Goal: Task Accomplishment & Management: Manage account settings

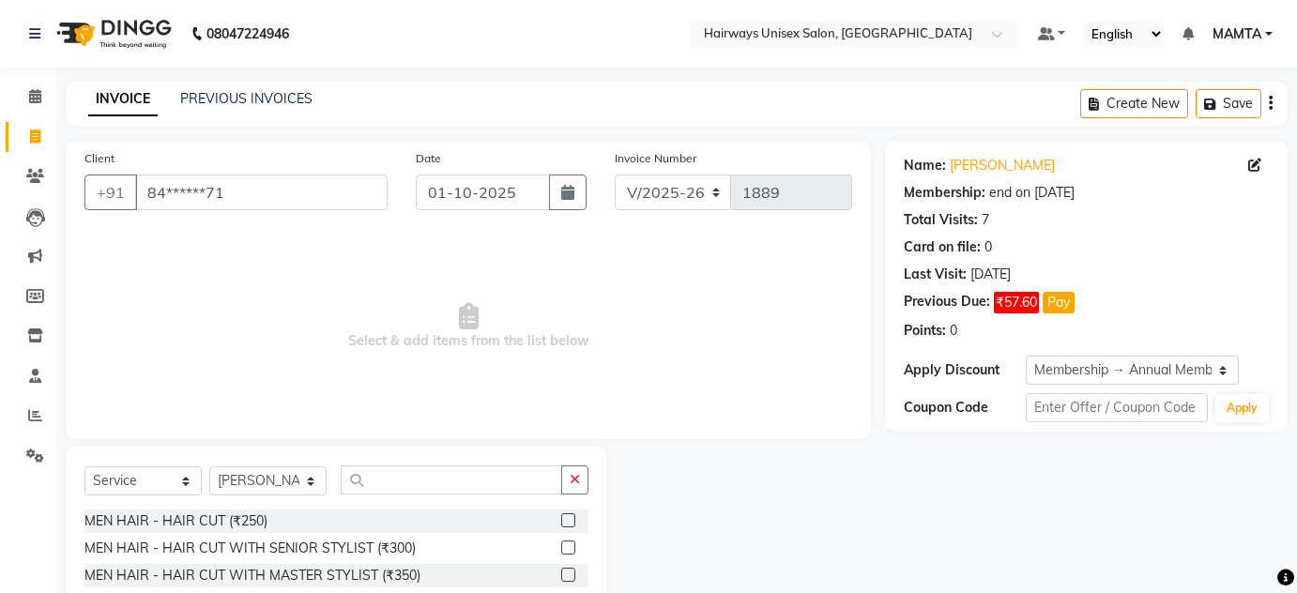
select select "8320"
select select "service"
select select "80507"
select select "1: Object"
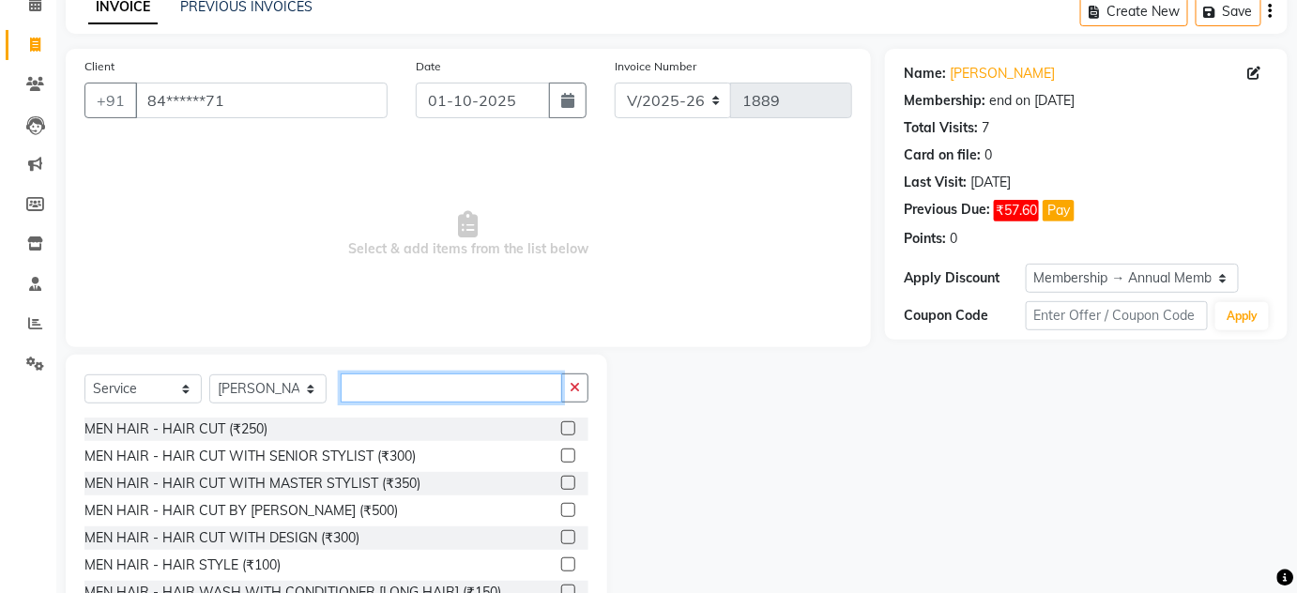
scroll to position [158, 0]
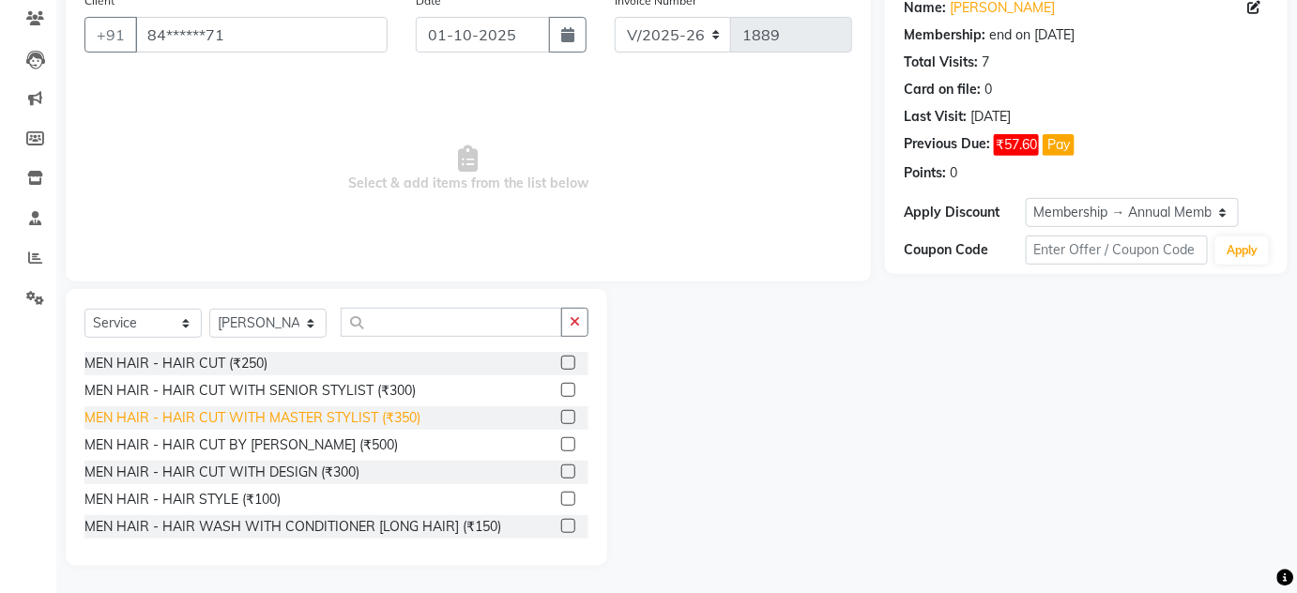
click at [311, 425] on div "MEN HAIR - HAIR CUT WITH MASTER STYLIST (₹350)" at bounding box center [252, 418] width 336 height 20
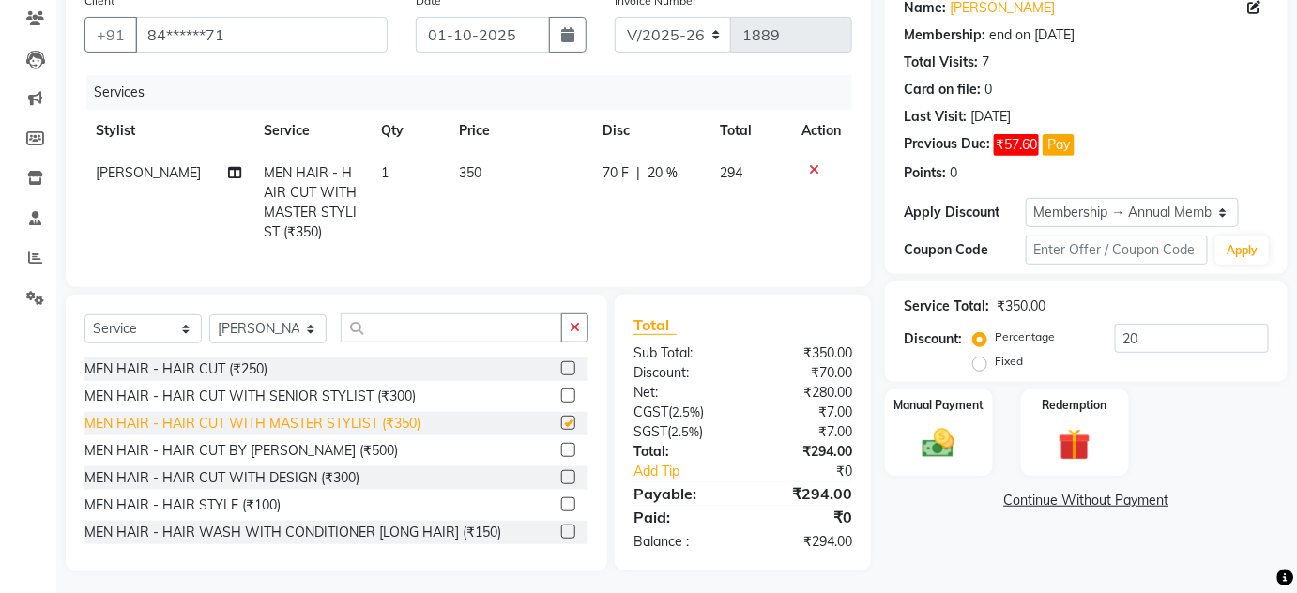
checkbox input "false"
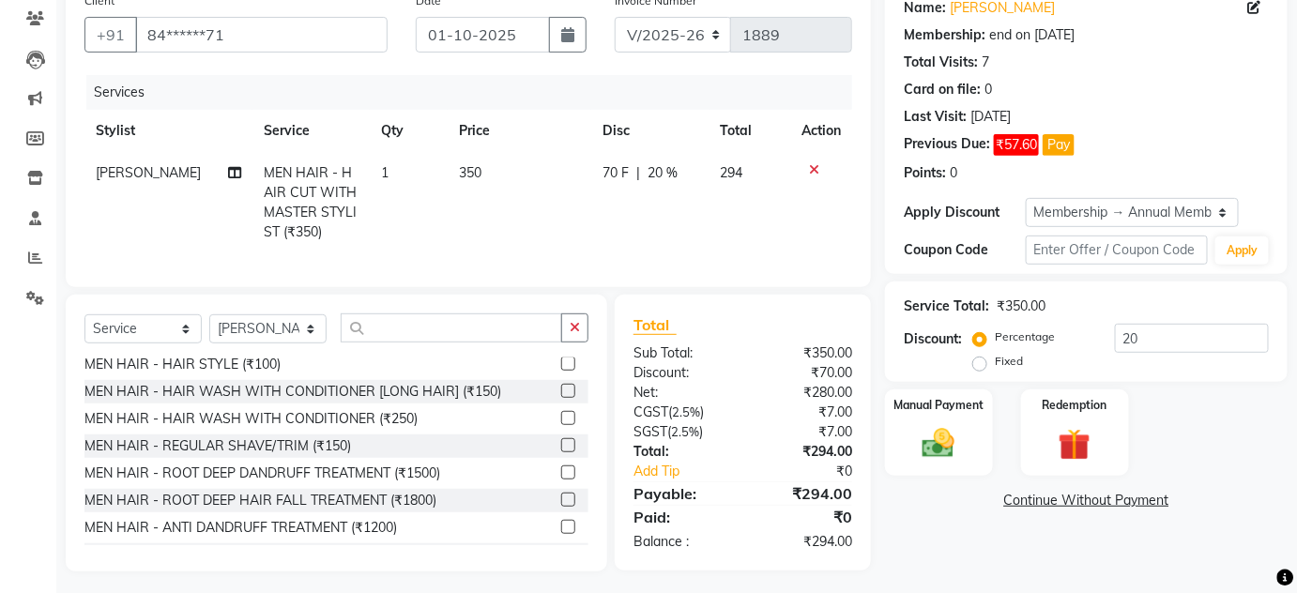
scroll to position [170, 0]
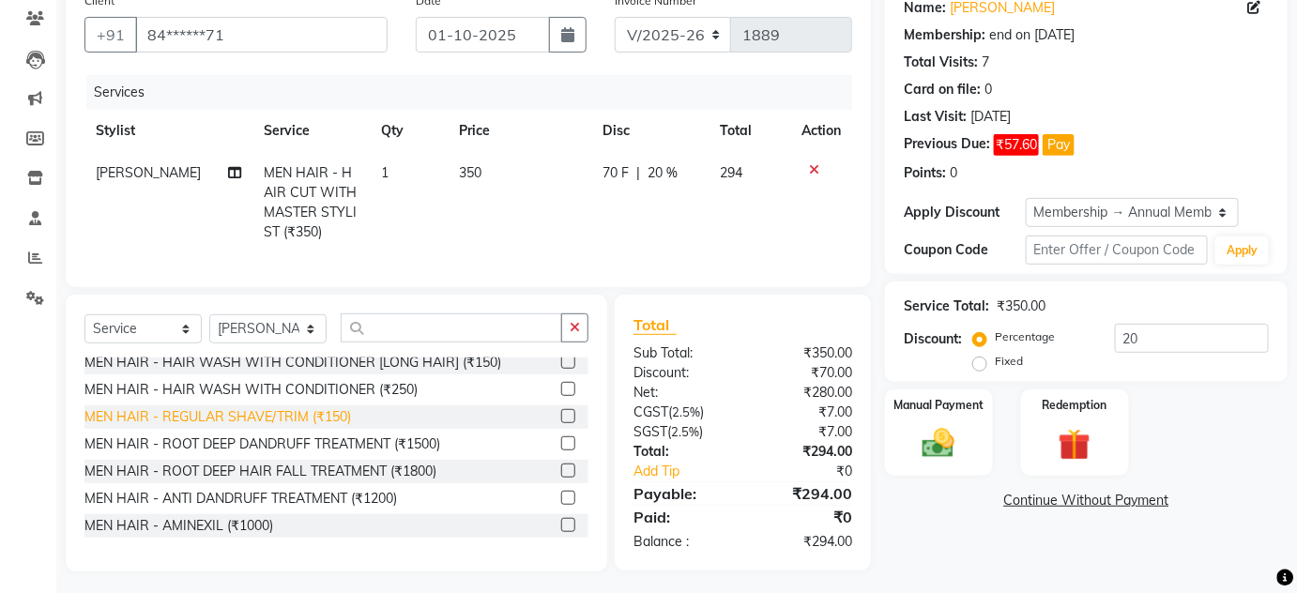
click at [281, 427] on div "MEN HAIR - REGULAR SHAVE/TRIM (₹150)" at bounding box center [217, 417] width 267 height 20
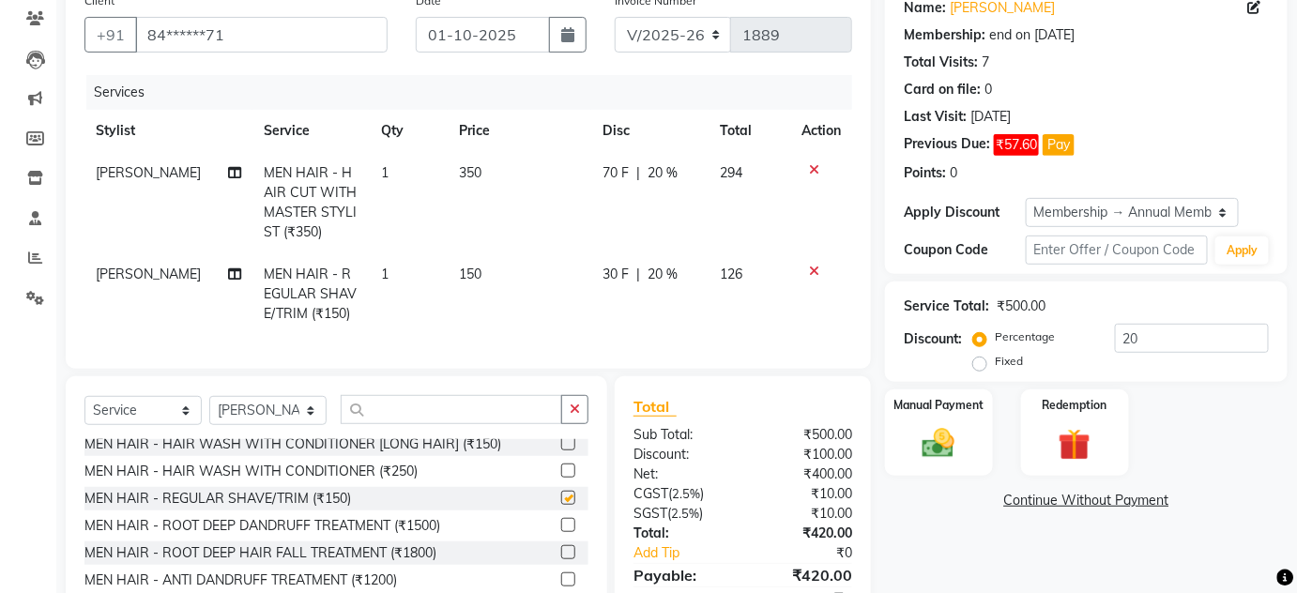
checkbox input "false"
click at [696, 32] on select "INV/25-26 V/2025-26" at bounding box center [673, 35] width 117 height 36
select select "8645"
click at [615, 17] on select "INV/25-26 V/2025-26" at bounding box center [673, 35] width 117 height 36
type input "0854"
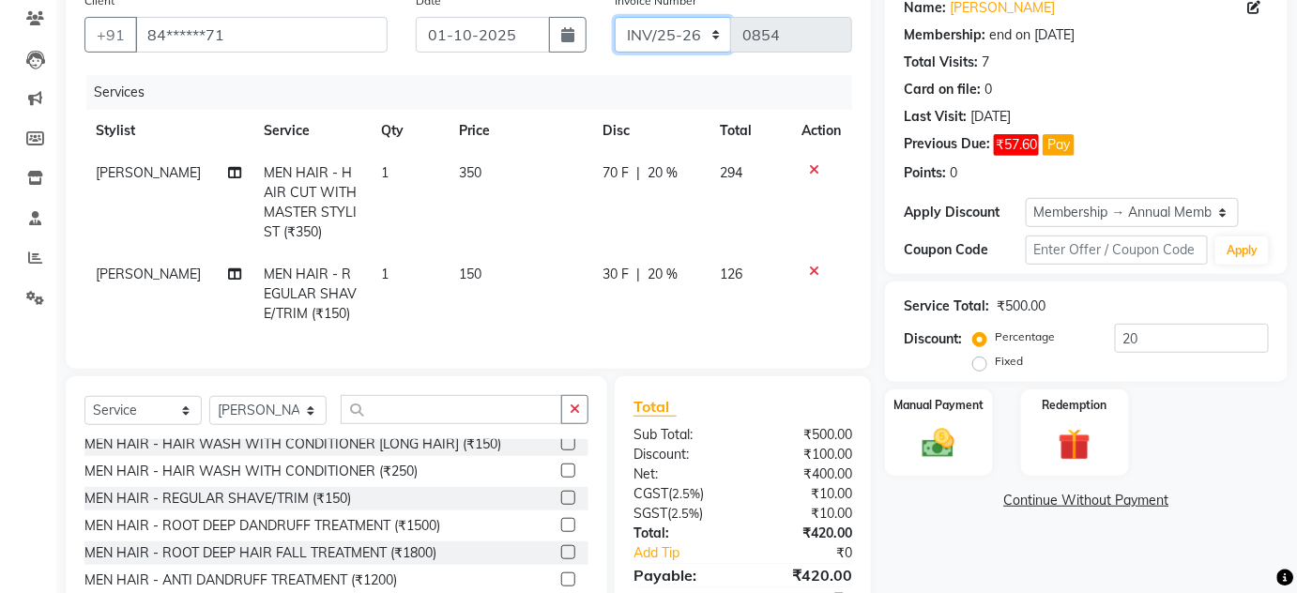
scroll to position [0, 0]
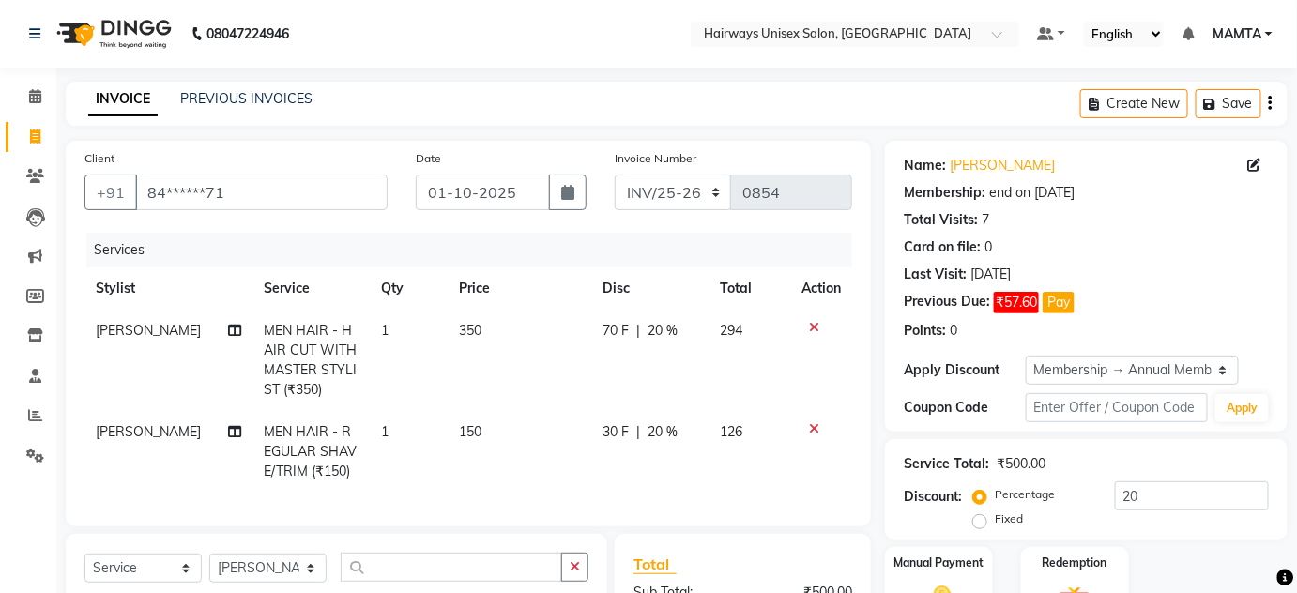
click at [1273, 98] on button "button" at bounding box center [1271, 104] width 4 height 44
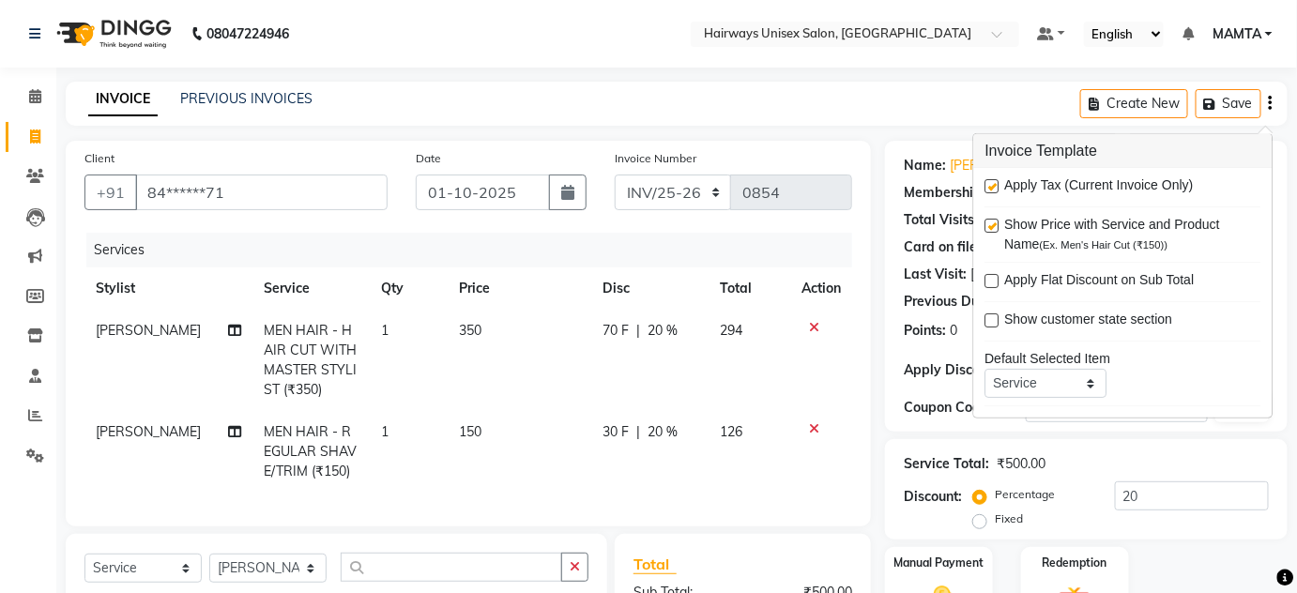
click at [999, 182] on label at bounding box center [993, 186] width 14 height 14
click at [998, 182] on input "checkbox" at bounding box center [992, 187] width 12 height 12
checkbox input "false"
click at [938, 115] on div "INVOICE PREVIOUS INVOICES Create New Save" at bounding box center [677, 104] width 1222 height 44
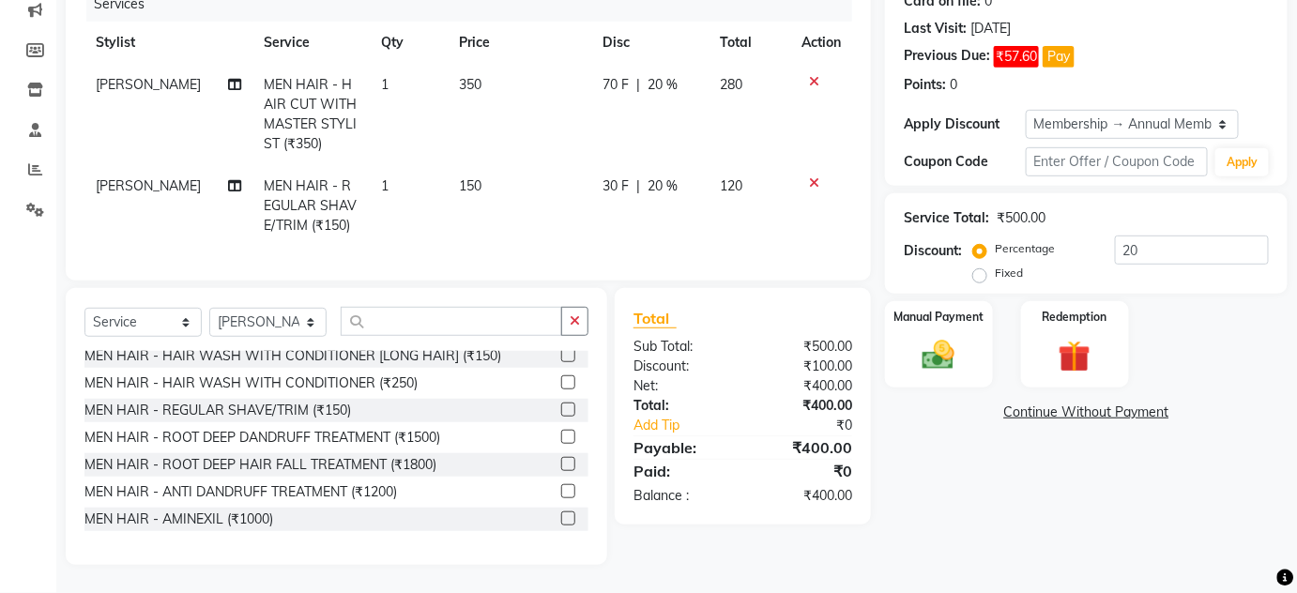
scroll to position [258, 0]
click at [949, 336] on img at bounding box center [939, 355] width 54 height 38
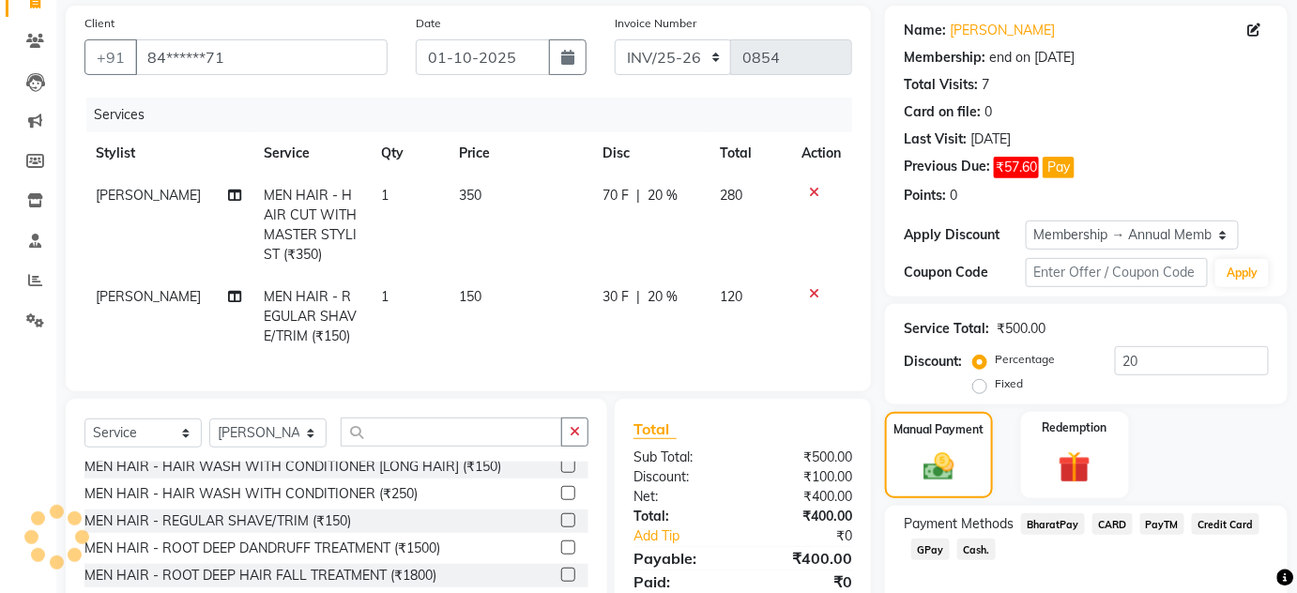
scroll to position [2, 0]
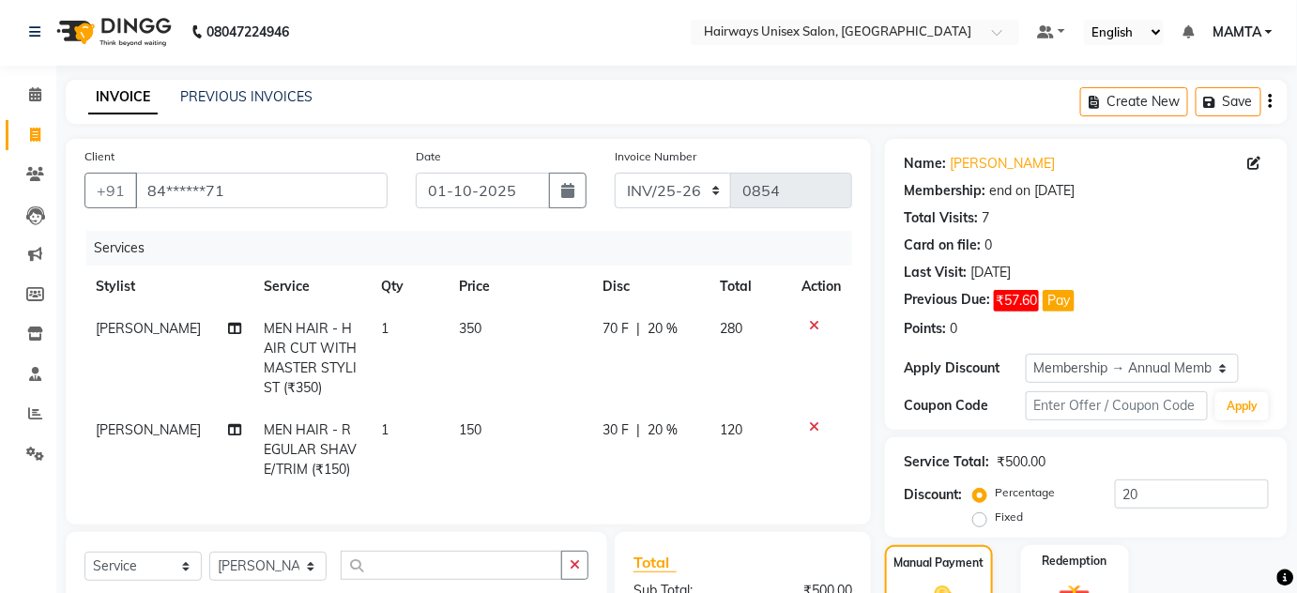
click at [661, 332] on span "20 %" at bounding box center [663, 329] width 30 height 20
select select "80507"
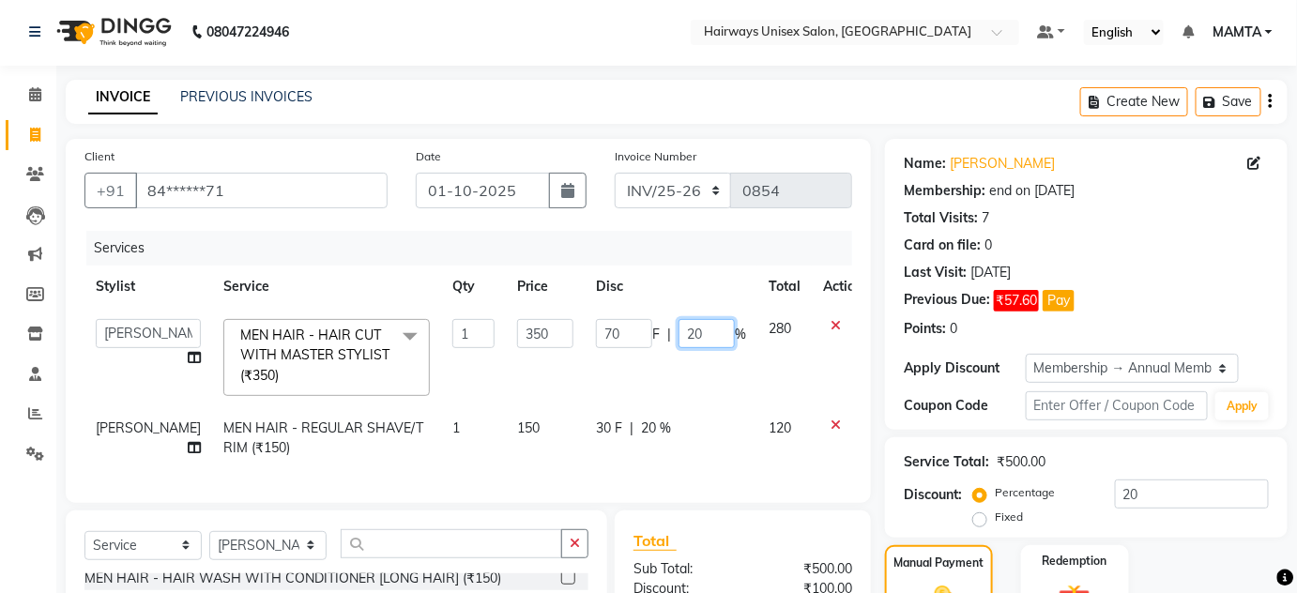
drag, startPoint x: 710, startPoint y: 318, endPoint x: 618, endPoint y: 343, distance: 95.2
click at [618, 343] on div "70 F | 20 %" at bounding box center [671, 333] width 150 height 29
type input "00"
click at [646, 226] on div "Client +91 84******71 Date [DATE] Invoice Number INV/25-26 V/[PHONE_NUMBER] Ser…" at bounding box center [469, 321] width 806 height 364
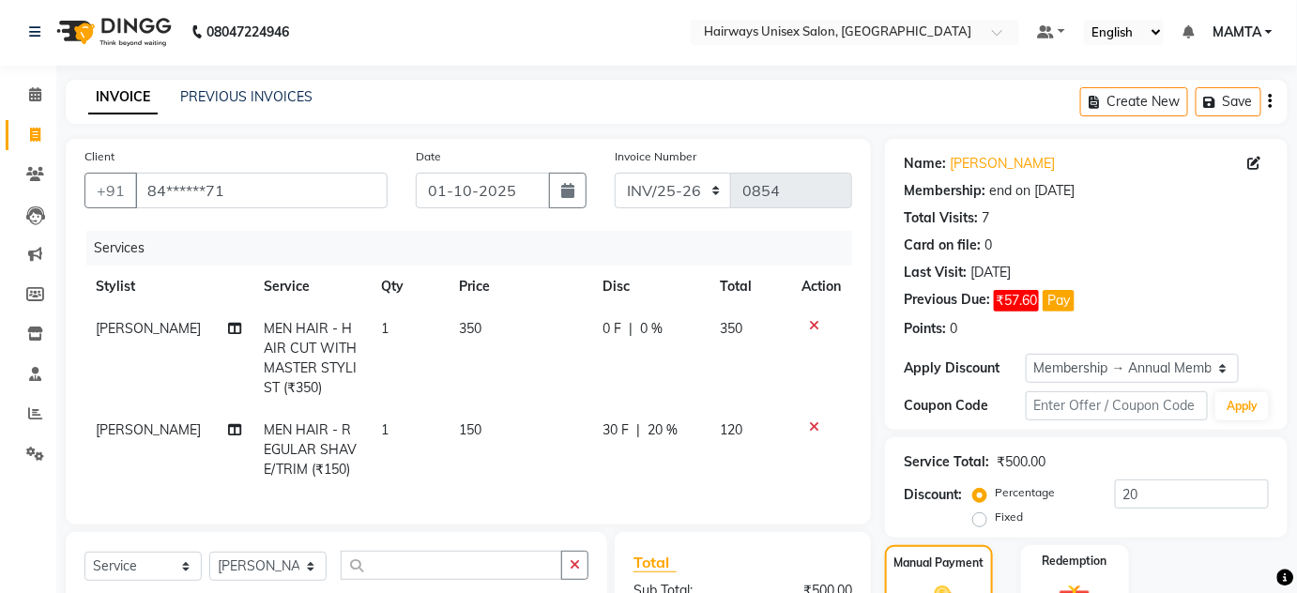
click at [667, 424] on span "20 %" at bounding box center [663, 431] width 30 height 20
select select "80507"
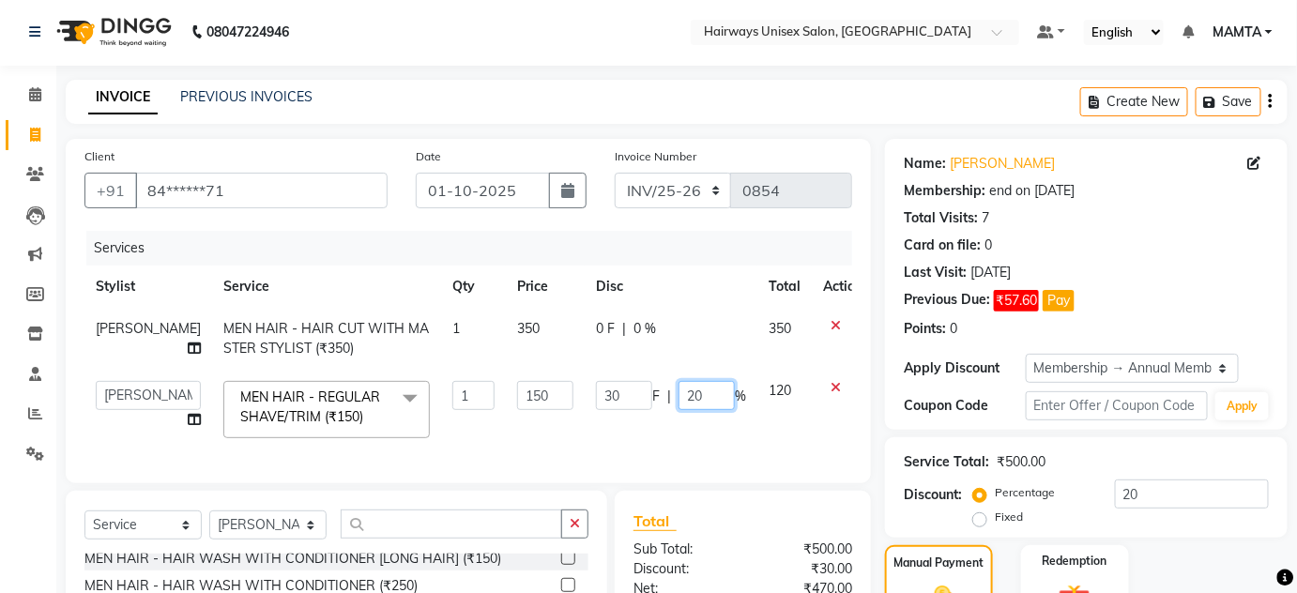
drag, startPoint x: 696, startPoint y: 383, endPoint x: 595, endPoint y: 356, distance: 104.1
click at [596, 401] on div "30 F | 20 %" at bounding box center [671, 395] width 150 height 29
type input "0"
click at [692, 272] on th "Disc" at bounding box center [671, 287] width 173 height 42
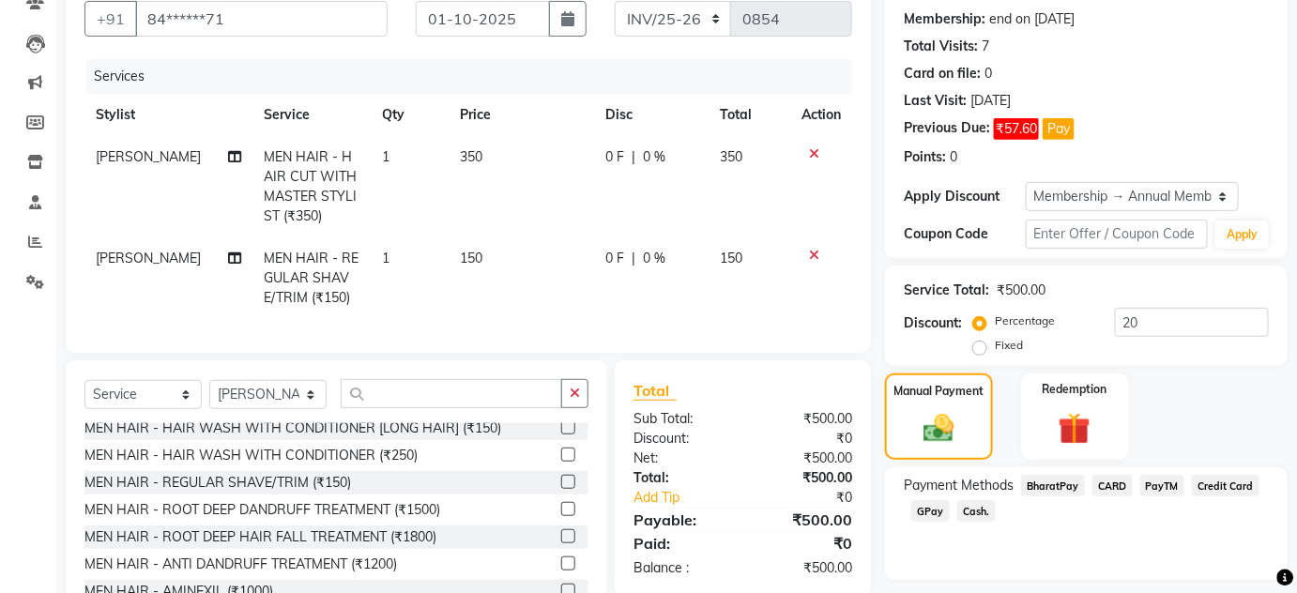
scroll to position [258, 0]
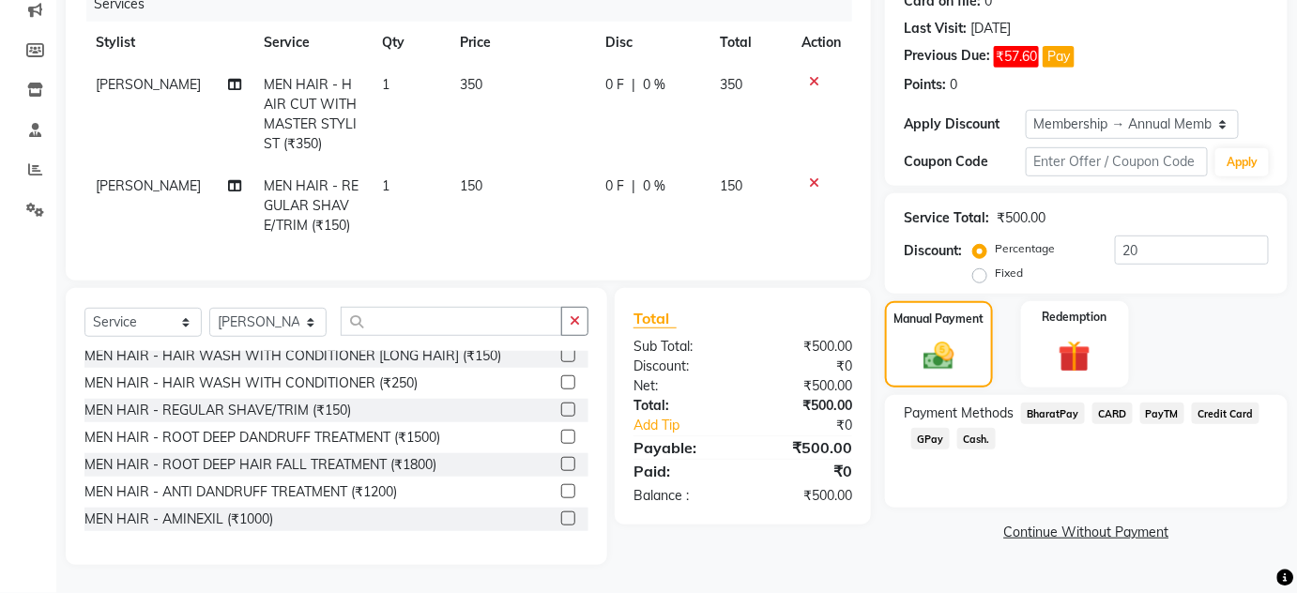
click at [967, 428] on span "Cash." at bounding box center [977, 439] width 38 height 22
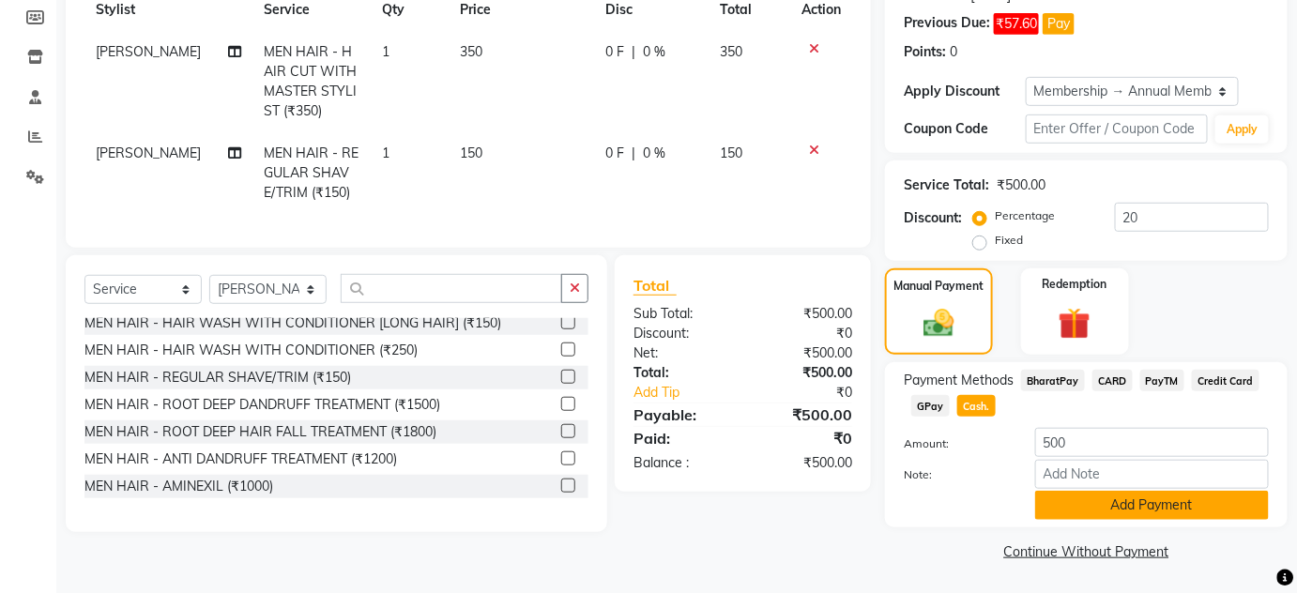
click at [1083, 505] on button "Add Payment" at bounding box center [1153, 505] width 234 height 29
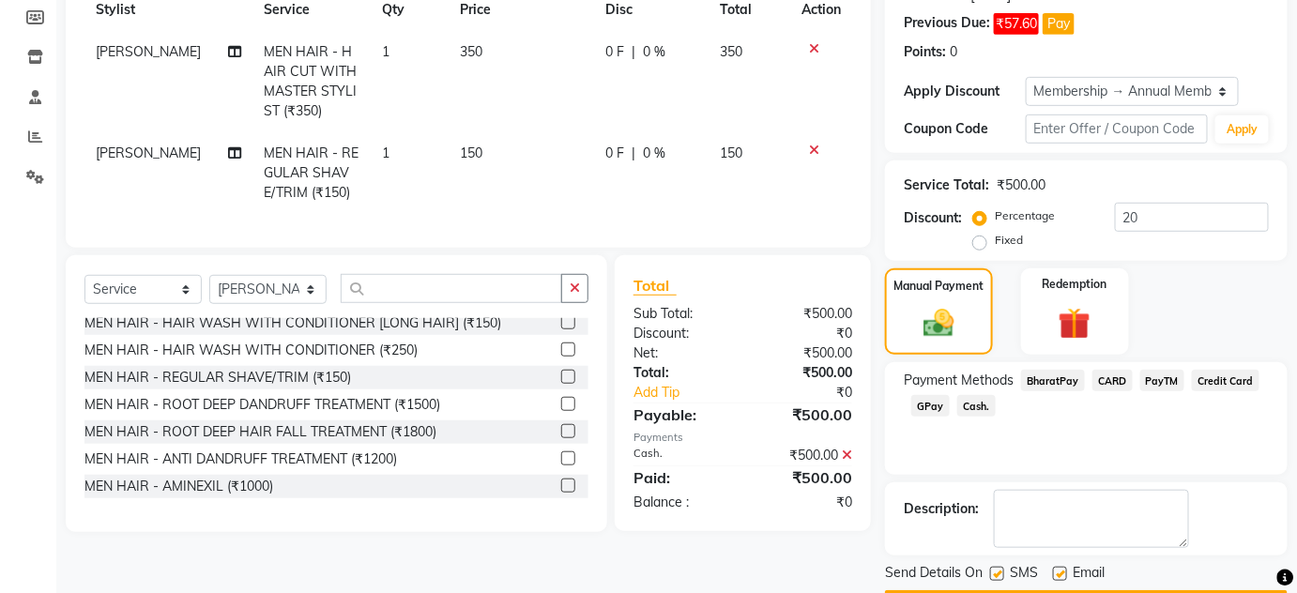
scroll to position [332, 0]
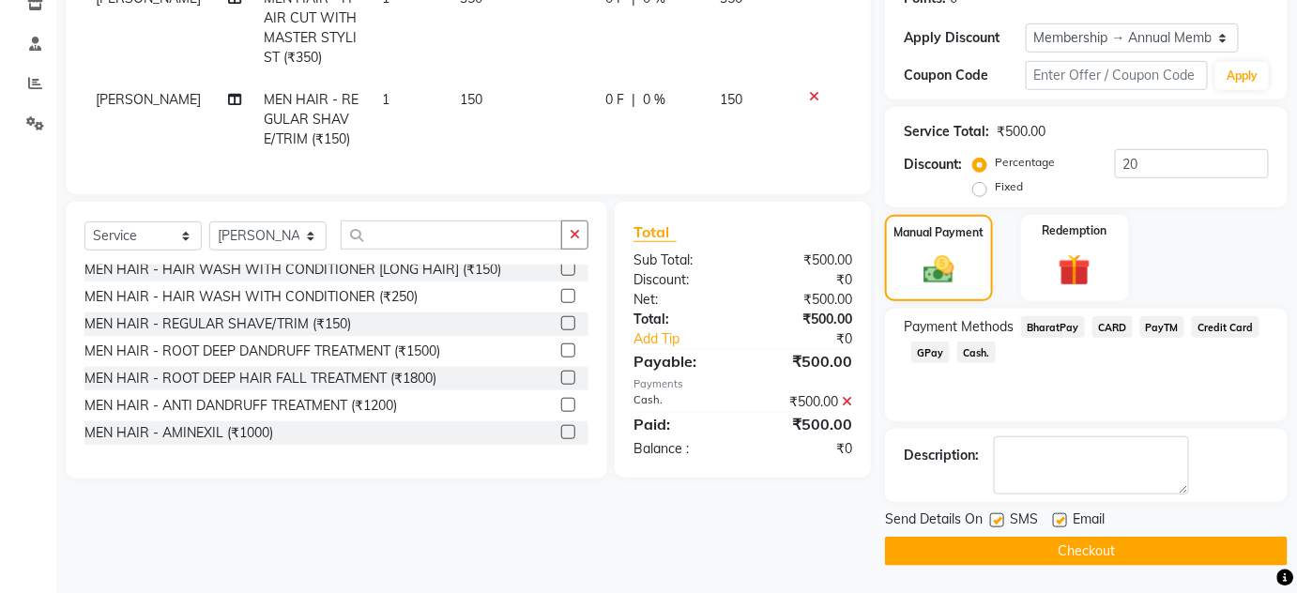
click at [1001, 522] on label at bounding box center [997, 521] width 14 height 14
click at [1001, 522] on input "checkbox" at bounding box center [996, 521] width 12 height 12
checkbox input "false"
click at [1065, 522] on label at bounding box center [1060, 521] width 14 height 14
click at [1065, 522] on input "checkbox" at bounding box center [1059, 521] width 12 height 12
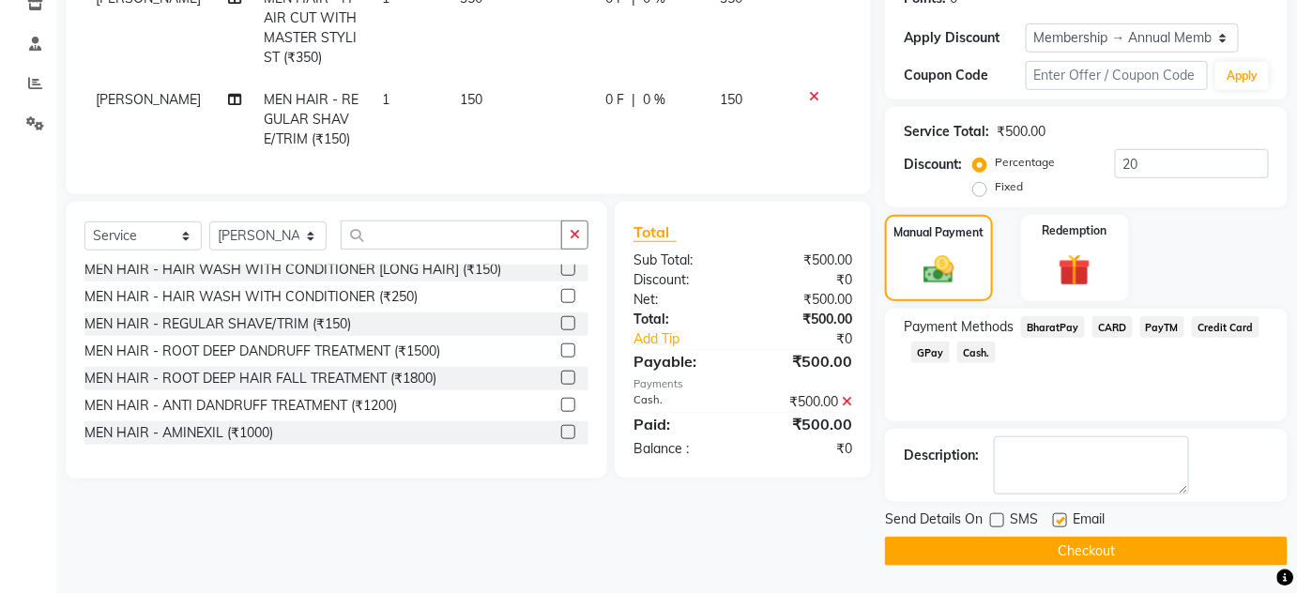
checkbox input "false"
click at [1063, 549] on button "Checkout" at bounding box center [1086, 551] width 403 height 29
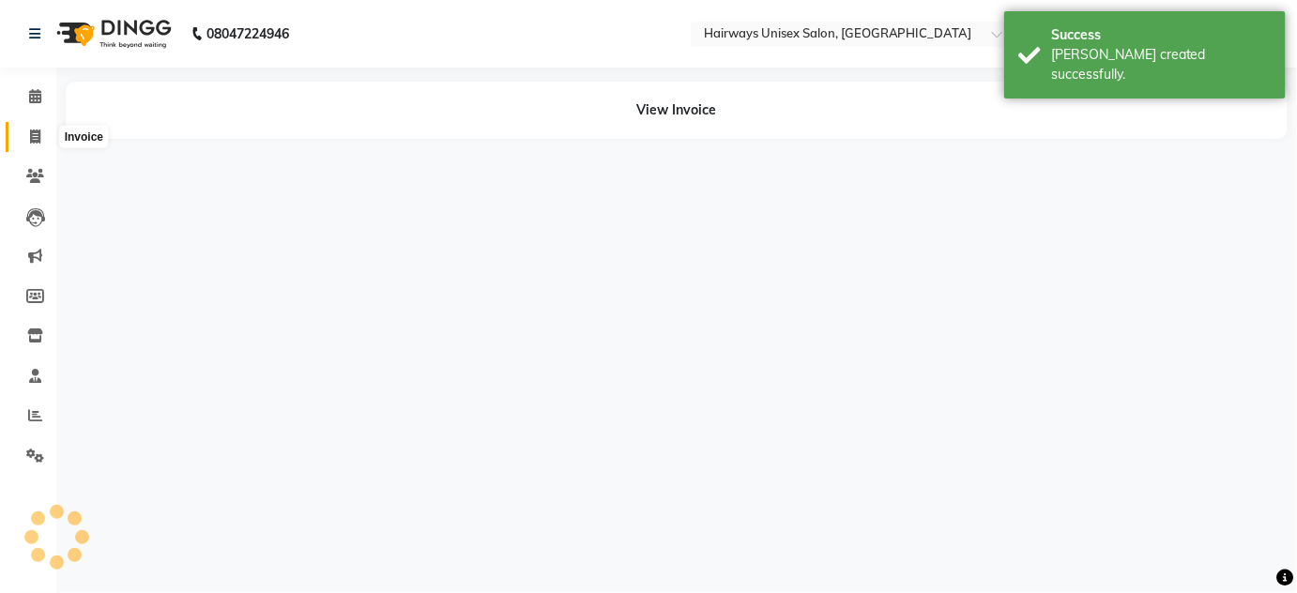
click at [35, 134] on icon at bounding box center [35, 137] width 10 height 14
select select "service"
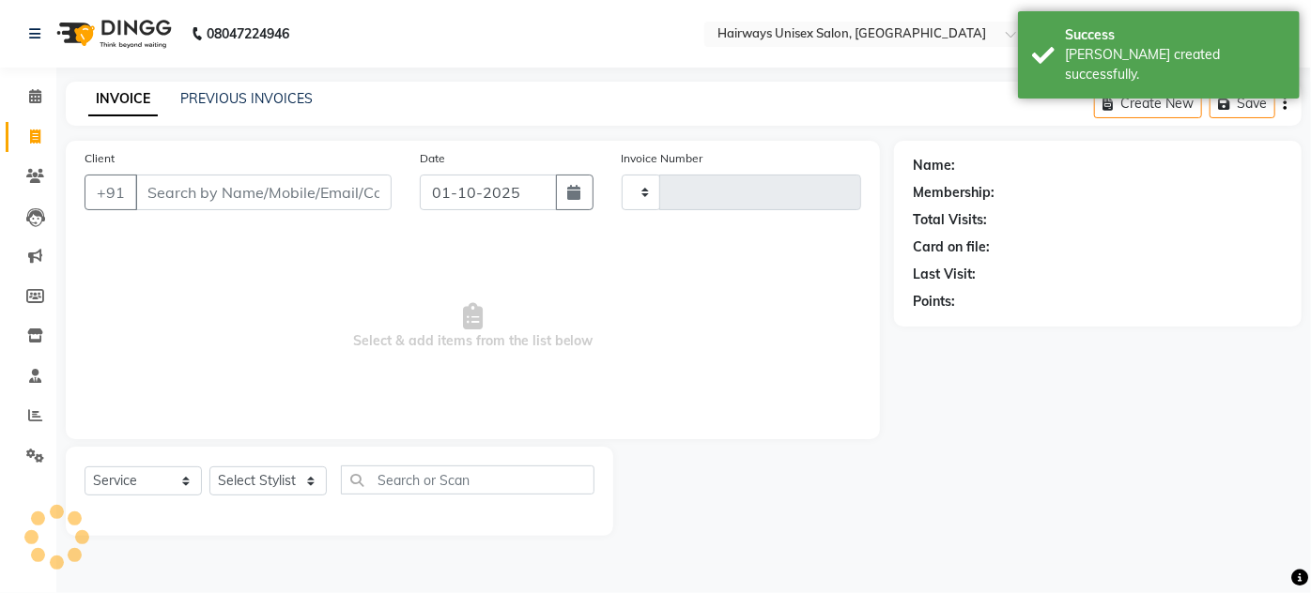
type input "1890"
select select "8320"
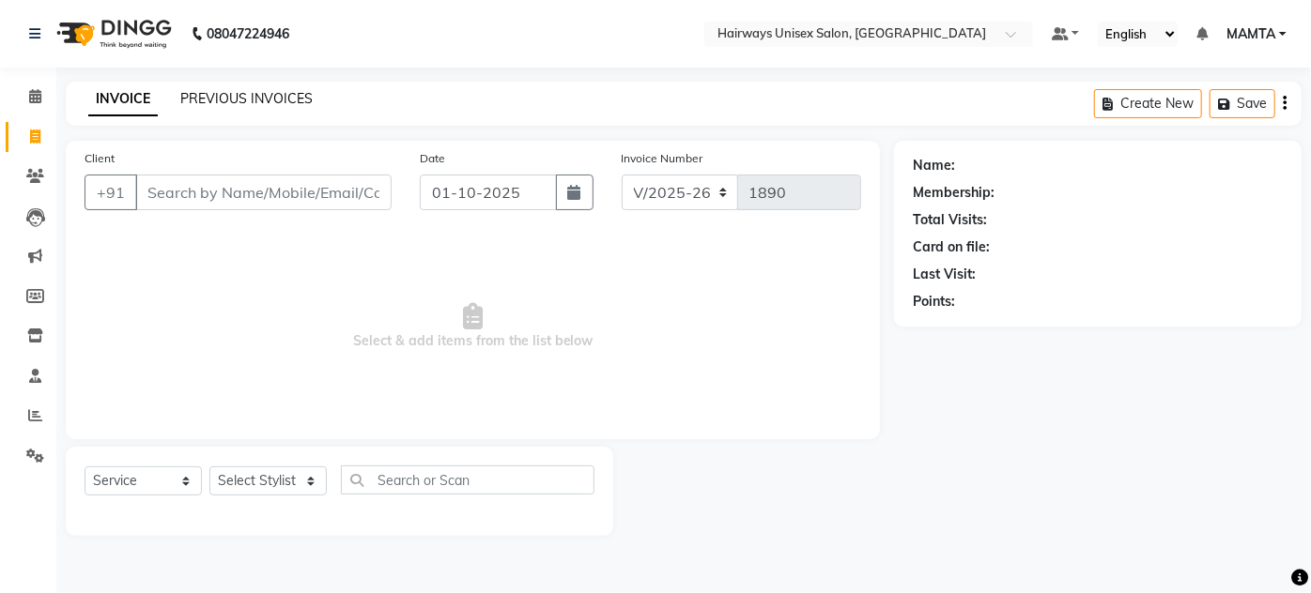
click at [243, 94] on link "PREVIOUS INVOICES" at bounding box center [246, 98] width 132 height 17
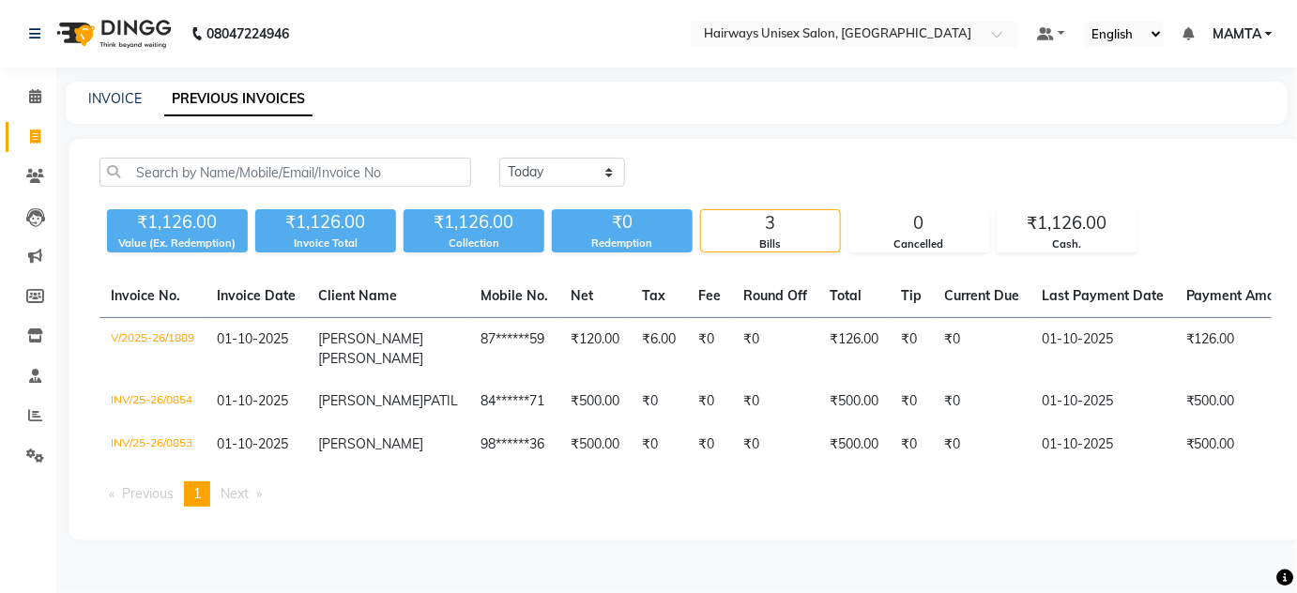
click at [120, 107] on div "INVOICE" at bounding box center [115, 99] width 54 height 20
click at [121, 94] on link "INVOICE" at bounding box center [115, 98] width 54 height 17
select select "8320"
select select "service"
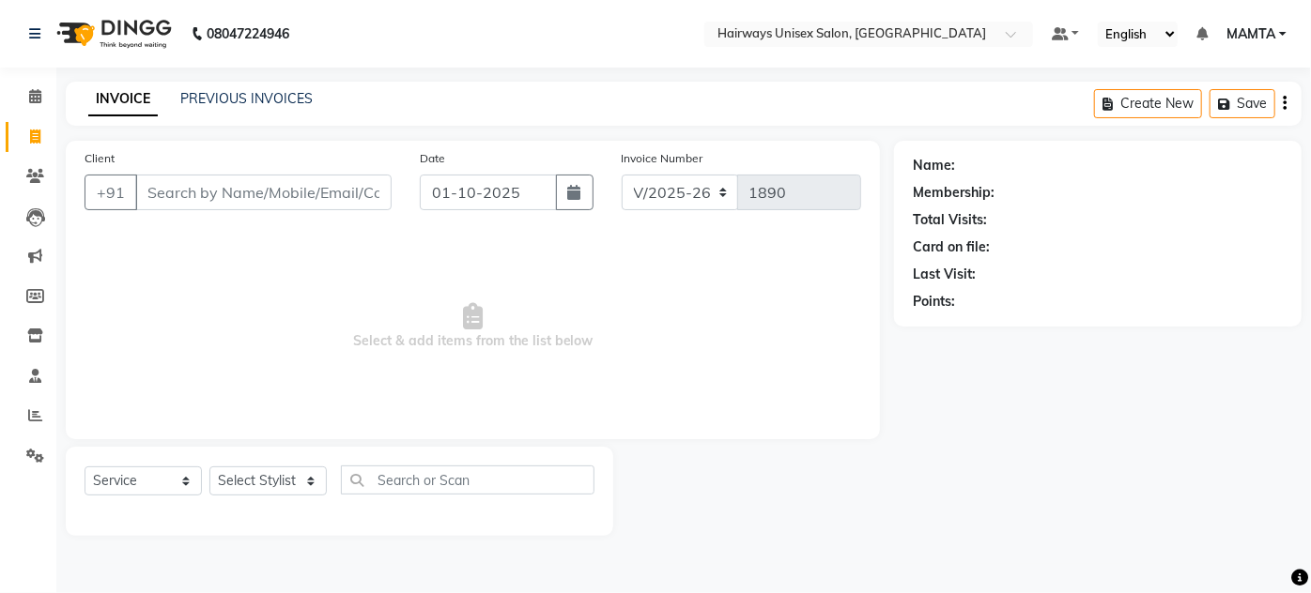
click at [244, 82] on main "INVOICE PREVIOUS INVOICES Create New Save Client +91 Date [DATE] Invoice Number…" at bounding box center [683, 323] width 1254 height 483
click at [245, 94] on link "PREVIOUS INVOICES" at bounding box center [246, 98] width 132 height 17
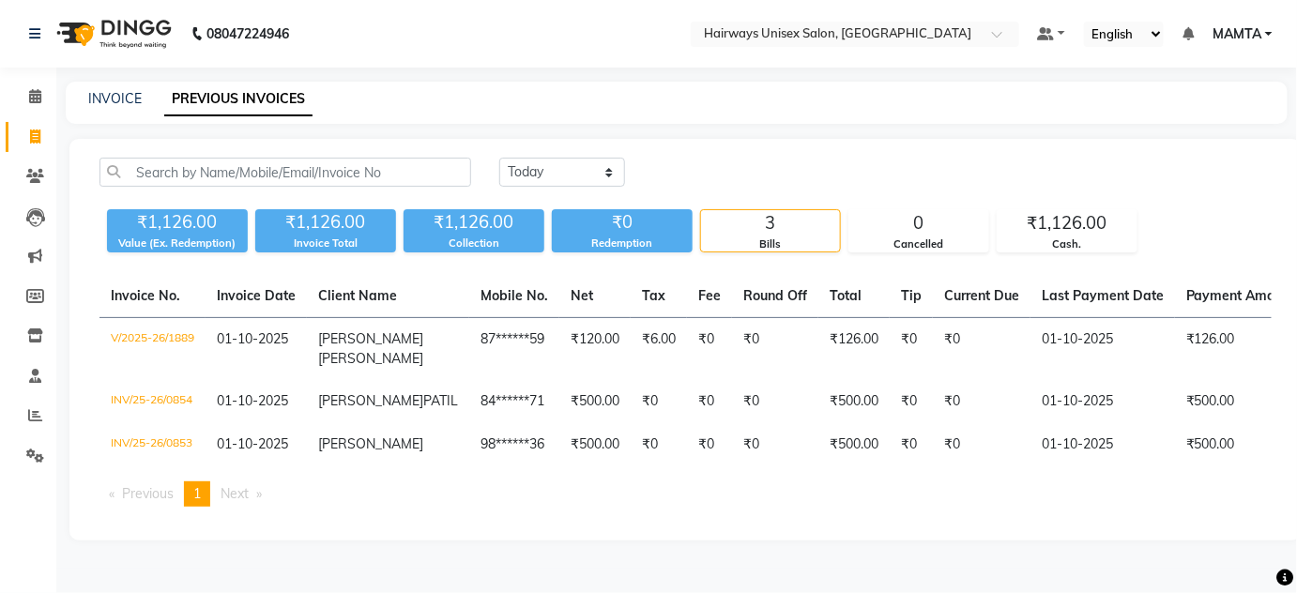
scroll to position [7, 0]
click at [49, 127] on span at bounding box center [35, 138] width 33 height 22
select select "8320"
select select "service"
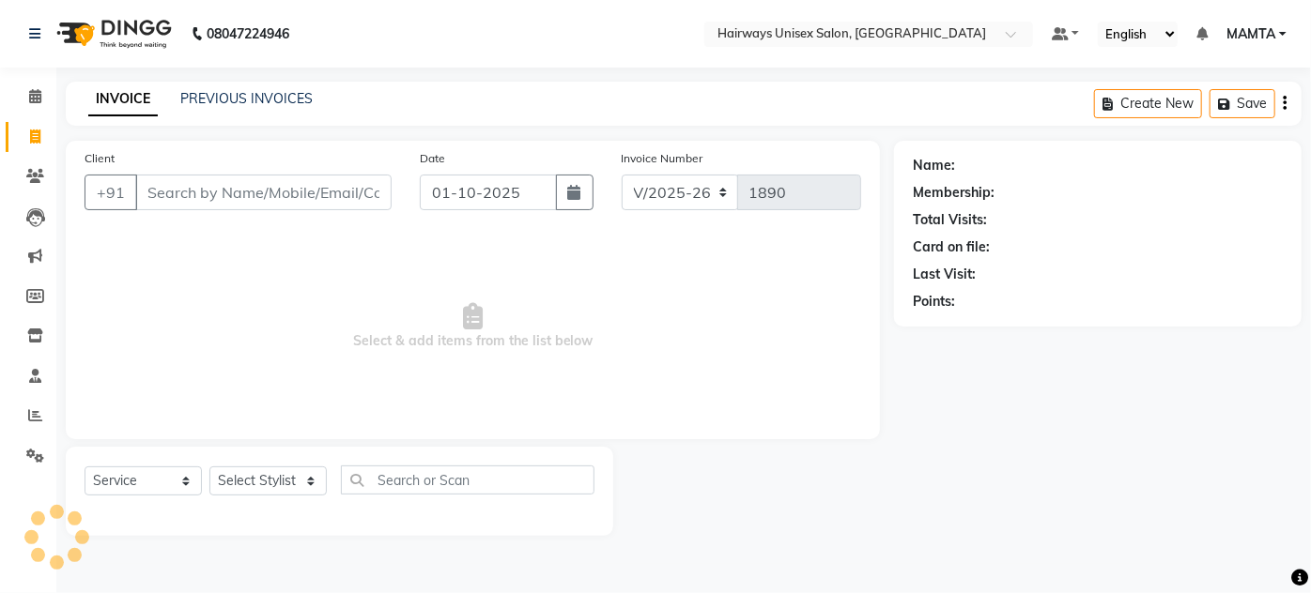
click at [192, 190] on input "Client" at bounding box center [263, 193] width 256 height 36
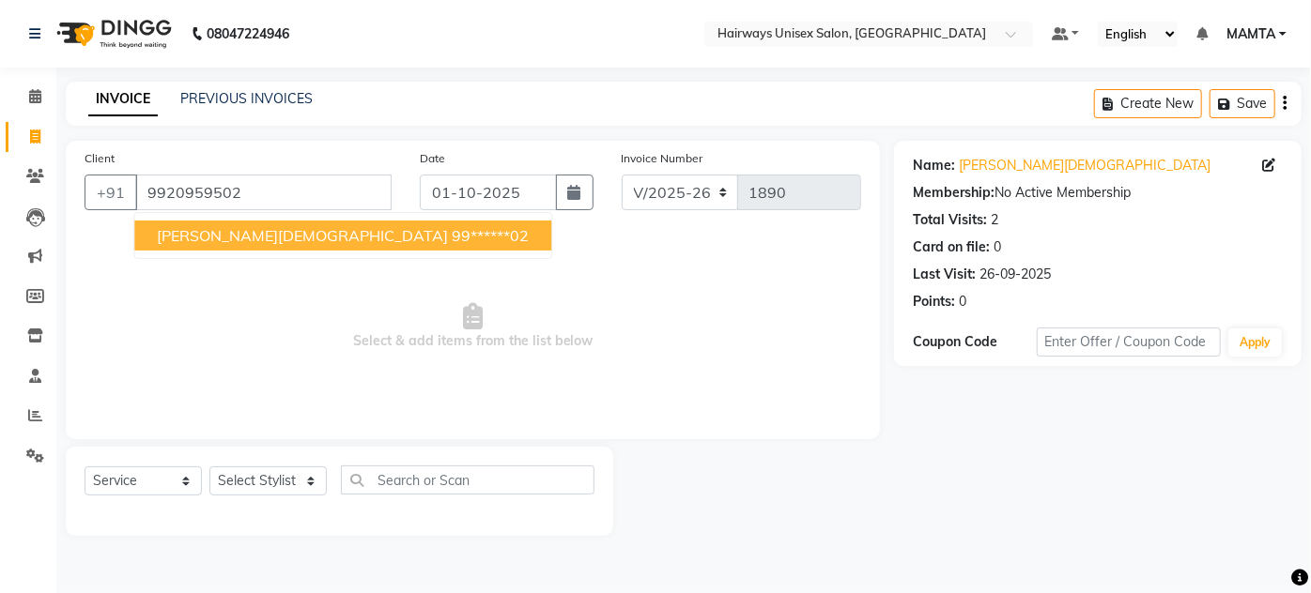
click at [235, 227] on span "[PERSON_NAME][DEMOGRAPHIC_DATA]" at bounding box center [302, 235] width 291 height 19
type input "99******02"
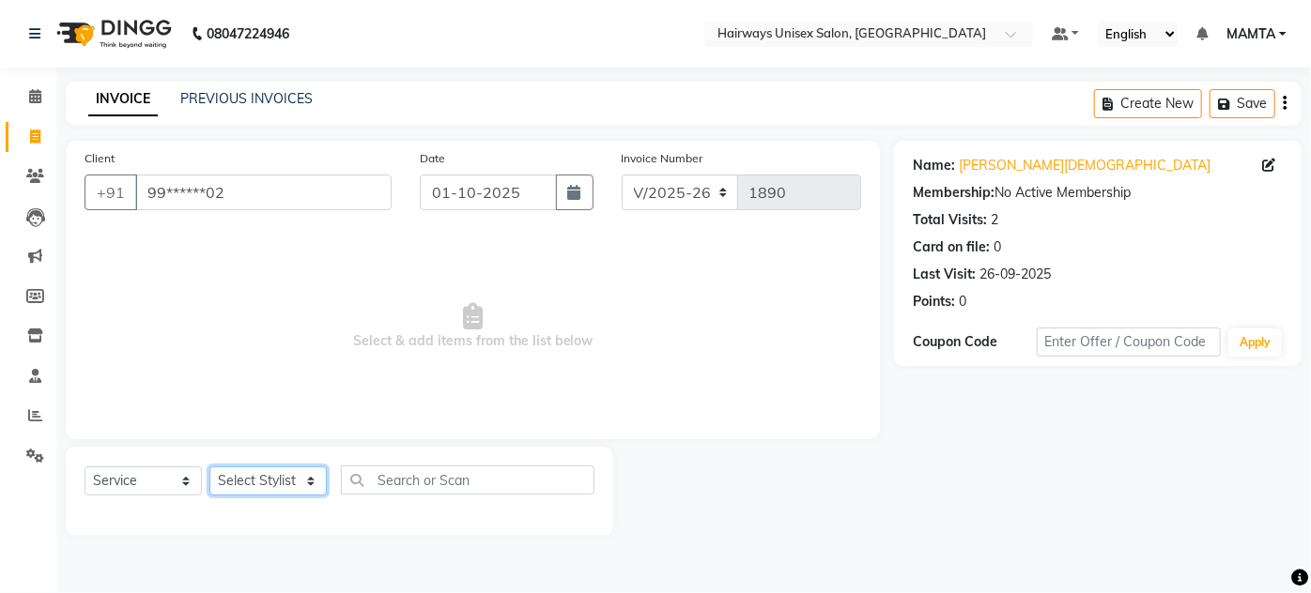
click at [262, 495] on select "Select Stylist [PERSON_NAME] [PERSON_NAME] [PERSON_NAME] MAMTA POOJA [PERSON_NA…" at bounding box center [267, 481] width 117 height 29
select select "80508"
click at [209, 467] on select "Select Stylist [PERSON_NAME] [PERSON_NAME] [PERSON_NAME] MAMTA POOJA [PERSON_NA…" at bounding box center [267, 481] width 117 height 29
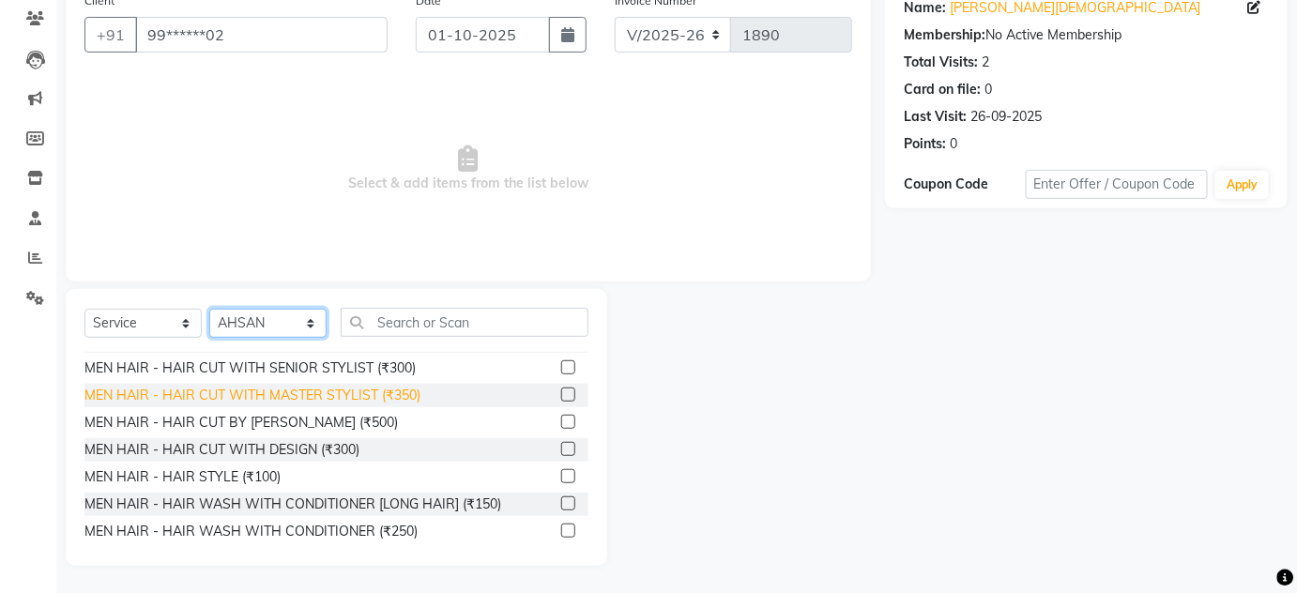
scroll to position [84, 0]
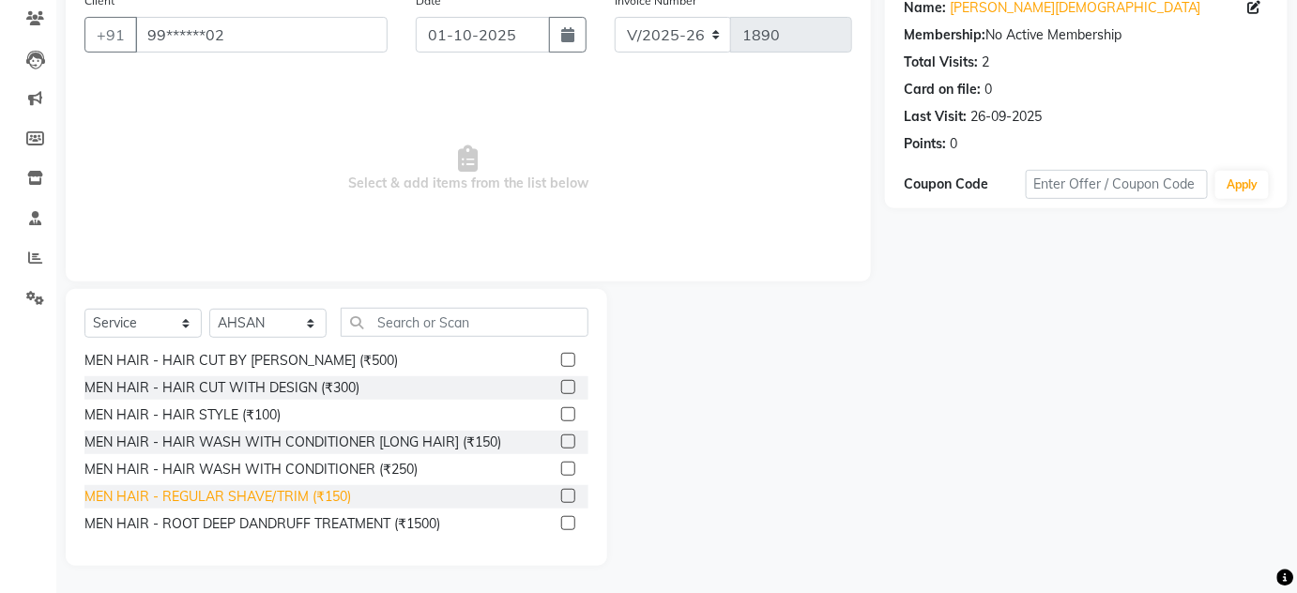
click at [335, 500] on div "MEN HAIR - REGULAR SHAVE/TRIM (₹150)" at bounding box center [217, 497] width 267 height 20
checkbox input "false"
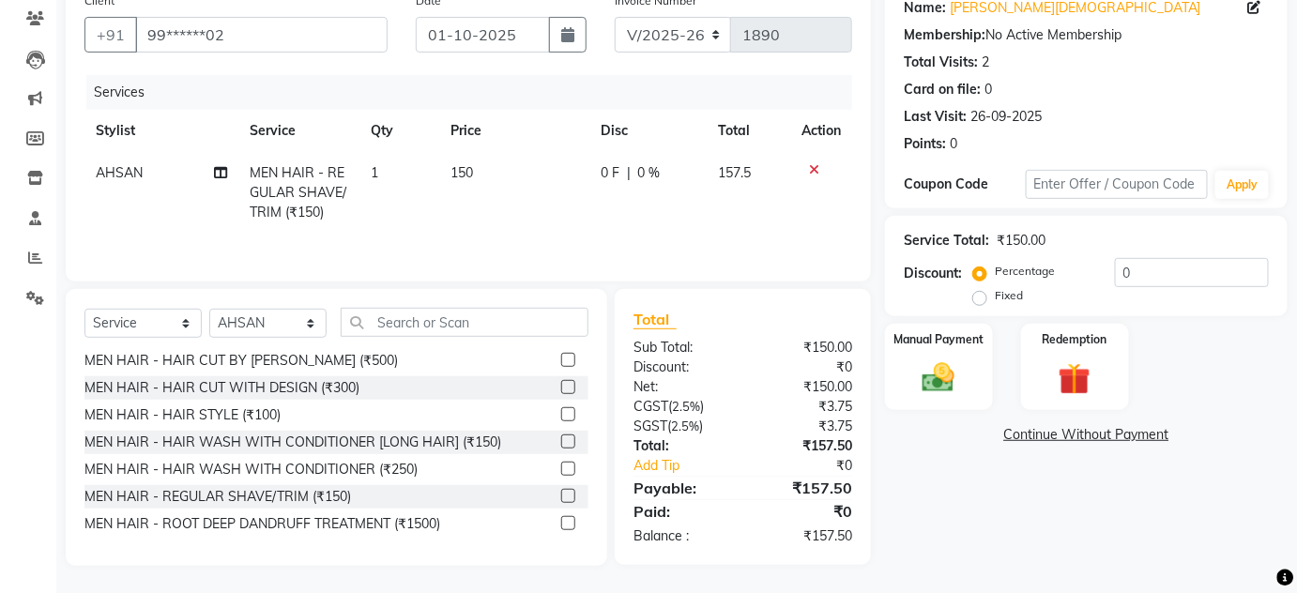
scroll to position [0, 0]
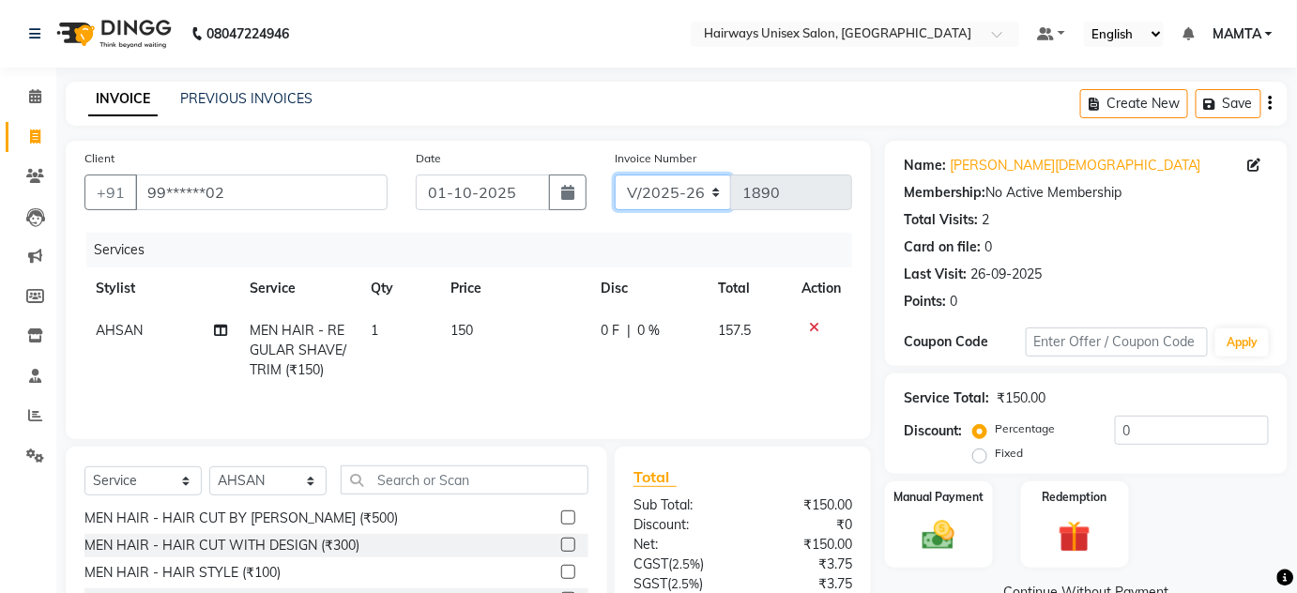
click at [700, 201] on select "INV/25-26 V/2025-26" at bounding box center [673, 193] width 117 height 36
select select "8645"
click at [615, 175] on select "INV/25-26 V/2025-26" at bounding box center [673, 193] width 117 height 36
type input "0855"
click at [1272, 104] on icon "button" at bounding box center [1271, 103] width 4 height 1
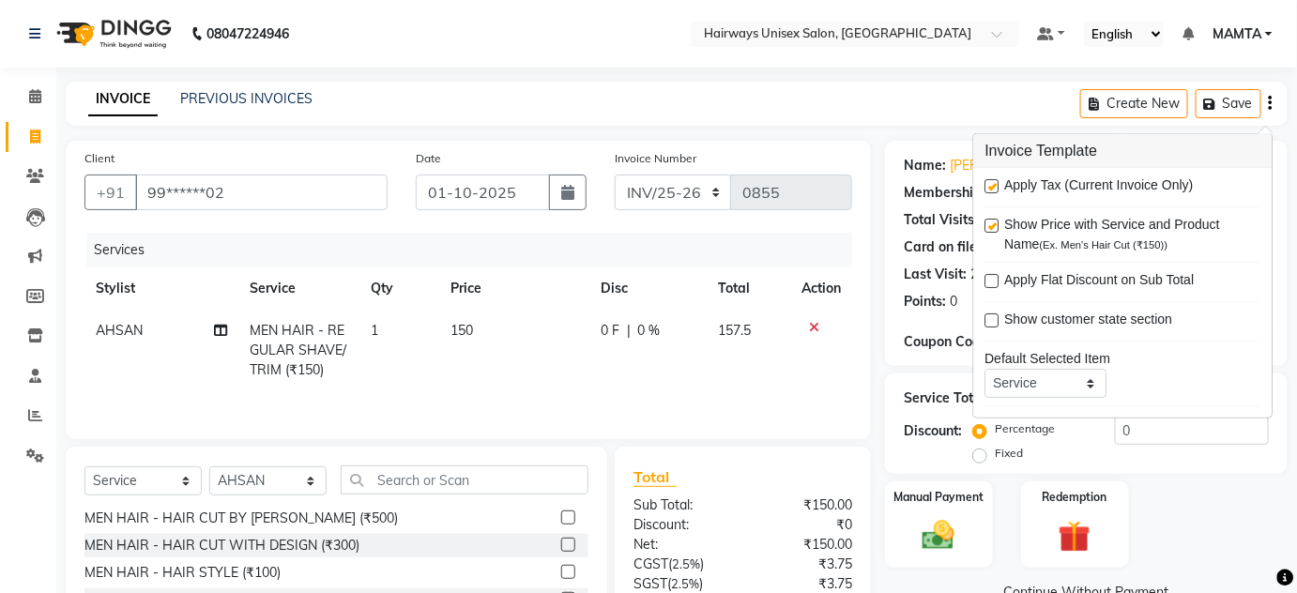
click at [989, 189] on label at bounding box center [993, 186] width 14 height 14
click at [989, 189] on input "checkbox" at bounding box center [992, 187] width 12 height 12
checkbox input "false"
click at [851, 79] on div "08047224946 Select Location × Hairways Unisex Salon, Goregaon Default Panel My …" at bounding box center [648, 376] width 1297 height 752
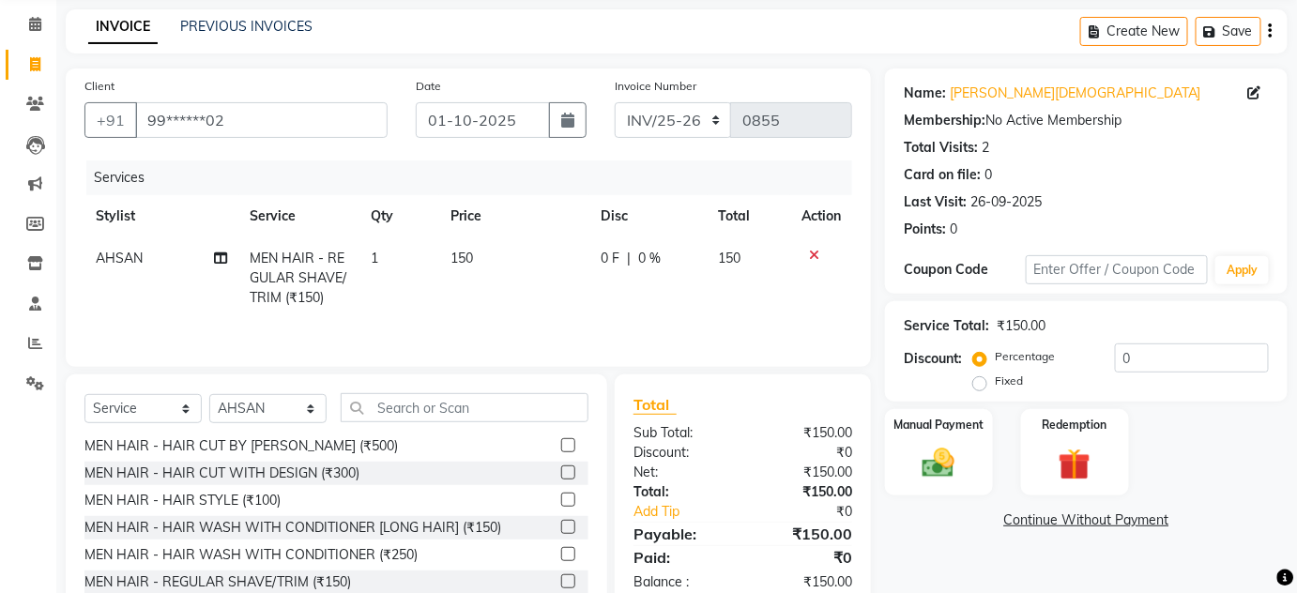
scroll to position [158, 0]
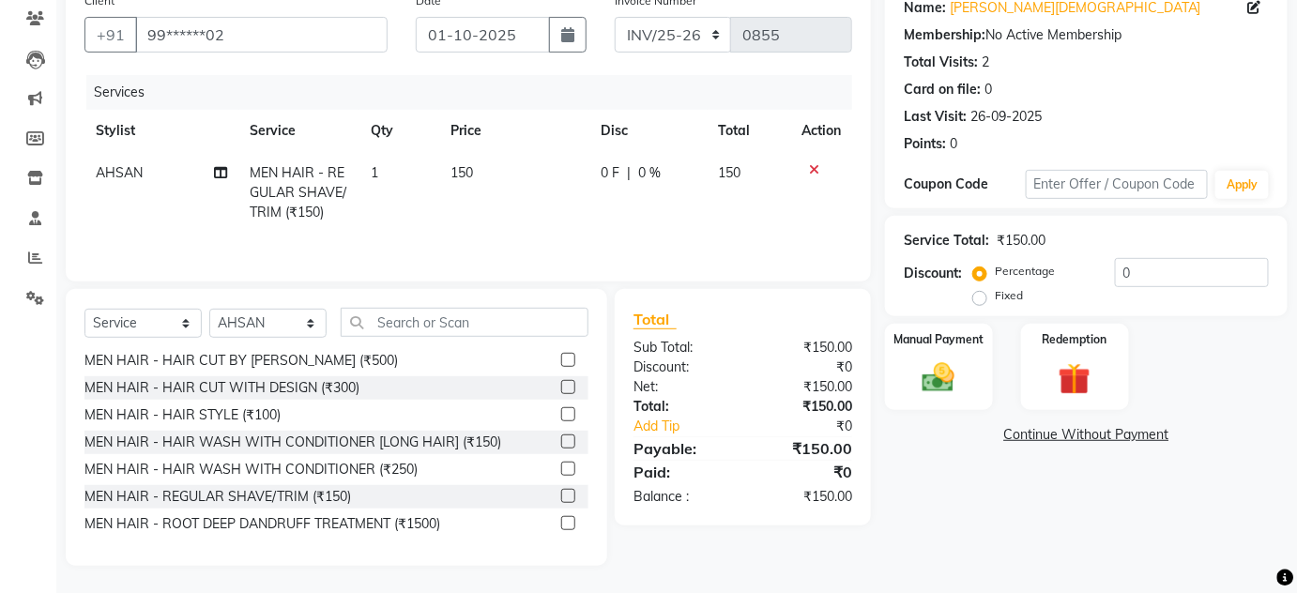
click at [633, 169] on div "0 F | 0 %" at bounding box center [649, 173] width 96 height 20
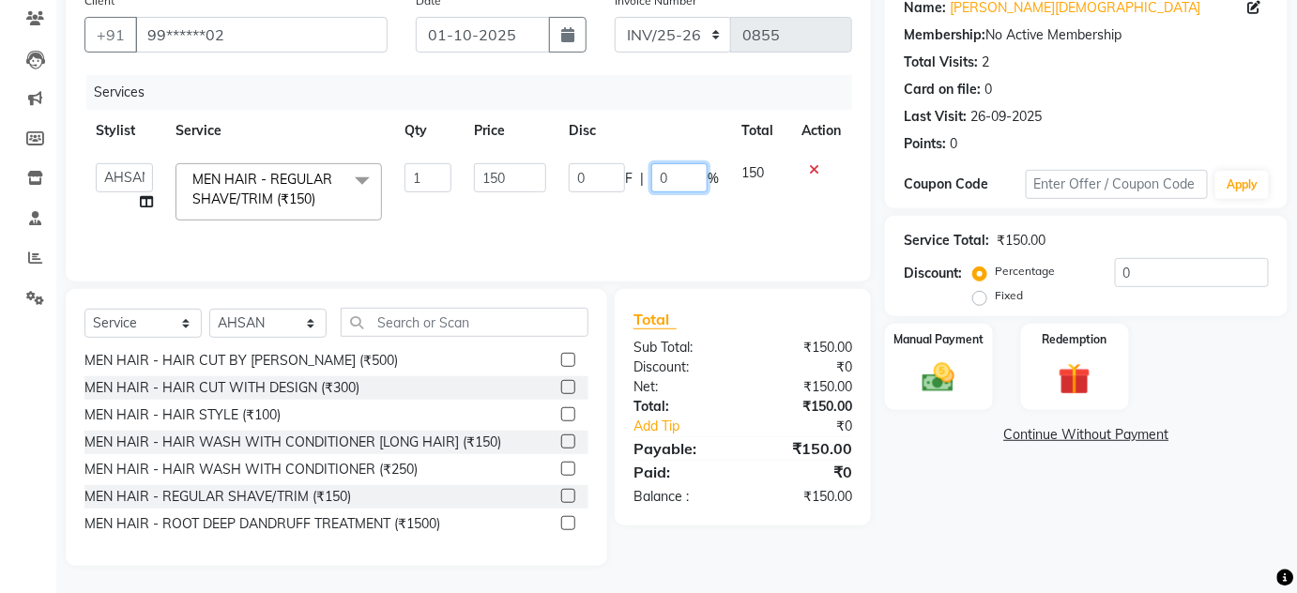
drag, startPoint x: 688, startPoint y: 174, endPoint x: 606, endPoint y: 171, distance: 81.7
click at [606, 171] on div "0 F | 0 %" at bounding box center [644, 177] width 150 height 29
type input "20"
click at [671, 105] on div "Services" at bounding box center [476, 92] width 780 height 35
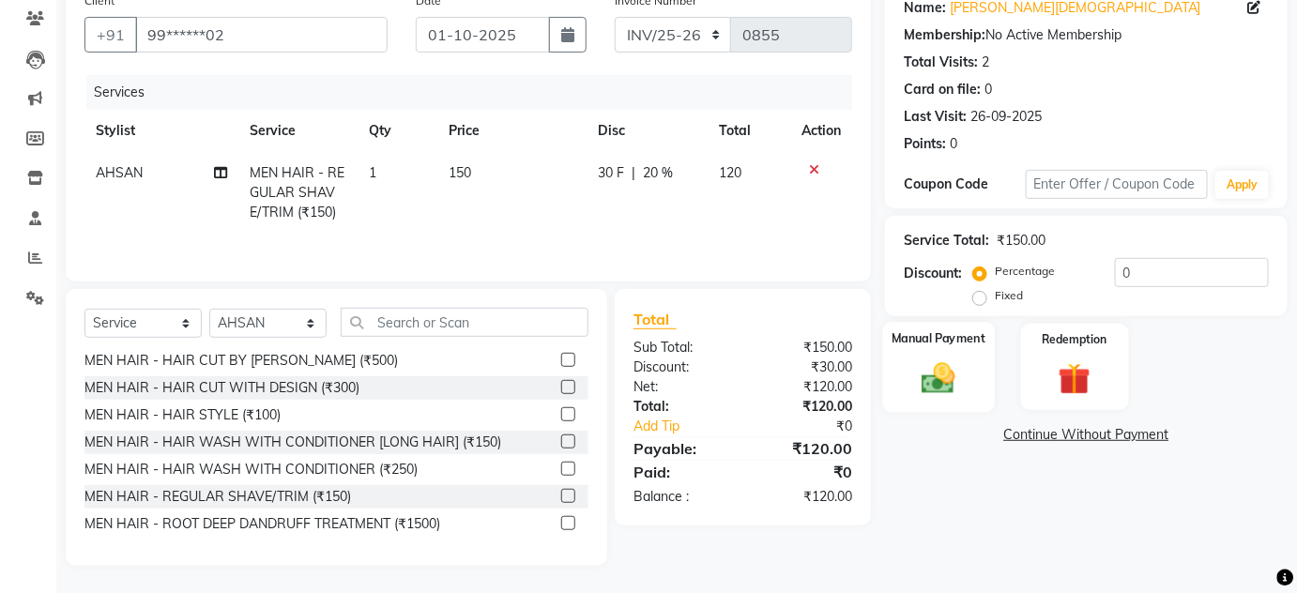
click at [939, 330] on label "Manual Payment" at bounding box center [939, 339] width 94 height 18
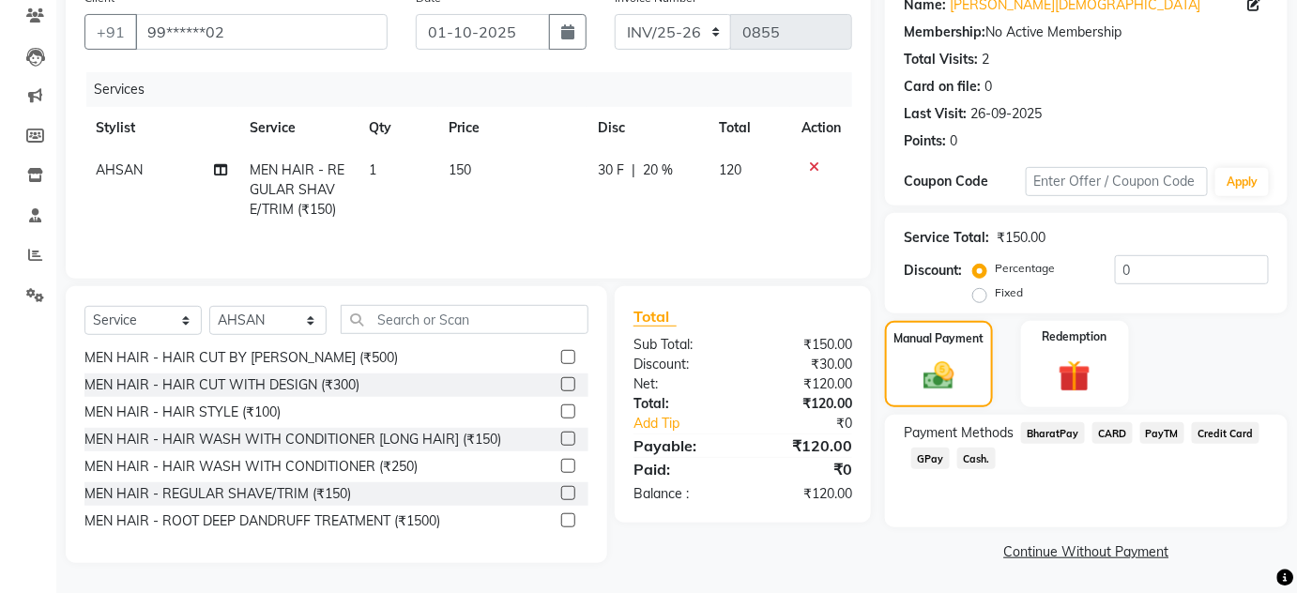
click at [979, 452] on span "Cash." at bounding box center [977, 459] width 38 height 22
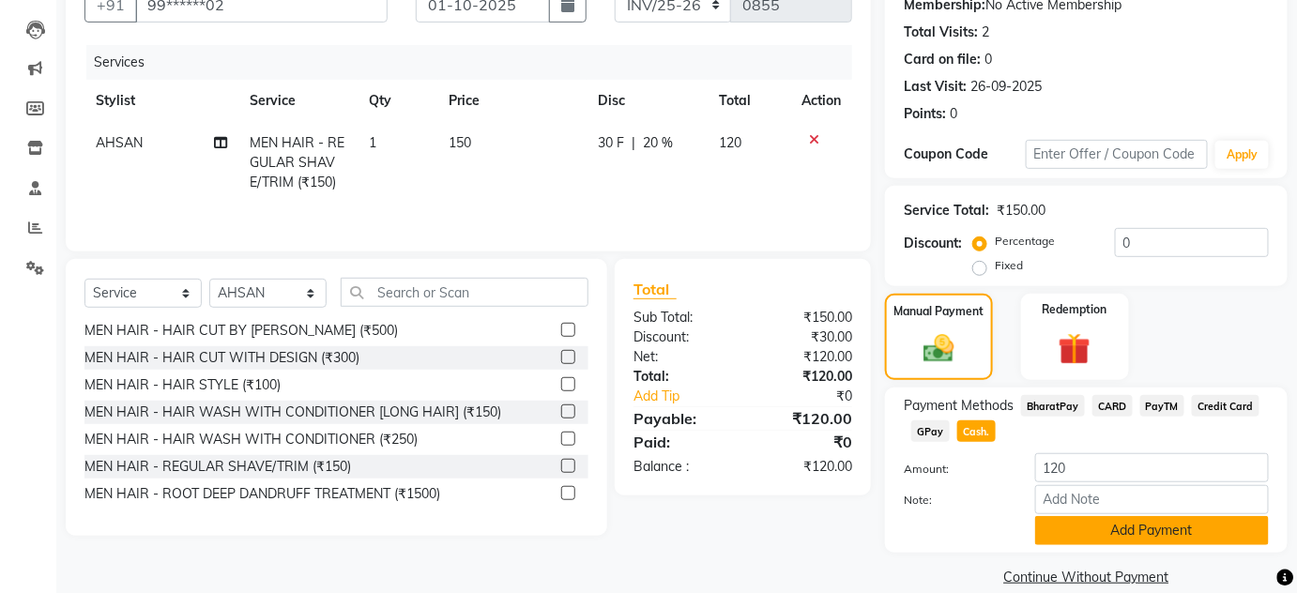
scroll to position [213, 0]
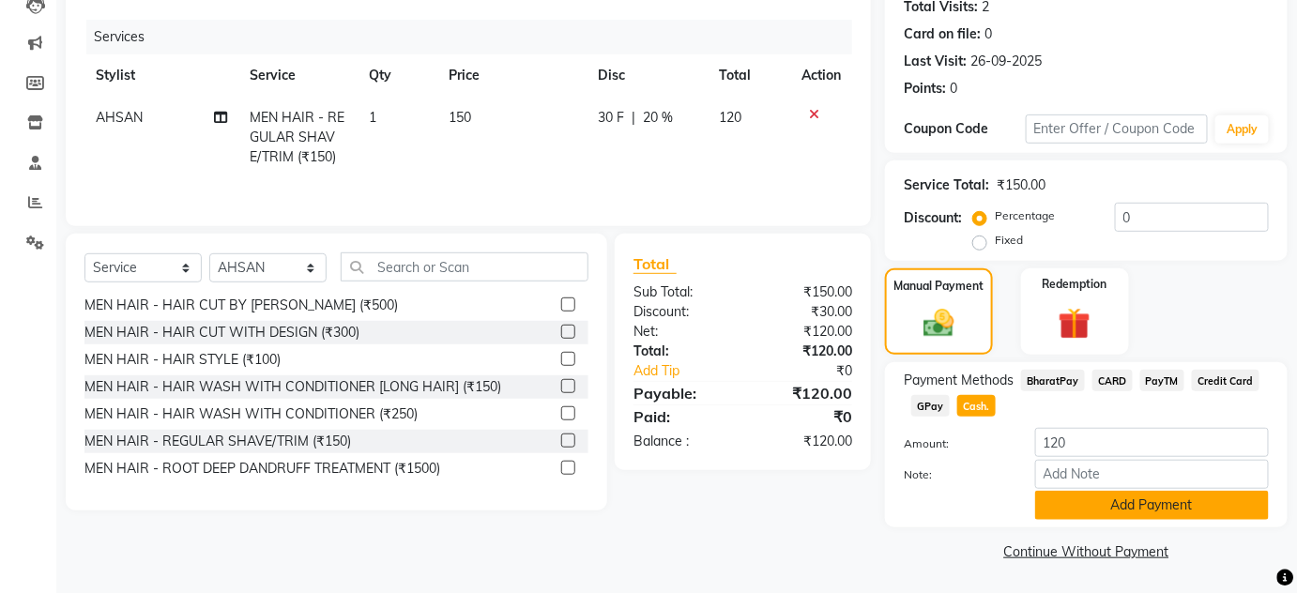
click at [1050, 496] on button "Add Payment" at bounding box center [1153, 505] width 234 height 29
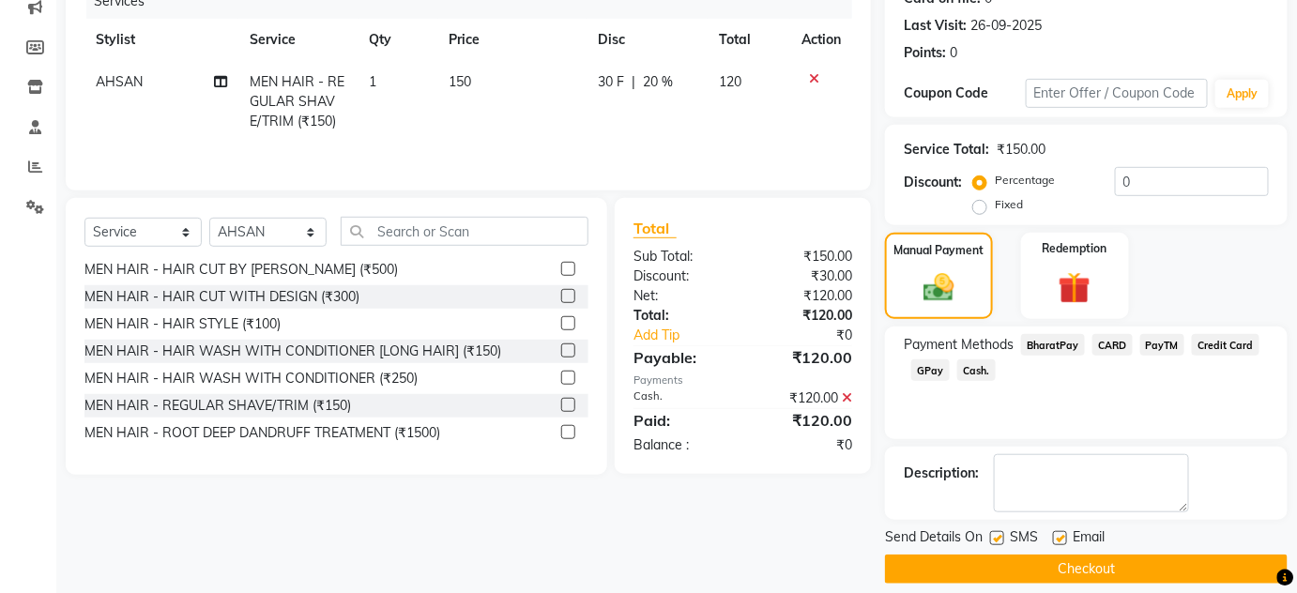
scroll to position [266, 0]
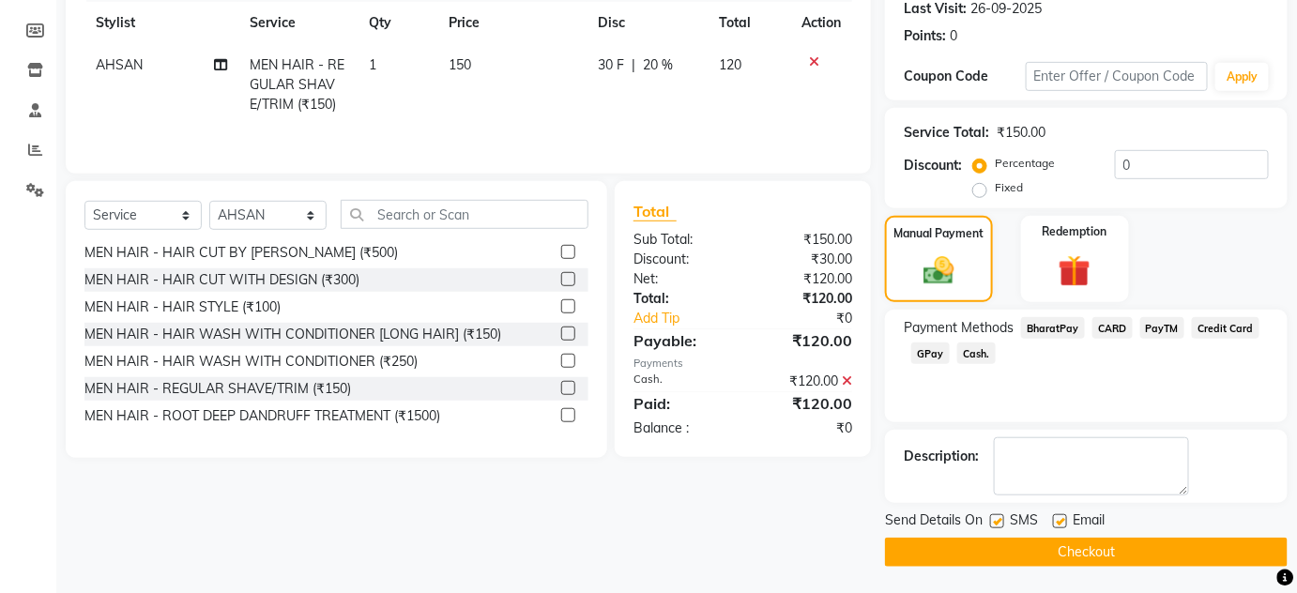
click at [1001, 530] on div at bounding box center [996, 524] width 12 height 20
click at [1001, 518] on label at bounding box center [997, 521] width 14 height 14
click at [1001, 518] on input "checkbox" at bounding box center [996, 522] width 12 height 12
checkbox input "false"
click at [1056, 514] on label at bounding box center [1060, 521] width 14 height 14
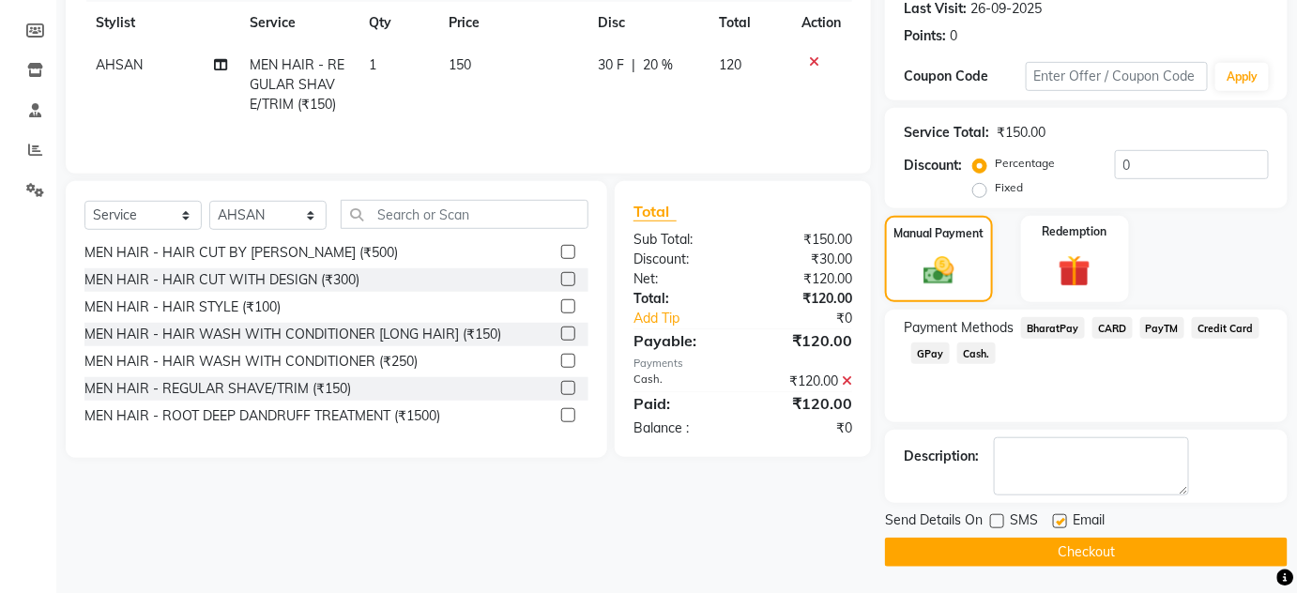
click at [1056, 516] on input "checkbox" at bounding box center [1059, 522] width 12 height 12
checkbox input "false"
click at [1059, 549] on button "Checkout" at bounding box center [1086, 552] width 403 height 29
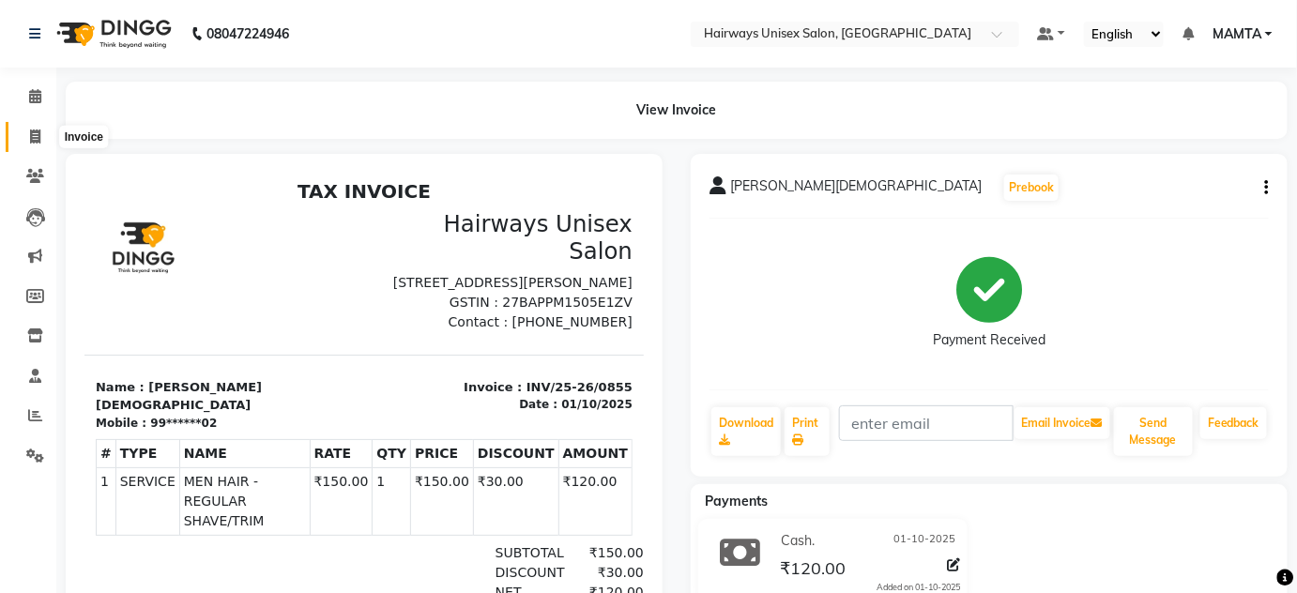
click at [25, 142] on span at bounding box center [35, 138] width 33 height 22
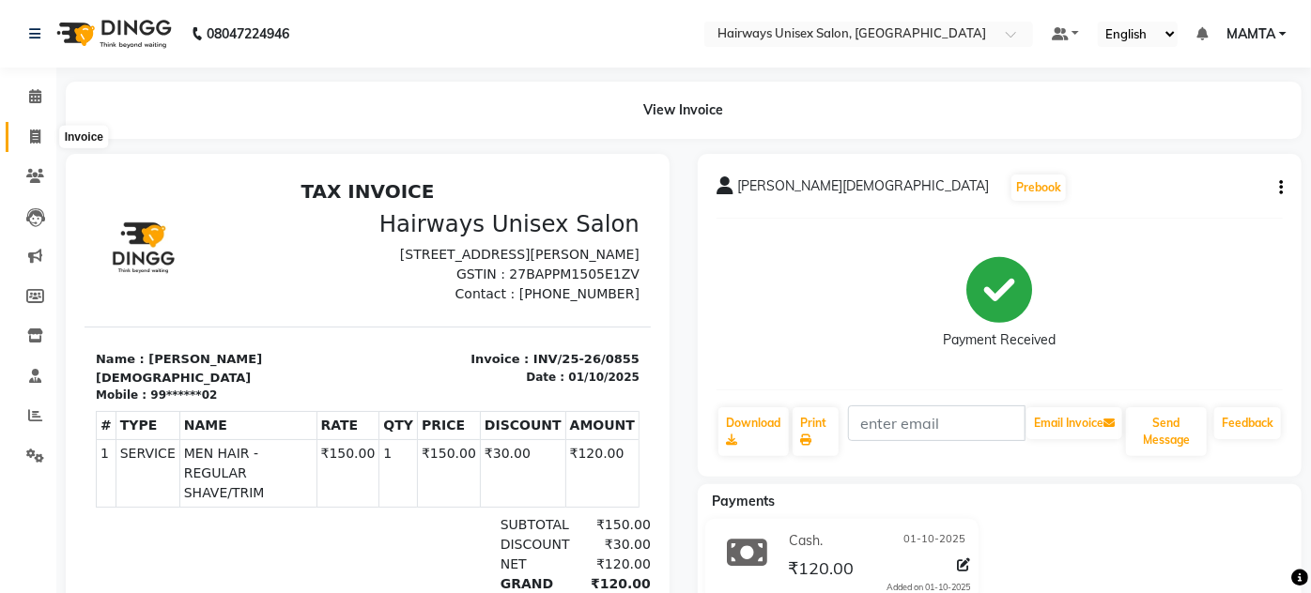
select select "8320"
select select "service"
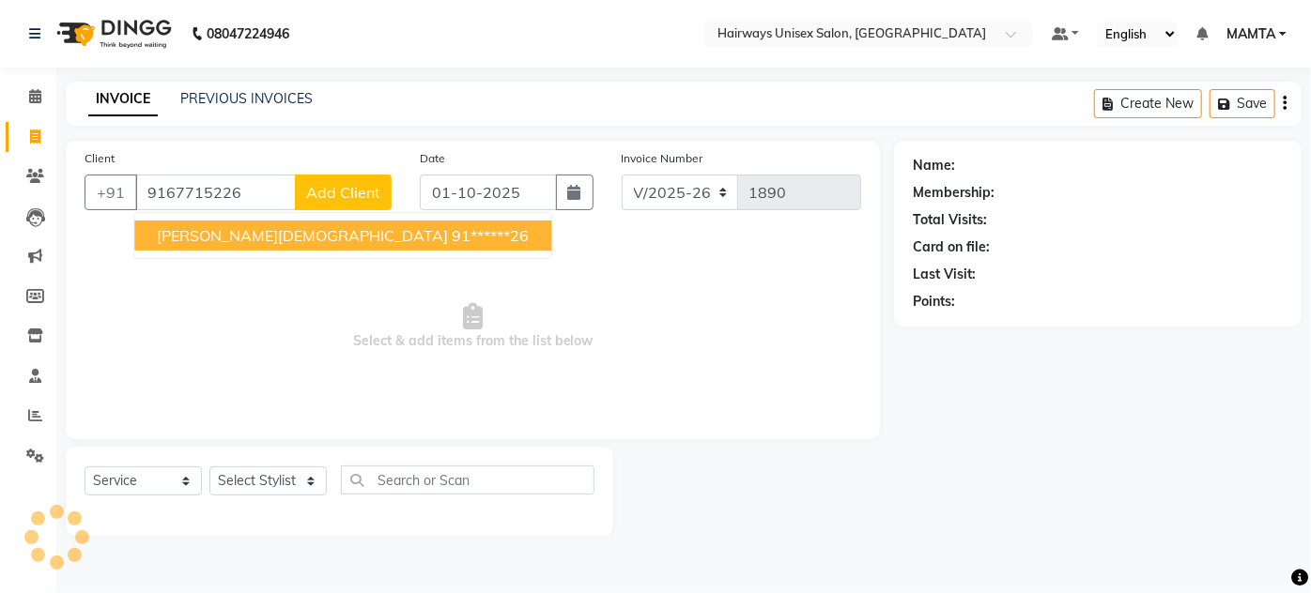
type input "9167715226"
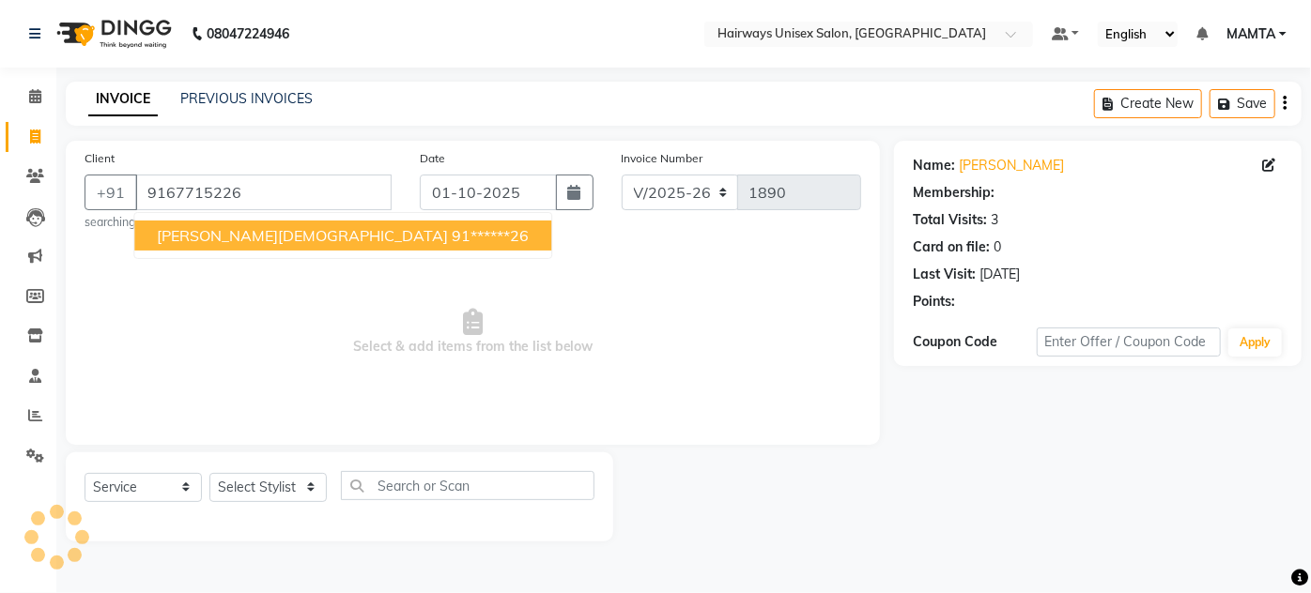
select select "1: Object"
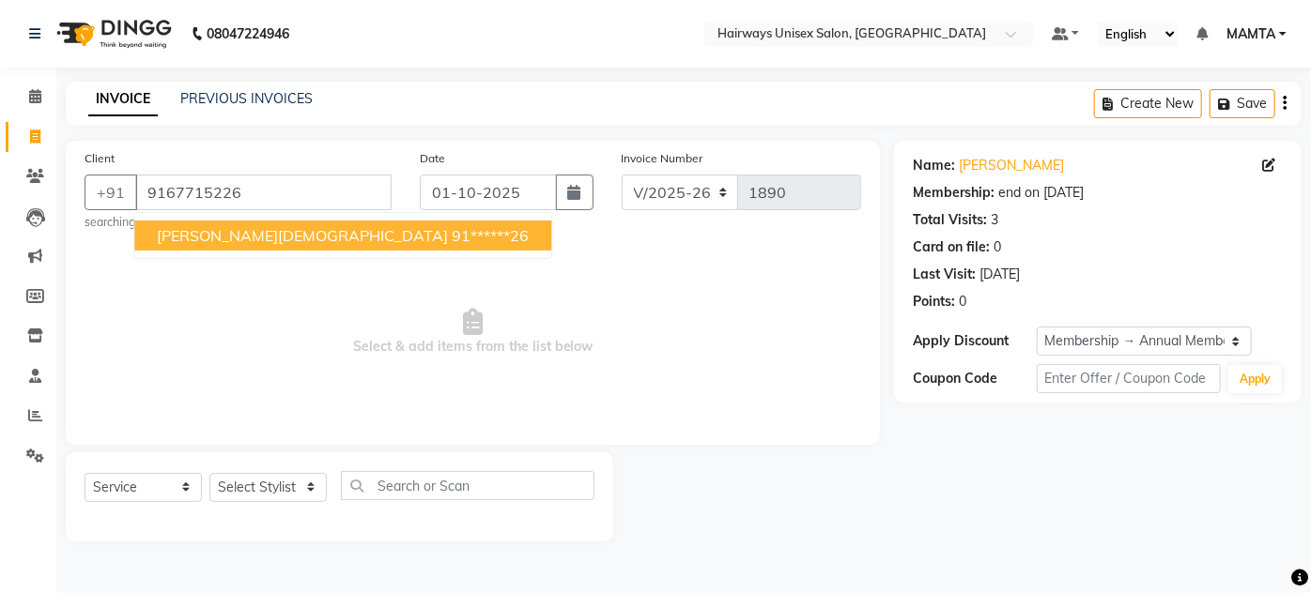
click at [181, 240] on span "[PERSON_NAME][DEMOGRAPHIC_DATA]" at bounding box center [302, 235] width 291 height 19
type input "91******26"
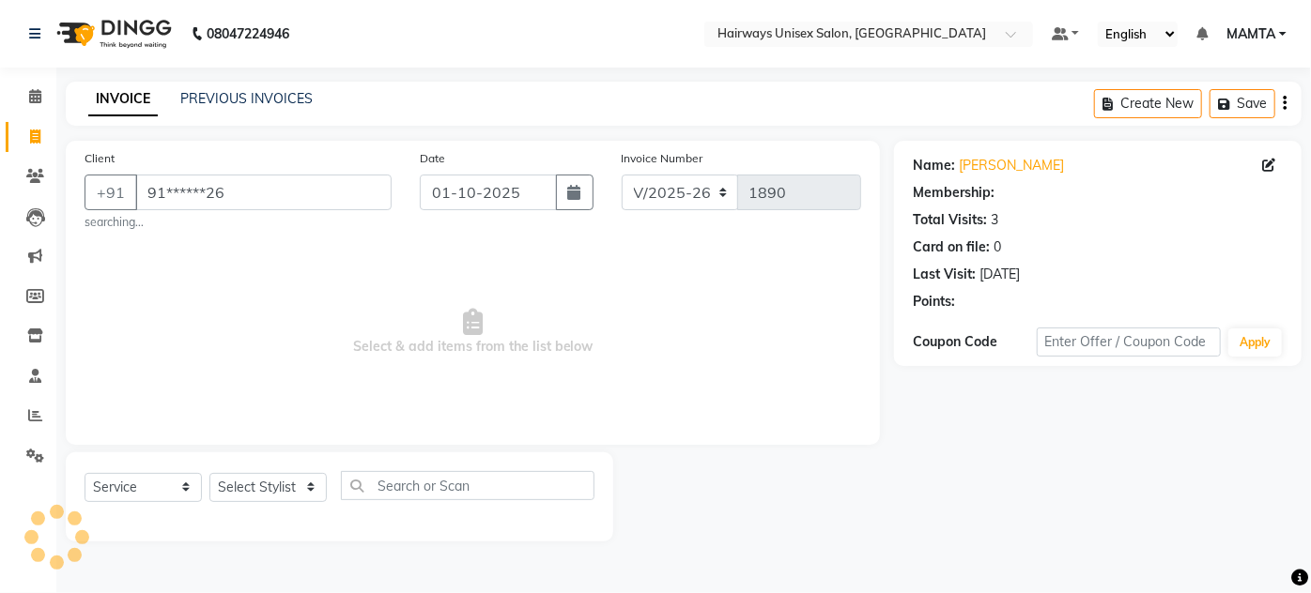
select select "1: Object"
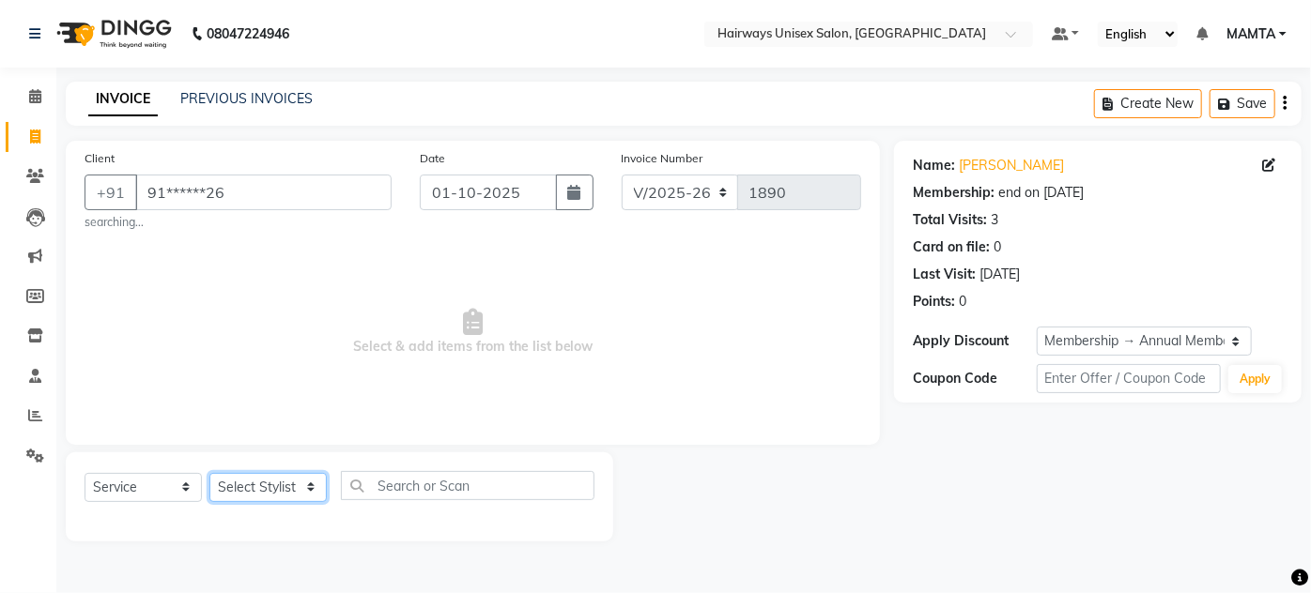
click at [264, 481] on select "Select Stylist [PERSON_NAME] [PERSON_NAME] [PERSON_NAME] MAMTA POOJA [PERSON_NA…" at bounding box center [267, 487] width 117 height 29
select select "91587"
click at [209, 473] on select "Select Stylist [PERSON_NAME] [PERSON_NAME] [PERSON_NAME] MAMTA POOJA [PERSON_NA…" at bounding box center [267, 487] width 117 height 29
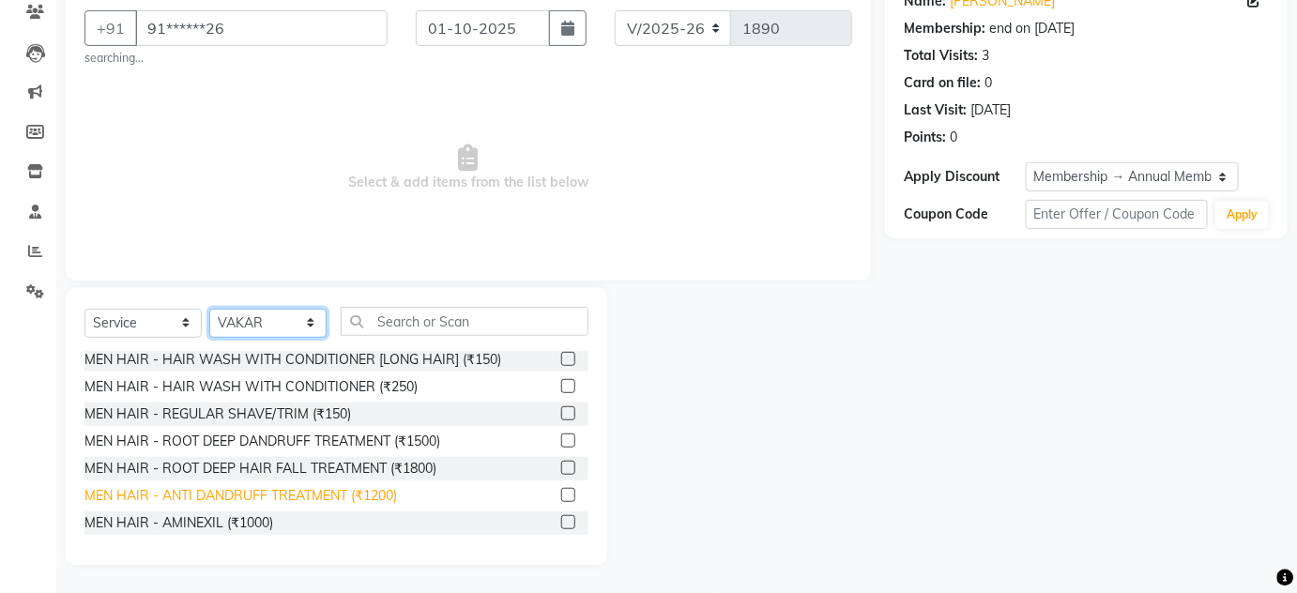
scroll to position [170, 0]
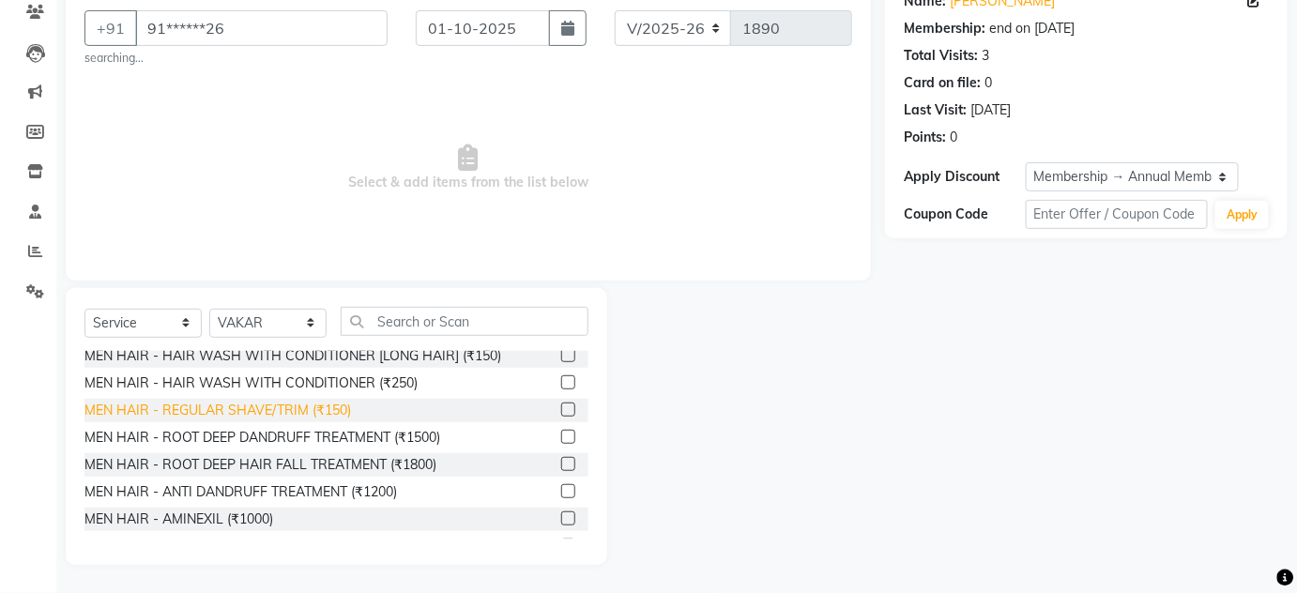
click at [323, 402] on div "MEN HAIR - REGULAR SHAVE/TRIM (₹150)" at bounding box center [217, 411] width 267 height 20
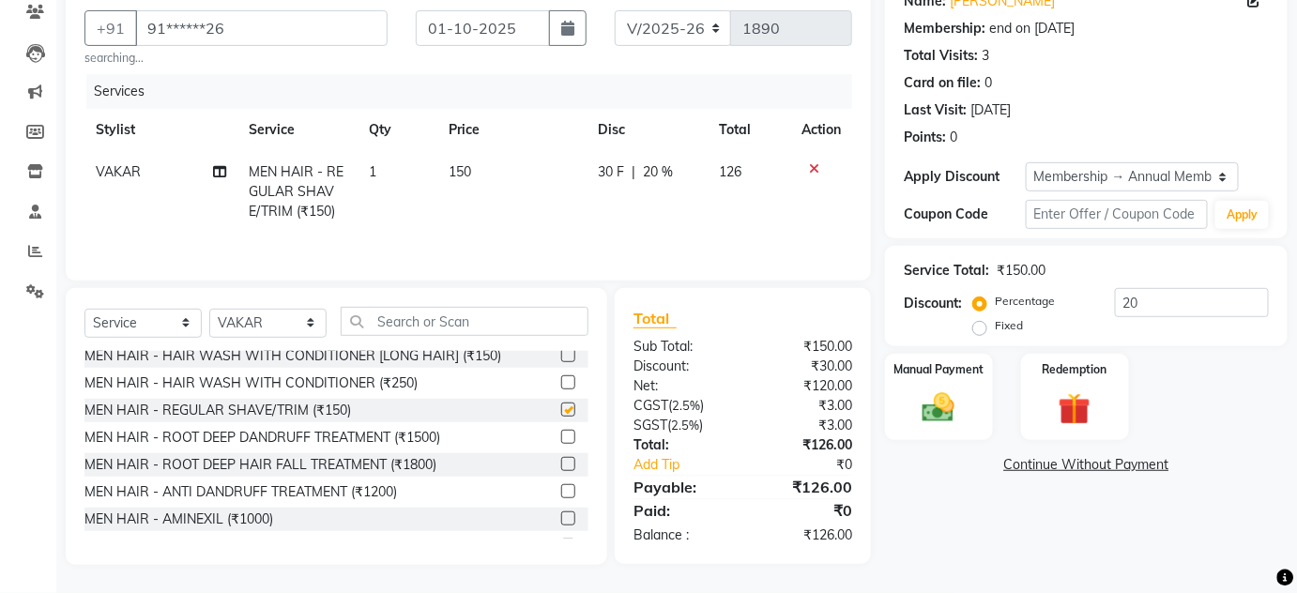
checkbox input "false"
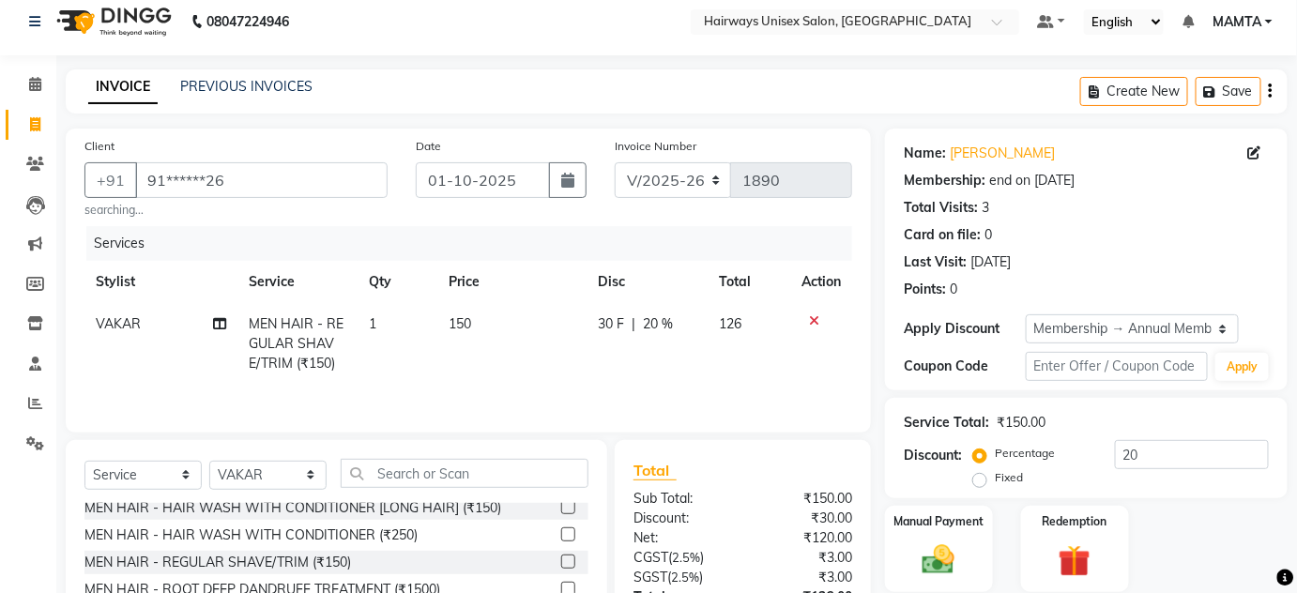
scroll to position [0, 0]
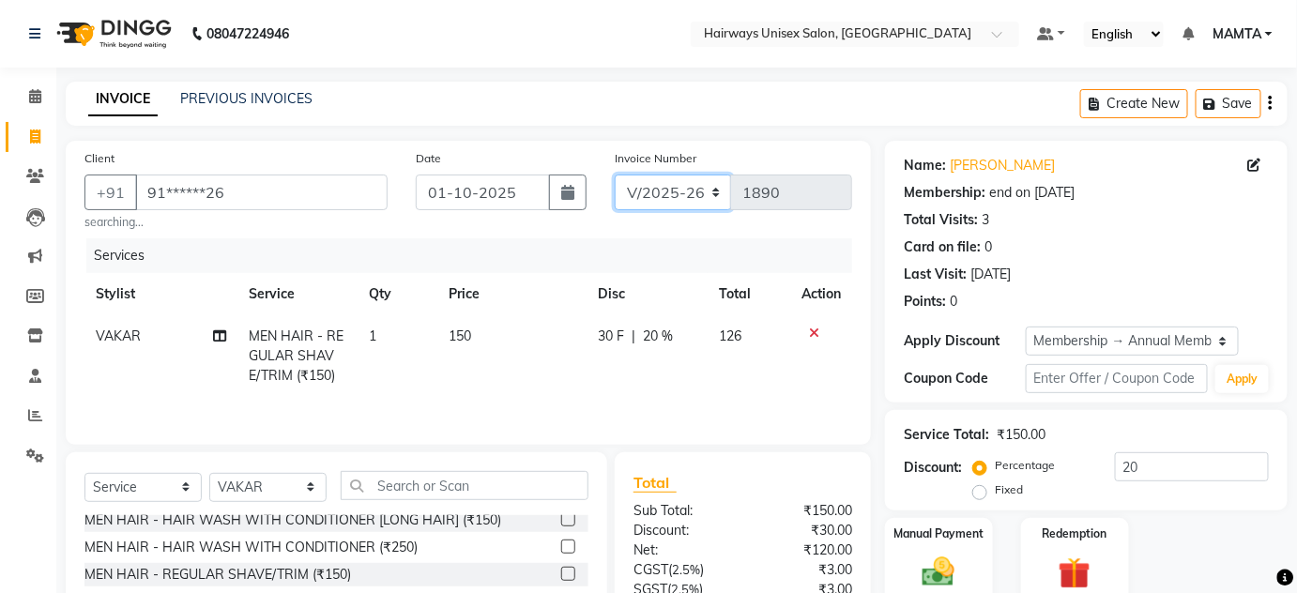
click at [655, 199] on select "INV/25-26 V/2025-26" at bounding box center [673, 193] width 117 height 36
select select "8645"
click at [615, 175] on select "INV/25-26 V/2025-26" at bounding box center [673, 193] width 117 height 36
type input "0856"
click at [1271, 104] on icon "button" at bounding box center [1271, 103] width 4 height 1
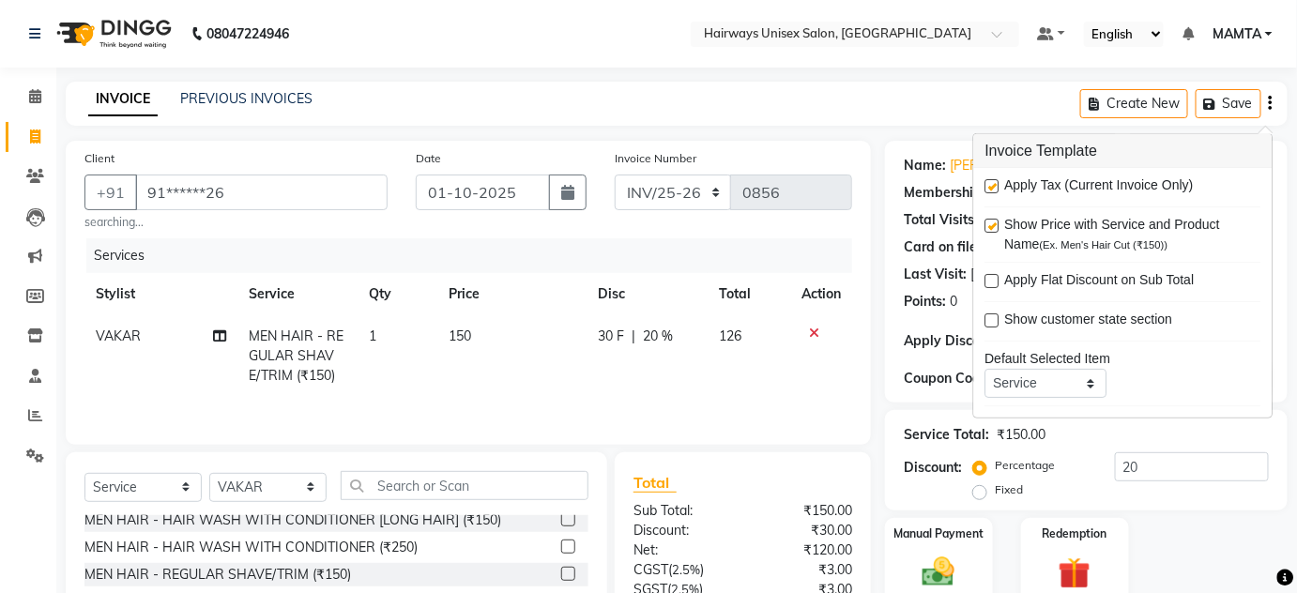
click at [997, 184] on label at bounding box center [993, 186] width 14 height 14
click at [997, 184] on input "checkbox" at bounding box center [992, 187] width 12 height 12
checkbox input "false"
click at [835, 104] on div "INVOICE PREVIOUS INVOICES Create New Save" at bounding box center [677, 104] width 1222 height 44
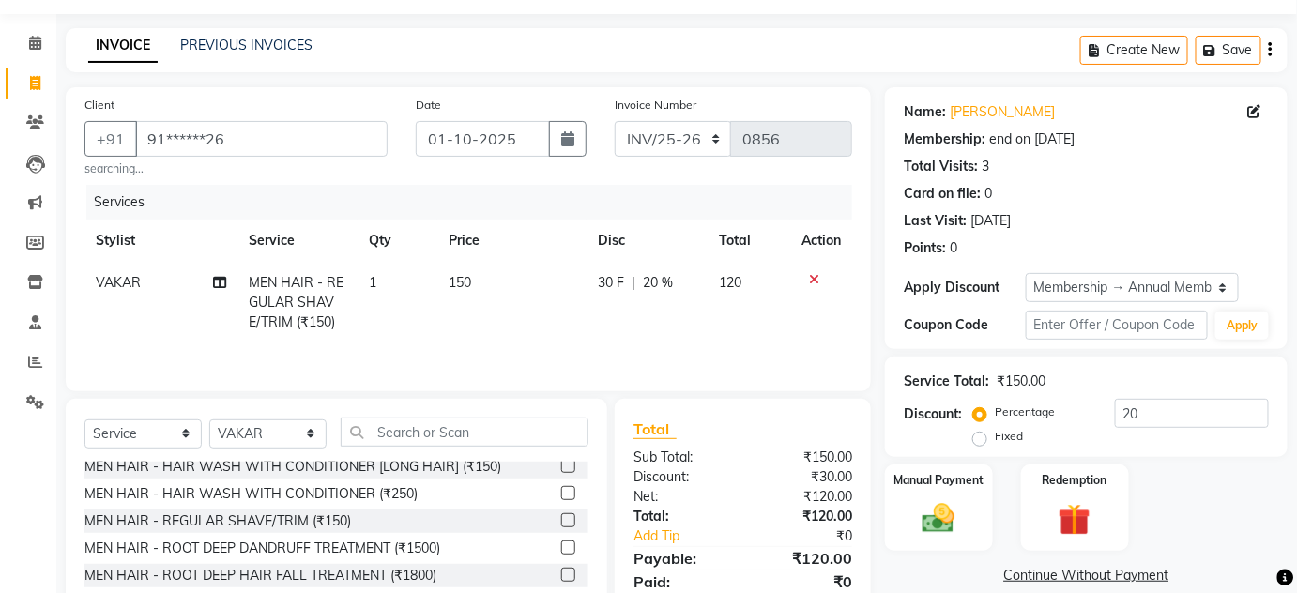
scroll to position [164, 0]
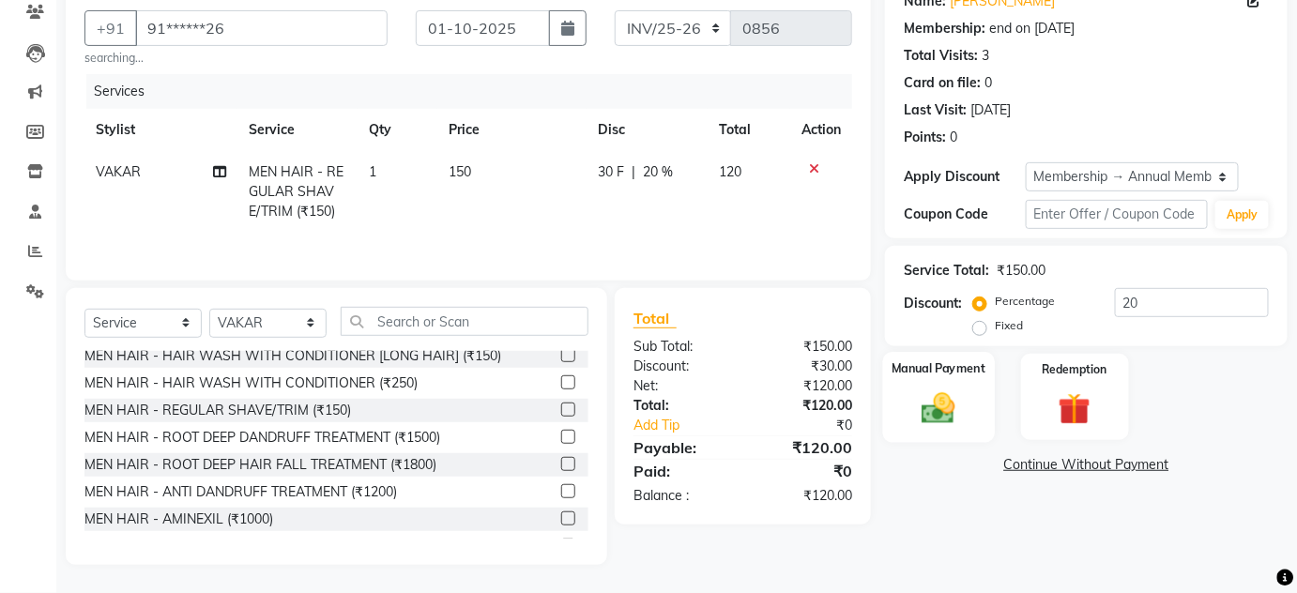
click at [948, 395] on img at bounding box center [939, 408] width 54 height 38
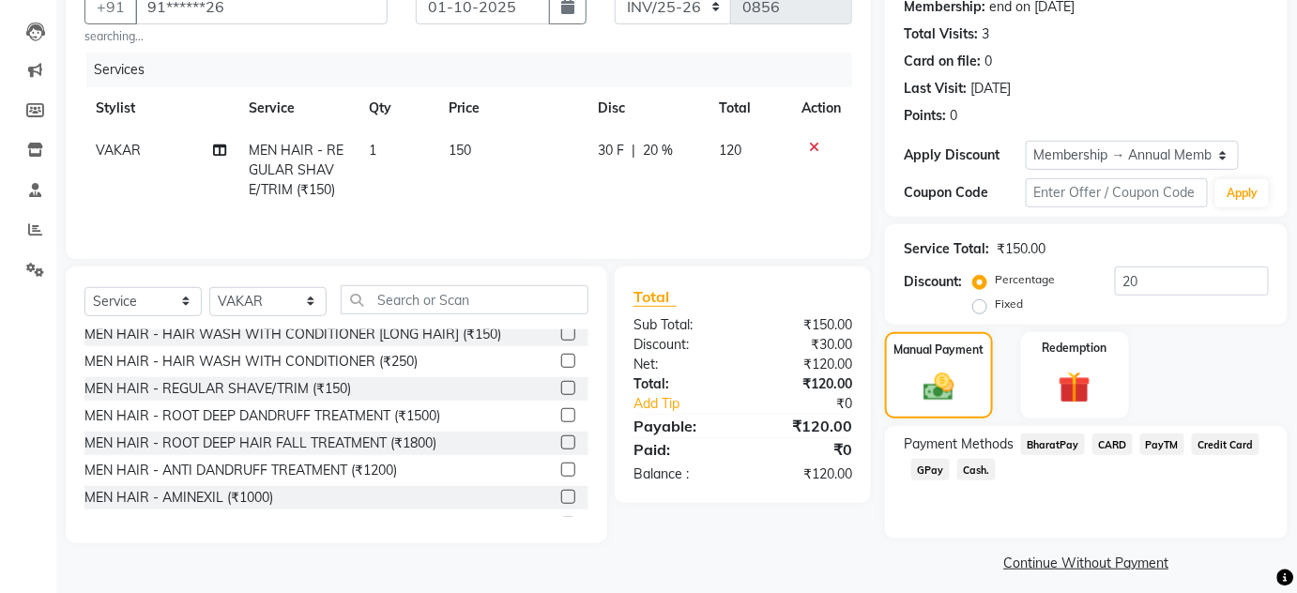
scroll to position [197, 0]
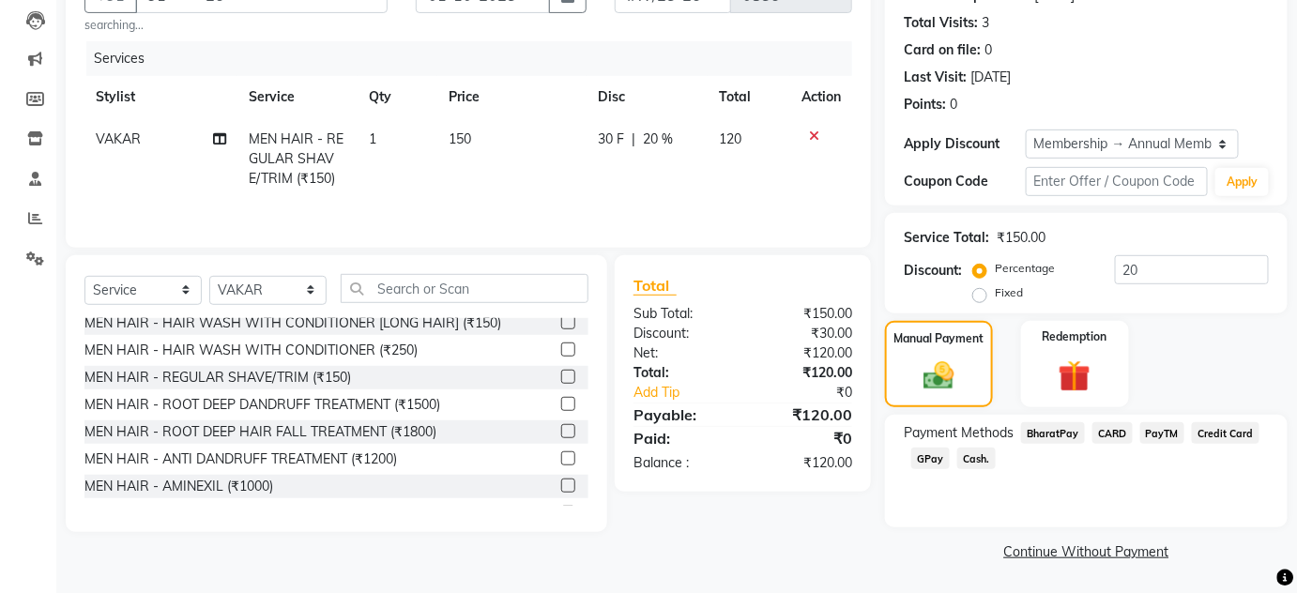
click at [984, 451] on span "Cash." at bounding box center [977, 459] width 38 height 22
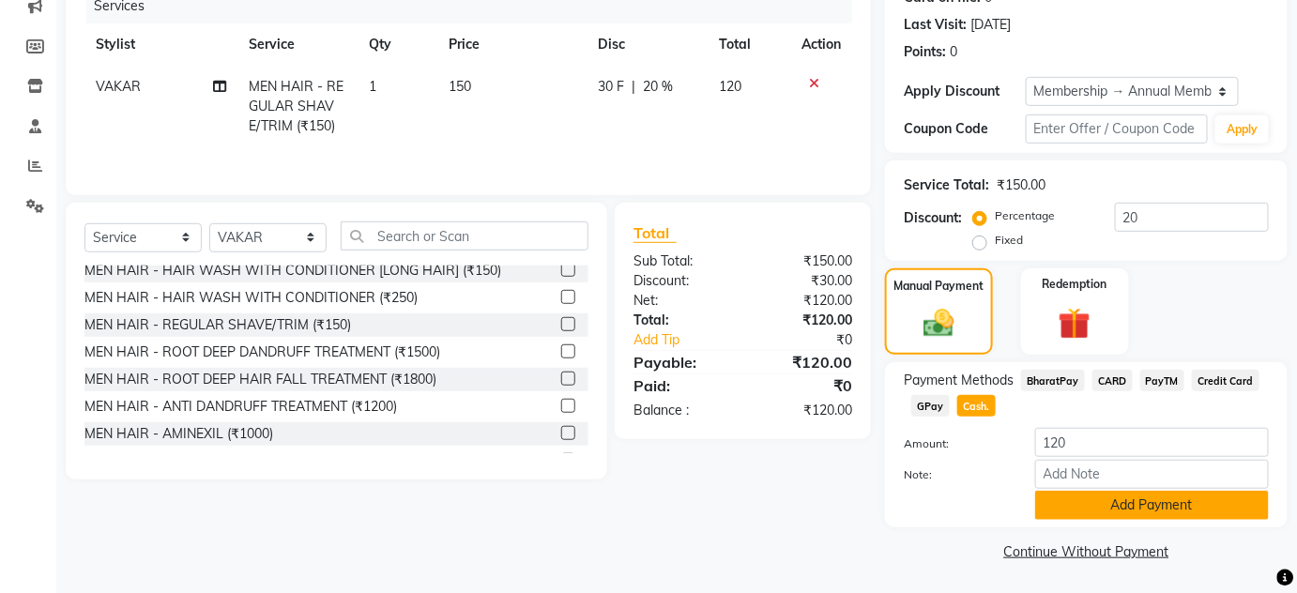
click at [1066, 512] on button "Add Payment" at bounding box center [1153, 505] width 234 height 29
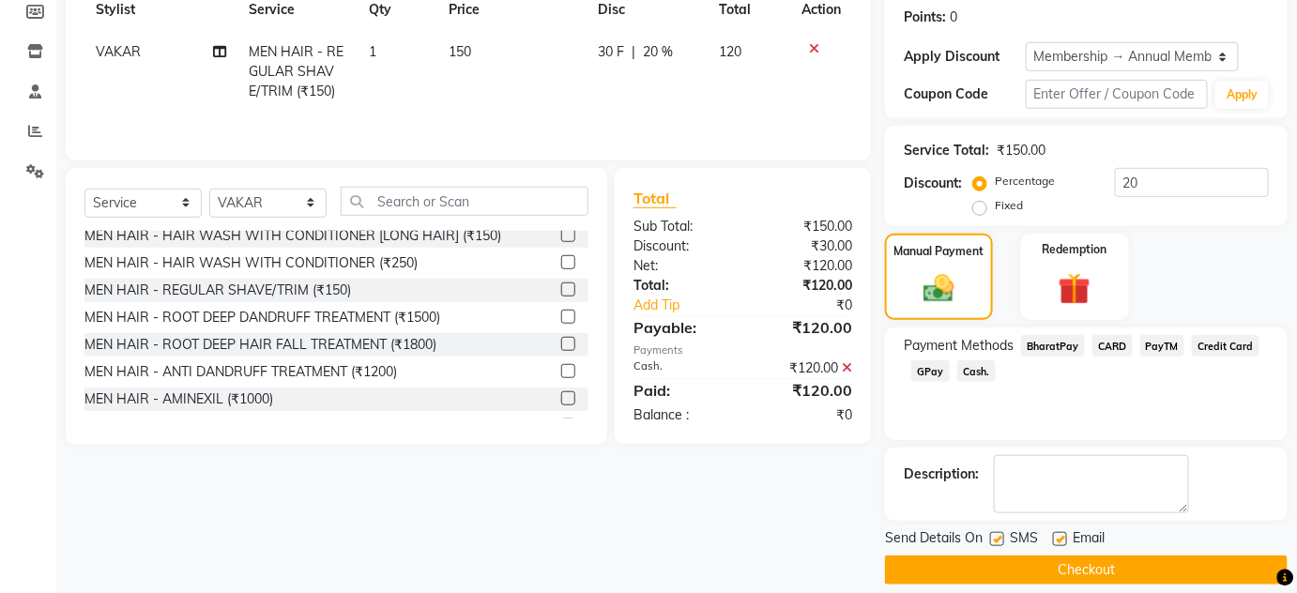
scroll to position [302, 0]
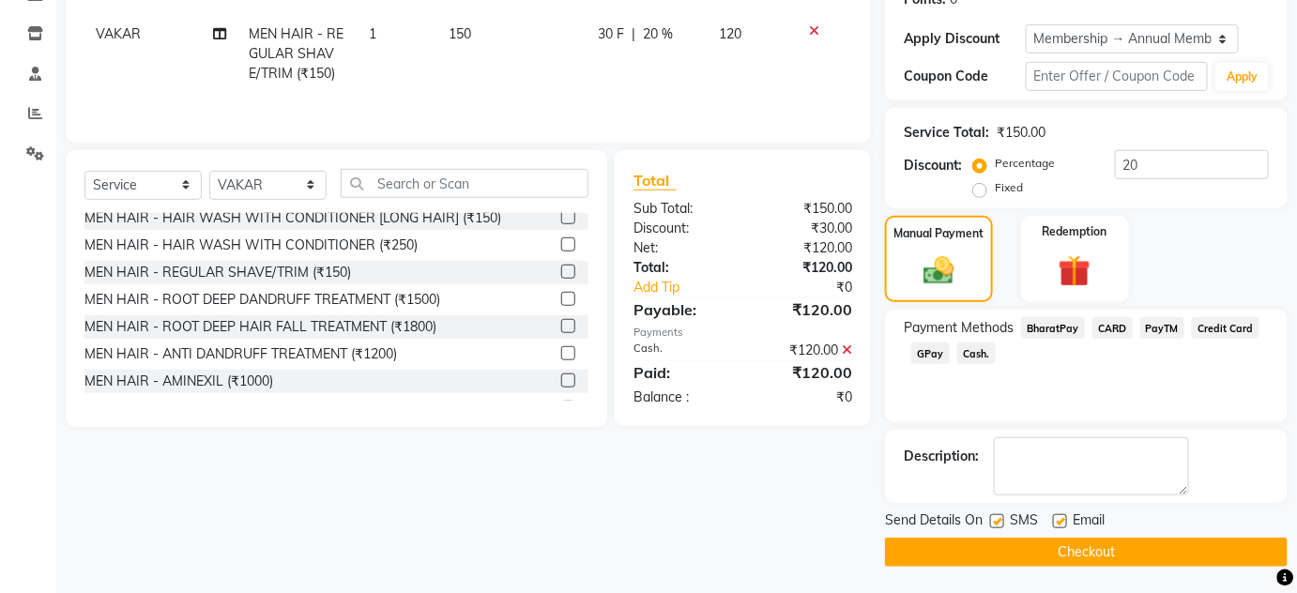
drag, startPoint x: 1055, startPoint y: 546, endPoint x: 933, endPoint y: 602, distance: 134.0
click at [993, 520] on label at bounding box center [997, 521] width 14 height 14
click at [993, 520] on input "checkbox" at bounding box center [996, 522] width 12 height 12
checkbox input "false"
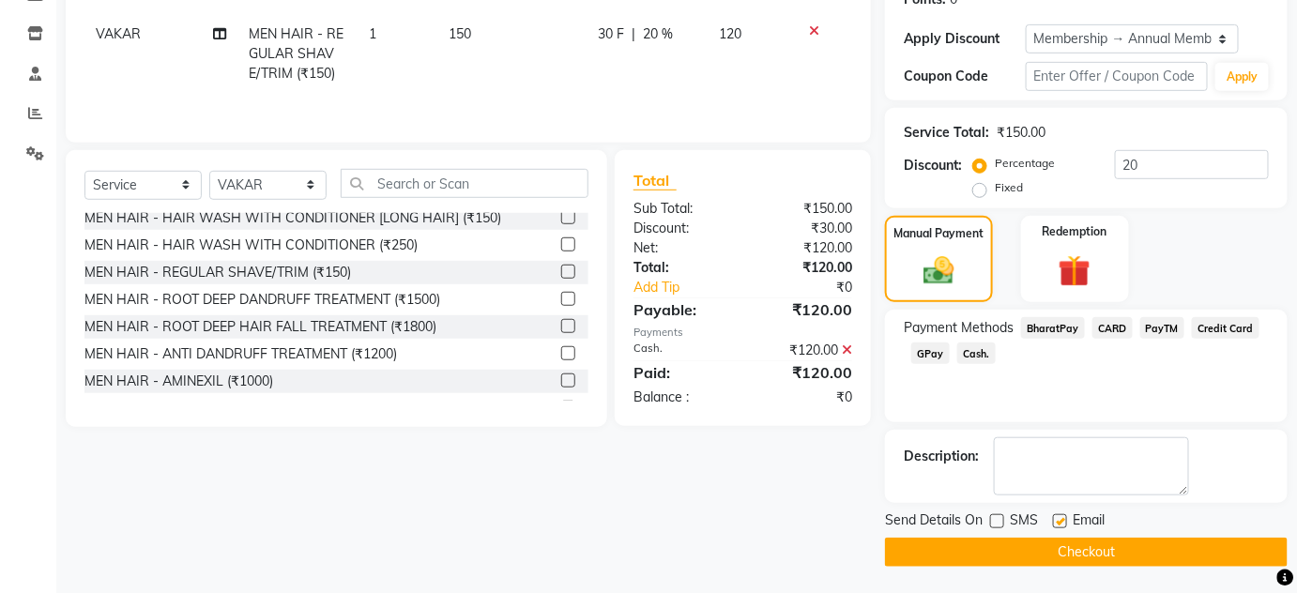
click at [1053, 516] on label at bounding box center [1060, 521] width 14 height 14
click at [1053, 516] on input "checkbox" at bounding box center [1059, 522] width 12 height 12
checkbox input "false"
click at [1061, 555] on button "Checkout" at bounding box center [1086, 552] width 403 height 29
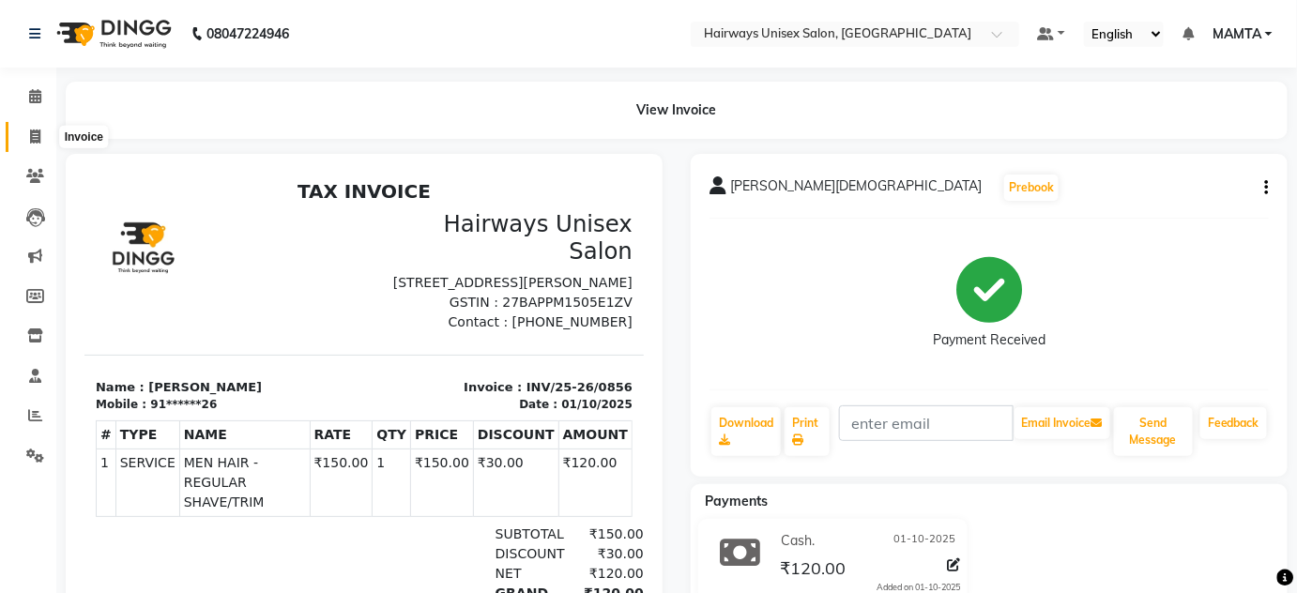
click at [42, 142] on span at bounding box center [35, 138] width 33 height 22
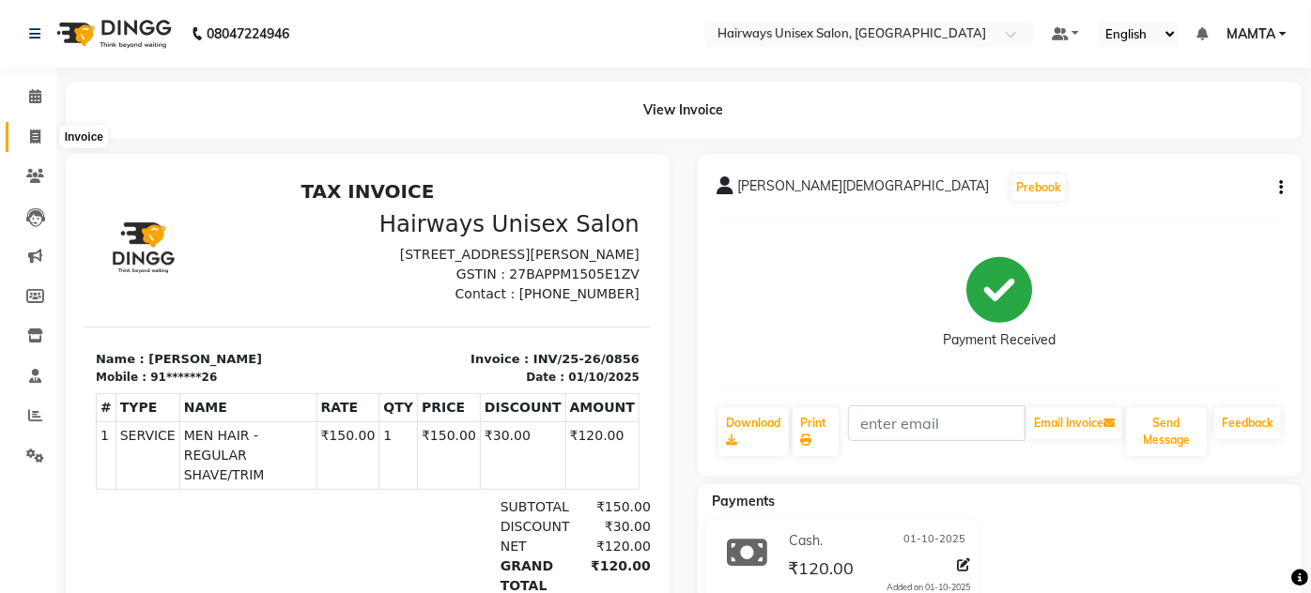
select select "8320"
select select "service"
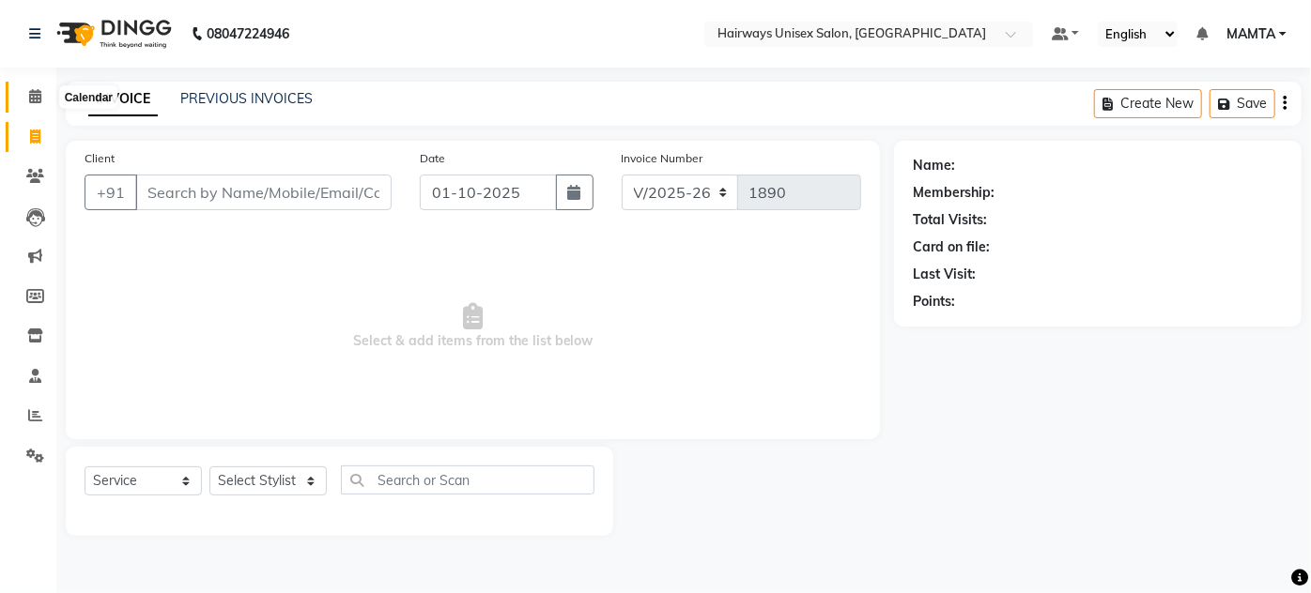
drag, startPoint x: 27, startPoint y: 97, endPoint x: 34, endPoint y: 111, distance: 15.5
click at [27, 97] on span at bounding box center [35, 97] width 33 height 22
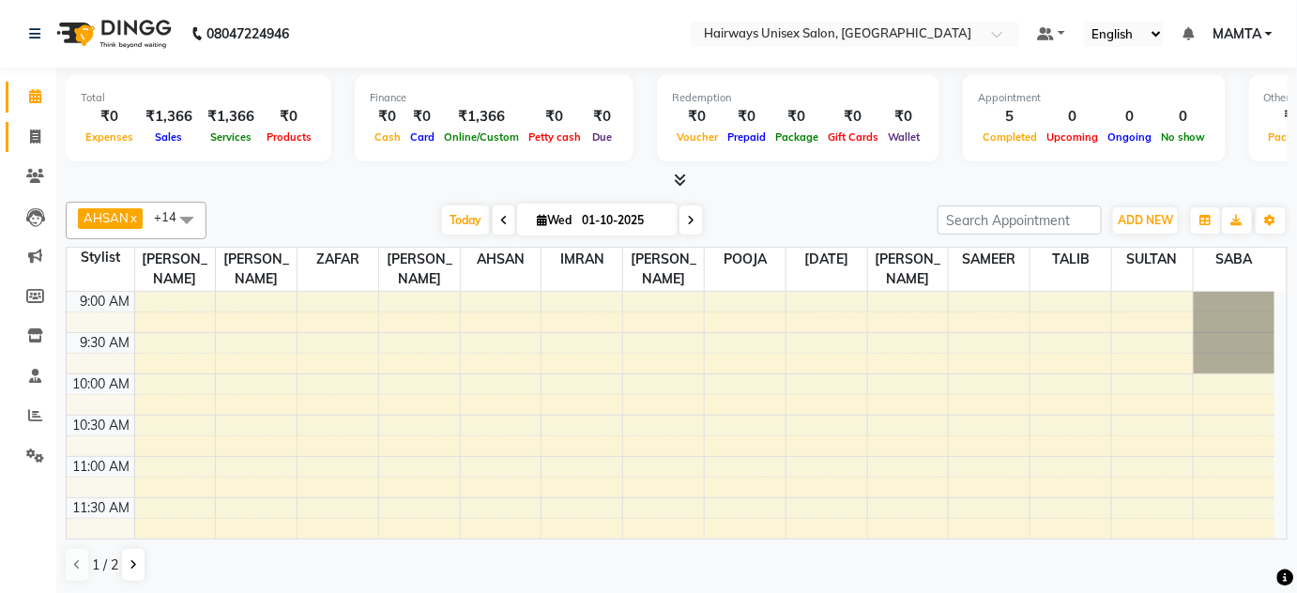
click at [39, 131] on icon at bounding box center [35, 137] width 10 height 14
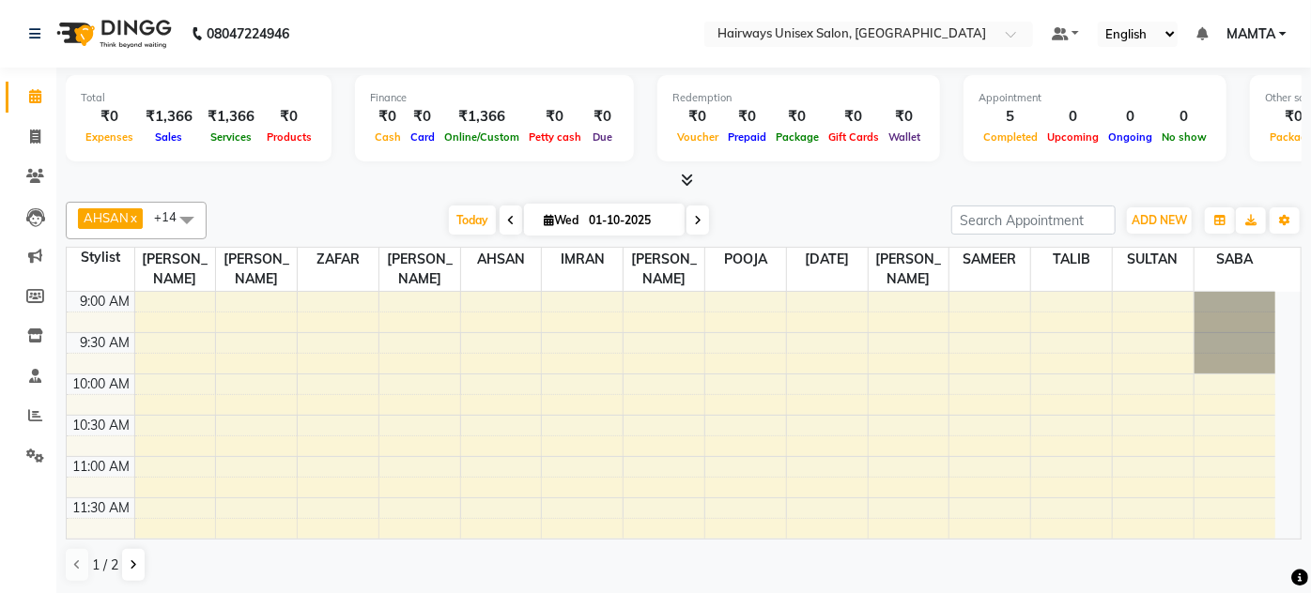
select select "8320"
select select "service"
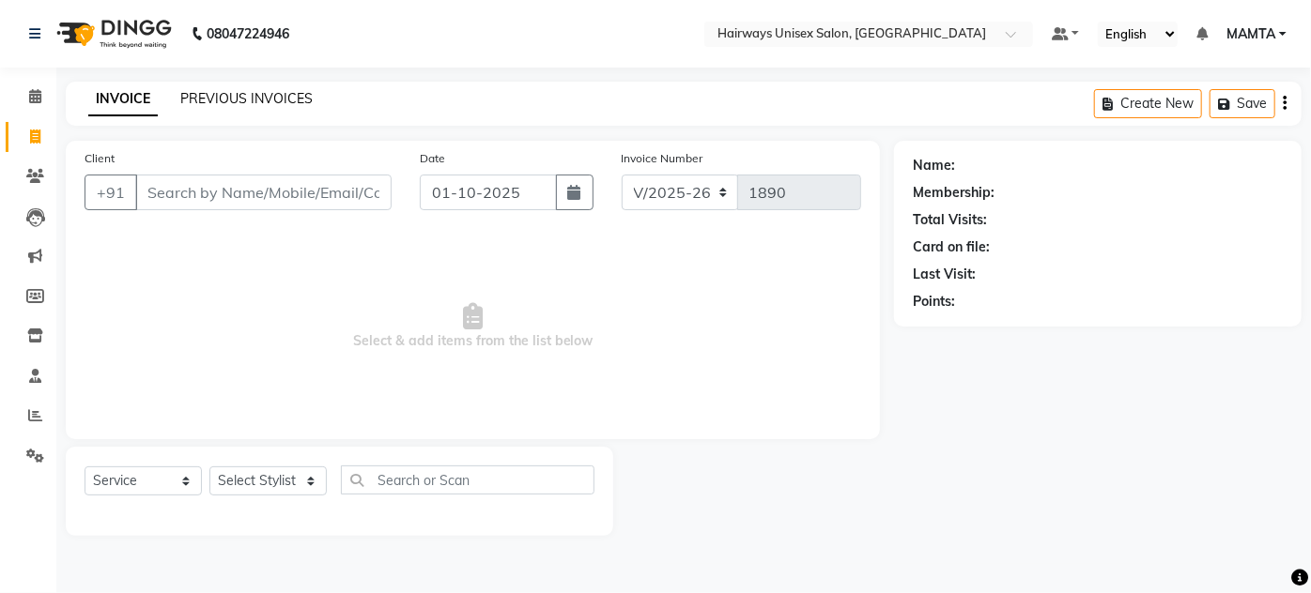
click at [217, 100] on link "PREVIOUS INVOICES" at bounding box center [246, 98] width 132 height 17
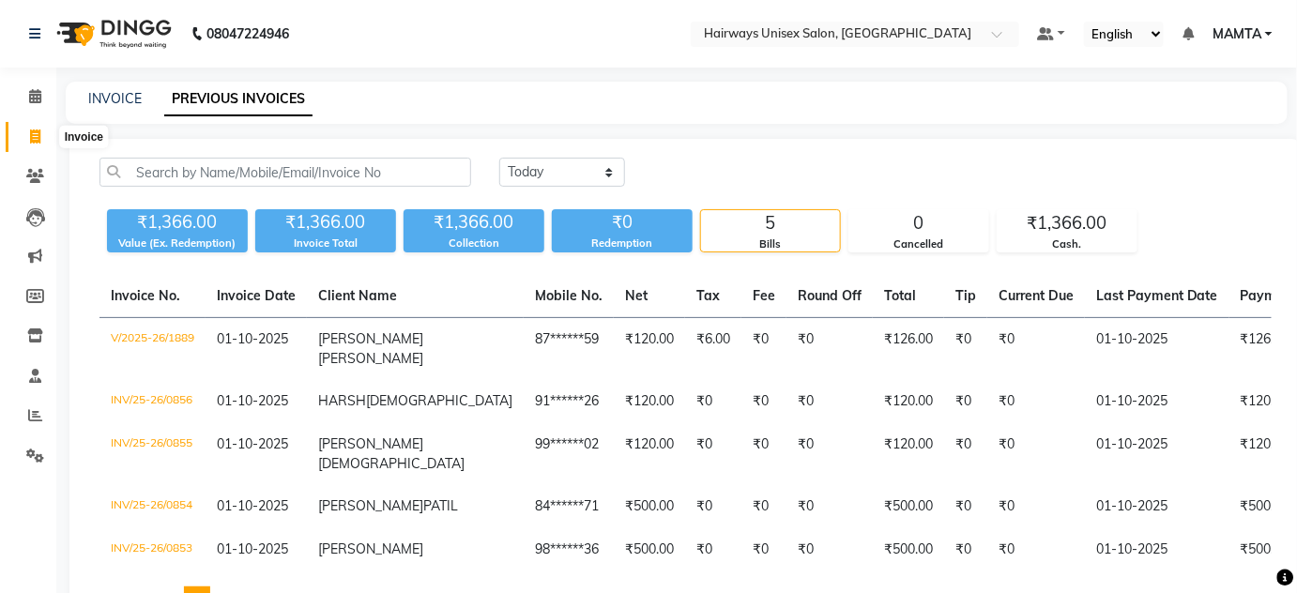
click at [25, 139] on span at bounding box center [35, 138] width 33 height 22
select select "service"
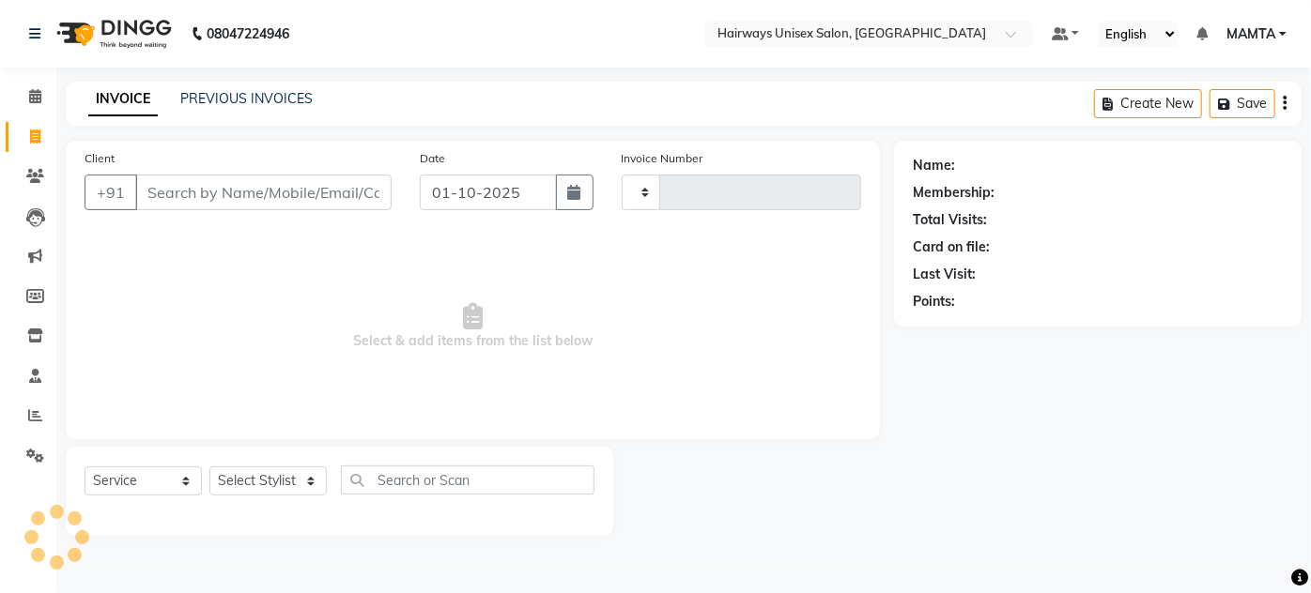
type input "1890"
select select "8320"
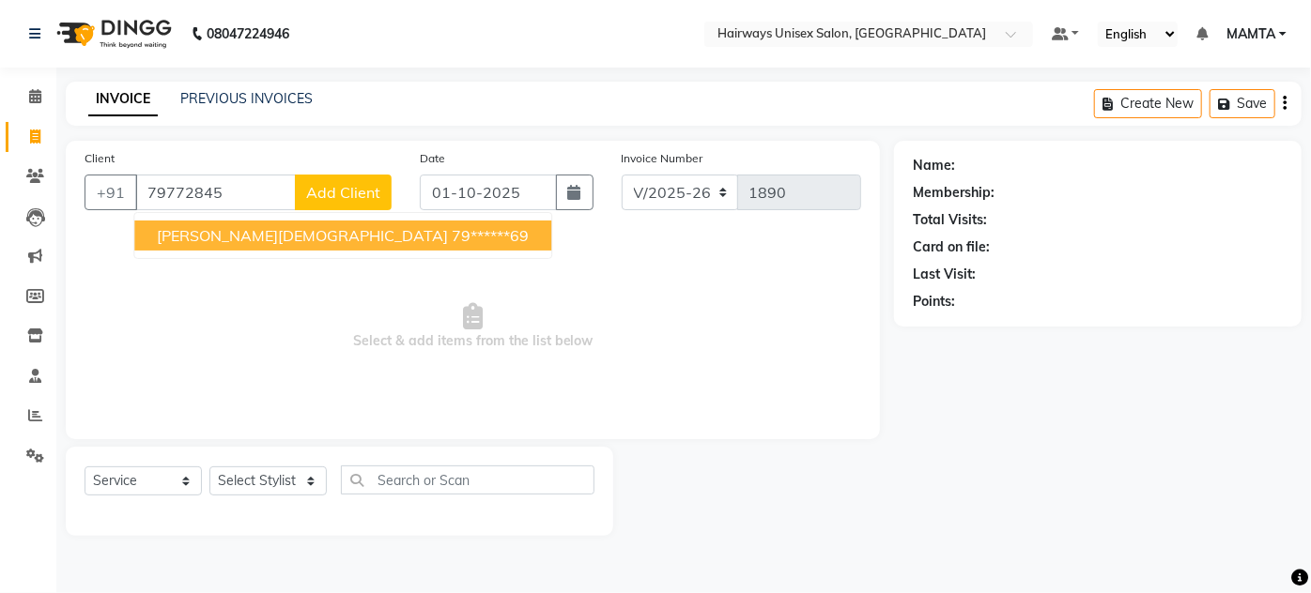
click at [452, 235] on ngb-highlight "79******69" at bounding box center [490, 235] width 77 height 19
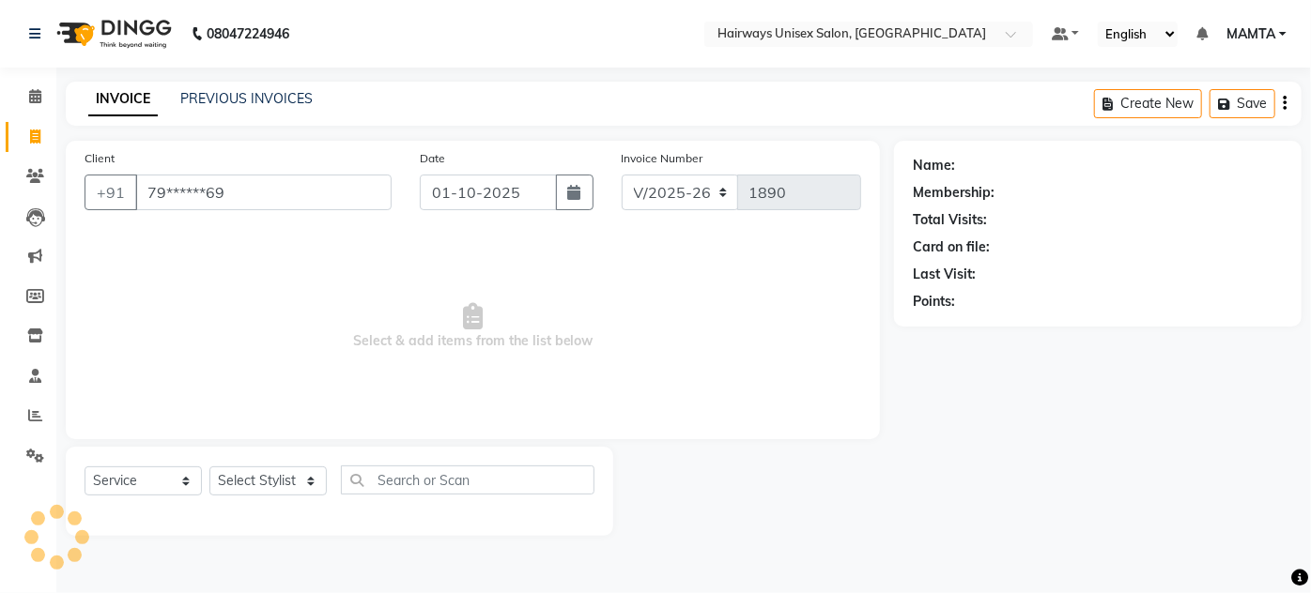
type input "79******69"
select select "1: Object"
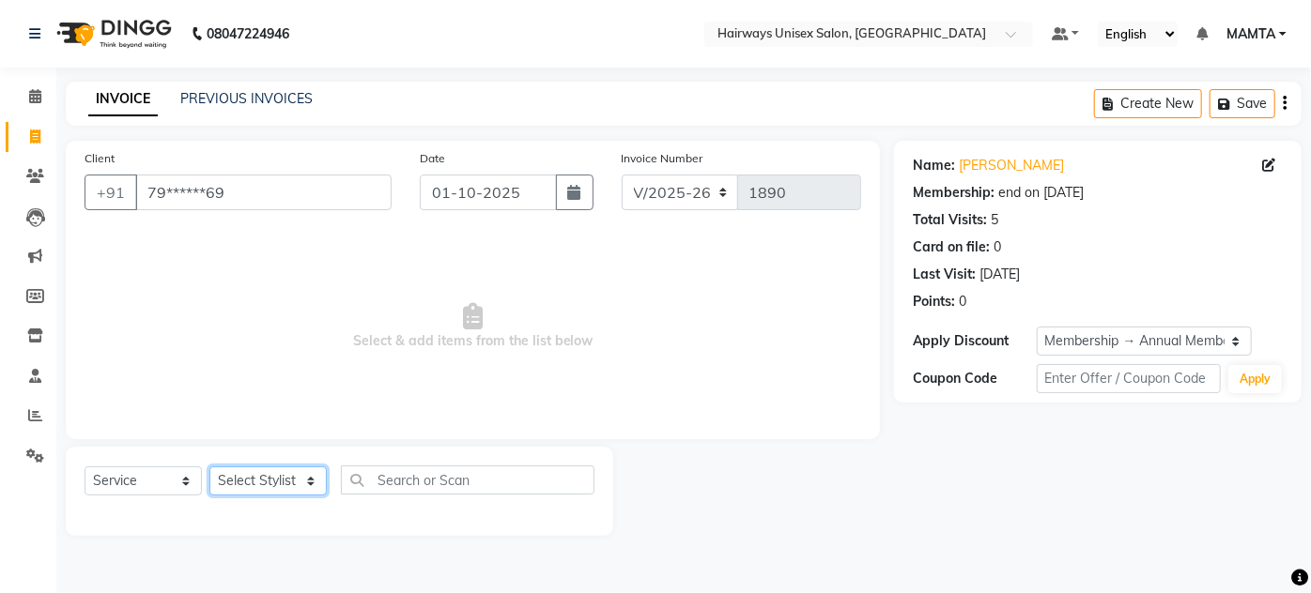
click at [278, 479] on select "Select Stylist [PERSON_NAME] [PERSON_NAME] [PERSON_NAME] MAMTA POOJA [PERSON_NA…" at bounding box center [267, 481] width 117 height 29
click at [209, 467] on select "Select Stylist [PERSON_NAME] [PERSON_NAME] [PERSON_NAME] MAMTA POOJA [PERSON_NA…" at bounding box center [267, 481] width 117 height 29
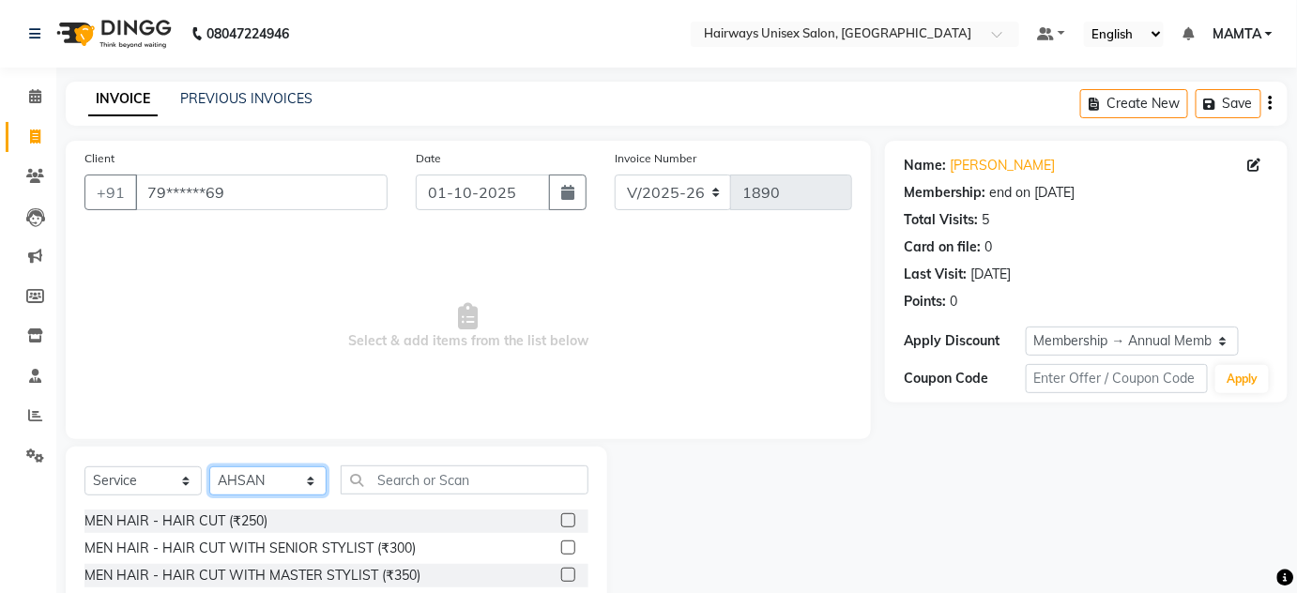
click at [264, 484] on select "Select Stylist [PERSON_NAME] [PERSON_NAME] [PERSON_NAME] MAMTA POOJA [PERSON_NA…" at bounding box center [267, 481] width 117 height 29
select select "80856"
click at [209, 467] on select "Select Stylist [PERSON_NAME] [PERSON_NAME] [PERSON_NAME] MAMTA POOJA [PERSON_NA…" at bounding box center [267, 481] width 117 height 29
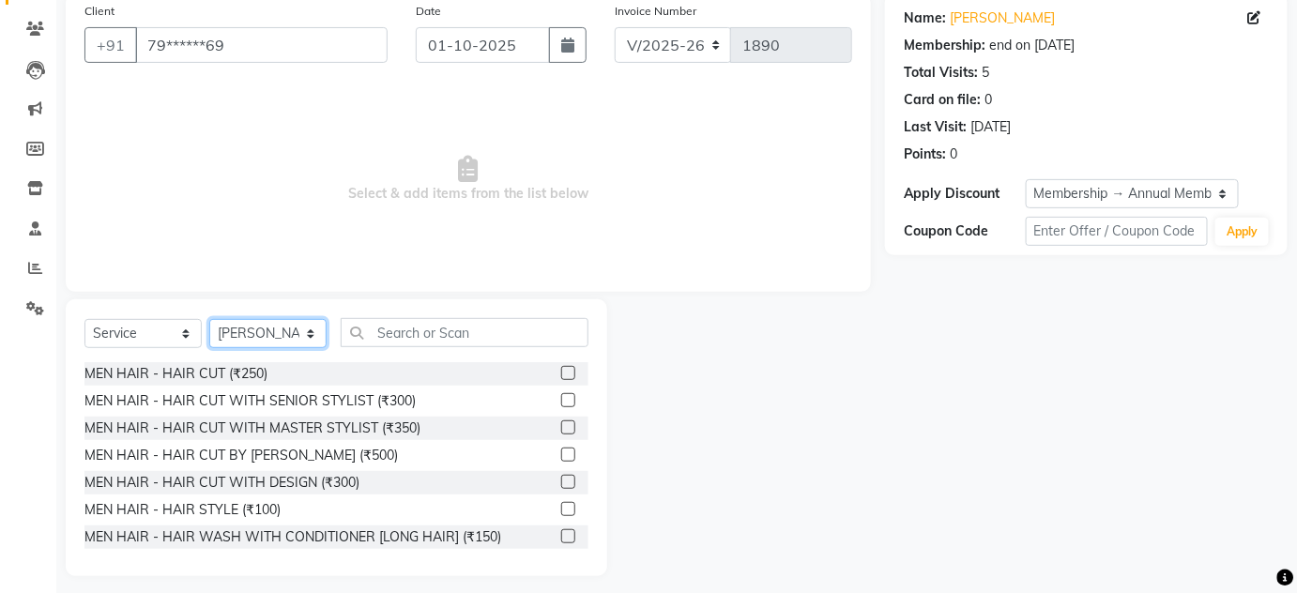
scroll to position [158, 0]
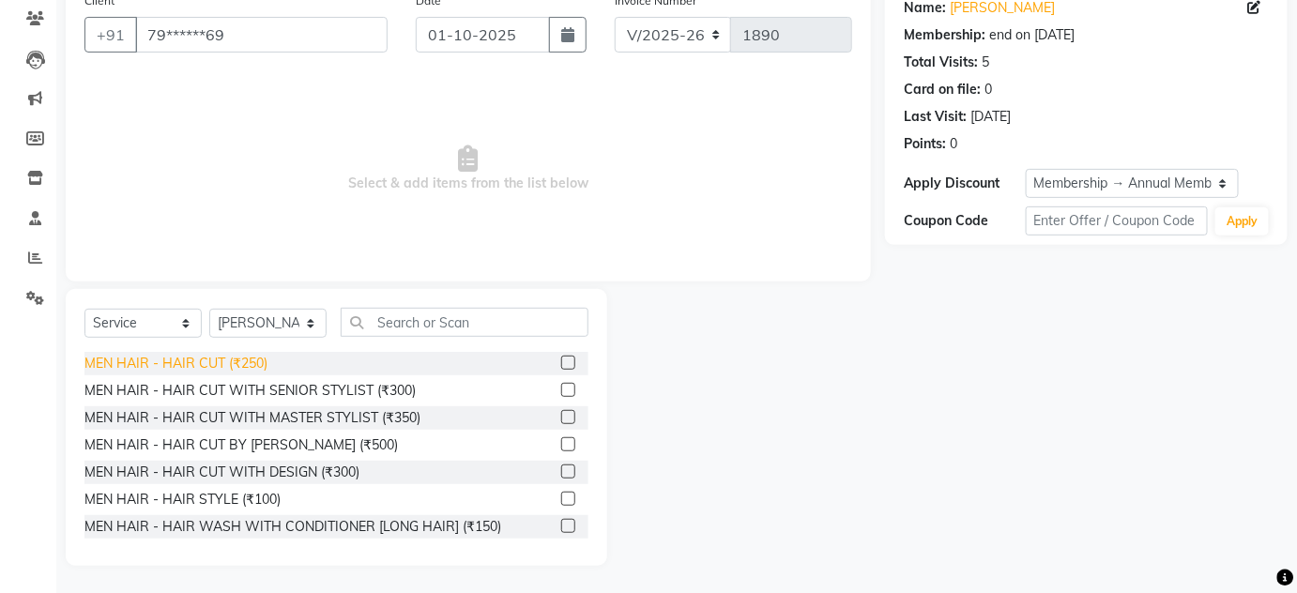
click at [250, 365] on div "MEN HAIR - HAIR CUT (₹250)" at bounding box center [175, 364] width 183 height 20
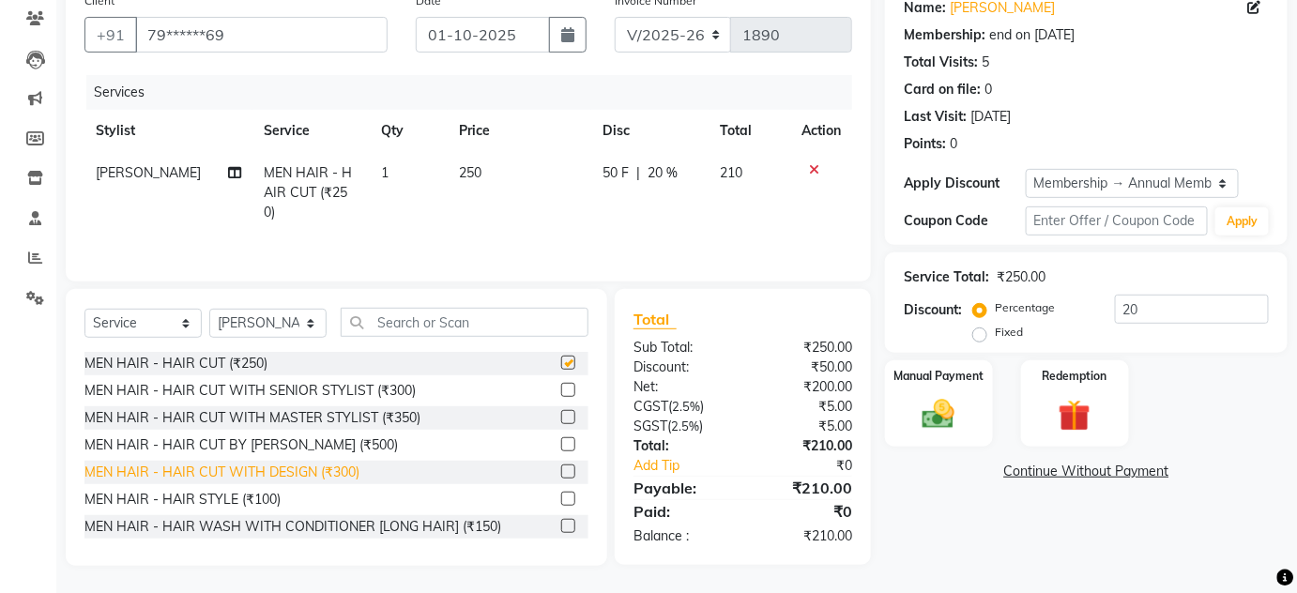
checkbox input "false"
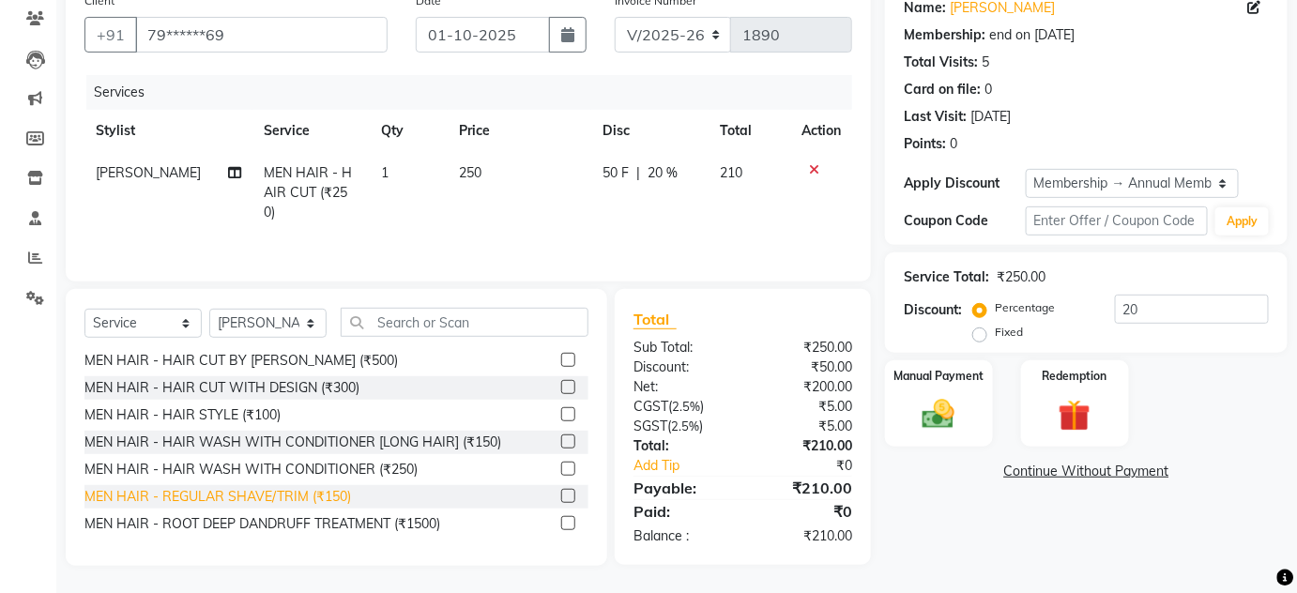
click at [305, 497] on div "MEN HAIR - REGULAR SHAVE/TRIM (₹150)" at bounding box center [217, 497] width 267 height 20
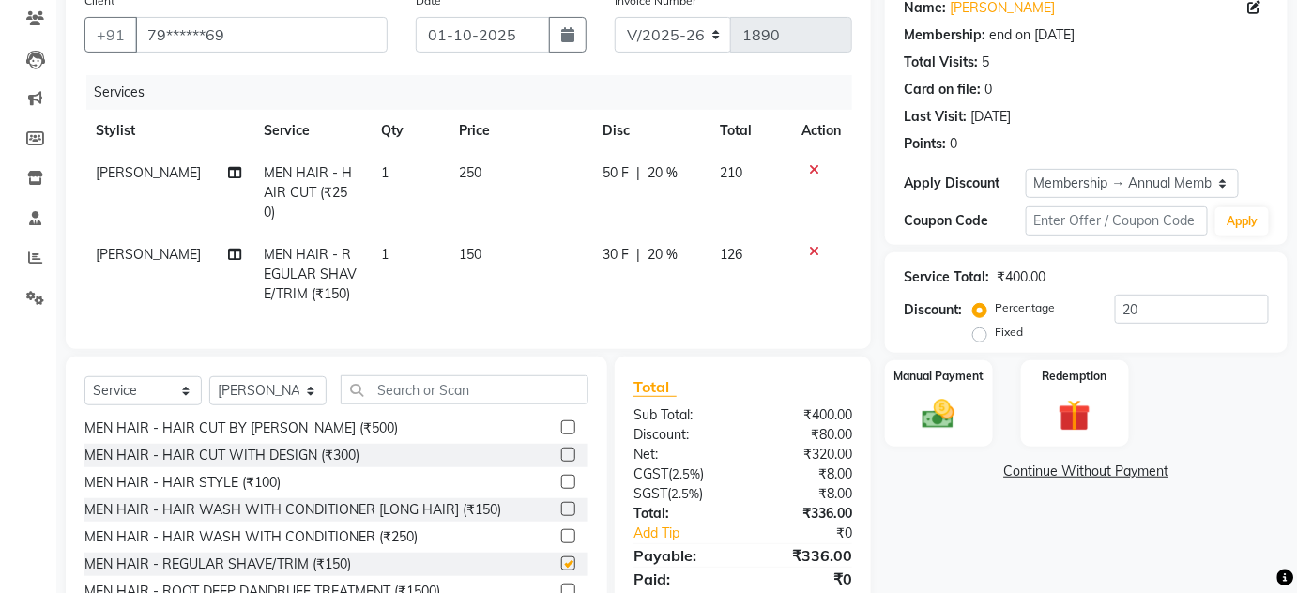
checkbox input "false"
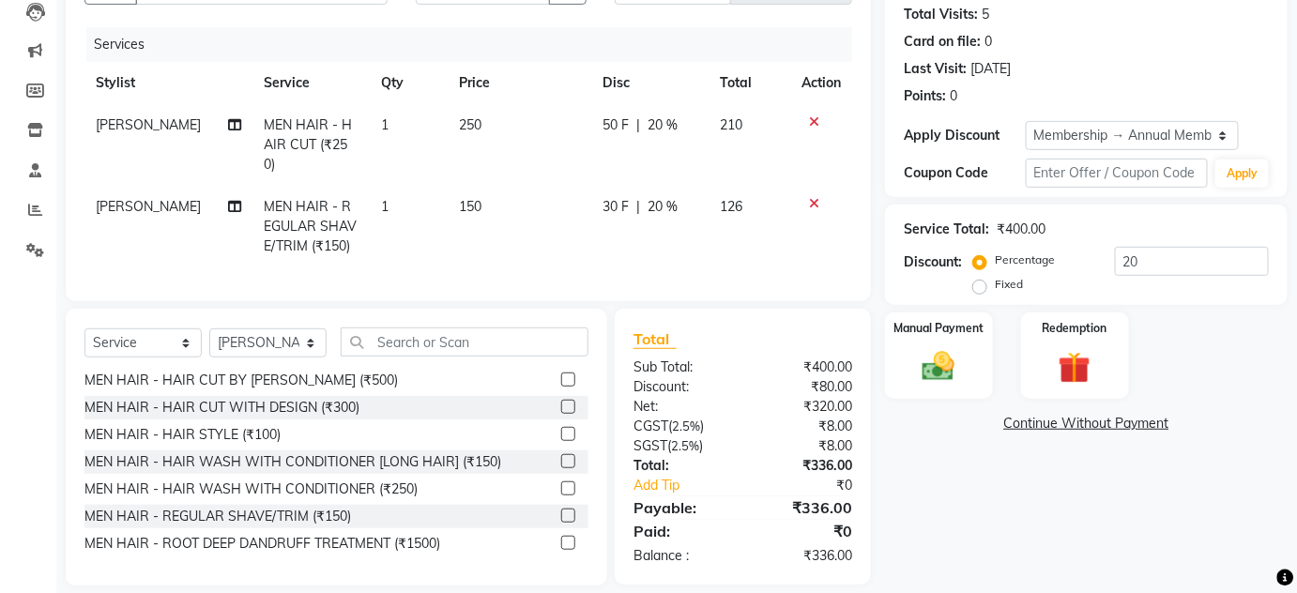
scroll to position [219, 0]
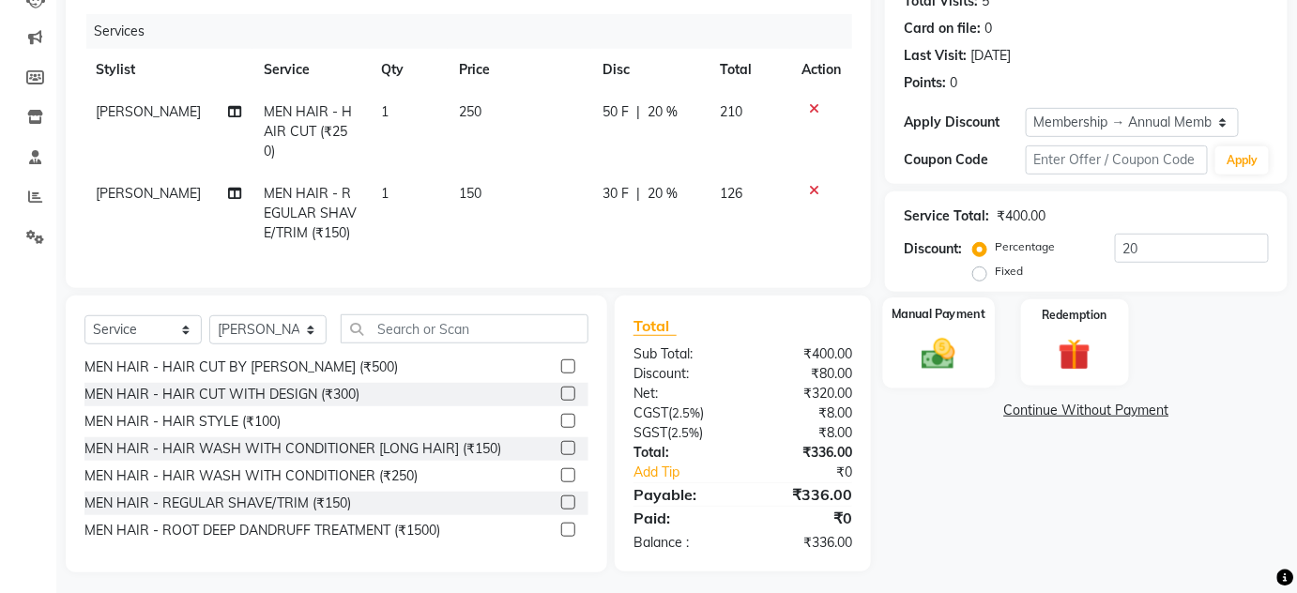
click at [978, 355] on div "Manual Payment" at bounding box center [939, 343] width 112 height 91
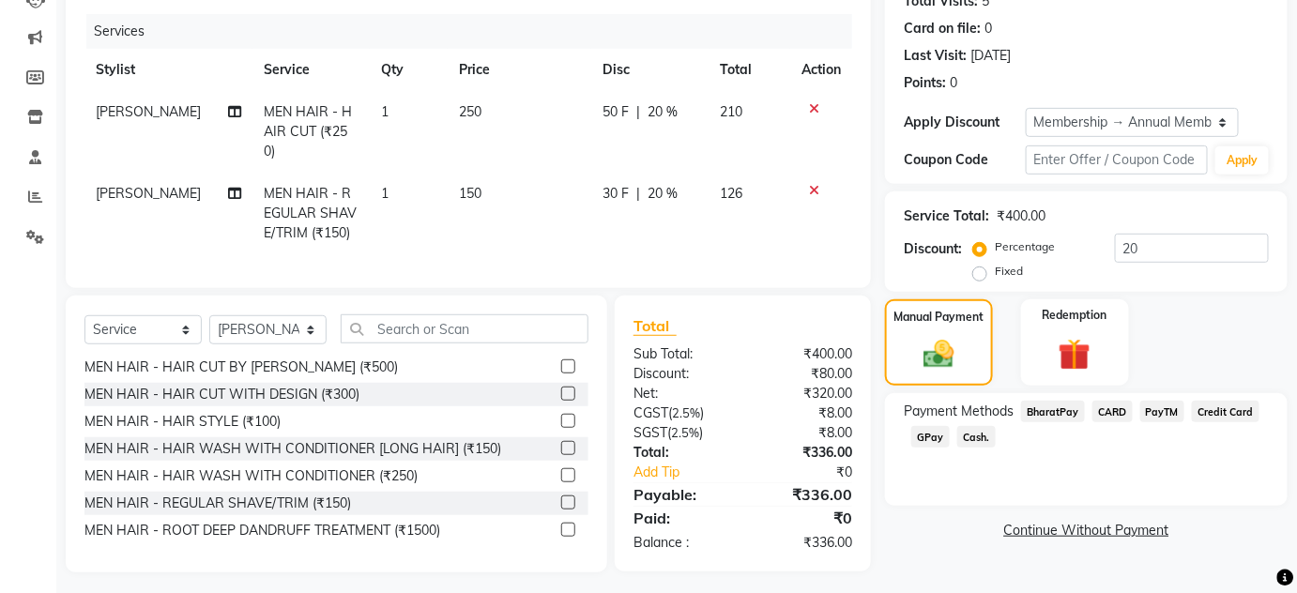
click at [922, 433] on span "GPay" at bounding box center [931, 437] width 38 height 22
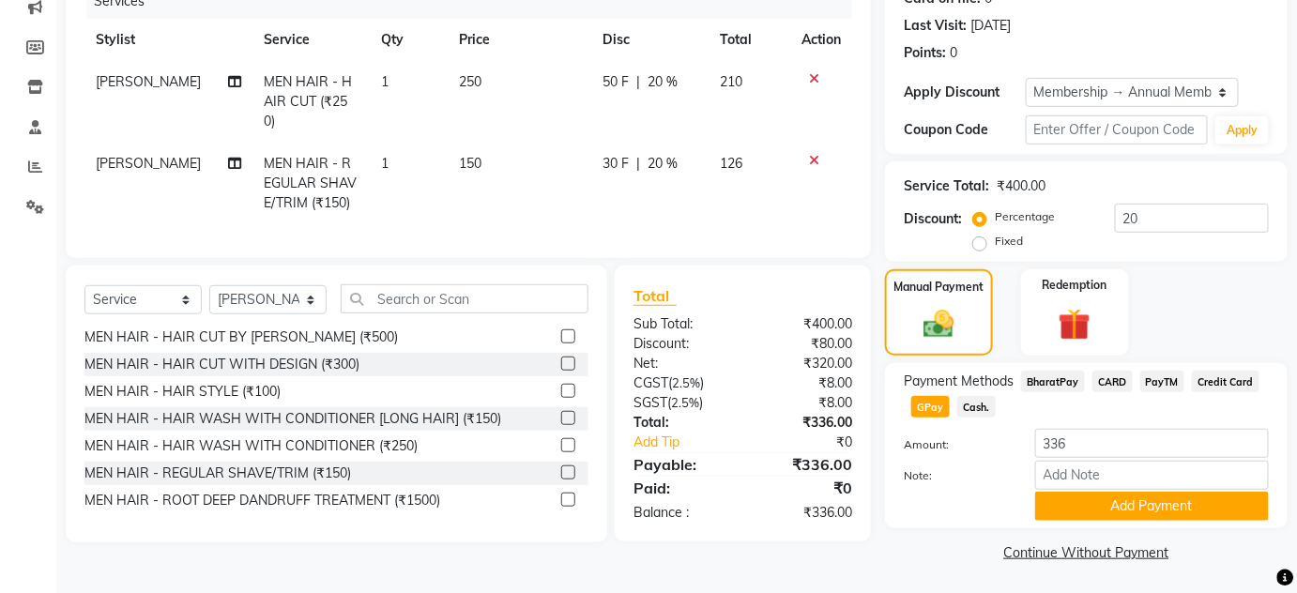
scroll to position [250, 0]
click at [1084, 506] on button "Add Payment" at bounding box center [1153, 505] width 234 height 29
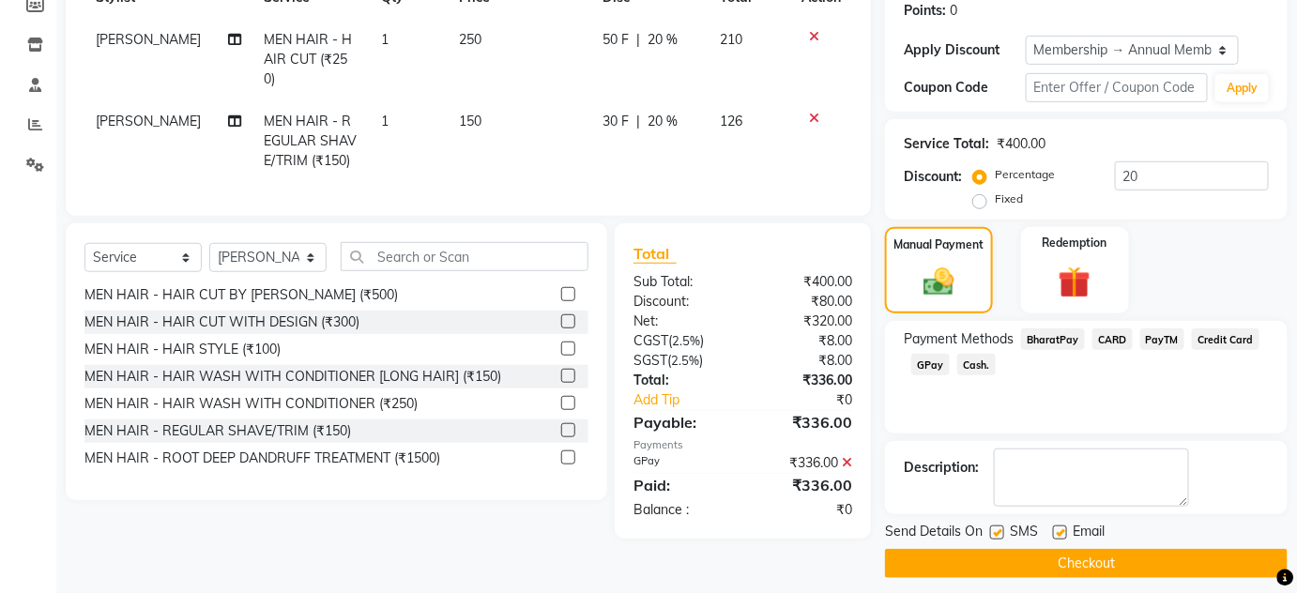
scroll to position [302, 0]
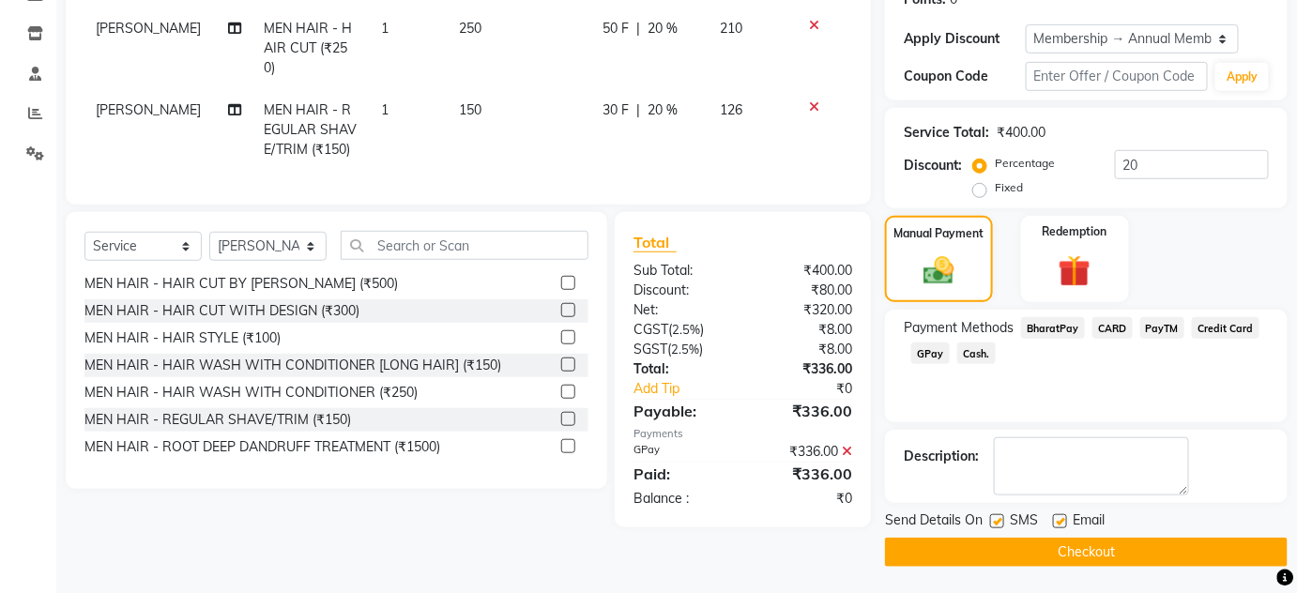
click at [1001, 522] on label at bounding box center [997, 521] width 14 height 14
click at [1001, 522] on input "checkbox" at bounding box center [996, 522] width 12 height 12
checkbox input "false"
click at [1061, 522] on label at bounding box center [1060, 521] width 14 height 14
click at [1061, 522] on input "checkbox" at bounding box center [1059, 522] width 12 height 12
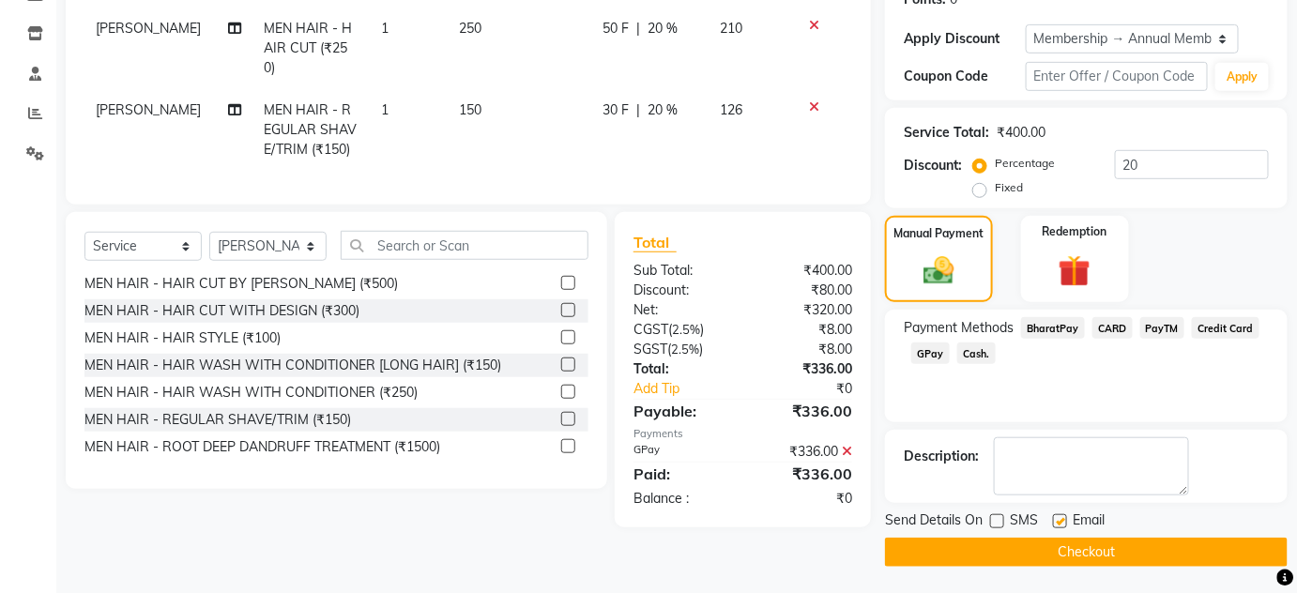
checkbox input "false"
click at [1073, 558] on button "Checkout" at bounding box center [1086, 552] width 403 height 29
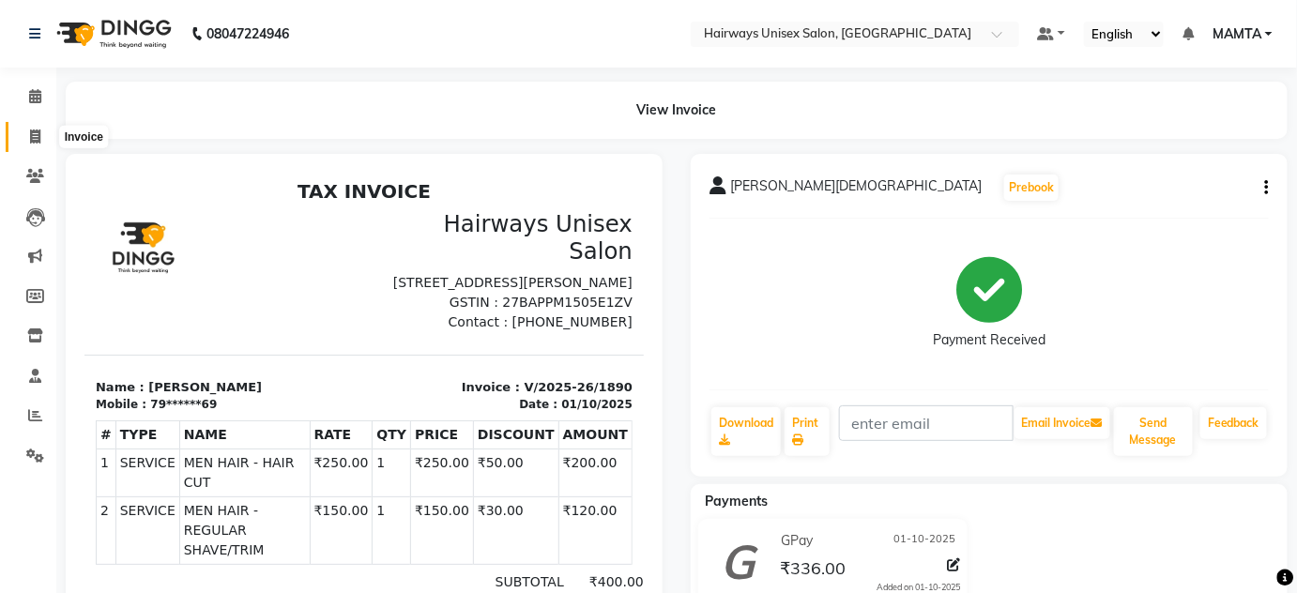
click at [43, 140] on span at bounding box center [35, 138] width 33 height 22
select select "8320"
select select "service"
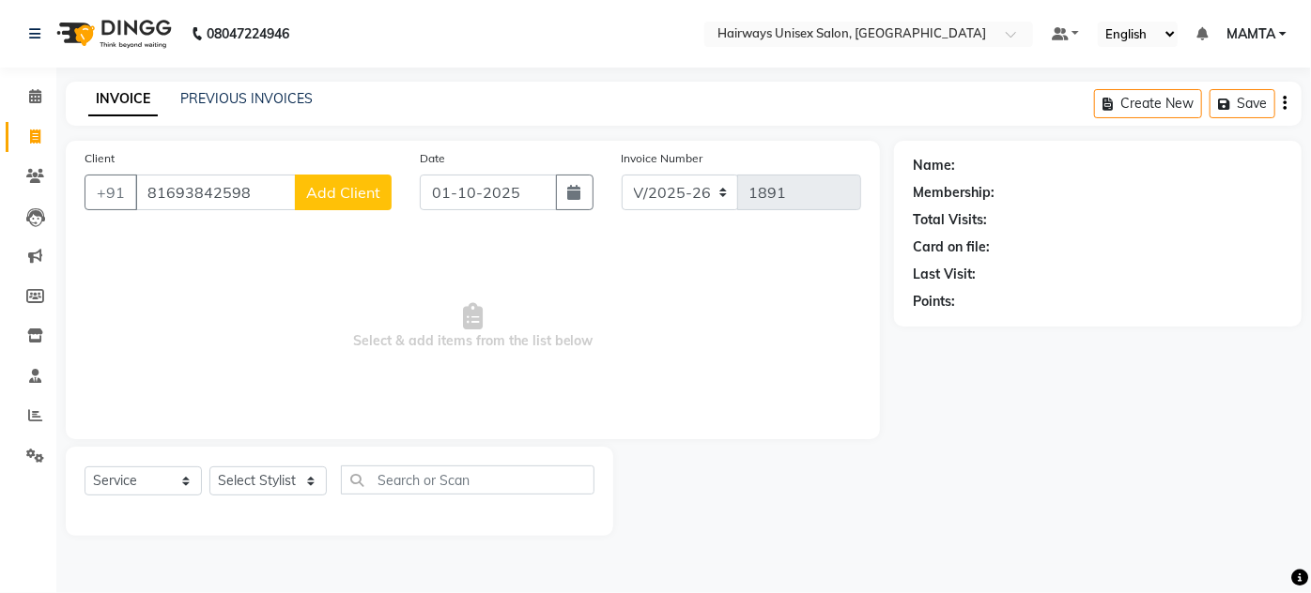
click at [229, 193] on input "81693842598" at bounding box center [215, 193] width 161 height 36
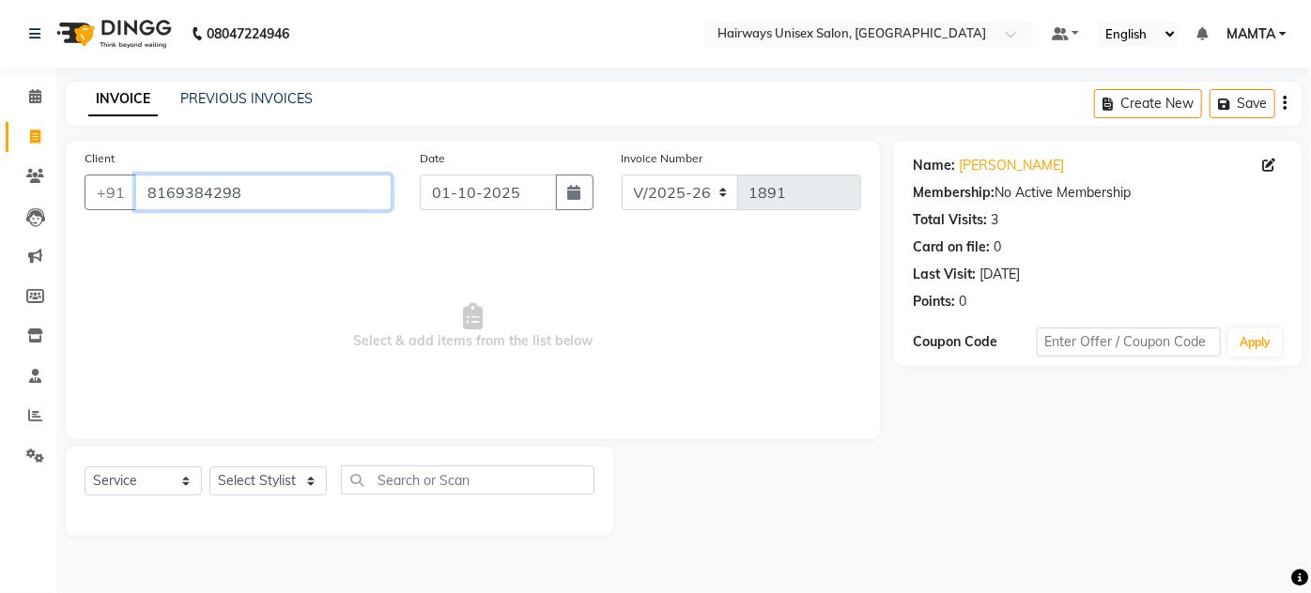
click at [262, 197] on input "8169384298" at bounding box center [263, 193] width 256 height 36
drag, startPoint x: 256, startPoint y: 197, endPoint x: 126, endPoint y: 187, distance: 130.9
click at [126, 187] on div "[PHONE_NUMBER]" at bounding box center [237, 193] width 307 height 36
click at [300, 192] on input "8169384298" at bounding box center [263, 193] width 256 height 36
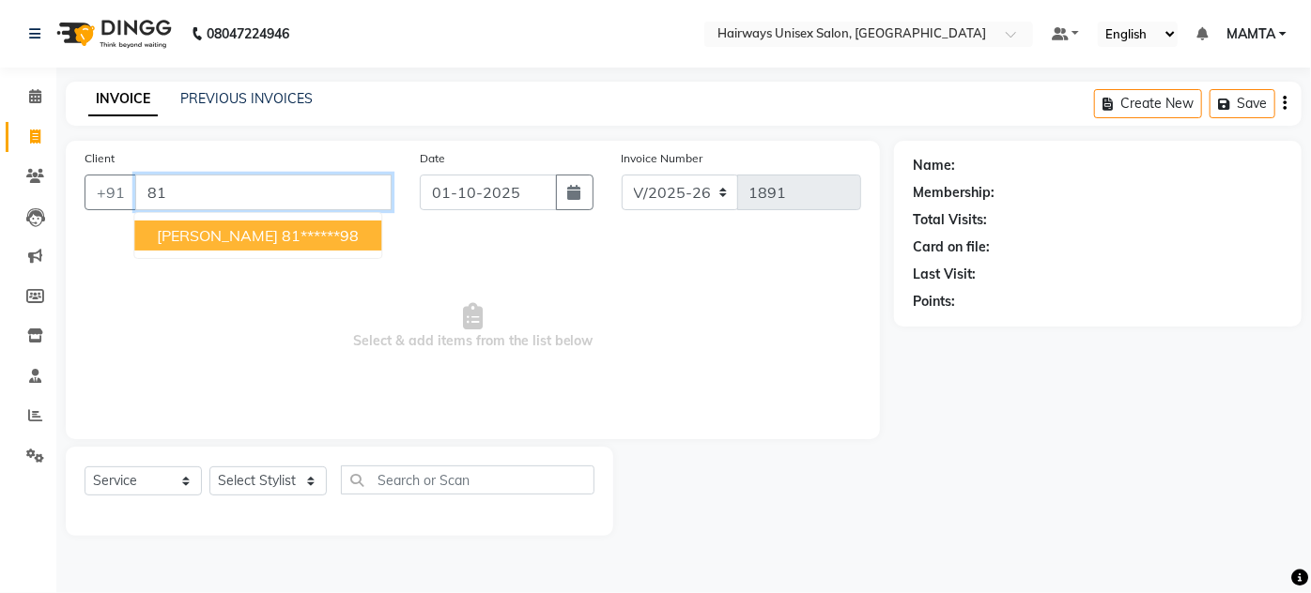
type input "8"
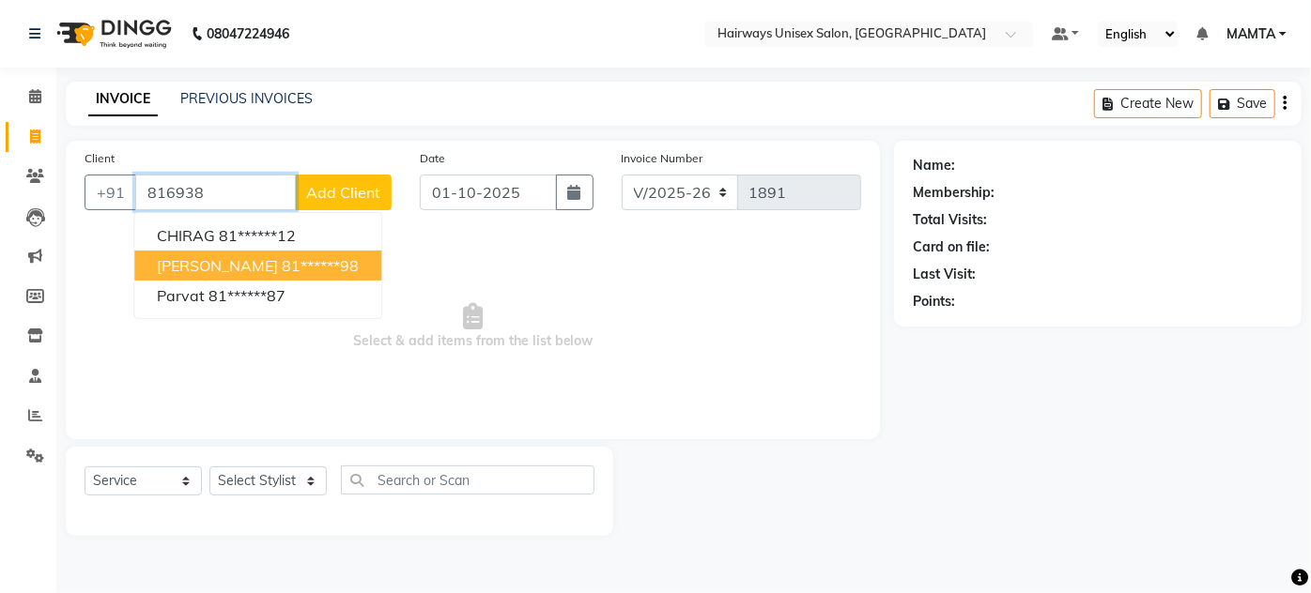
click at [256, 266] on span "[PERSON_NAME]" at bounding box center [217, 265] width 121 height 19
type input "81******98"
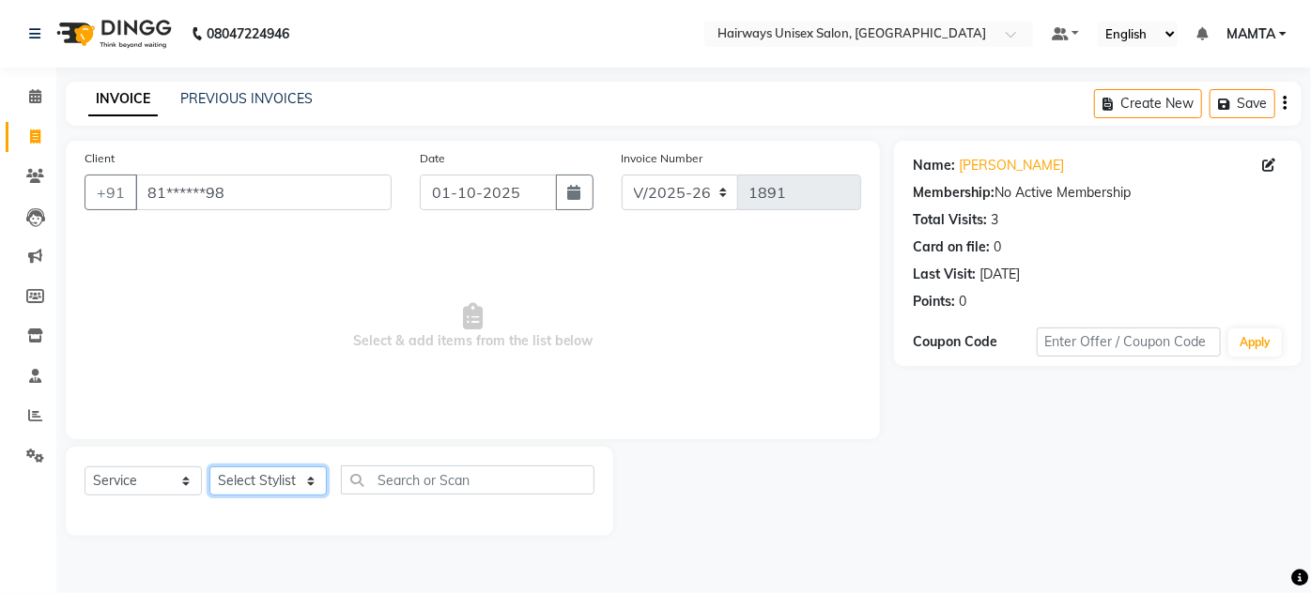
click at [269, 487] on select "Select Stylist [PERSON_NAME] [PERSON_NAME] [PERSON_NAME] MAMTA POOJA [PERSON_NA…" at bounding box center [267, 481] width 117 height 29
select select "80507"
click at [209, 467] on select "Select Stylist [PERSON_NAME] [PERSON_NAME] [PERSON_NAME] MAMTA POOJA [PERSON_NA…" at bounding box center [267, 481] width 117 height 29
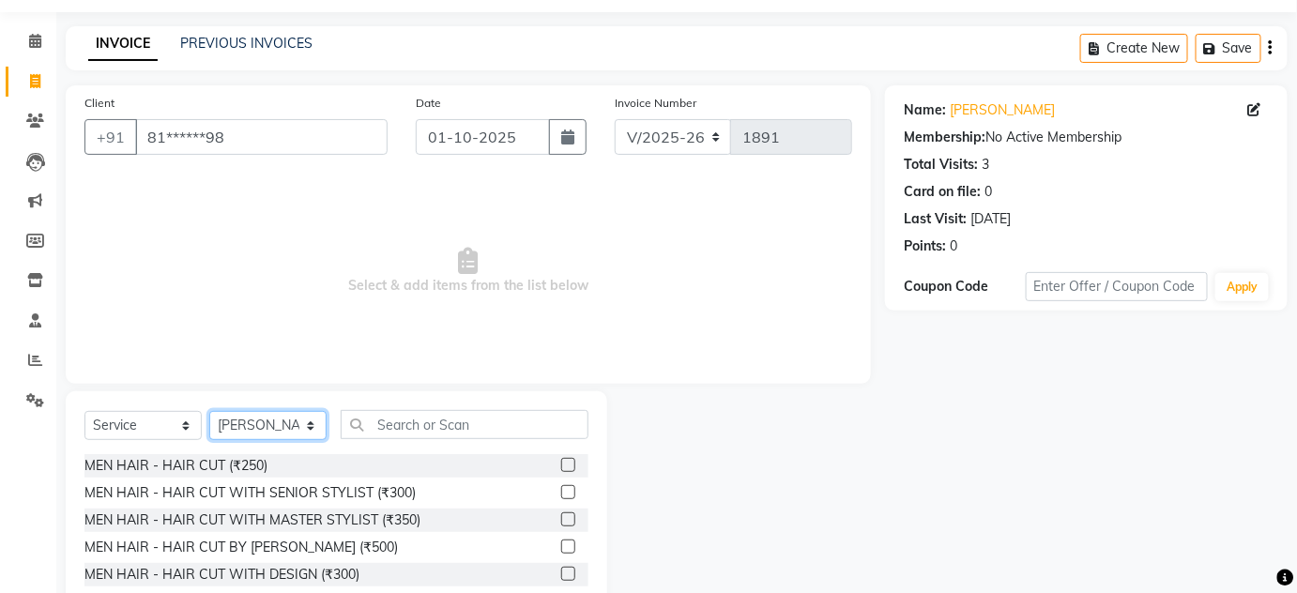
scroll to position [84, 0]
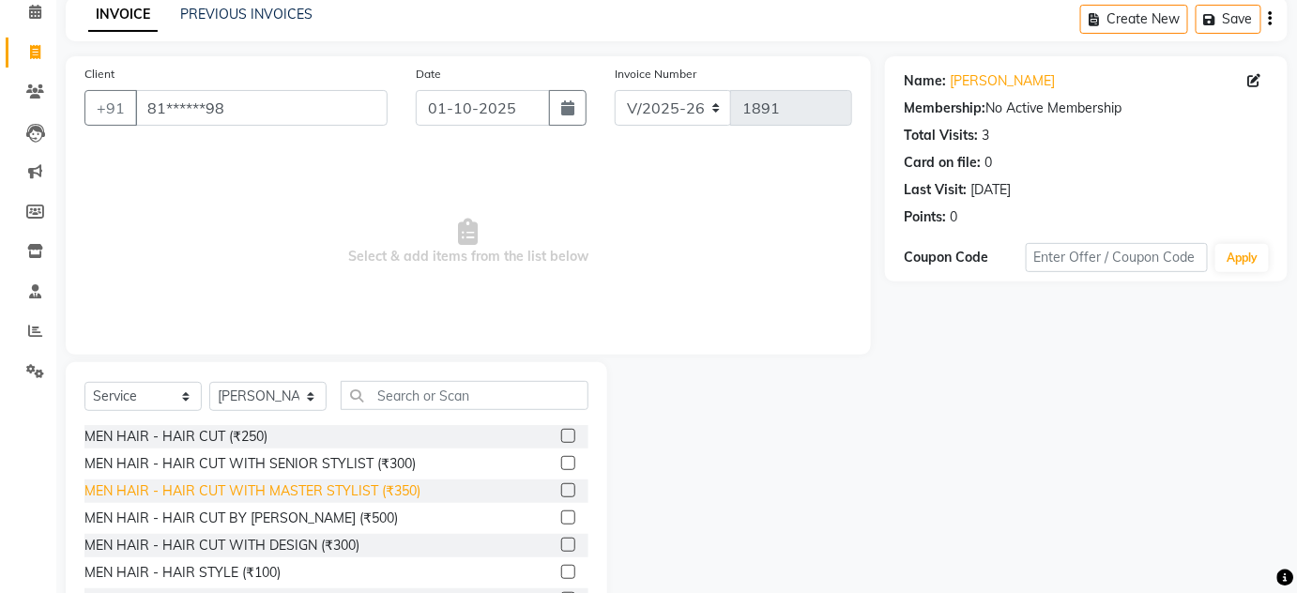
click at [379, 489] on div "MEN HAIR - HAIR CUT WITH MASTER STYLIST (₹350)" at bounding box center [252, 492] width 336 height 20
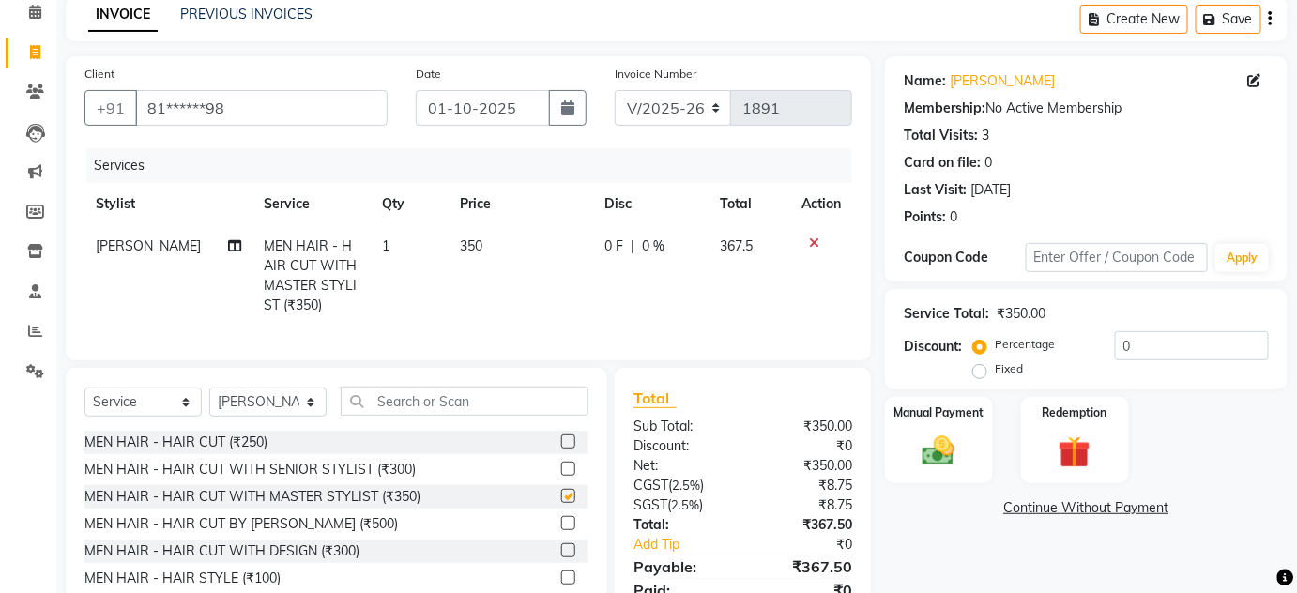
checkbox input "false"
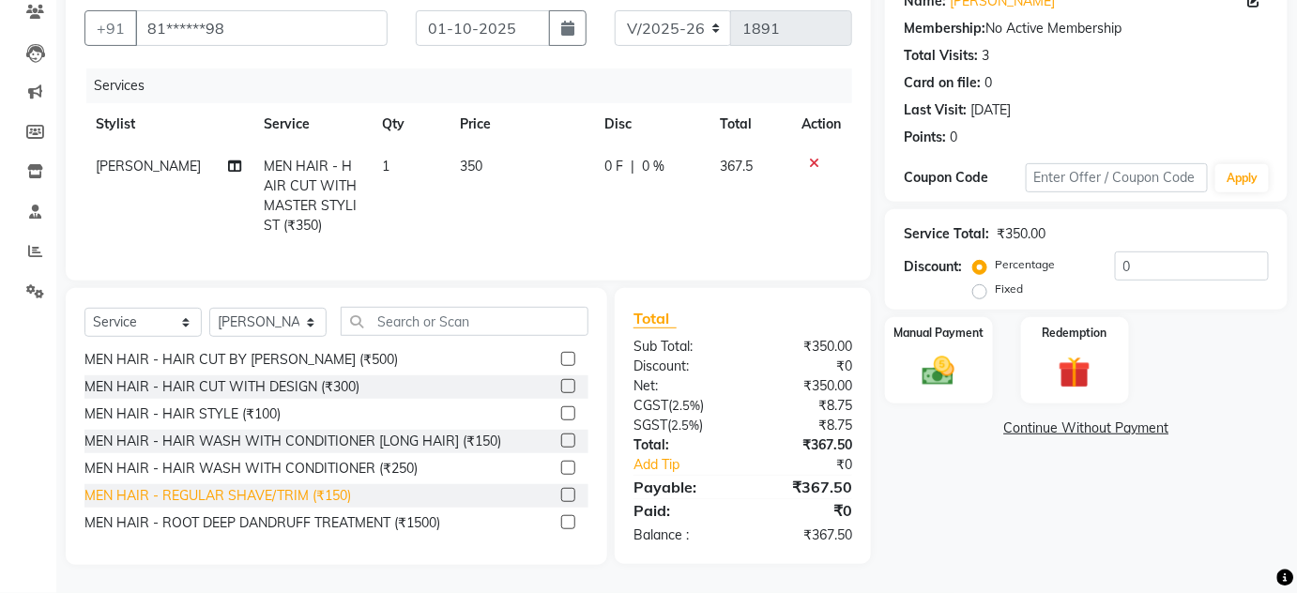
click at [305, 495] on div "MEN HAIR - REGULAR SHAVE/TRIM (₹150)" at bounding box center [217, 496] width 267 height 20
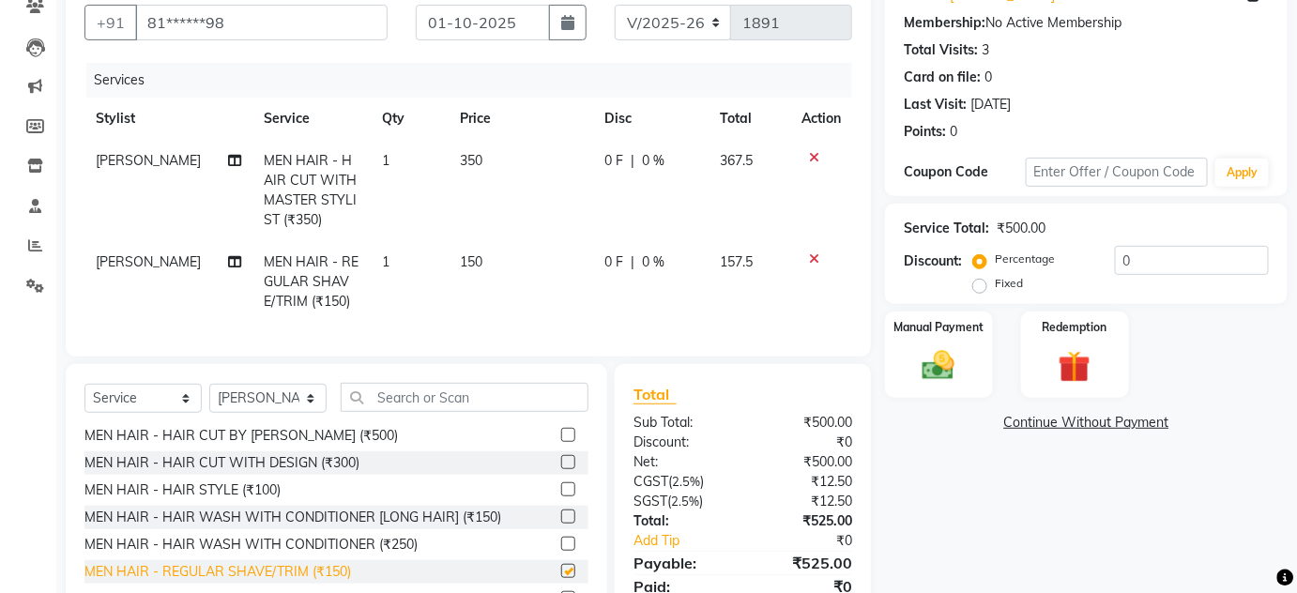
checkbox input "false"
click at [681, 16] on select "INV/25-26 V/2025-26" at bounding box center [673, 23] width 117 height 36
click at [813, 90] on div "Services" at bounding box center [476, 80] width 780 height 35
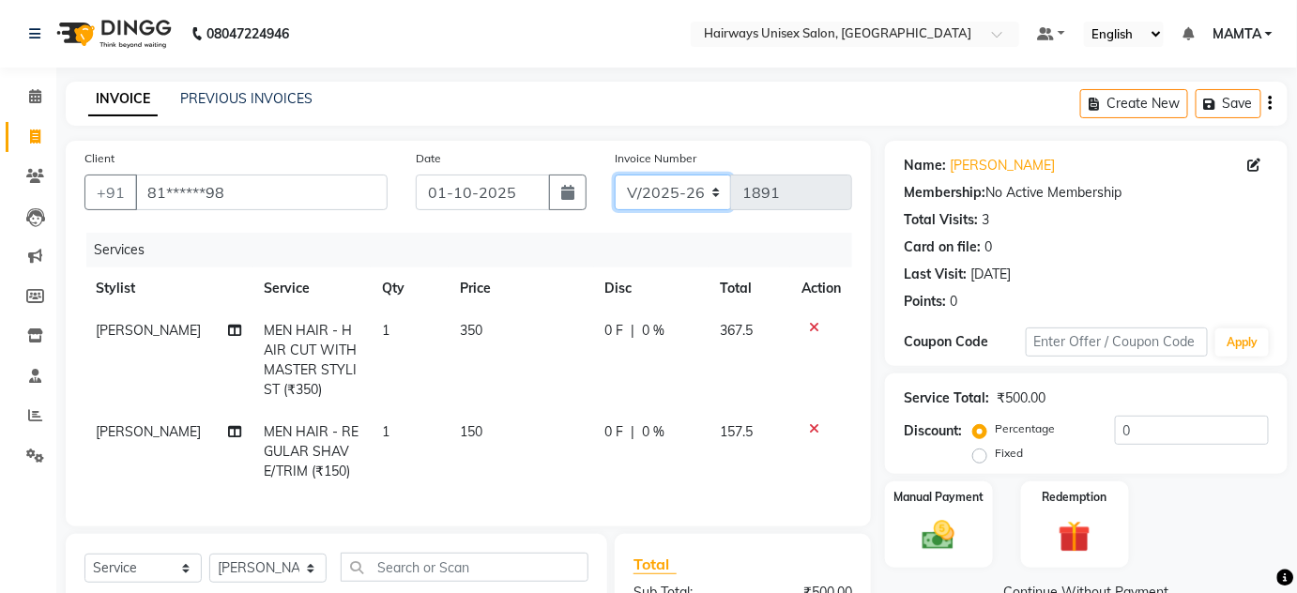
click at [657, 192] on select "INV/25-26 V/2025-26" at bounding box center [673, 193] width 117 height 36
select select "8645"
click at [615, 175] on select "INV/25-26 V/2025-26" at bounding box center [673, 193] width 117 height 36
type input "0857"
click at [1270, 103] on icon "button" at bounding box center [1271, 103] width 4 height 1
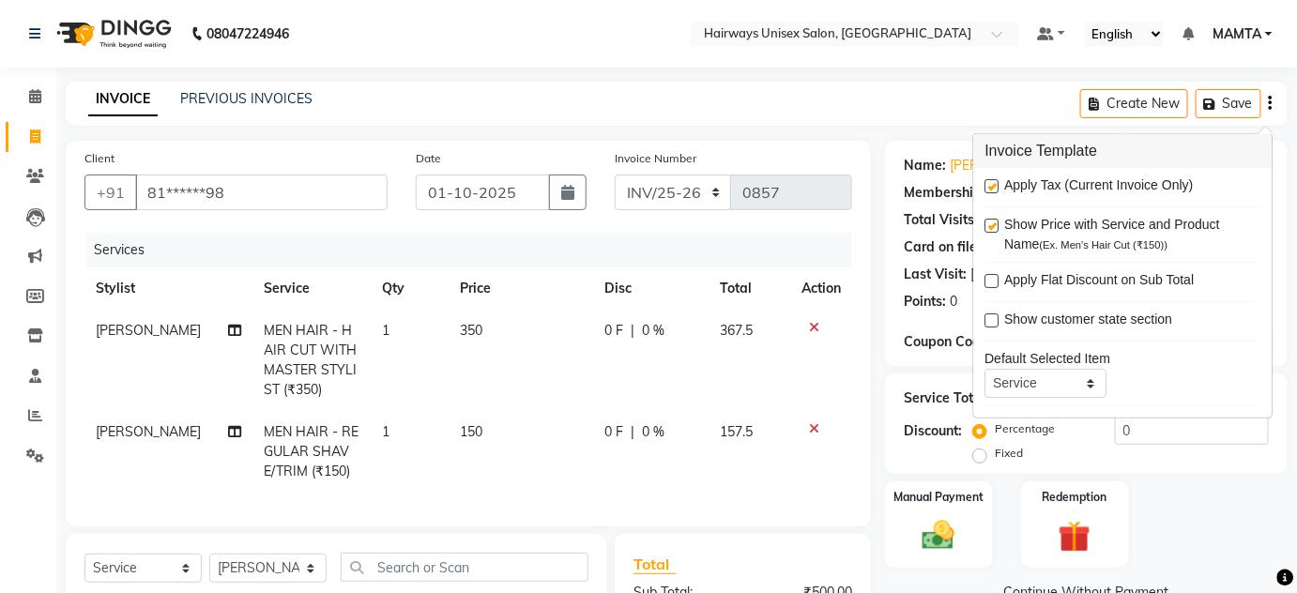
click at [993, 177] on div "Apply Tax (Current Invoice Only)" at bounding box center [1124, 187] width 276 height 23
click at [991, 179] on label at bounding box center [993, 186] width 14 height 14
click at [991, 181] on input "checkbox" at bounding box center [992, 187] width 12 height 12
checkbox input "false"
click at [914, 115] on div "INVOICE PREVIOUS INVOICES Create New Save" at bounding box center [677, 104] width 1222 height 44
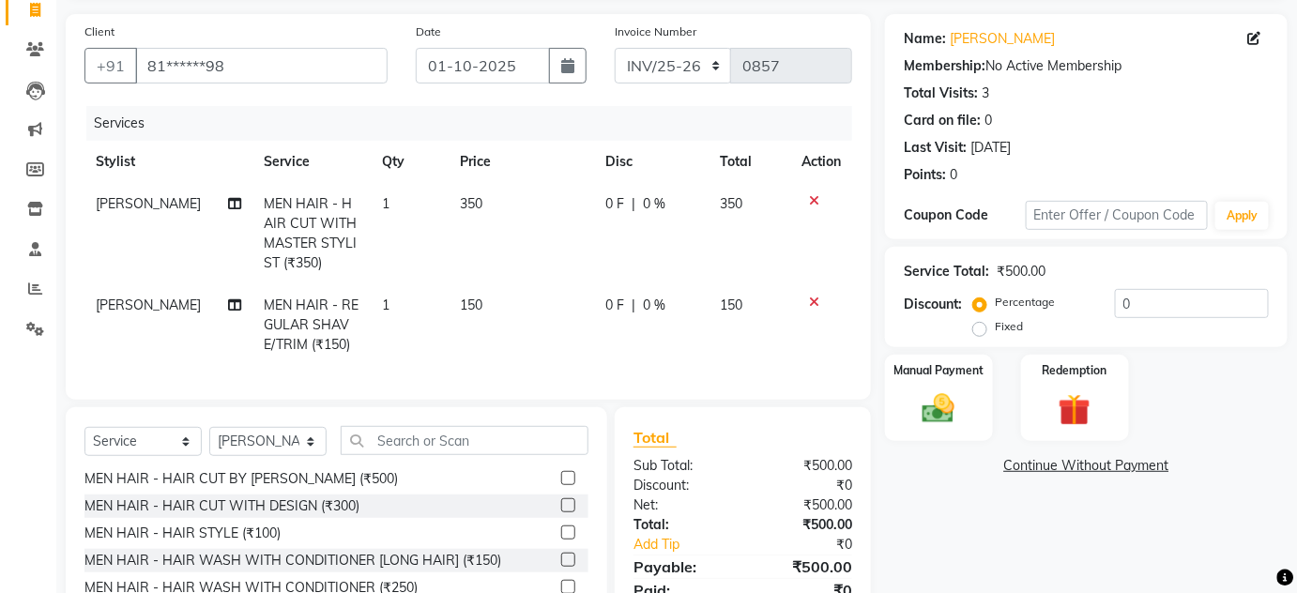
scroll to position [258, 0]
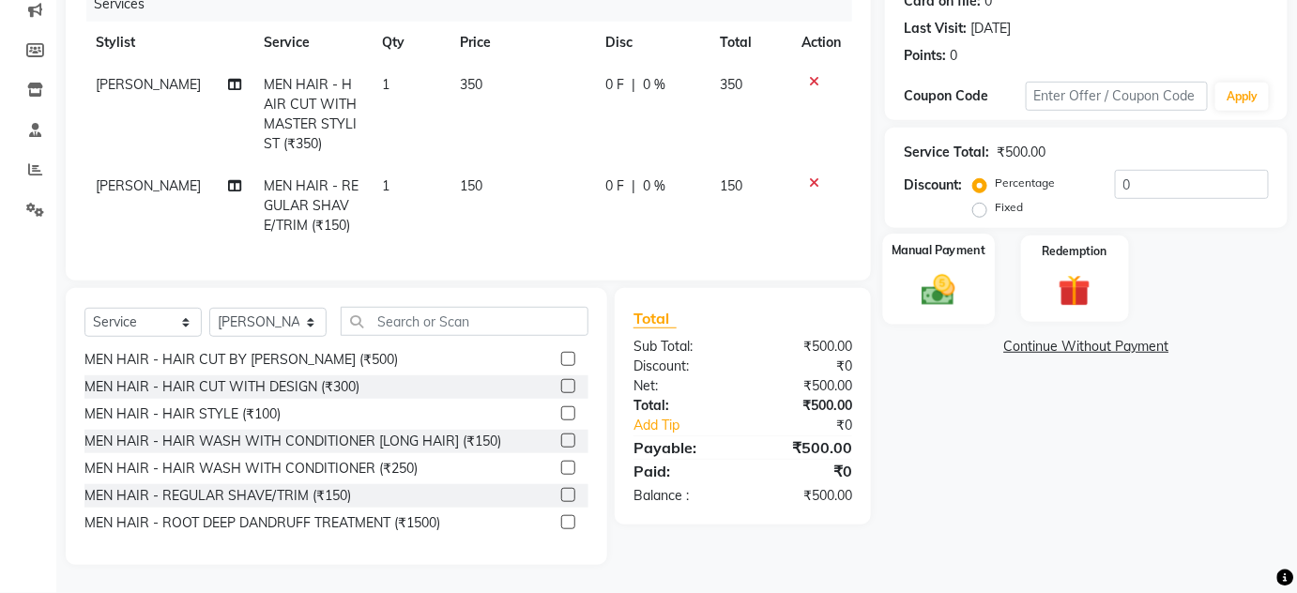
click at [961, 283] on img at bounding box center [939, 289] width 54 height 38
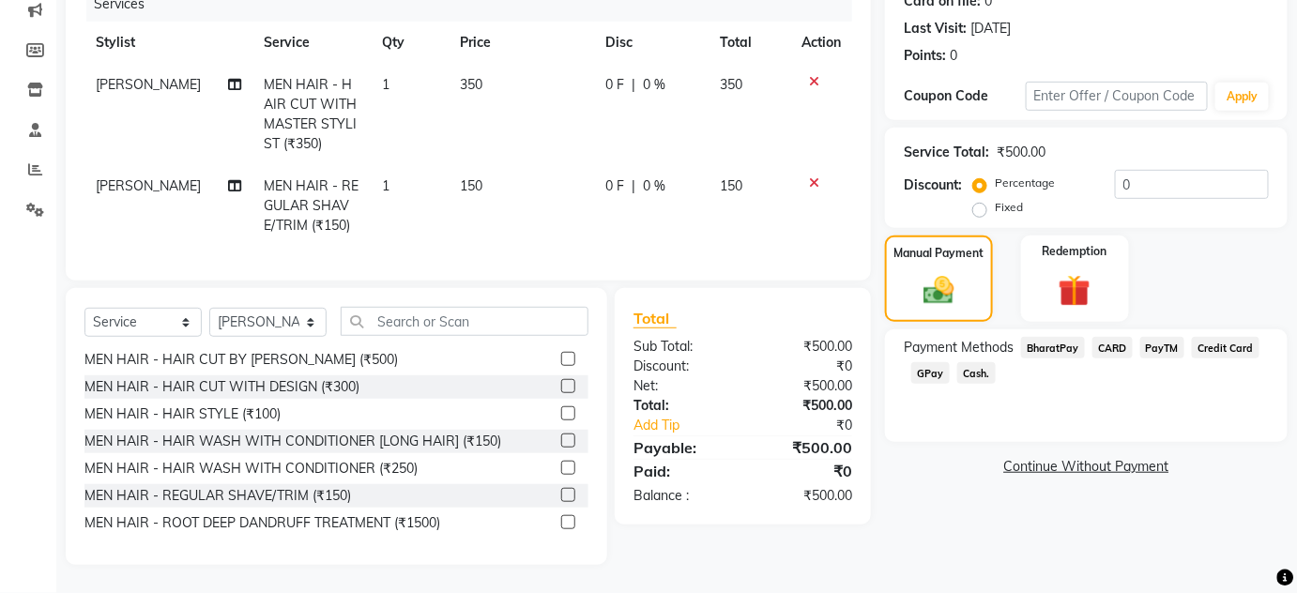
click at [982, 362] on span "Cash." at bounding box center [977, 373] width 38 height 22
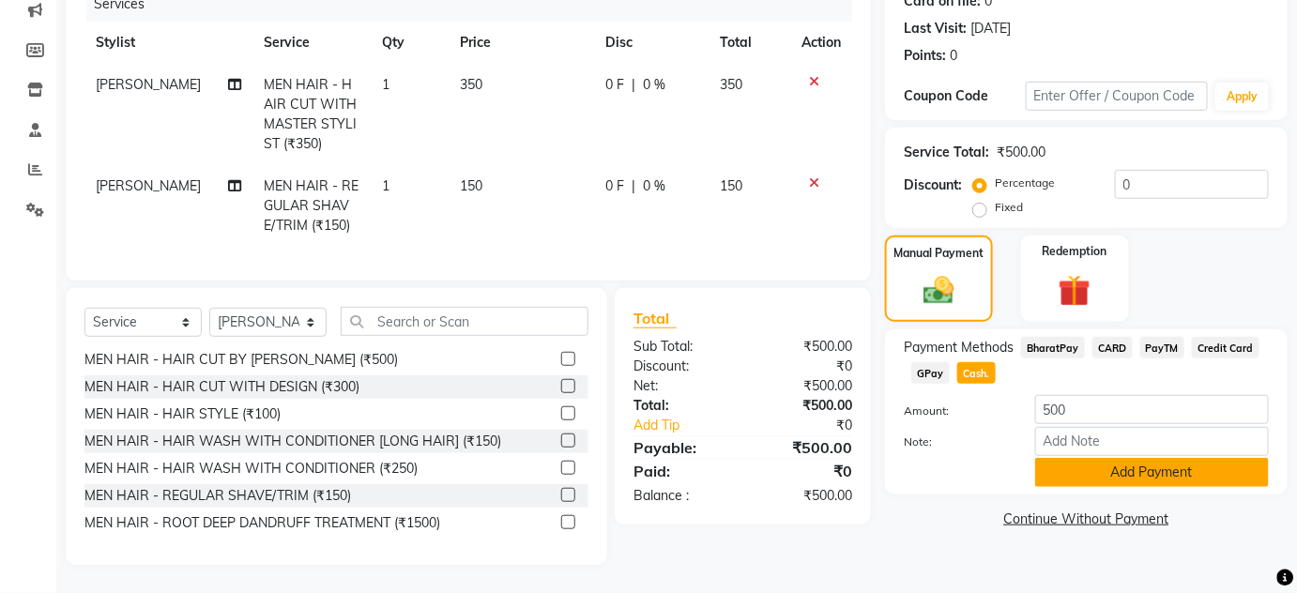
click at [1144, 458] on button "Add Payment" at bounding box center [1153, 472] width 234 height 29
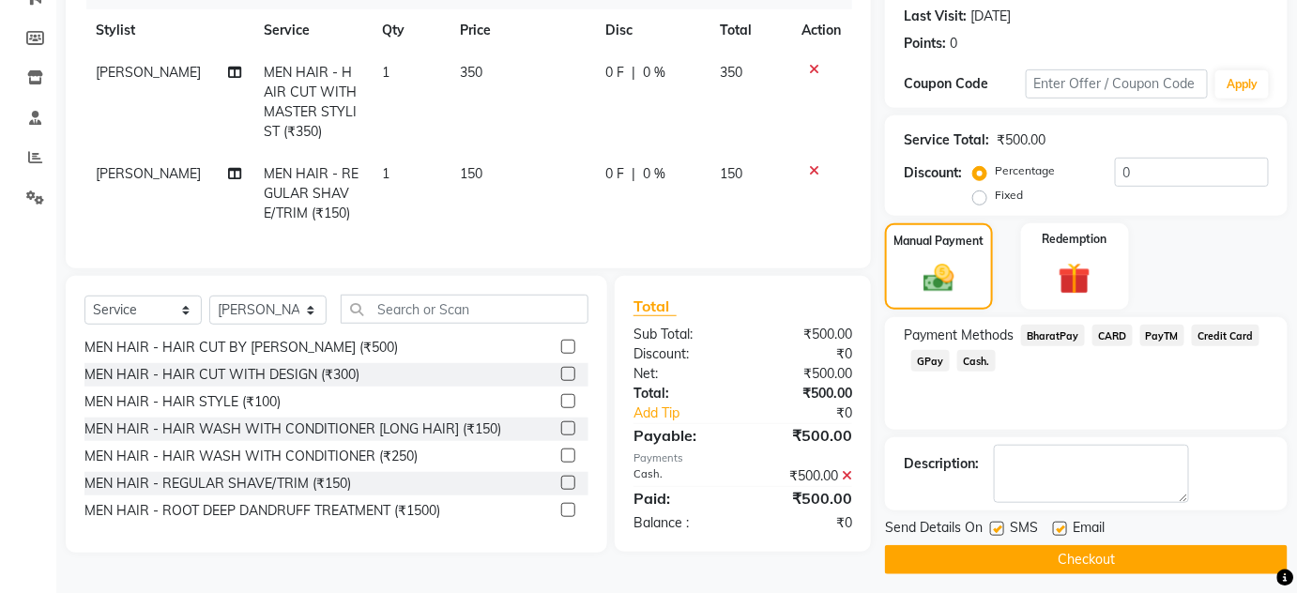
click at [999, 523] on label at bounding box center [997, 529] width 14 height 14
click at [999, 524] on input "checkbox" at bounding box center [996, 530] width 12 height 12
checkbox input "false"
click at [1058, 526] on label at bounding box center [1060, 529] width 14 height 14
click at [1058, 526] on input "checkbox" at bounding box center [1059, 530] width 12 height 12
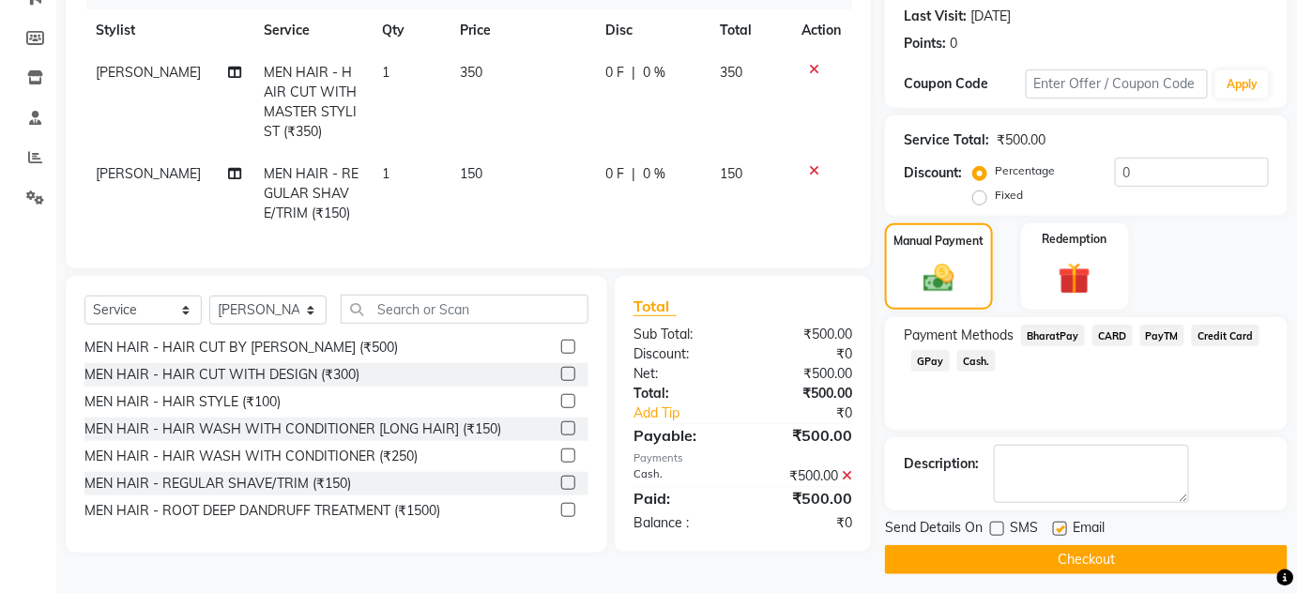
checkbox input "false"
click at [1060, 560] on button "Checkout" at bounding box center [1086, 559] width 403 height 29
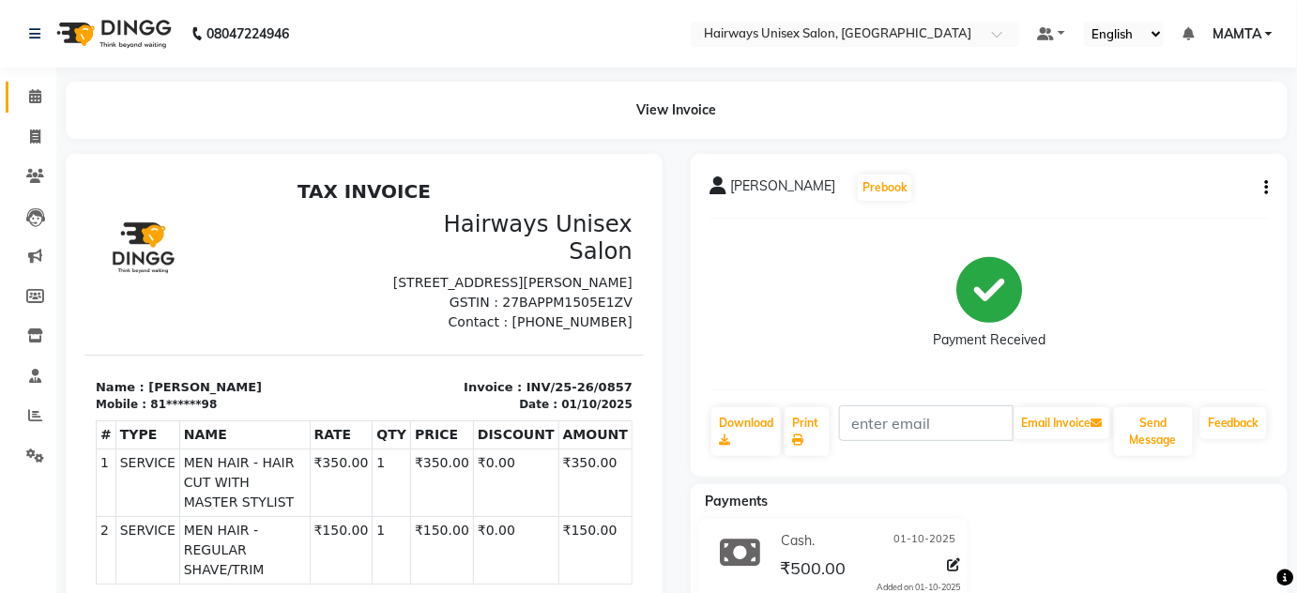
drag, startPoint x: 108, startPoint y: 97, endPoint x: 26, endPoint y: 110, distance: 82.7
click at [17, 78] on app-home "08047224946 Select Location × Hairways Unisex Salon, Goregaon Default Panel My …" at bounding box center [648, 386] width 1297 height 772
click at [38, 127] on span at bounding box center [35, 138] width 33 height 22
select select "service"
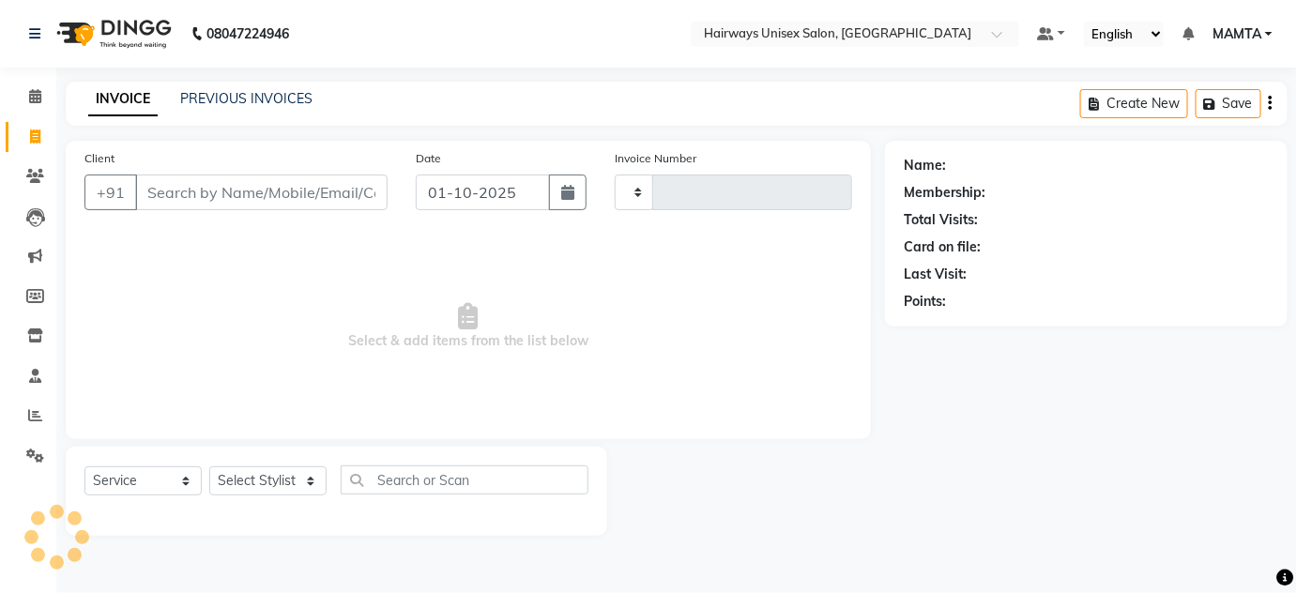
type input "1891"
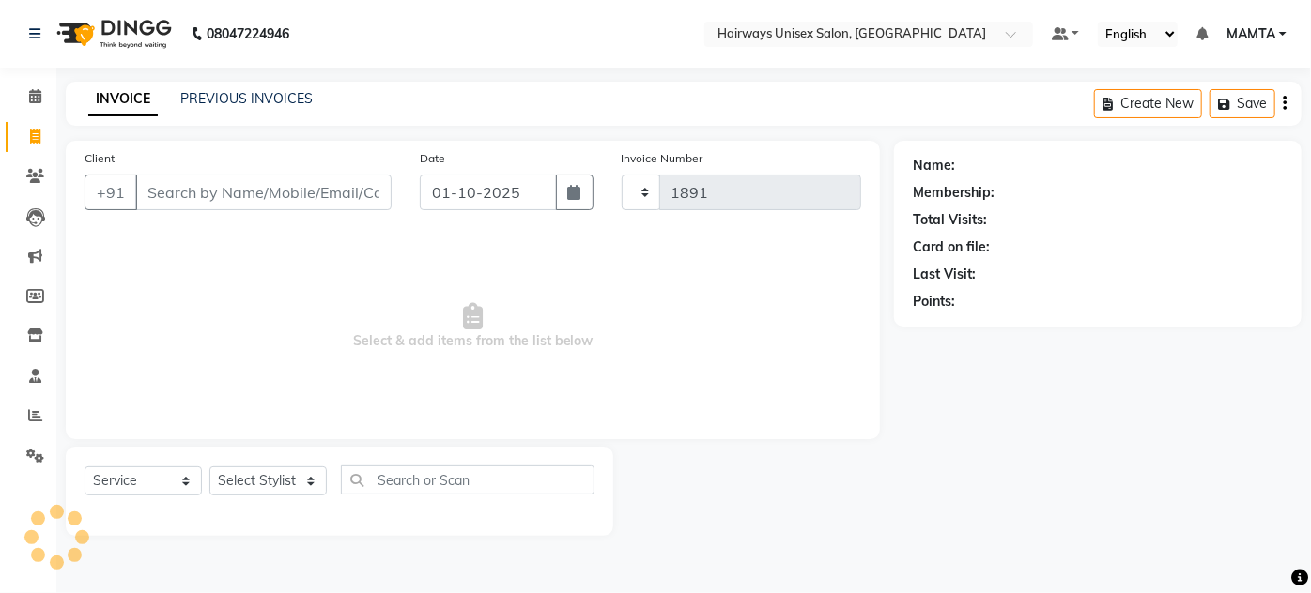
select select "8320"
click at [377, 374] on span "Select & add items from the list below" at bounding box center [472, 327] width 776 height 188
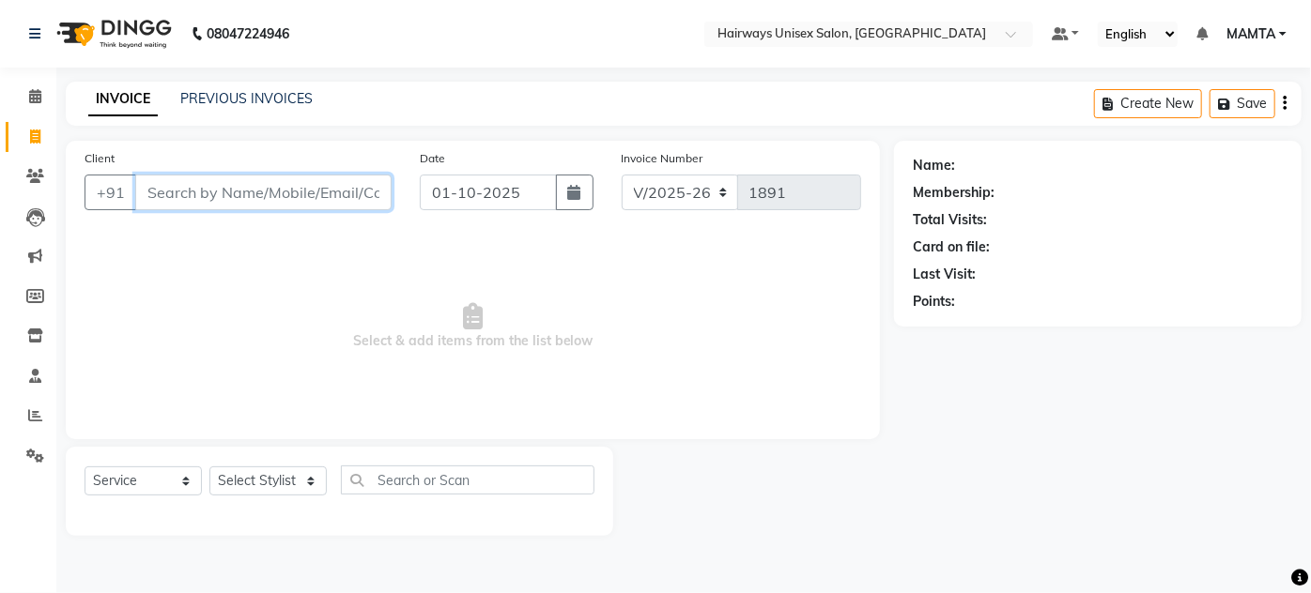
click at [281, 192] on input "Client" at bounding box center [263, 193] width 256 height 36
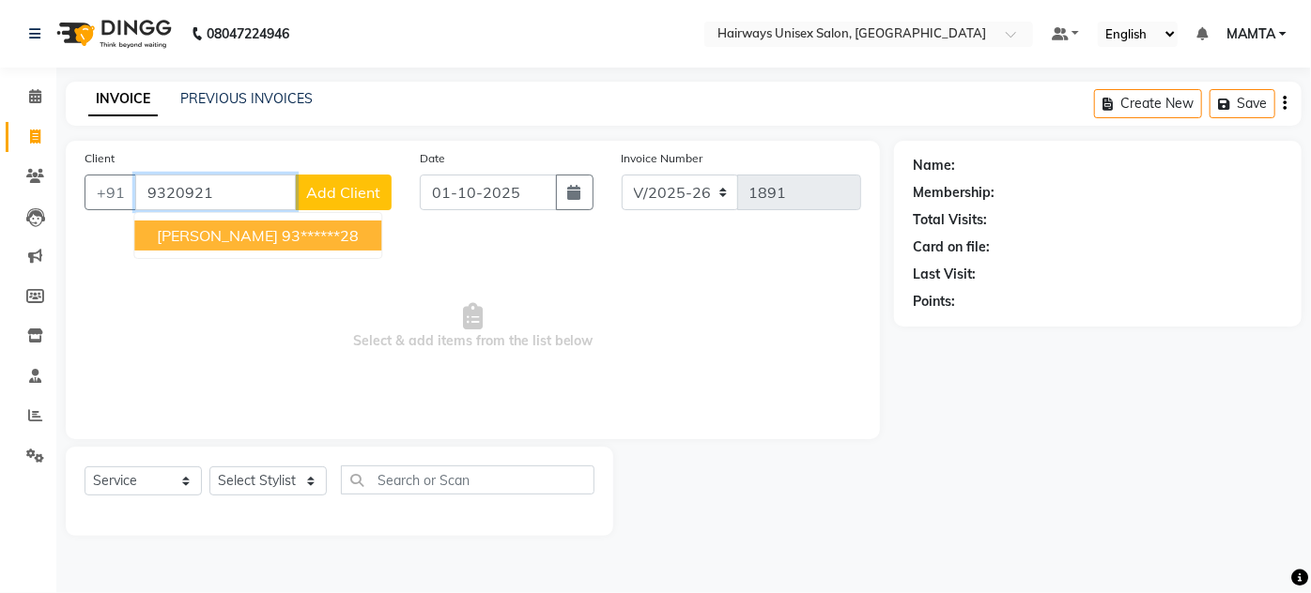
click at [287, 241] on ngb-highlight "93******28" at bounding box center [320, 235] width 77 height 19
type input "93******28"
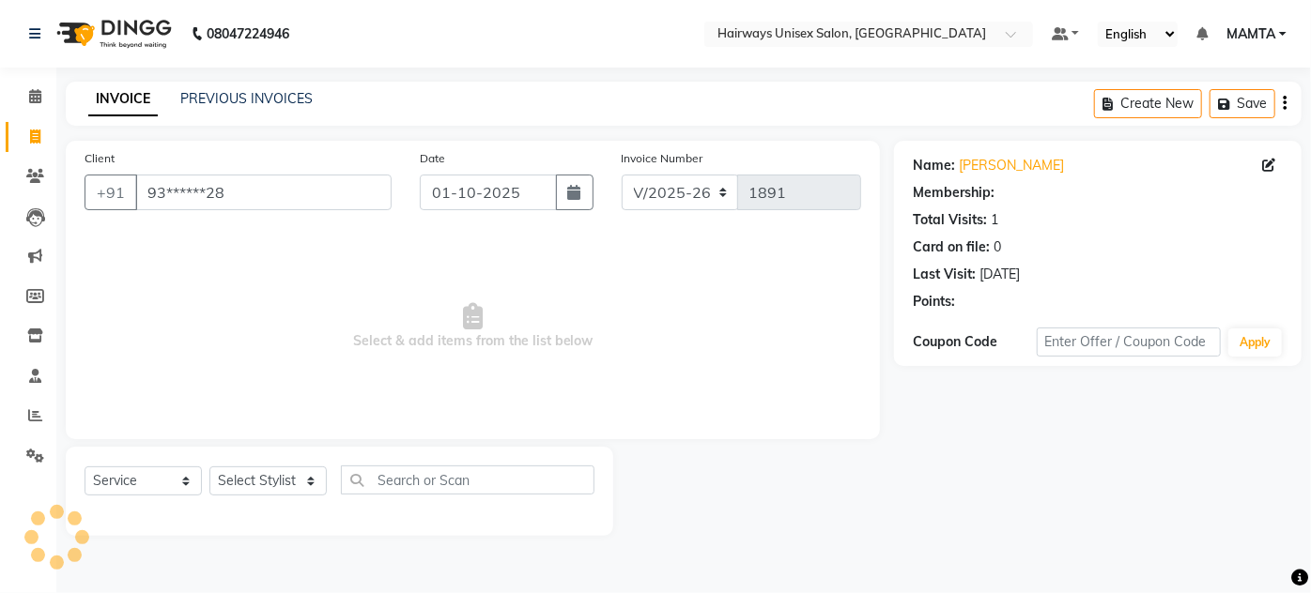
select select "1: Object"
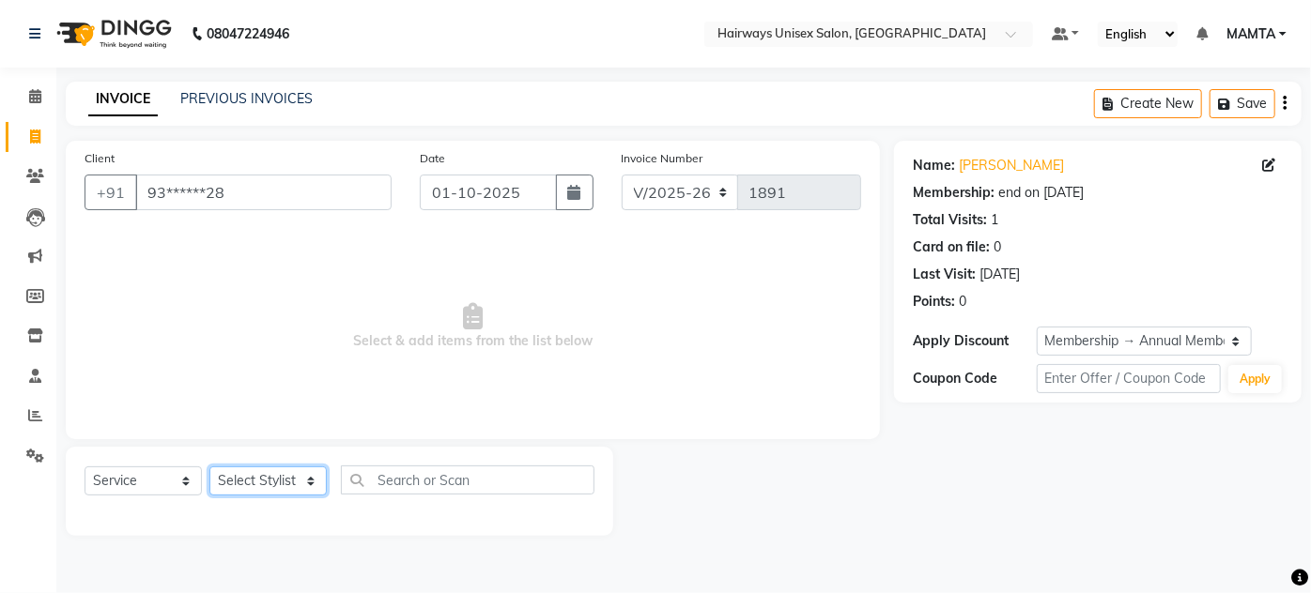
click at [260, 475] on select "Select Stylist [PERSON_NAME] [PERSON_NAME] [PERSON_NAME] MAMTA POOJA [PERSON_NA…" at bounding box center [267, 481] width 117 height 29
select select "81020"
click at [209, 467] on select "Select Stylist [PERSON_NAME] [PERSON_NAME] [PERSON_NAME] MAMTA POOJA [PERSON_NA…" at bounding box center [267, 481] width 117 height 29
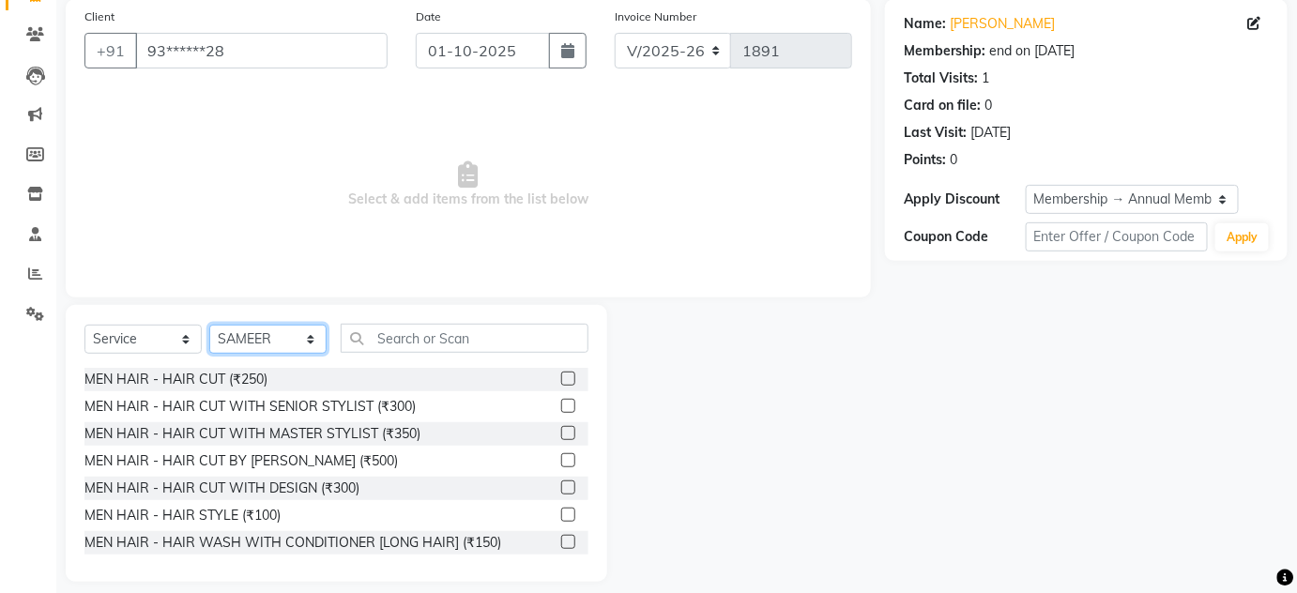
scroll to position [158, 0]
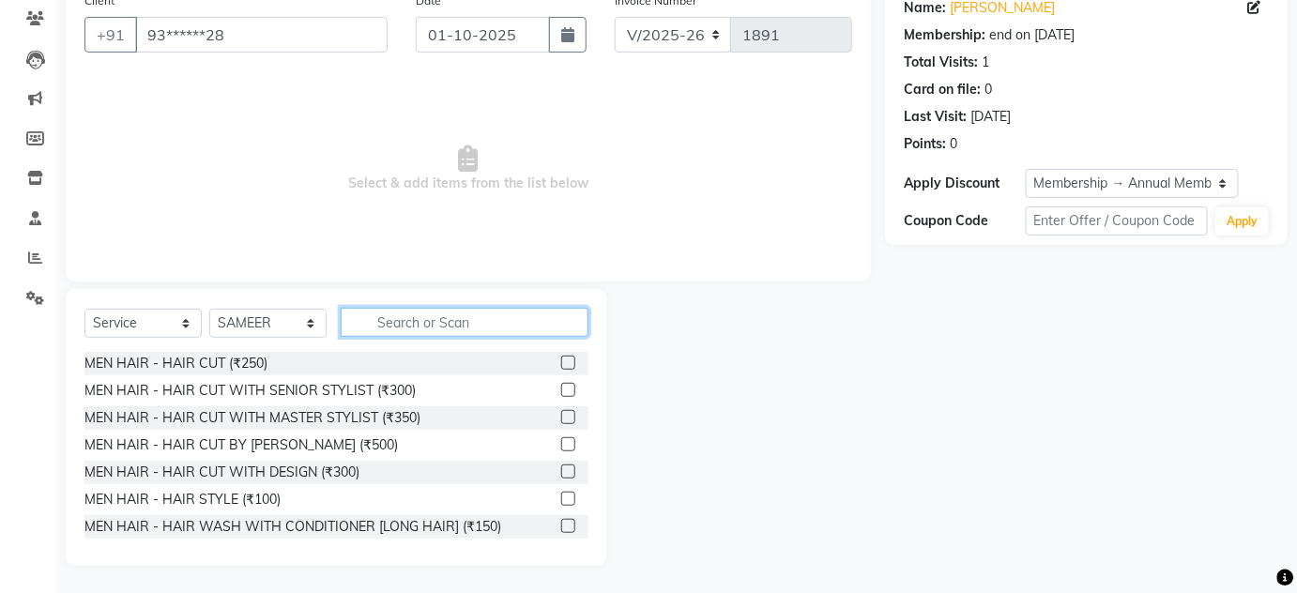
click at [377, 326] on input "text" at bounding box center [465, 322] width 248 height 29
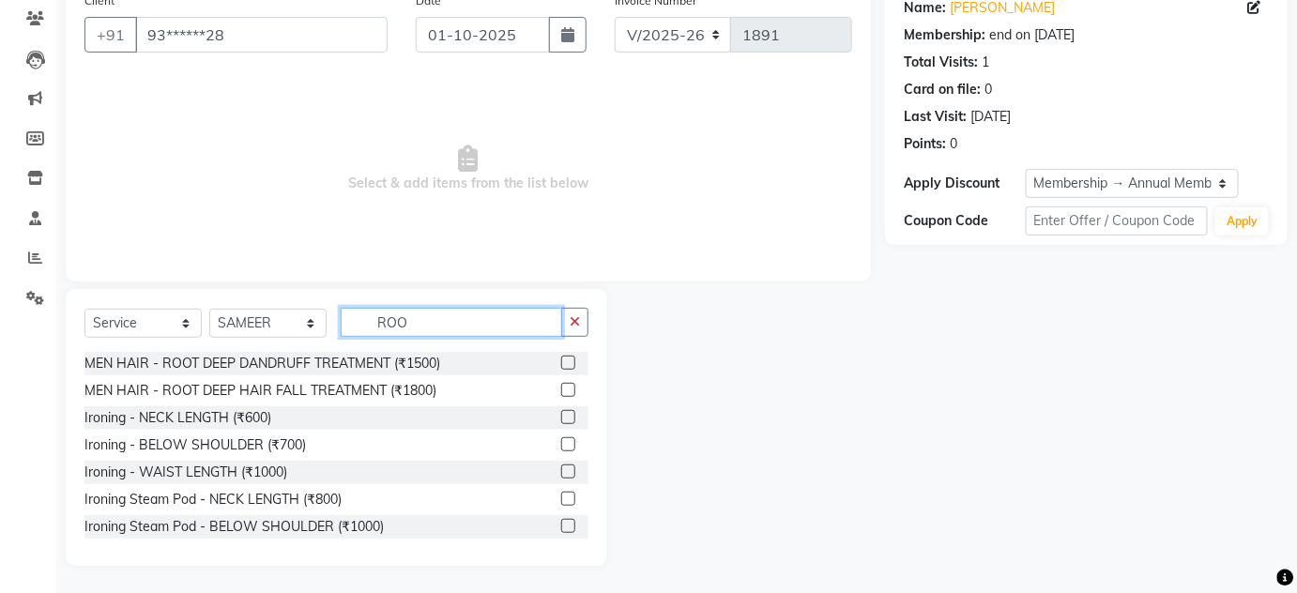
scroll to position [133, 0]
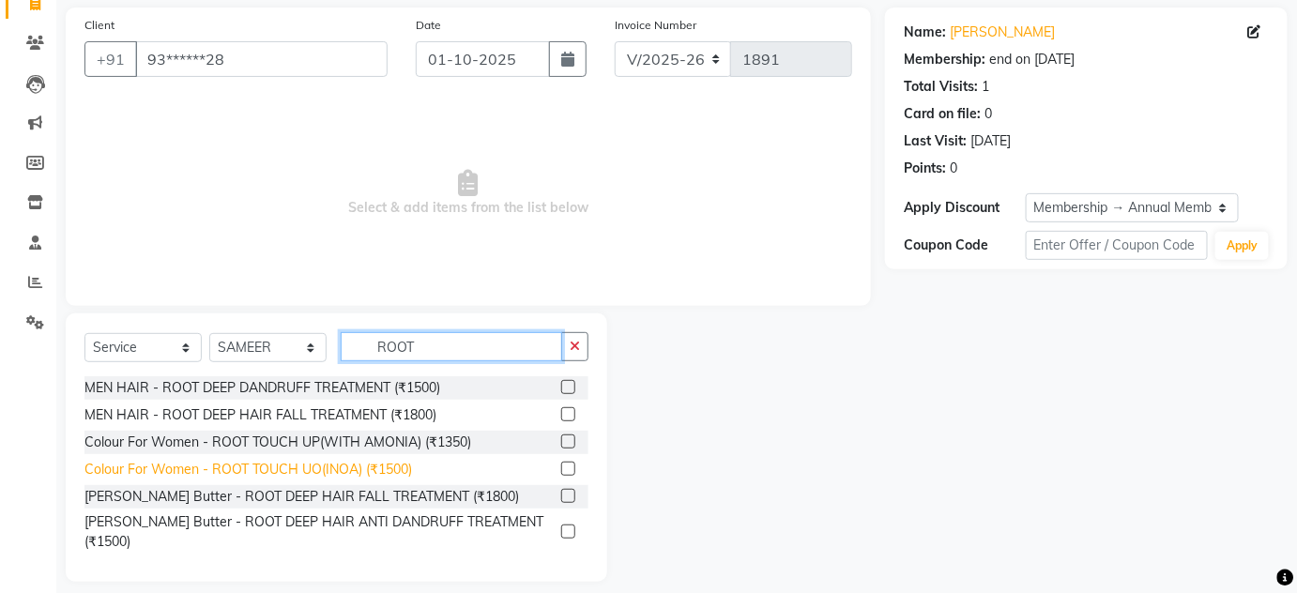
type input "ROOT"
click at [368, 474] on div "Colour For Women - ROOT TOUCH UO(INOA) (₹1500)" at bounding box center [248, 470] width 328 height 20
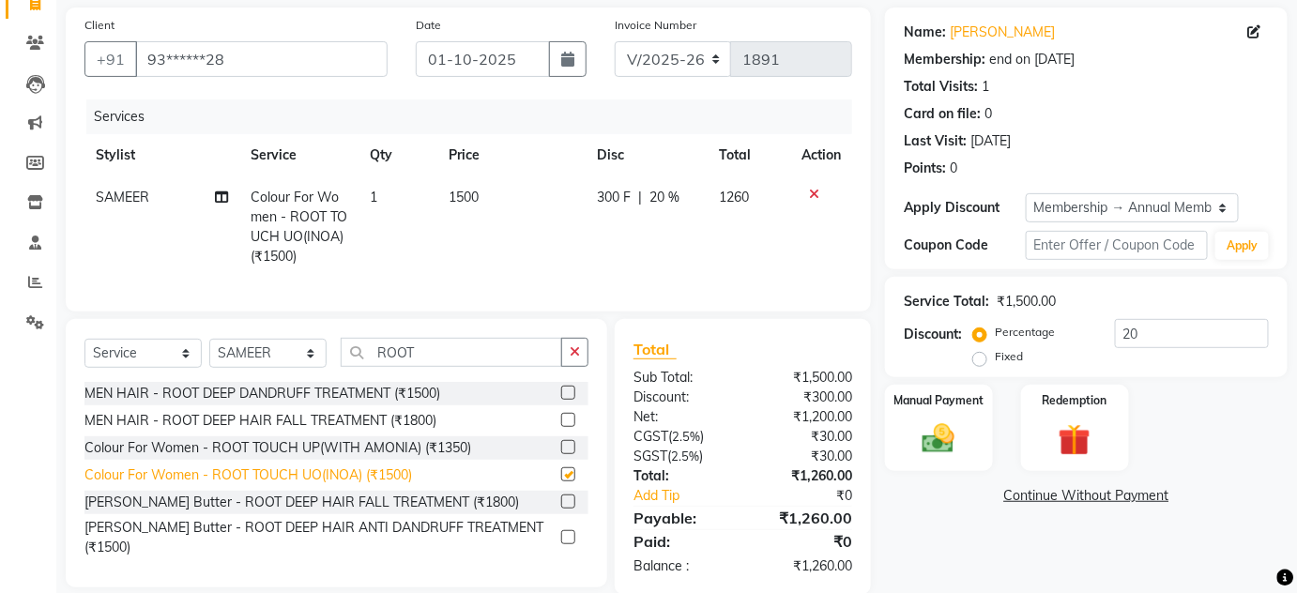
checkbox input "false"
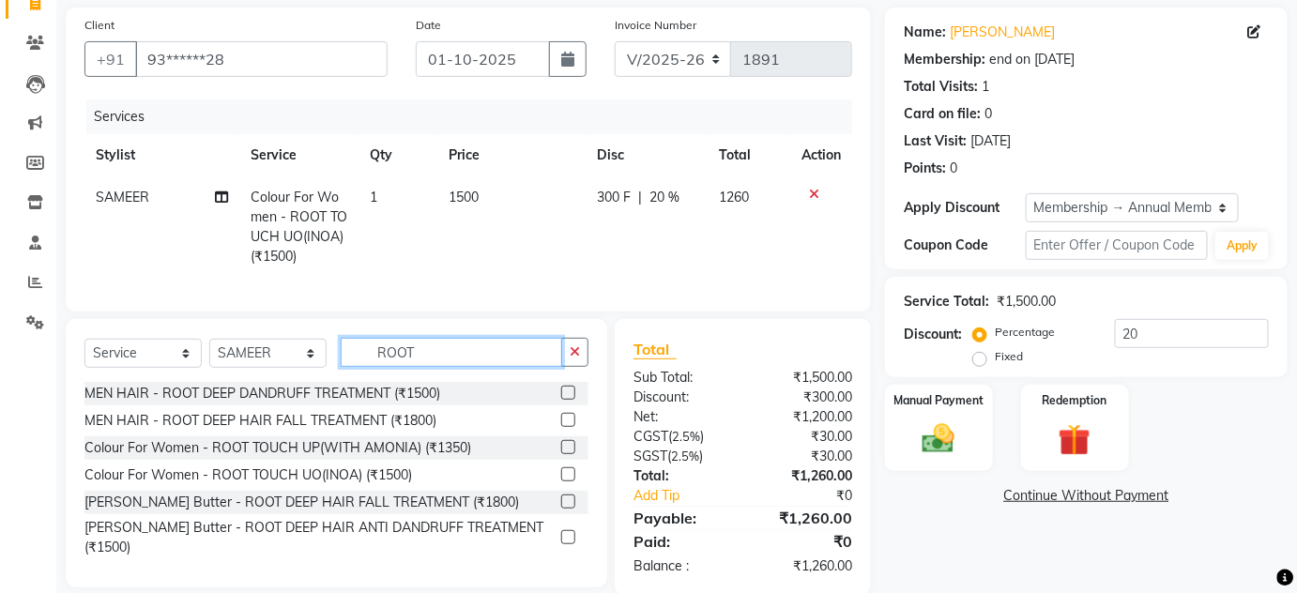
click at [421, 353] on input "ROOT" at bounding box center [452, 352] width 222 height 29
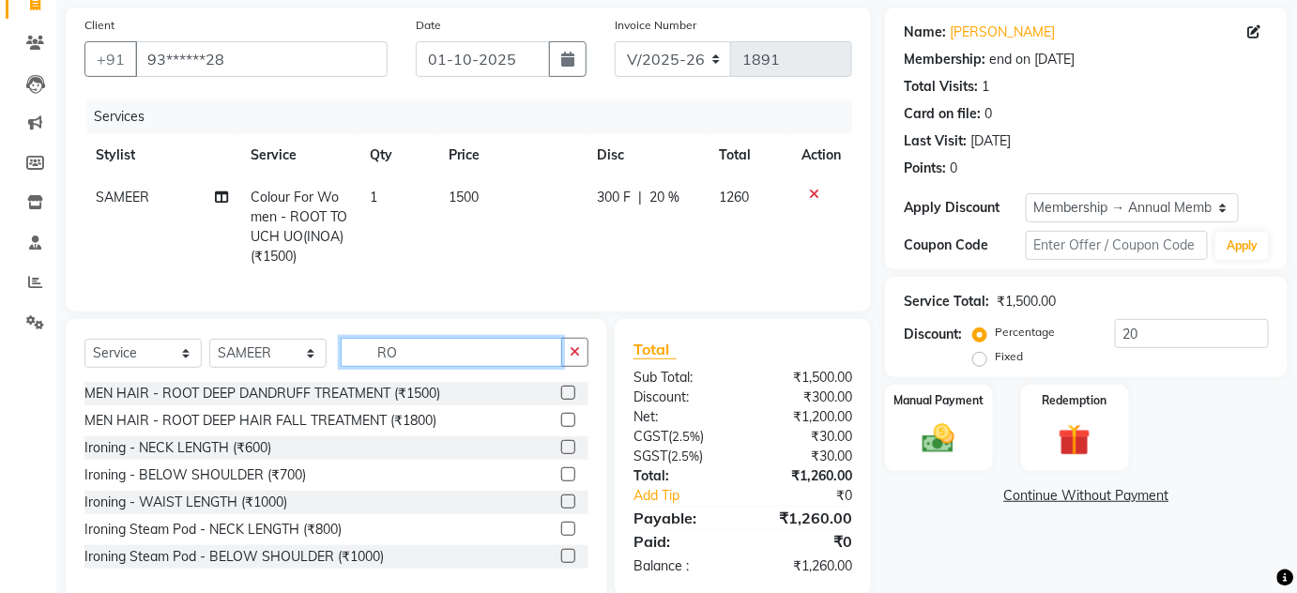
type input "R"
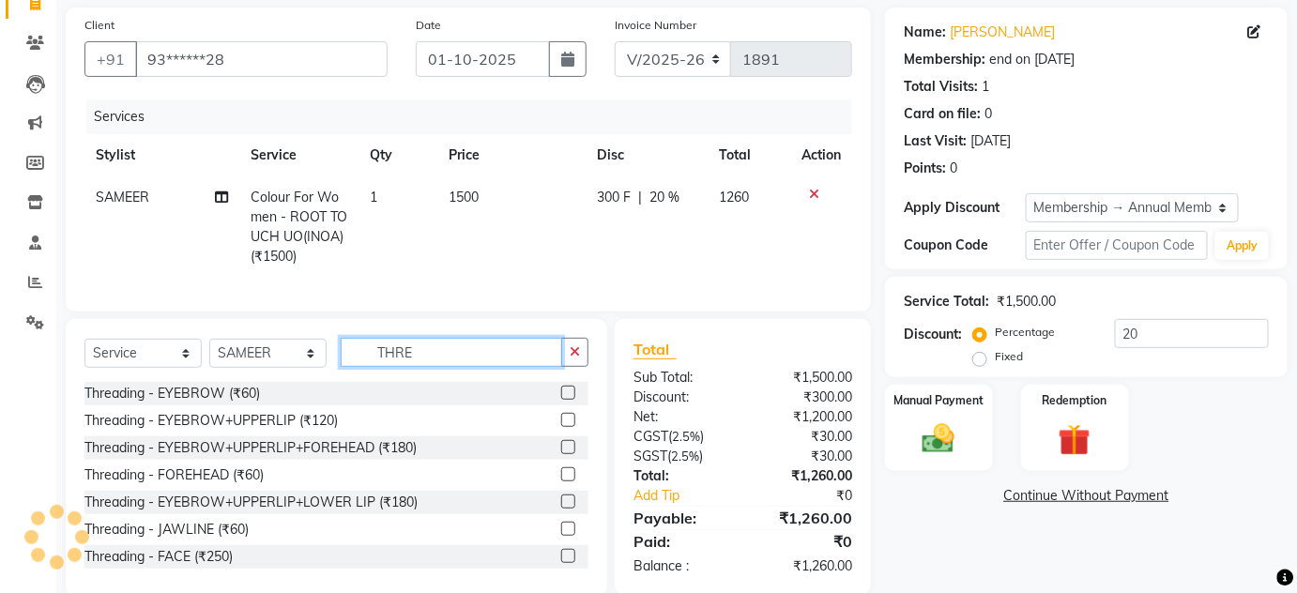
type input "THRE"
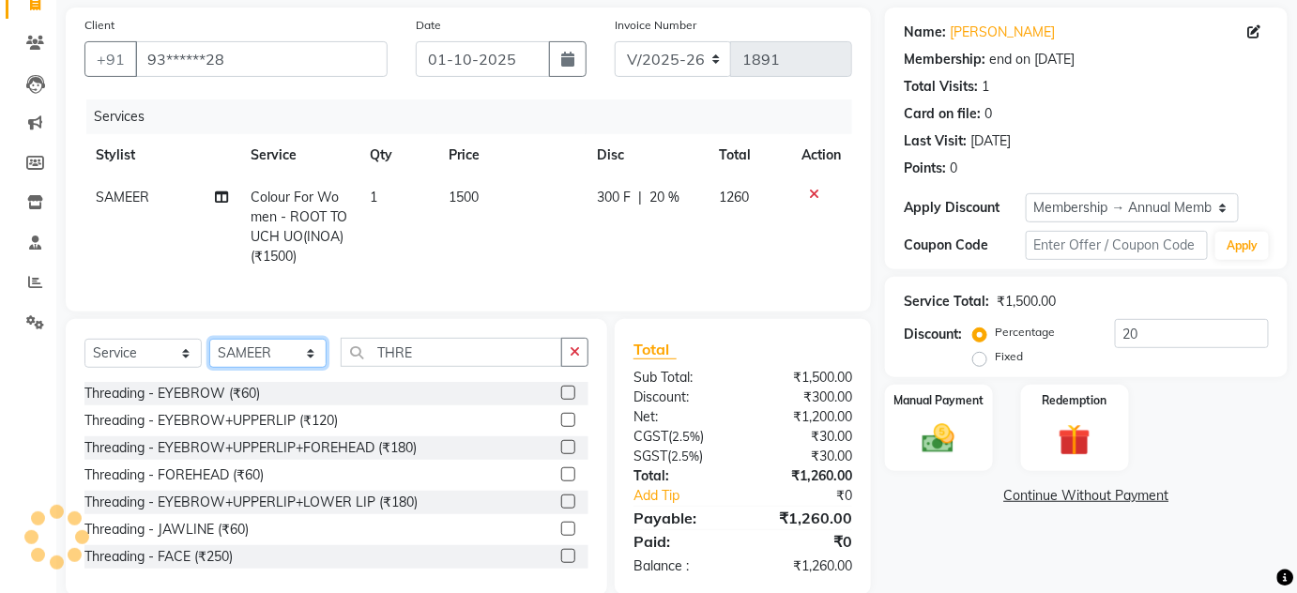
click at [238, 368] on select "Select Stylist [PERSON_NAME] [PERSON_NAME] [PERSON_NAME] MAMTA POOJA [PERSON_NA…" at bounding box center [267, 353] width 117 height 29
select select "80511"
click at [209, 351] on select "Select Stylist [PERSON_NAME] [PERSON_NAME] [PERSON_NAME] MAMTA POOJA [PERSON_NA…" at bounding box center [267, 353] width 117 height 29
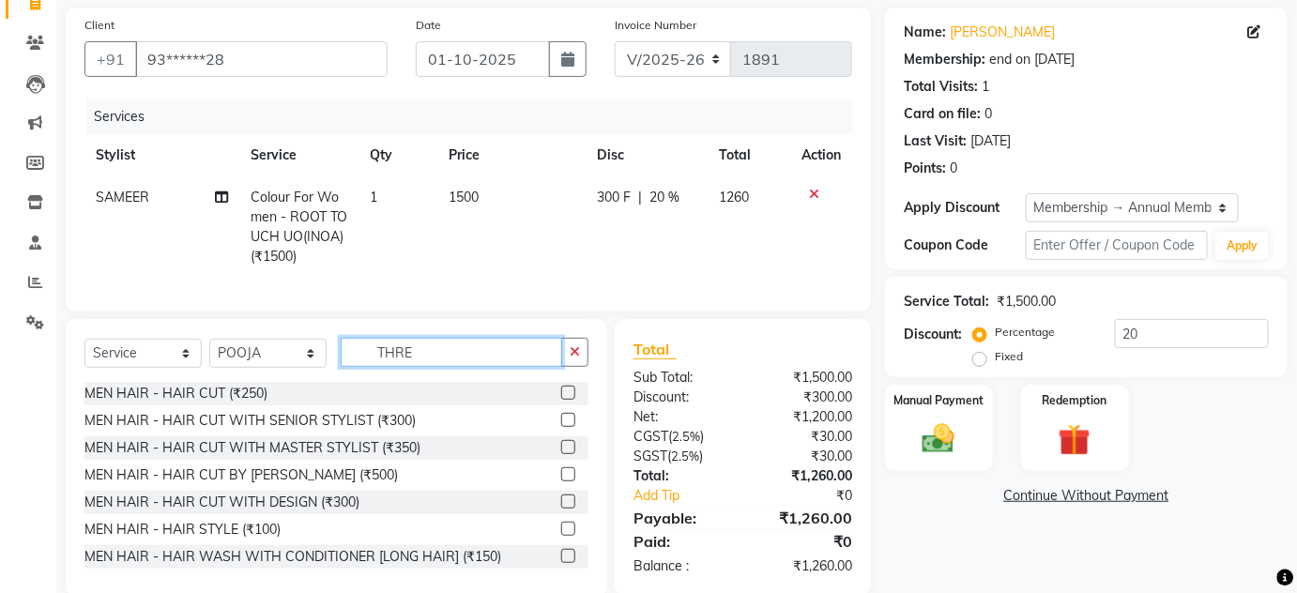
click at [425, 357] on input "THRE" at bounding box center [452, 352] width 222 height 29
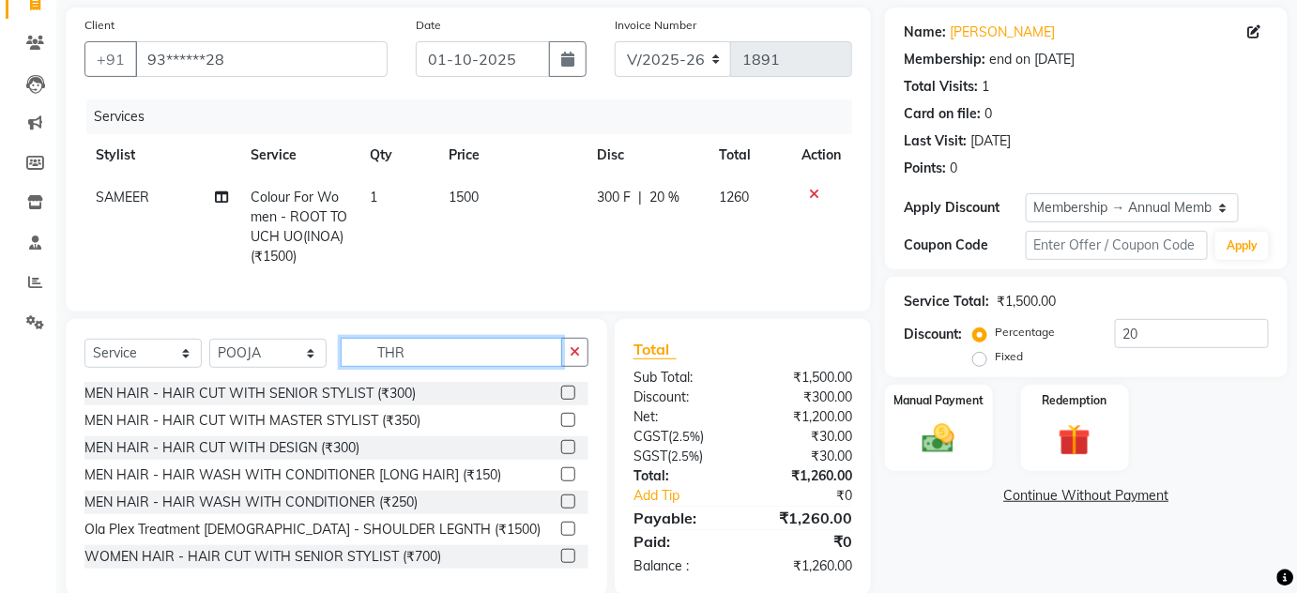
type input "THRE"
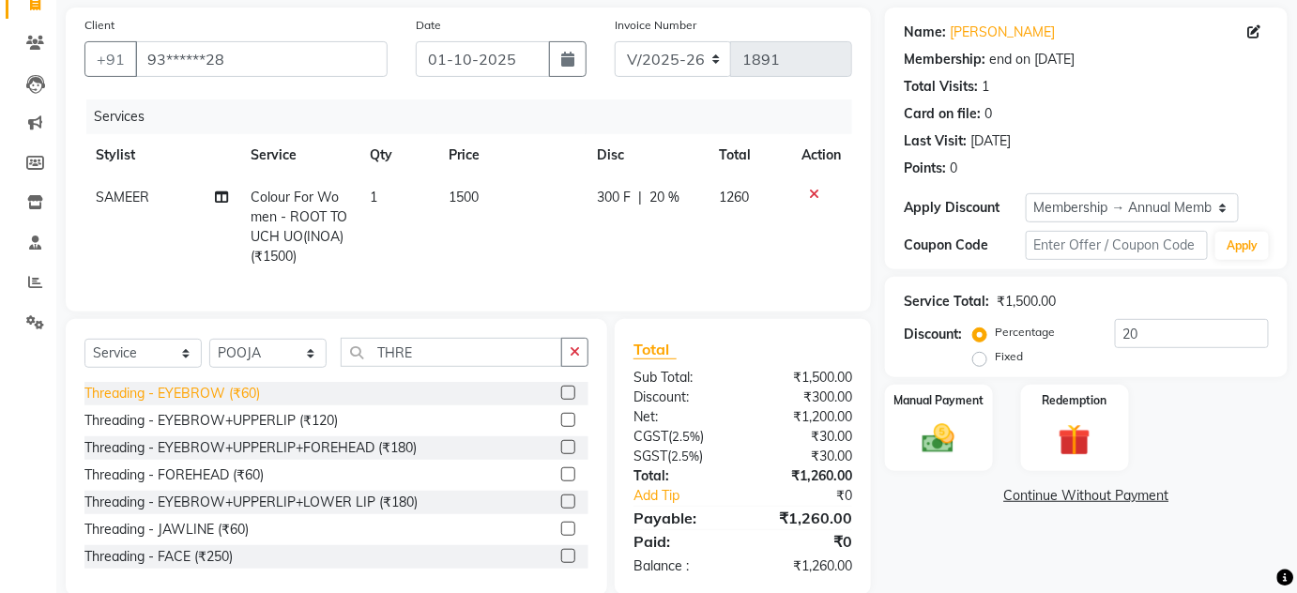
click at [245, 404] on div "Threading - EYEBROW (₹60)" at bounding box center [172, 394] width 176 height 20
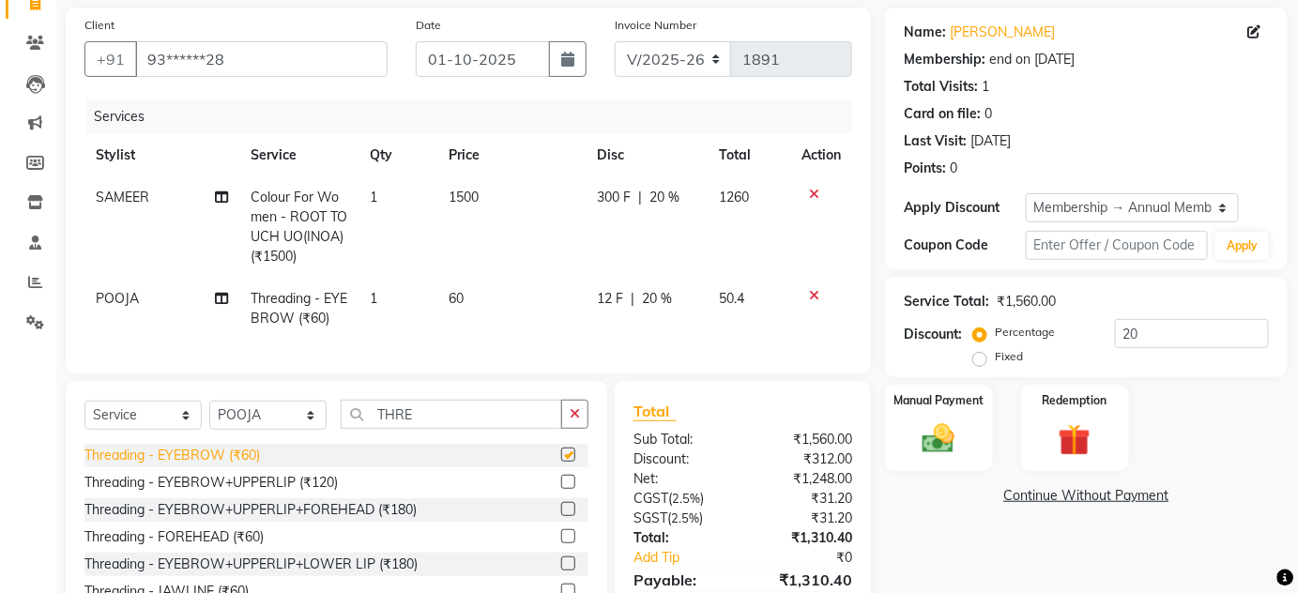
checkbox input "false"
drag, startPoint x: 451, startPoint y: 422, endPoint x: 318, endPoint y: 428, distance: 132.5
click at [318, 428] on div "Select Service Product Membership Package Voucher Prepaid Gift Card Select Styl…" at bounding box center [336, 422] width 504 height 44
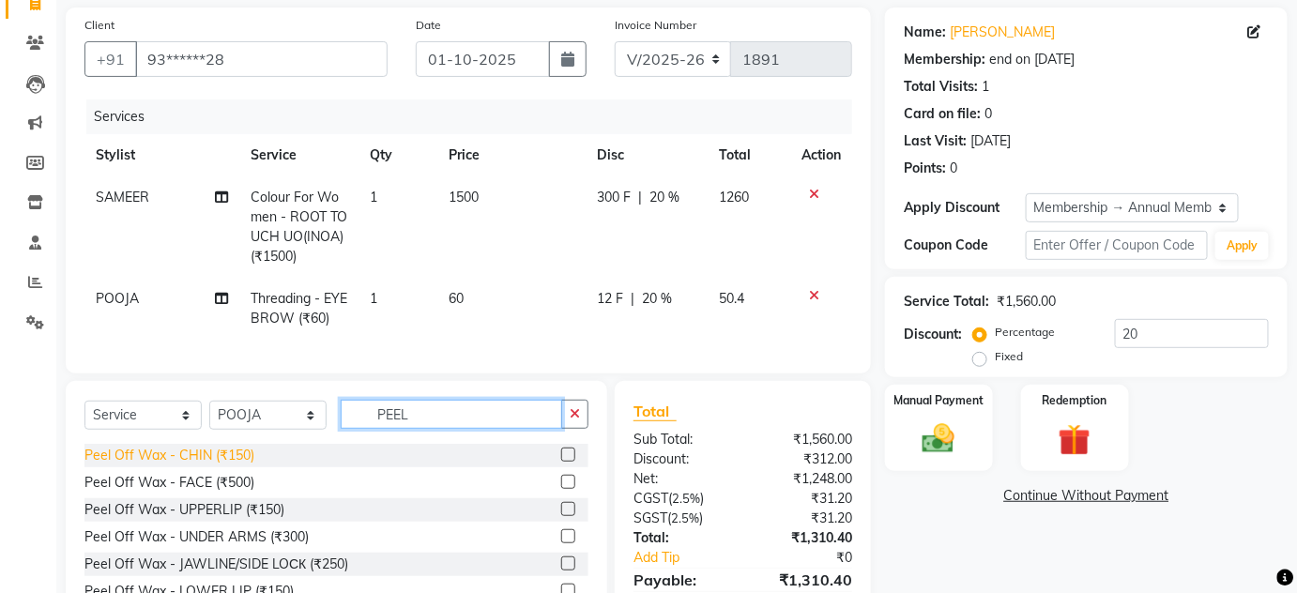
type input "PEEL"
click at [218, 465] on div "Peel Off Wax - CHIN (₹150)" at bounding box center [169, 456] width 170 height 20
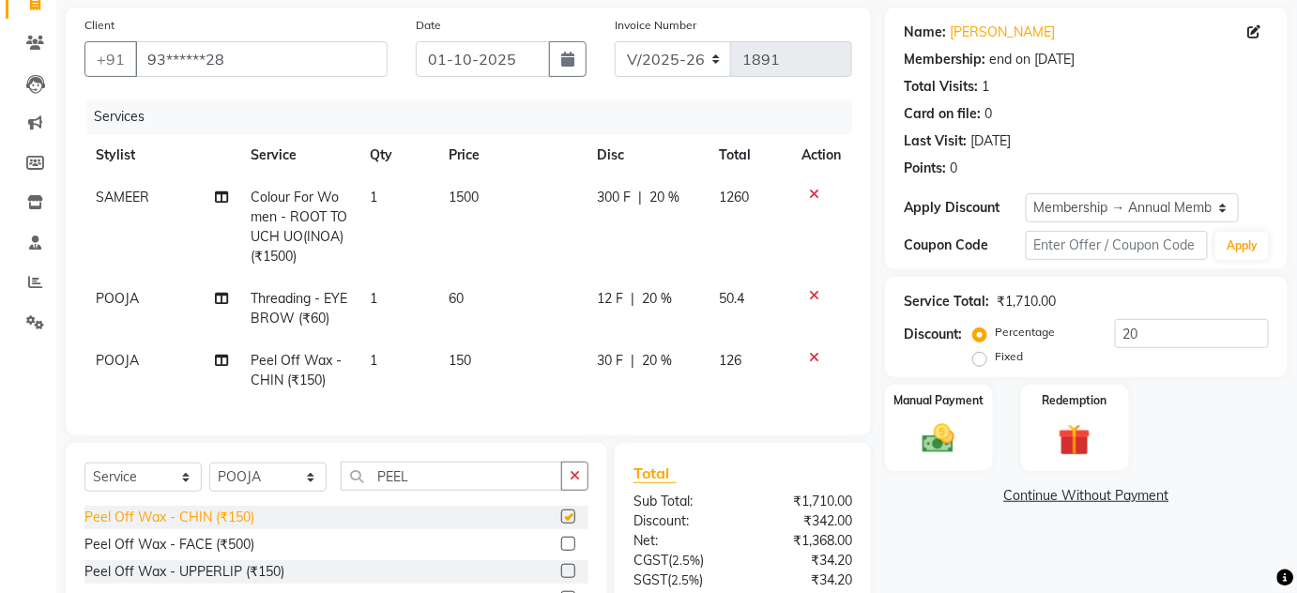
checkbox input "false"
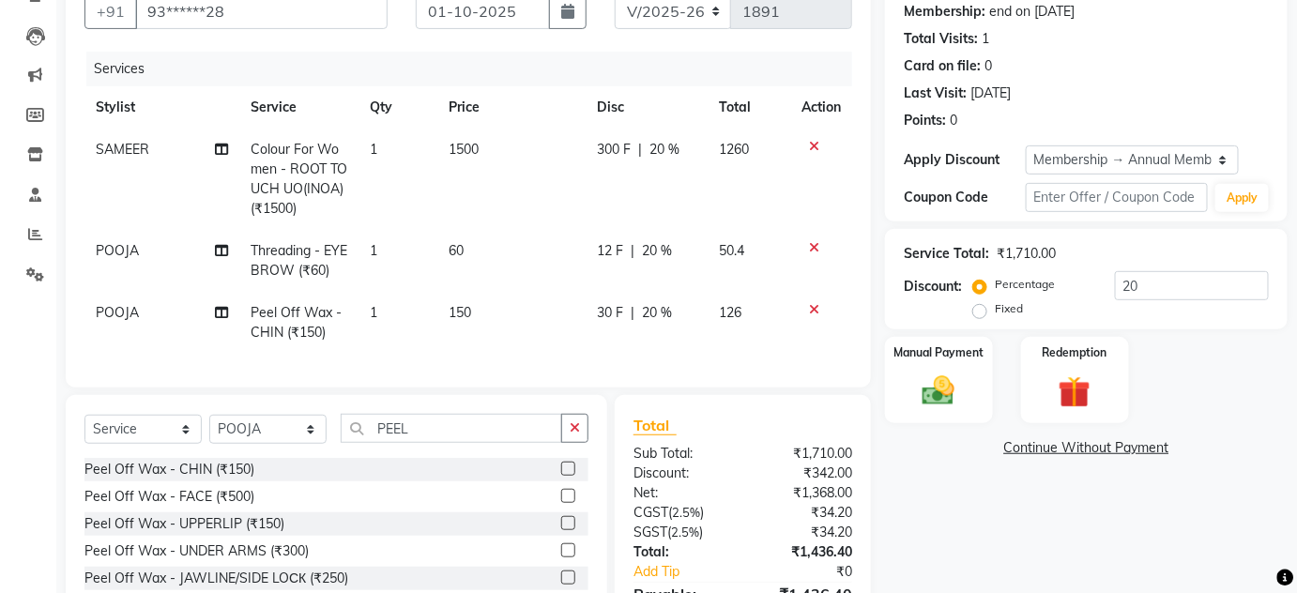
scroll to position [219, 0]
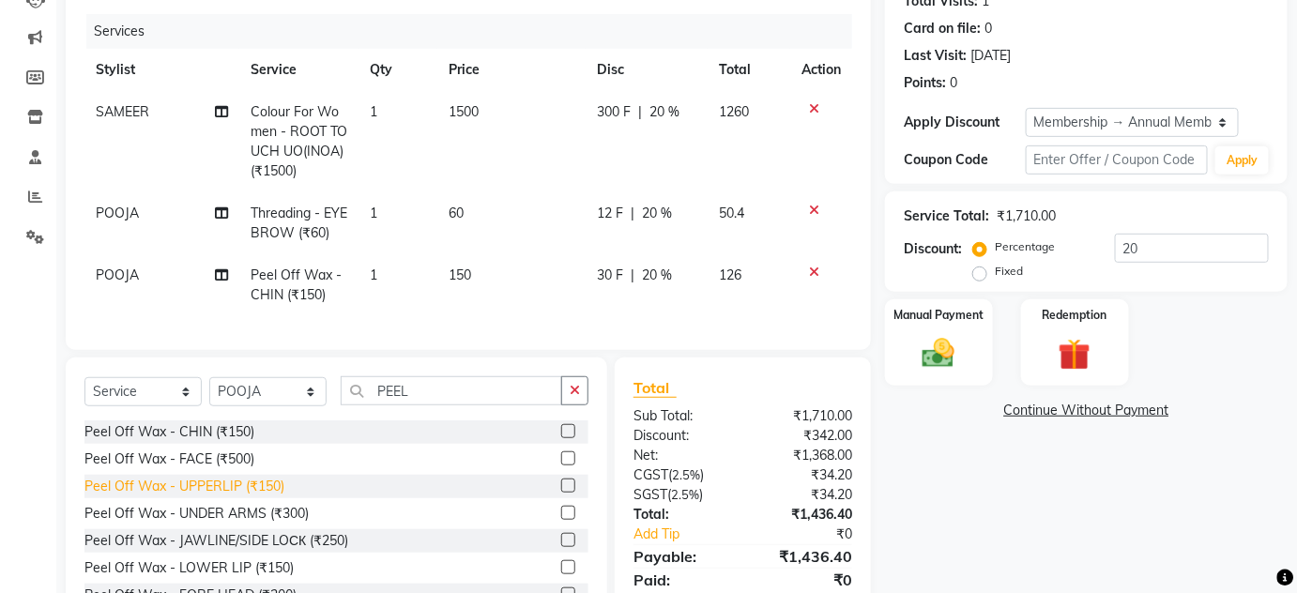
click at [235, 497] on div "Peel Off Wax - UPPERLIP (₹150)" at bounding box center [184, 487] width 200 height 20
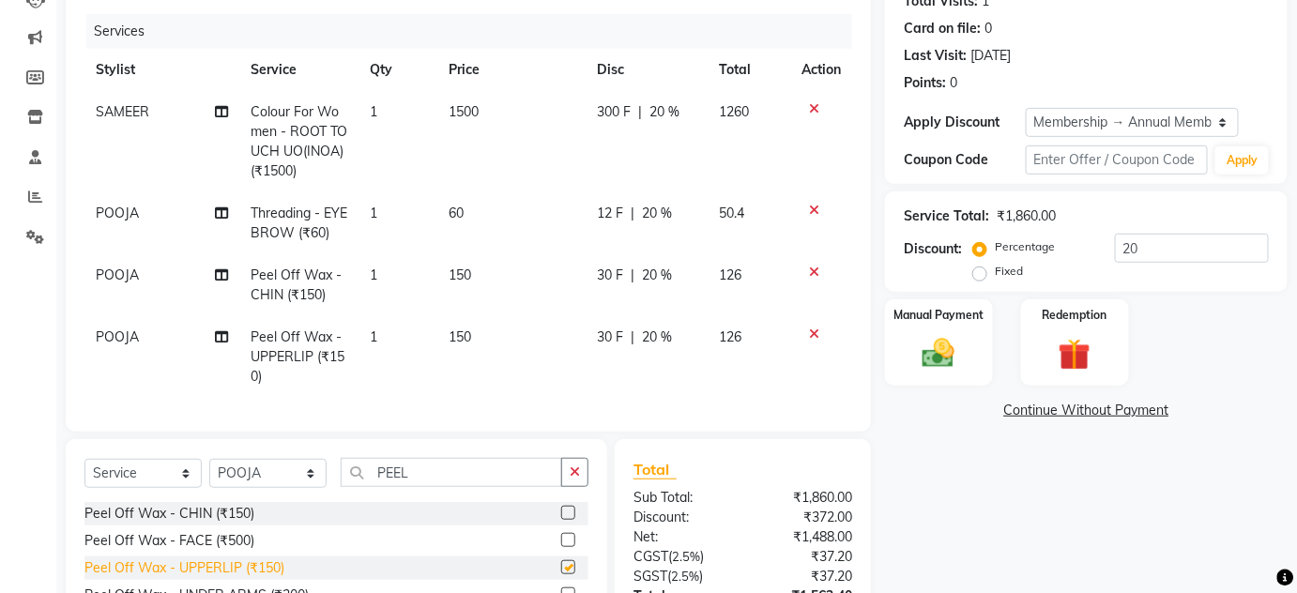
checkbox input "false"
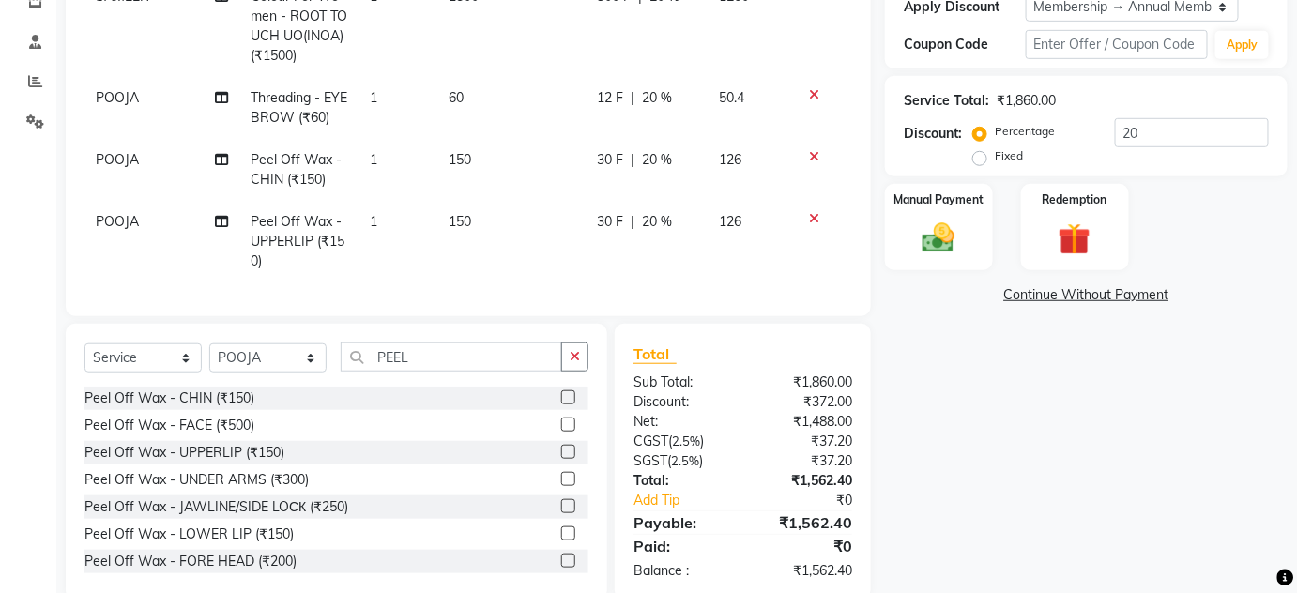
scroll to position [382, 0]
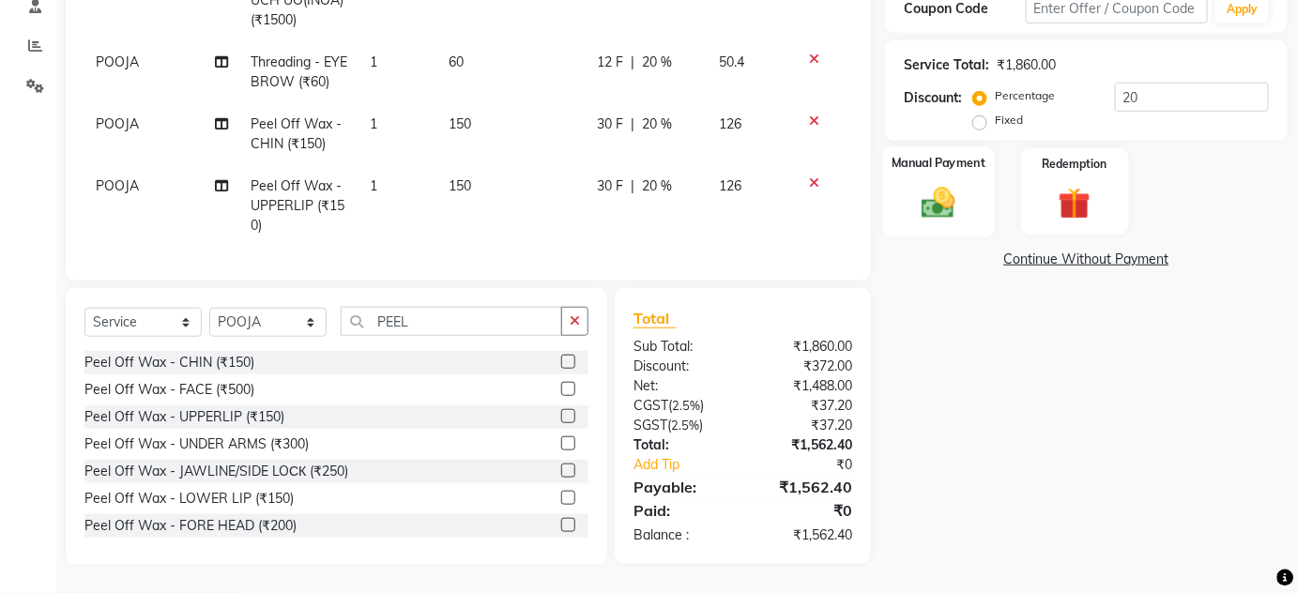
click at [928, 183] on img at bounding box center [939, 202] width 54 height 38
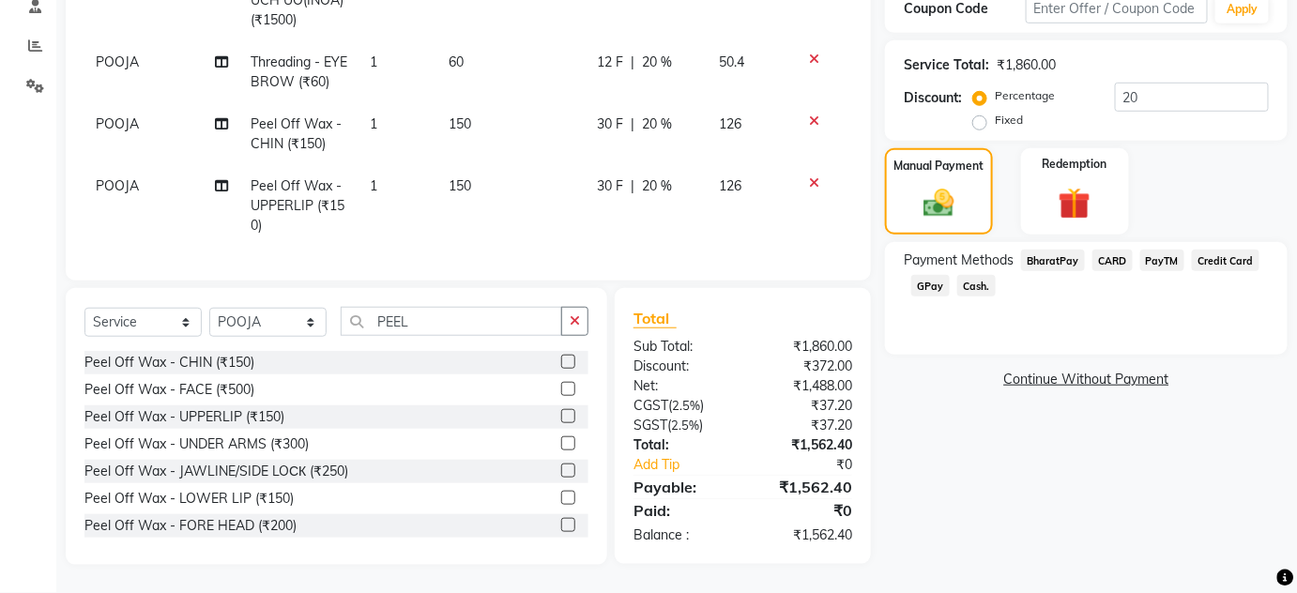
click at [917, 275] on span "GPay" at bounding box center [931, 286] width 38 height 22
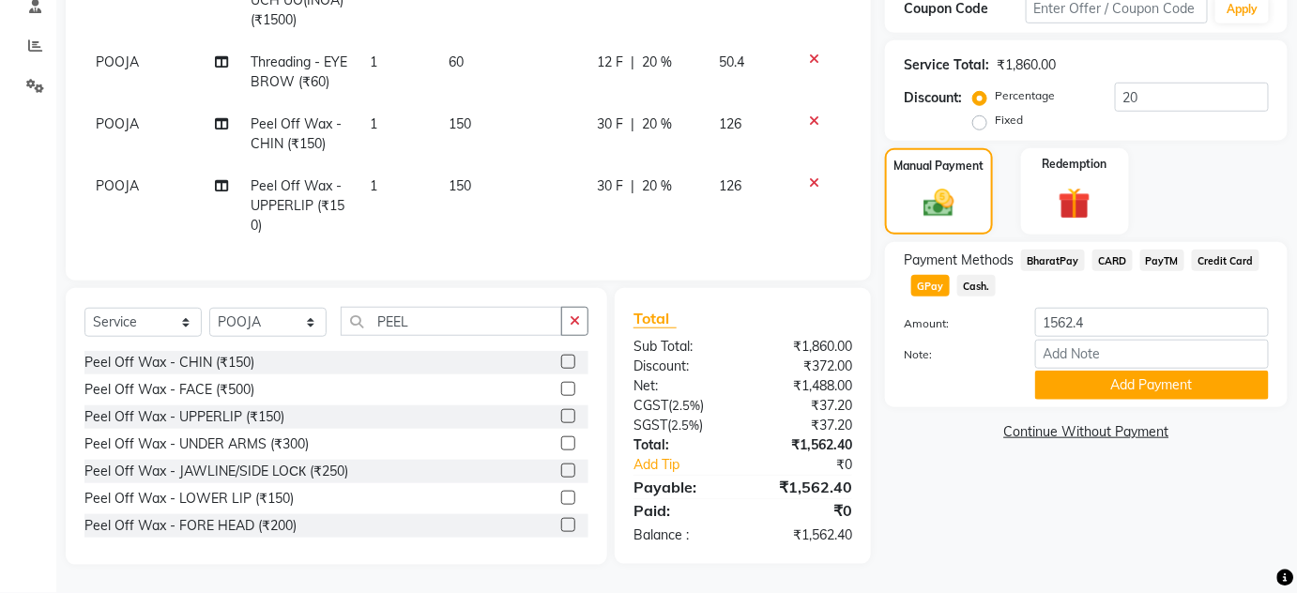
click at [968, 275] on span "Cash." at bounding box center [977, 286] width 38 height 22
click at [1104, 383] on button "Add Payment" at bounding box center [1153, 385] width 234 height 29
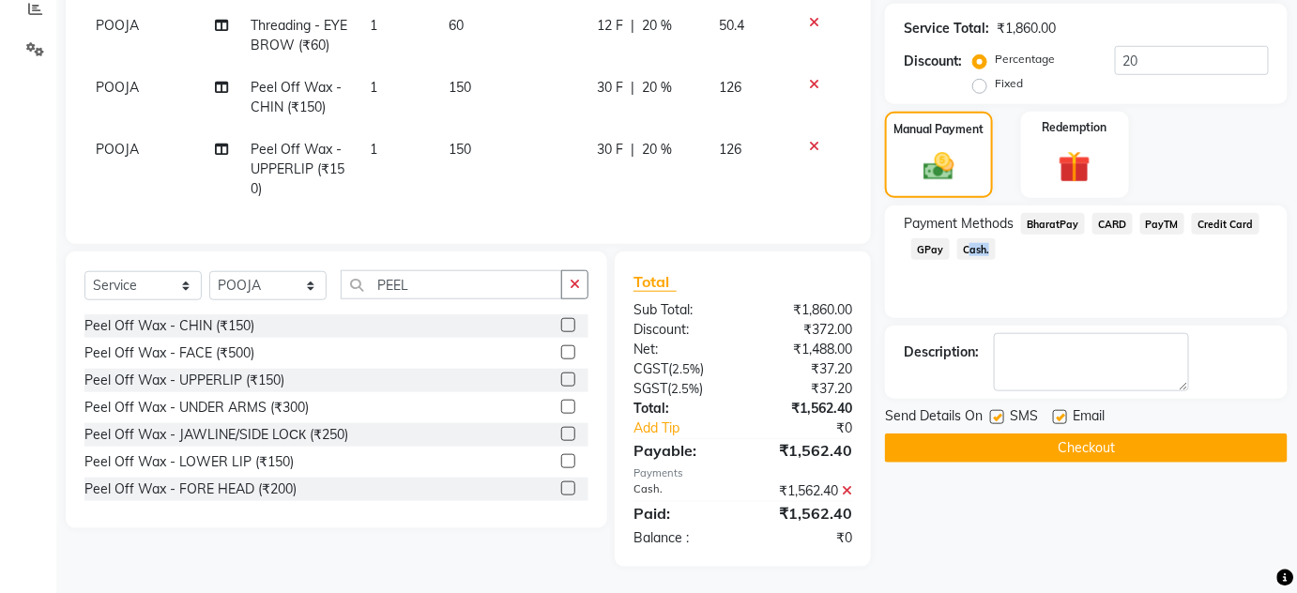
scroll to position [421, 0]
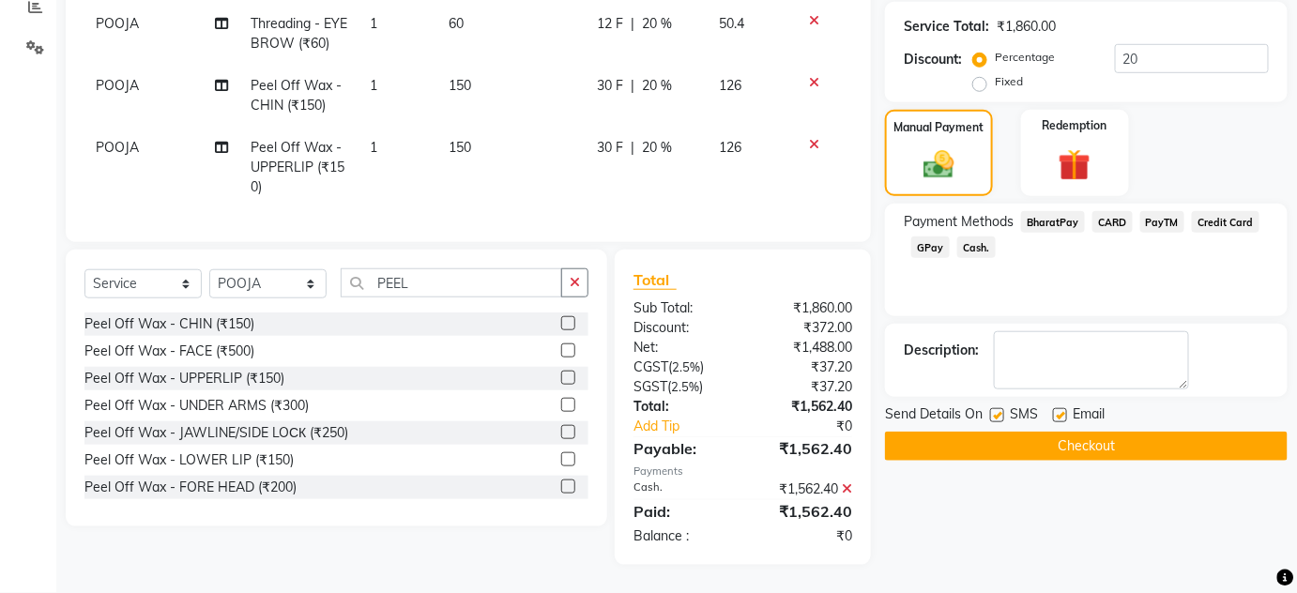
click at [1000, 408] on label at bounding box center [997, 415] width 14 height 14
click at [1000, 410] on input "checkbox" at bounding box center [996, 416] width 12 height 12
checkbox input "false"
click at [1058, 408] on label at bounding box center [1060, 415] width 14 height 14
click at [1058, 410] on input "checkbox" at bounding box center [1059, 416] width 12 height 12
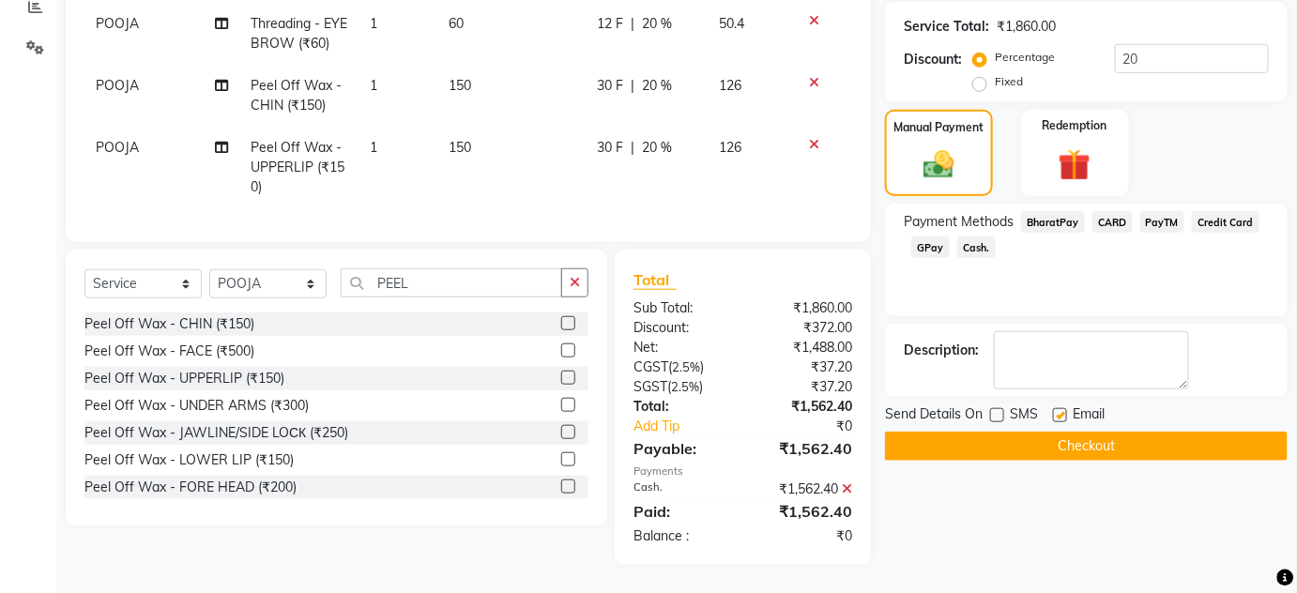
checkbox input "false"
click at [1058, 432] on button "Checkout" at bounding box center [1086, 446] width 403 height 29
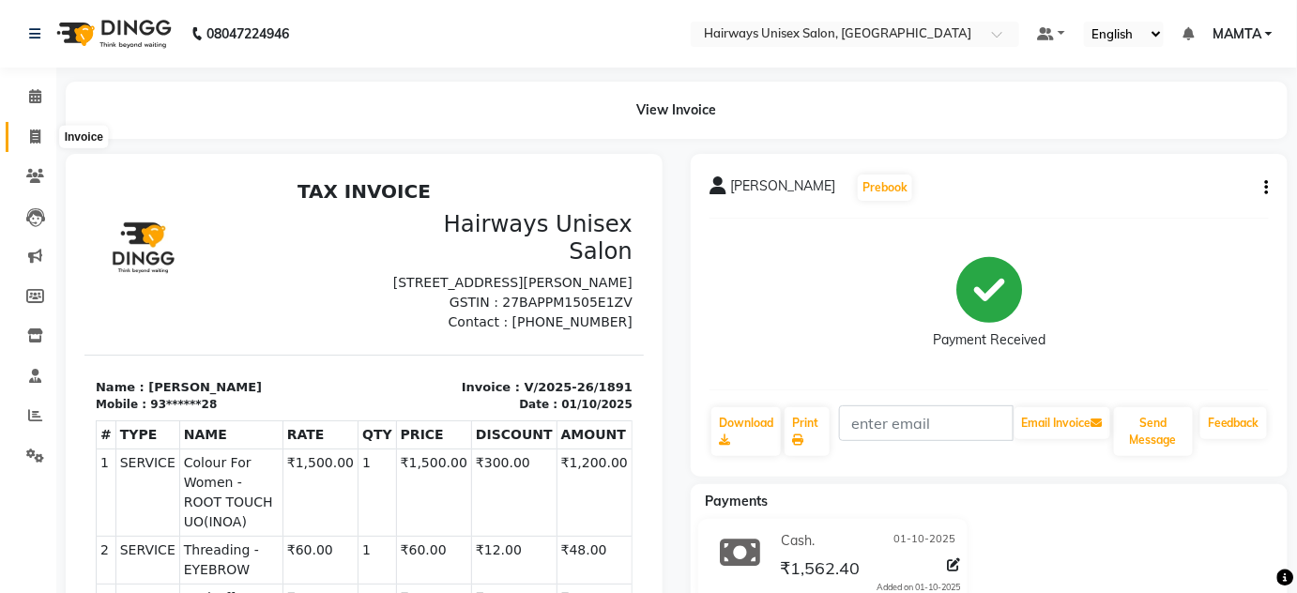
click at [38, 133] on icon at bounding box center [35, 137] width 10 height 14
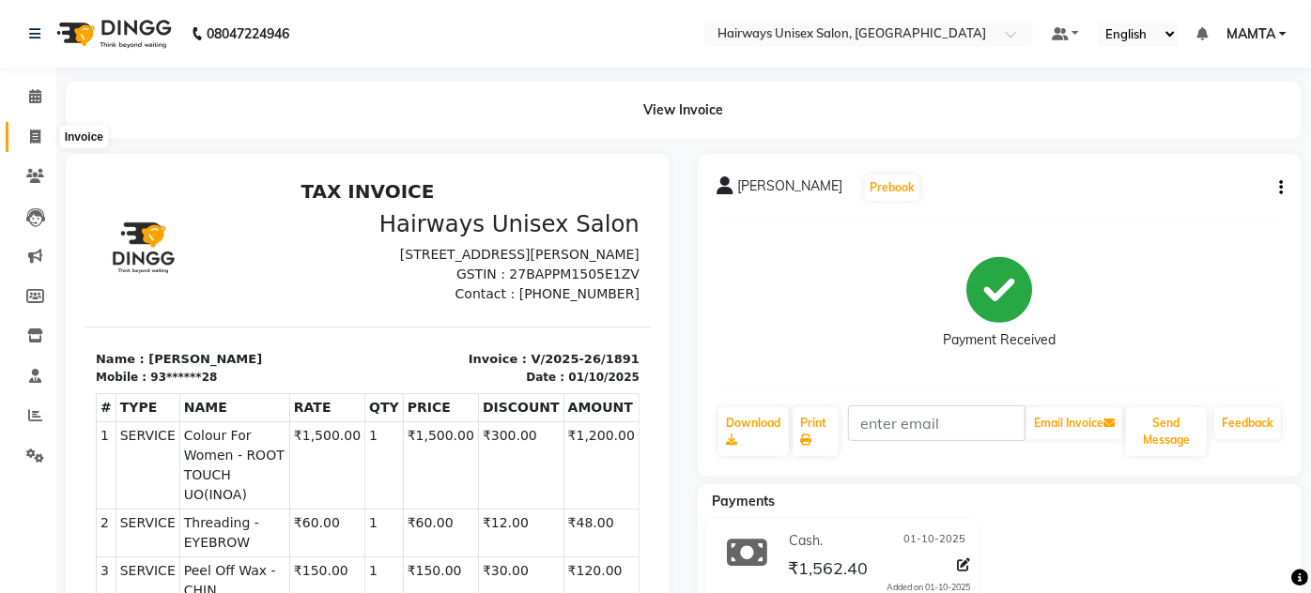
select select "8320"
select select "service"
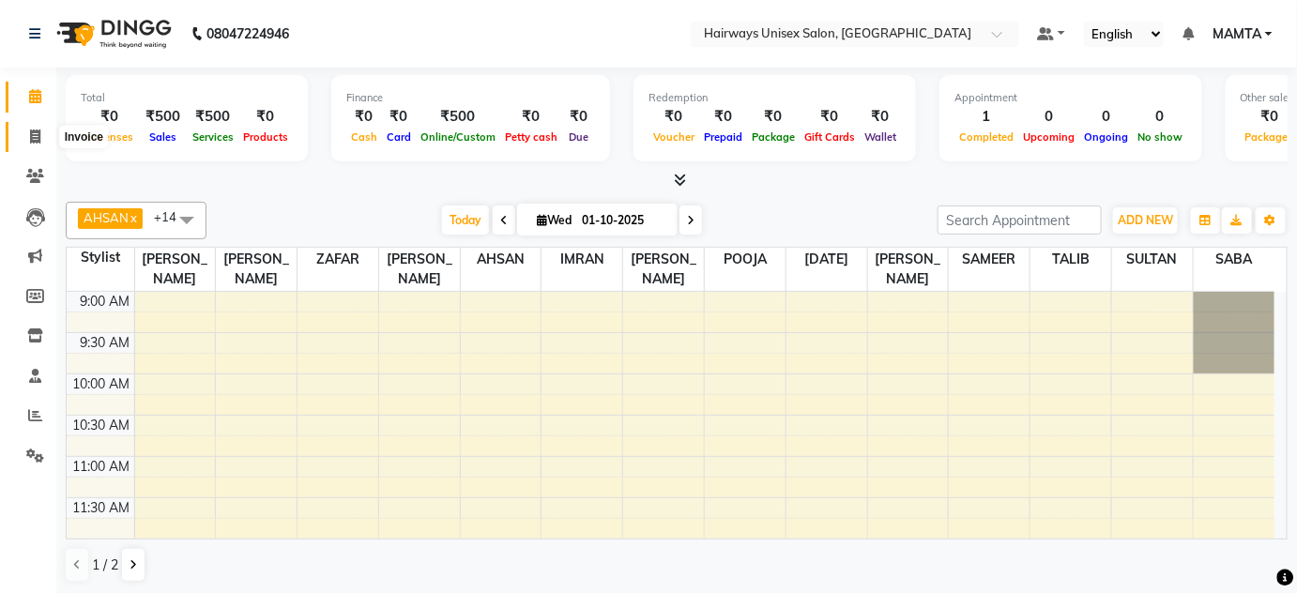
click at [28, 135] on span at bounding box center [35, 138] width 33 height 22
select select "service"
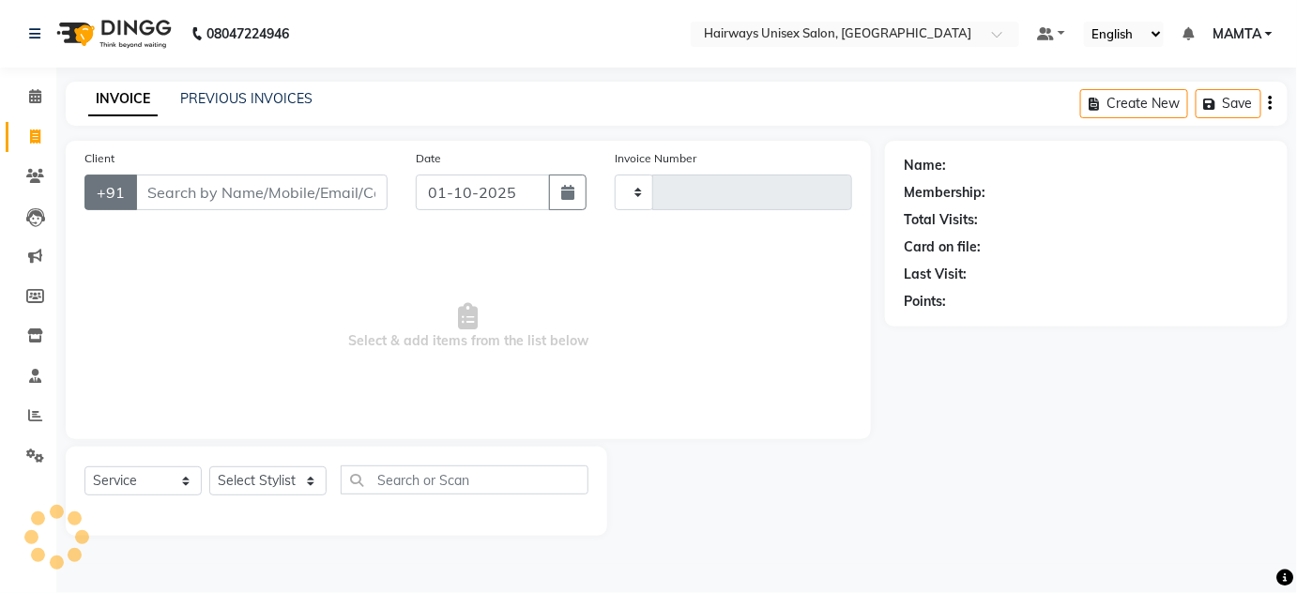
type input "1889"
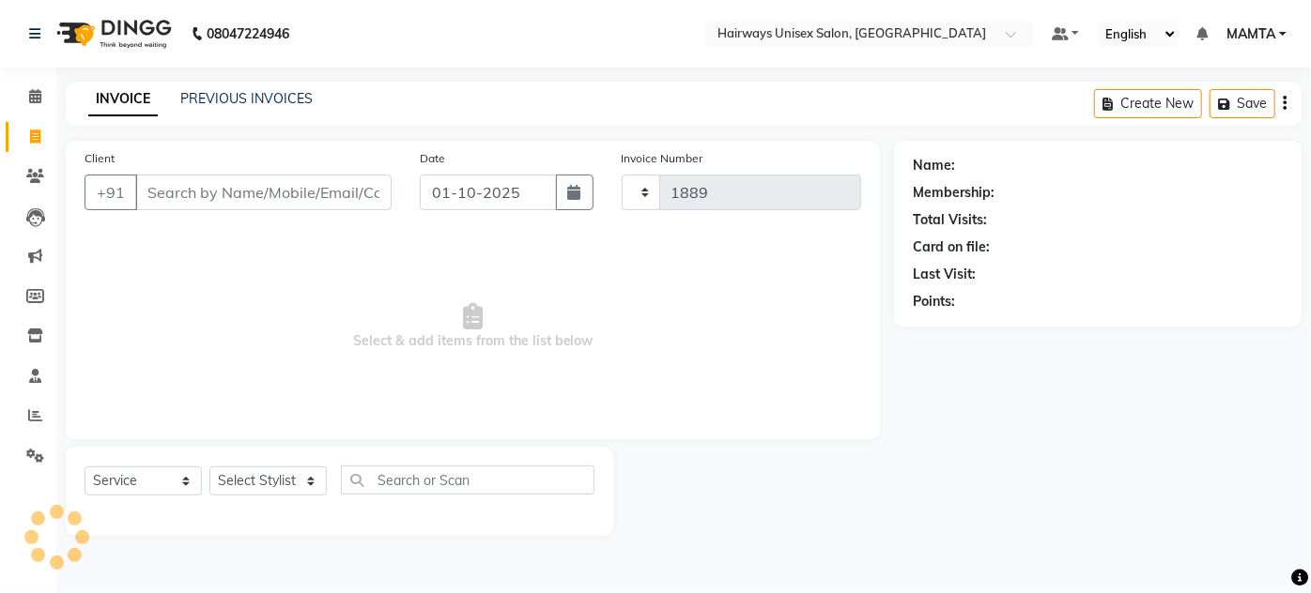
select select "8320"
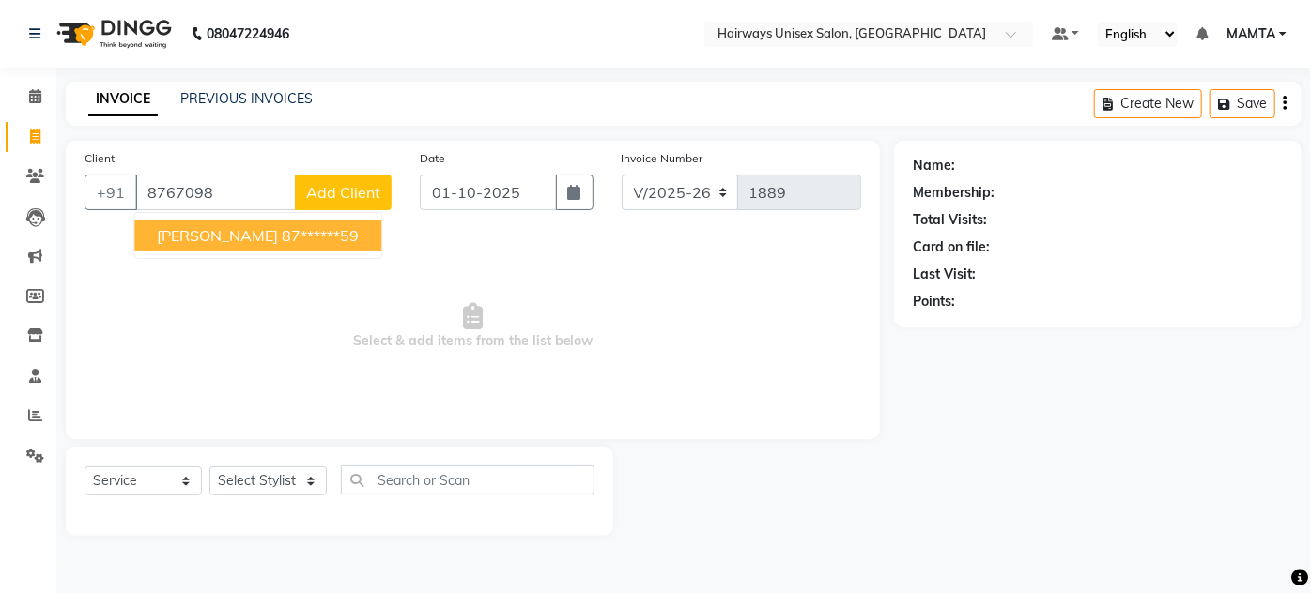
click at [260, 226] on span "HARDIK MISTRY" at bounding box center [217, 235] width 121 height 19
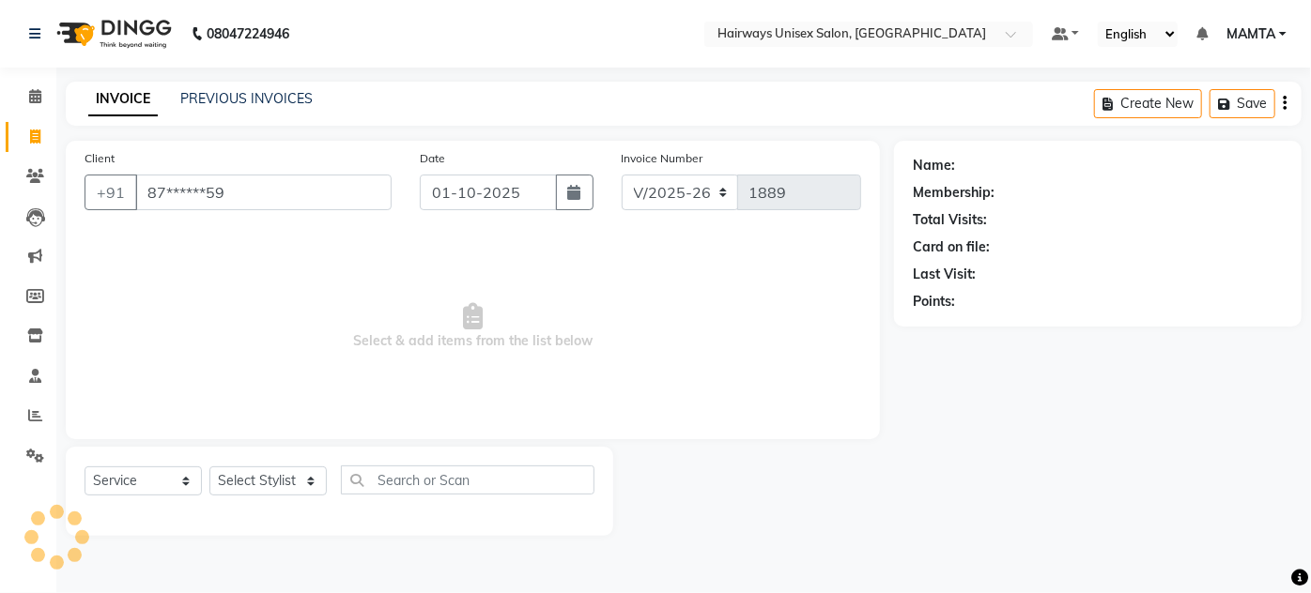
type input "87******59"
select select "1: Object"
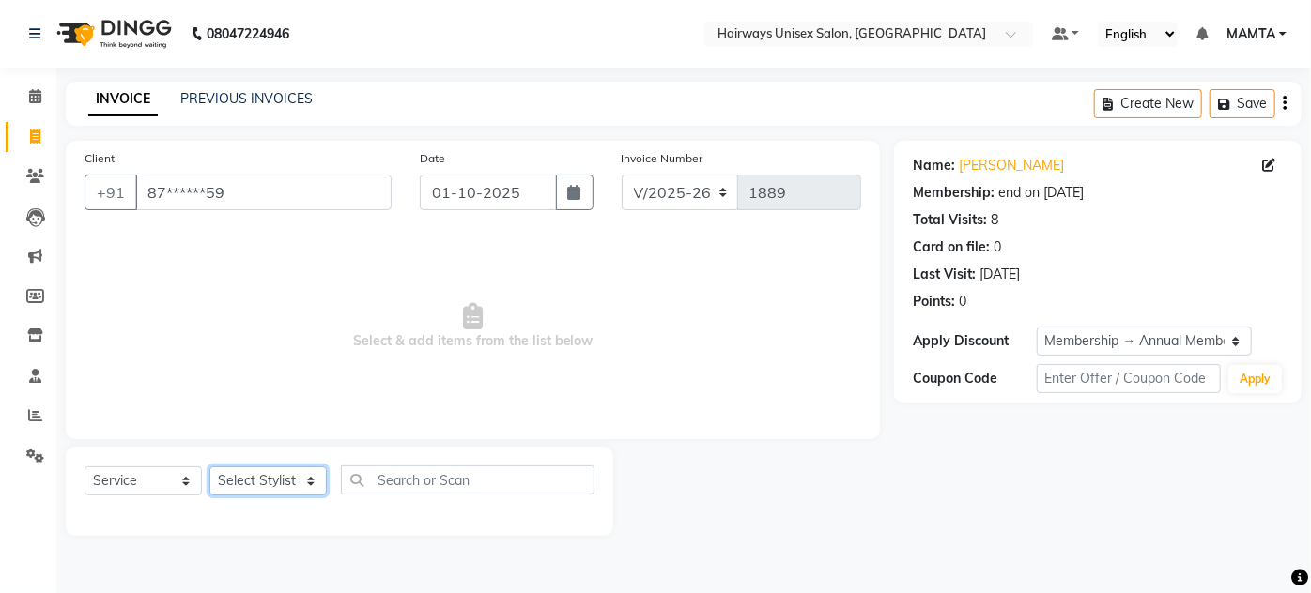
click at [250, 476] on select "Select Stylist [PERSON_NAME] [PERSON_NAME] [PERSON_NAME] MAMTA POOJA [PERSON_NA…" at bounding box center [267, 481] width 117 height 29
select select "80856"
click at [209, 467] on select "Select Stylist [PERSON_NAME] [PERSON_NAME] [PERSON_NAME] MAMTA POOJA [PERSON_NA…" at bounding box center [267, 481] width 117 height 29
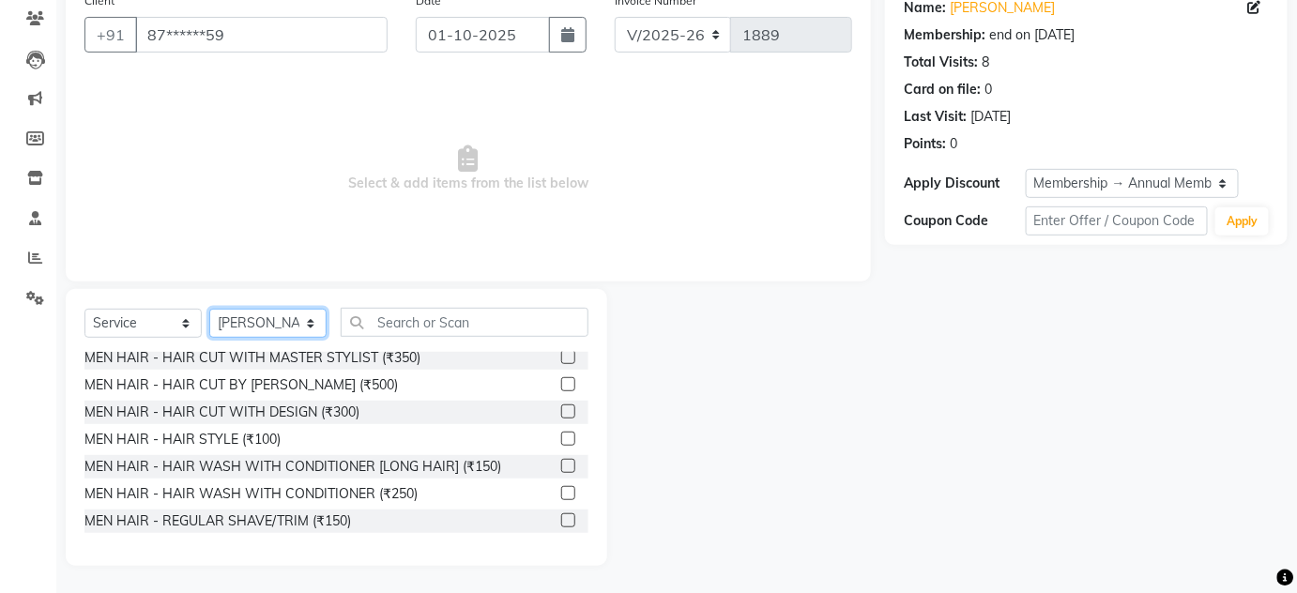
scroll to position [84, 0]
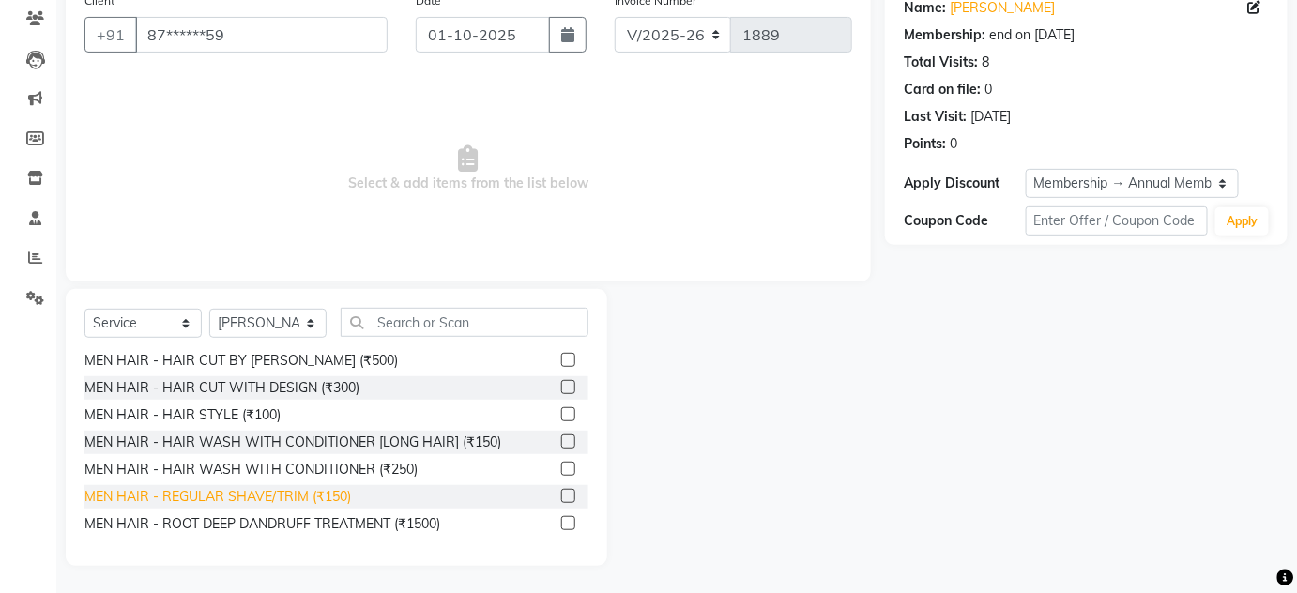
click at [295, 495] on div "MEN HAIR - REGULAR SHAVE/TRIM (₹150)" at bounding box center [217, 497] width 267 height 20
checkbox input "false"
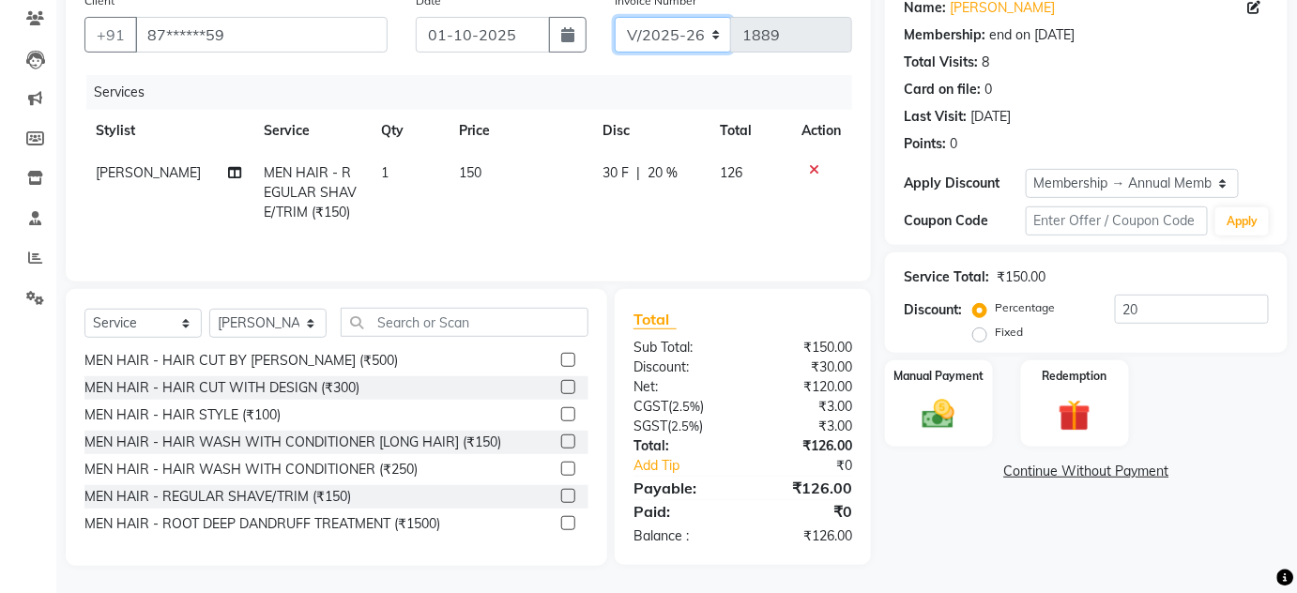
click at [670, 29] on select "INV/25-26 V/2025-26" at bounding box center [673, 35] width 117 height 36
select select "8645"
click at [615, 17] on select "INV/25-26 V/2025-26" at bounding box center [673, 35] width 117 height 36
type input "0854"
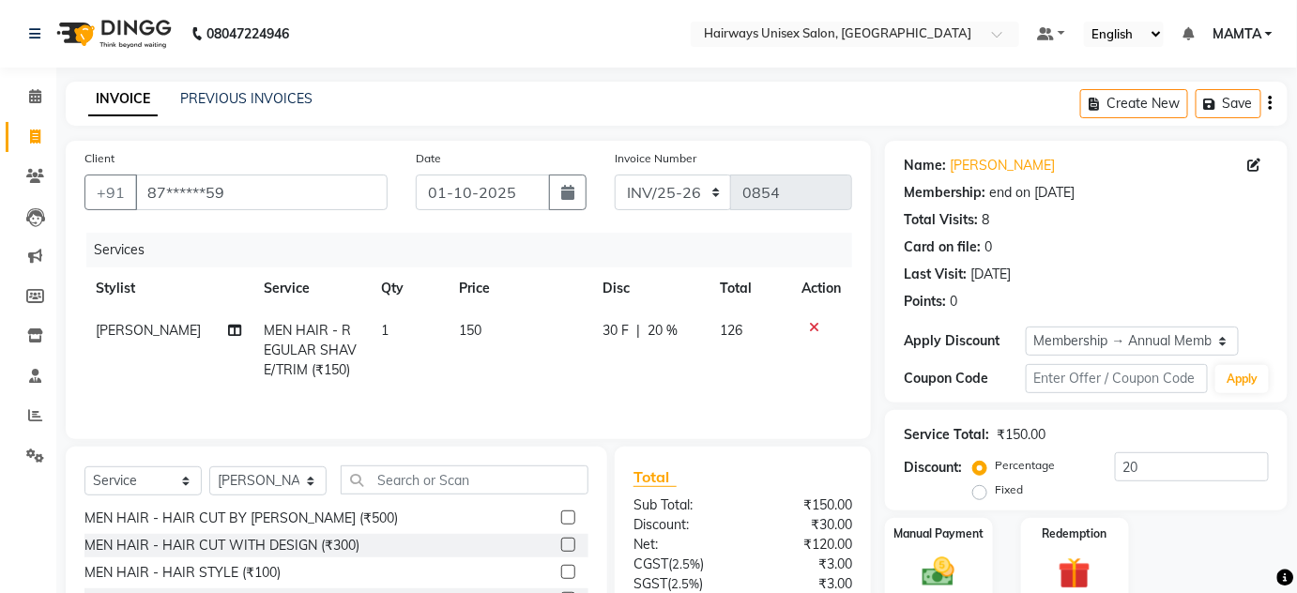
click at [1269, 103] on icon "button" at bounding box center [1271, 103] width 4 height 1
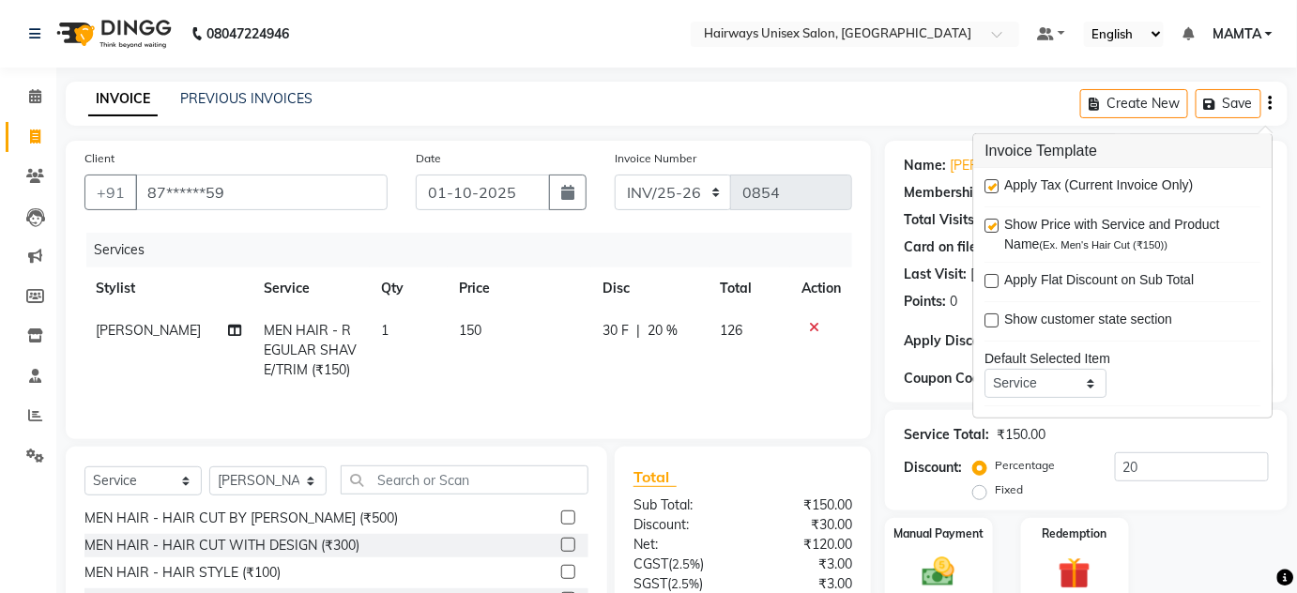
click at [989, 183] on label at bounding box center [993, 186] width 14 height 14
click at [989, 183] on input "checkbox" at bounding box center [992, 187] width 12 height 12
checkbox input "false"
click at [849, 69] on div "08047224946 Select Location × Hairways Unisex Salon, Goregaon Default Panel My …" at bounding box center [648, 376] width 1297 height 752
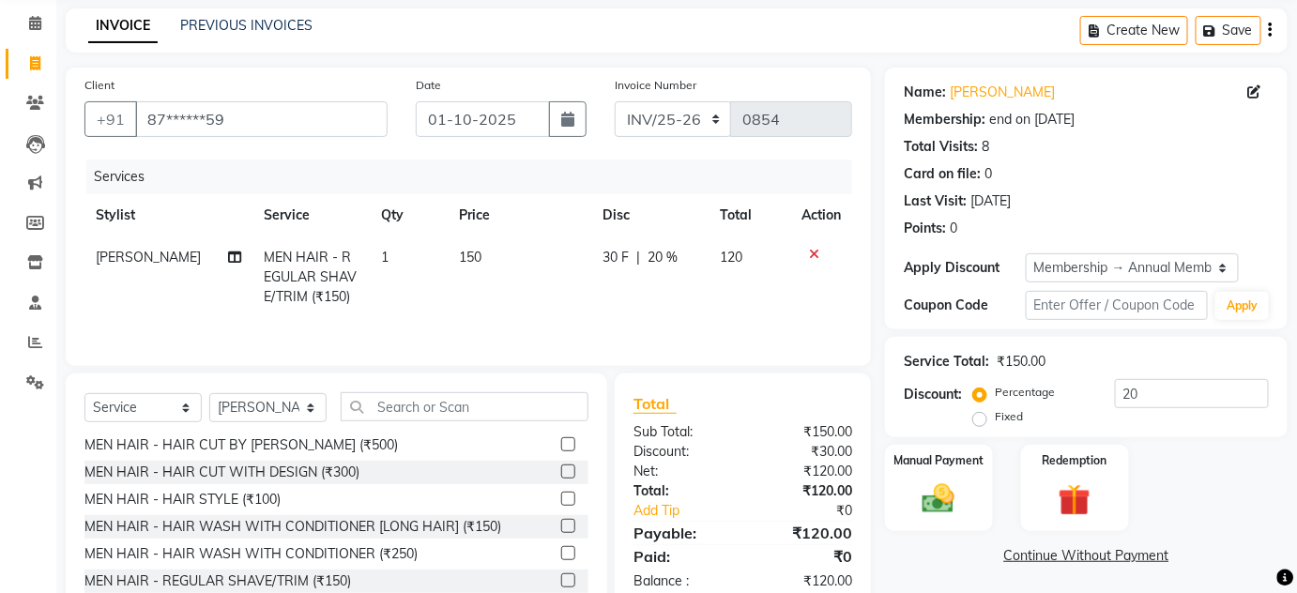
scroll to position [72, 0]
click at [676, 121] on select "INV/25-26 V/2025-26" at bounding box center [673, 120] width 117 height 36
select select "8320"
click at [615, 102] on select "INV/25-26 V/2025-26" at bounding box center [673, 120] width 117 height 36
type input "1889"
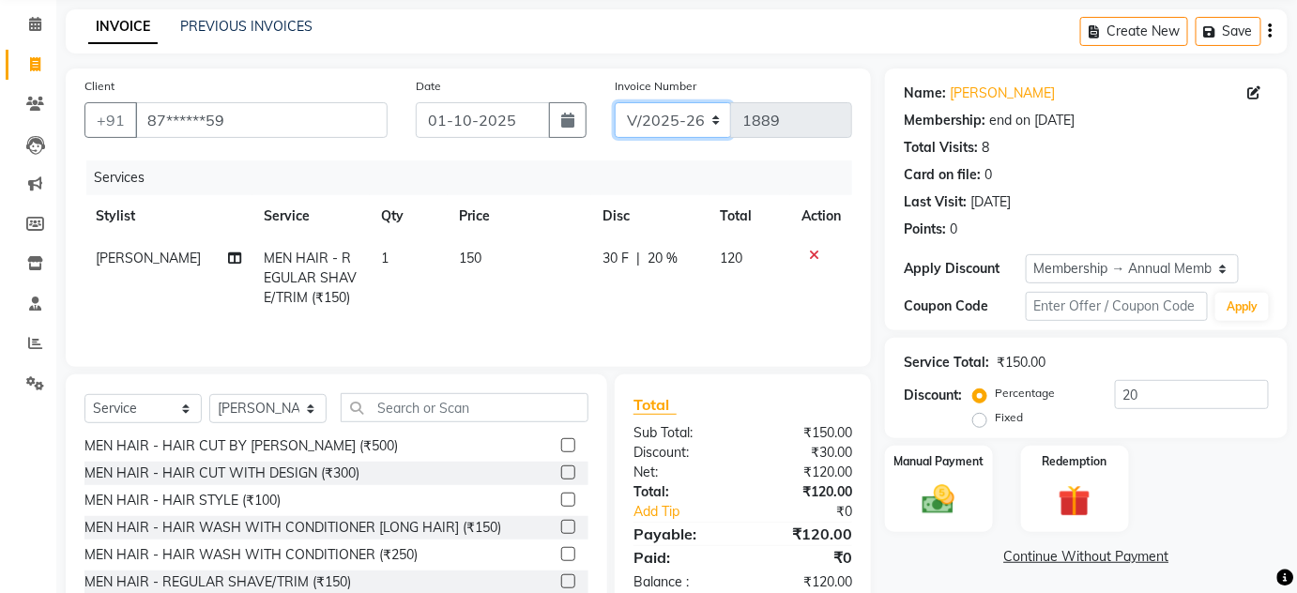
click at [663, 124] on select "INV/25-26 V/2025-26" at bounding box center [673, 120] width 117 height 36
click at [615, 102] on select "INV/25-26 V/2025-26" at bounding box center [673, 120] width 117 height 36
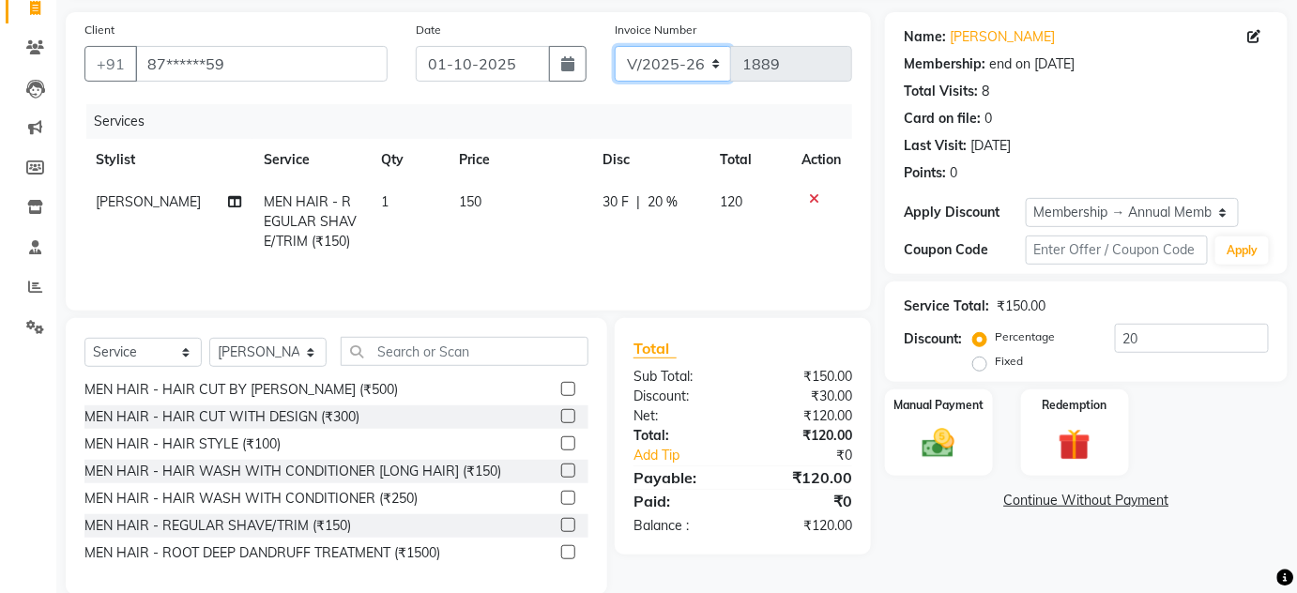
scroll to position [158, 0]
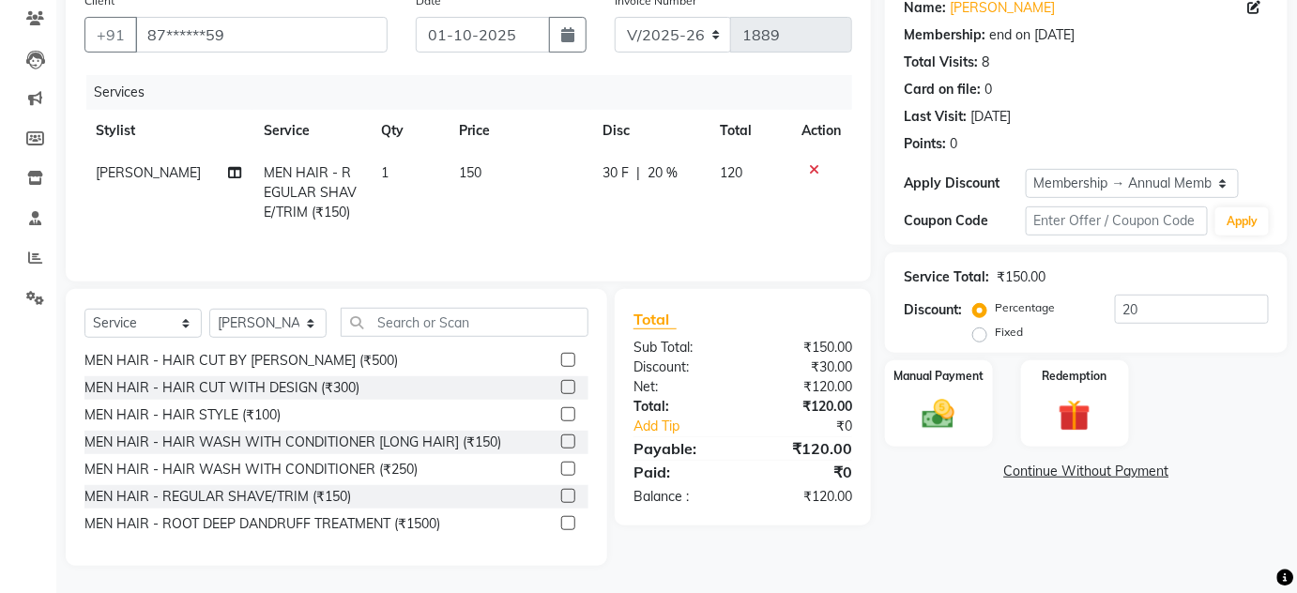
click at [668, 63] on div "Invoice Number INV/25-26 V/2025-26 1889" at bounding box center [734, 29] width 266 height 77
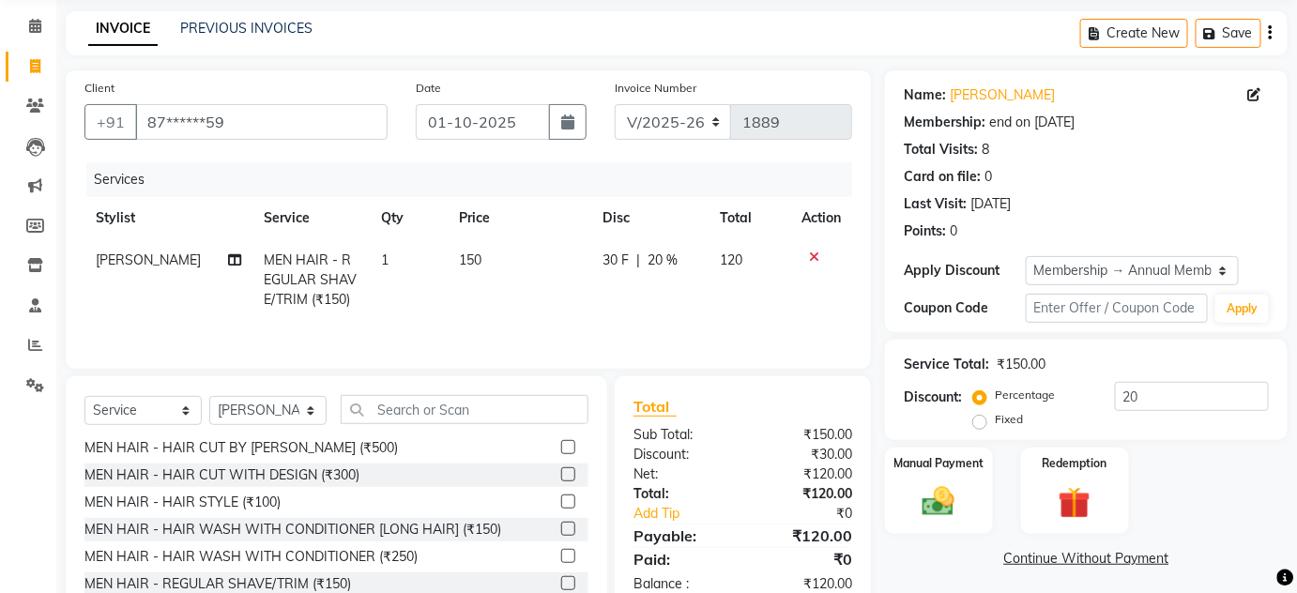
scroll to position [0, 0]
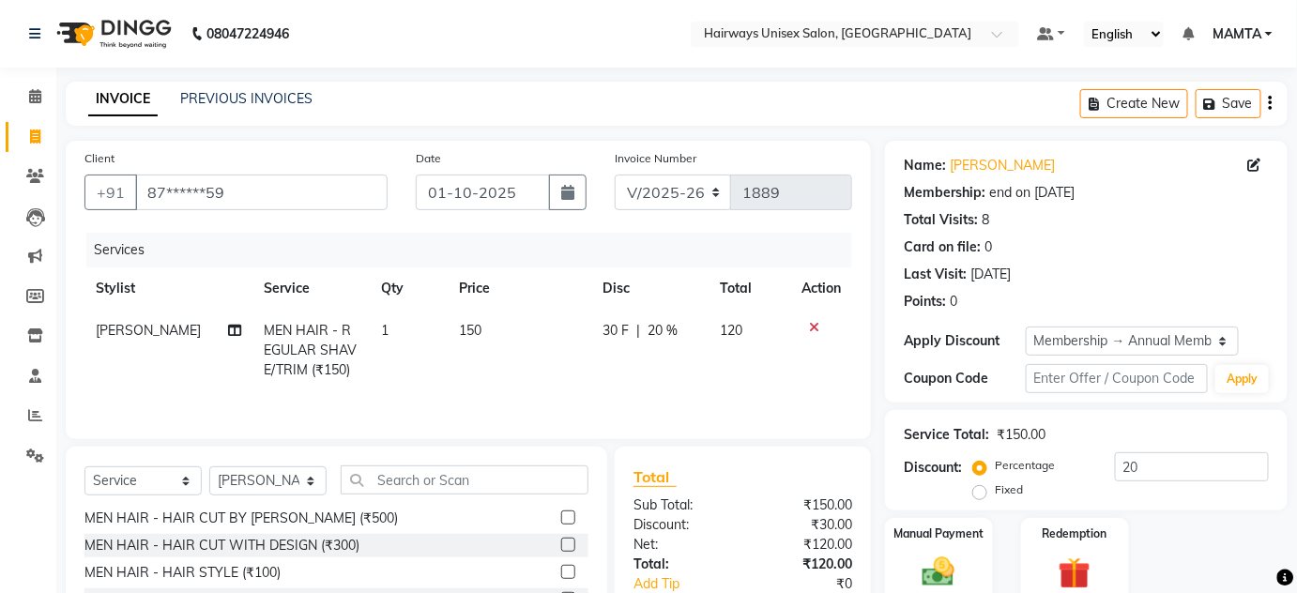
click at [1271, 103] on icon "button" at bounding box center [1271, 103] width 4 height 1
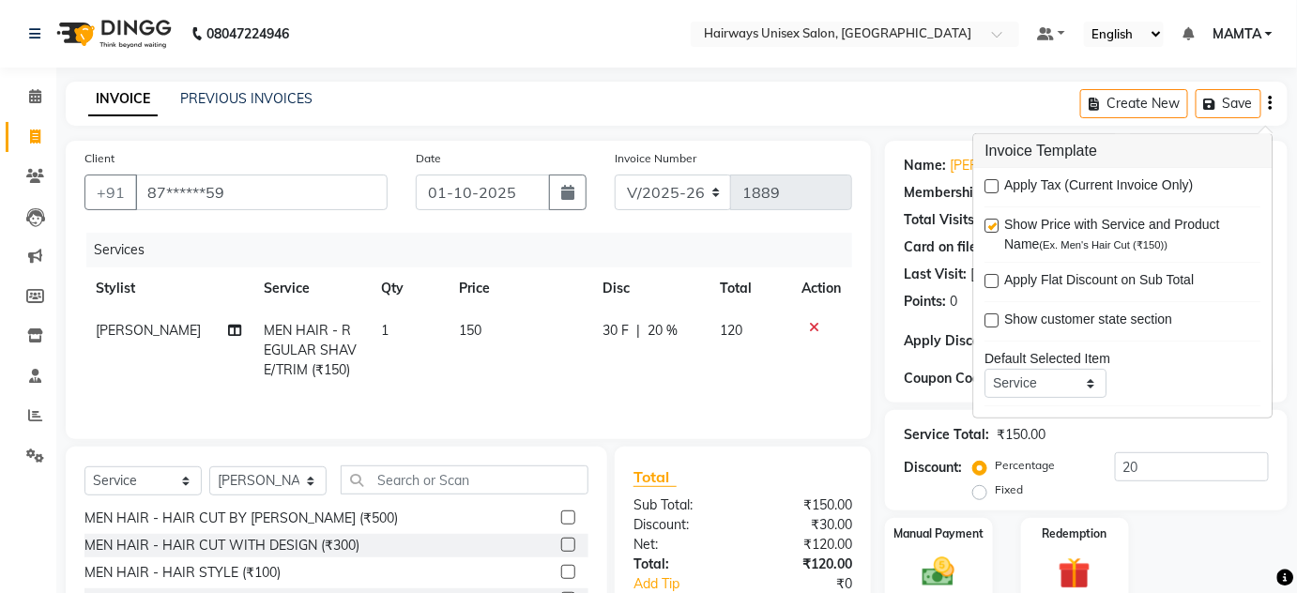
click at [987, 185] on label at bounding box center [993, 186] width 14 height 14
click at [987, 185] on input "checkbox" at bounding box center [992, 187] width 12 height 12
checkbox input "true"
click at [798, 75] on div "08047224946 Select Location × Hairways Unisex Salon, Goregaon Default Panel My …" at bounding box center [648, 376] width 1297 height 752
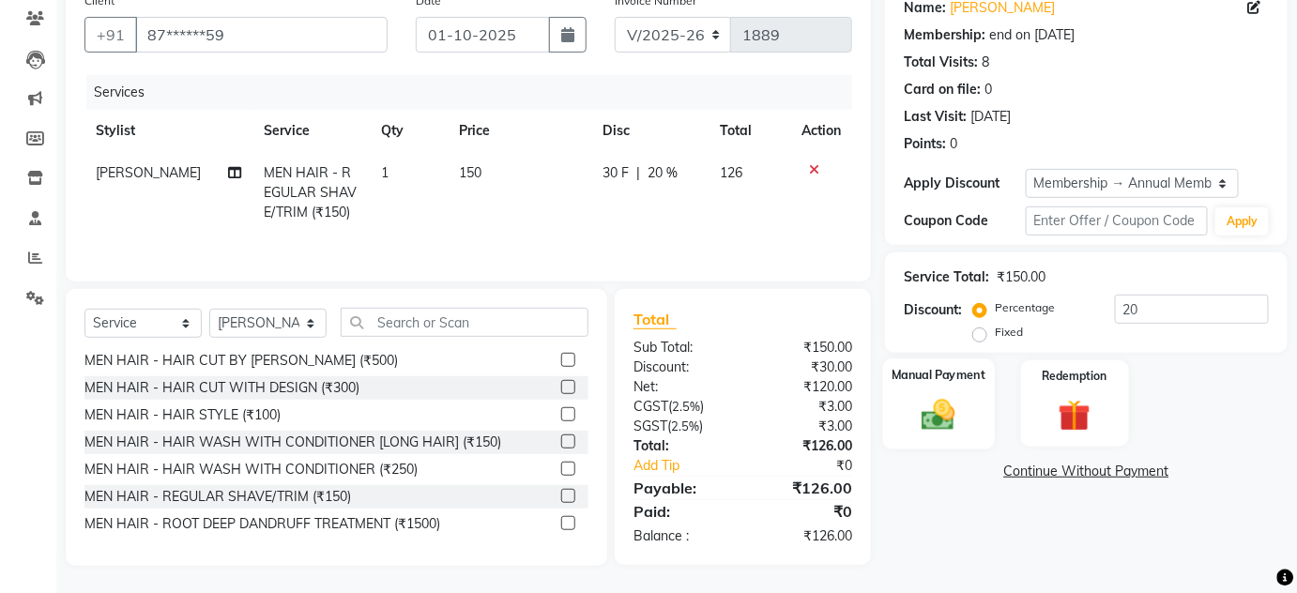
click at [923, 420] on img at bounding box center [939, 414] width 54 height 38
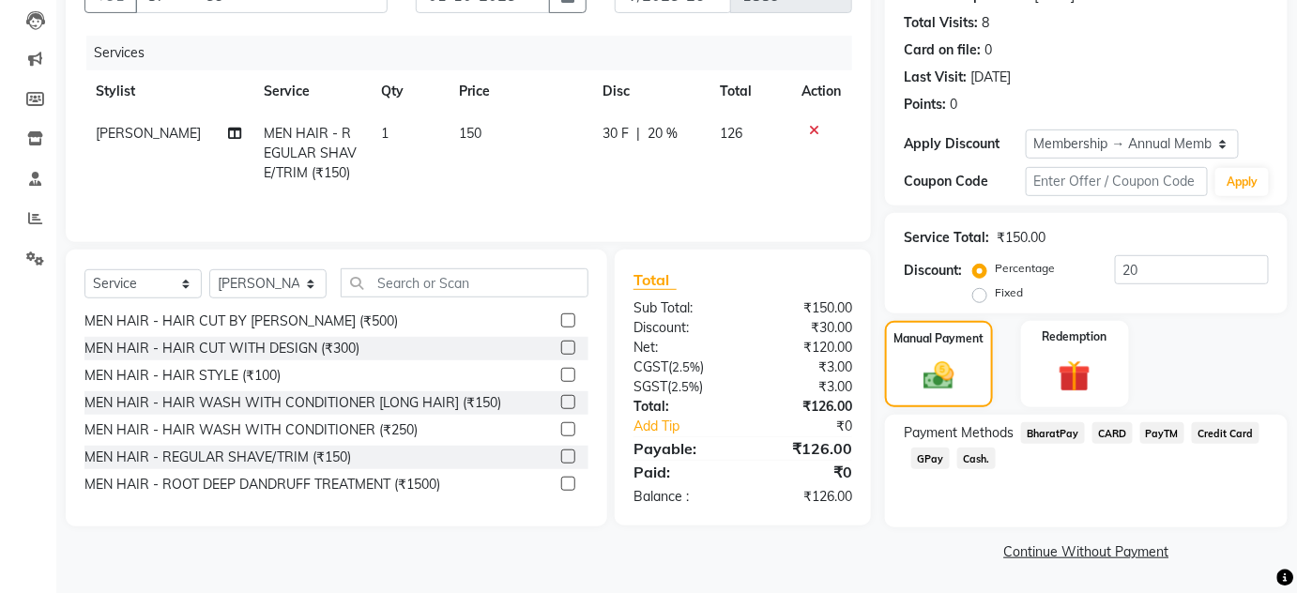
click at [973, 456] on span "Cash." at bounding box center [977, 459] width 38 height 22
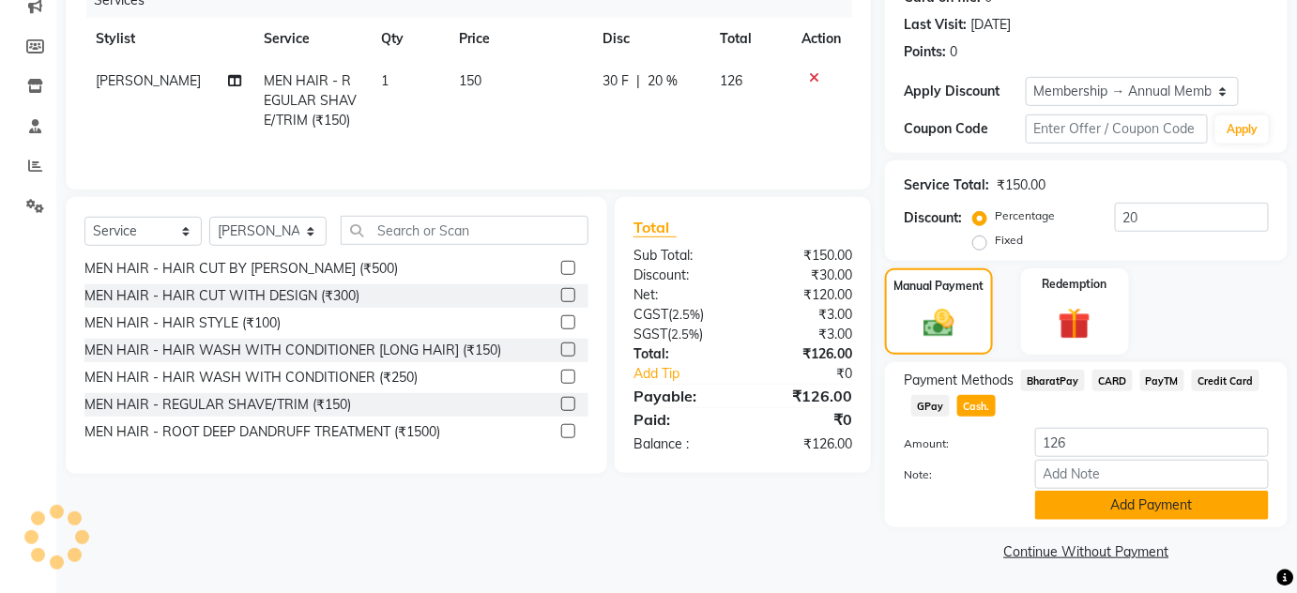
click at [1064, 517] on button "Add Payment" at bounding box center [1153, 505] width 234 height 29
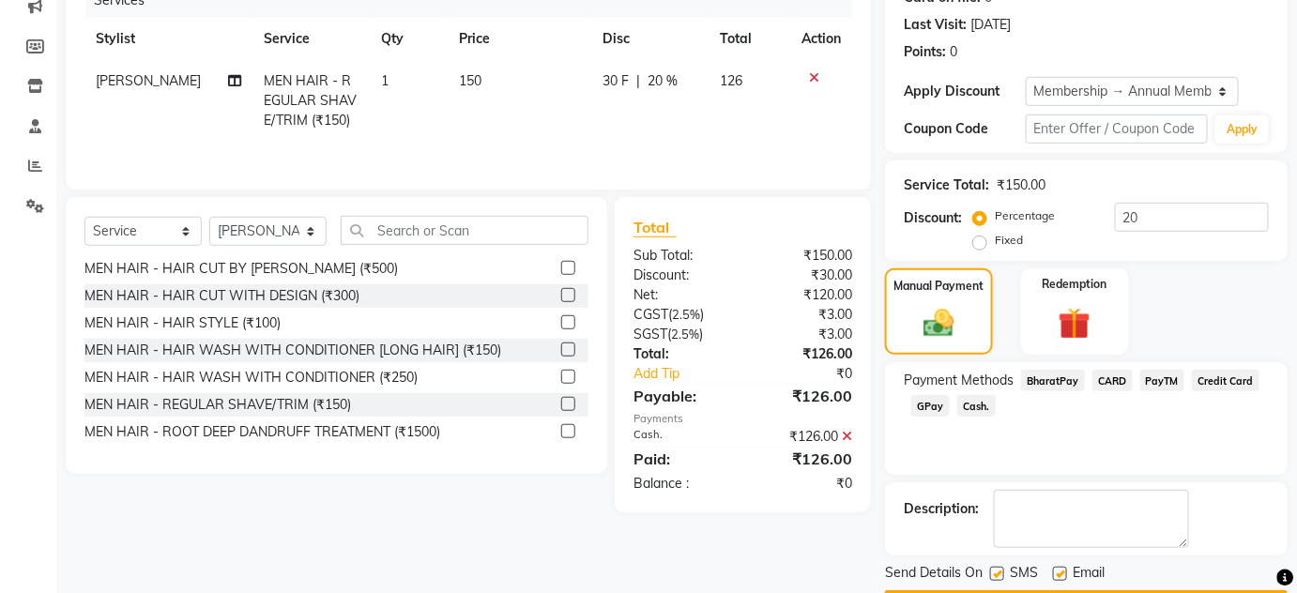
scroll to position [302, 0]
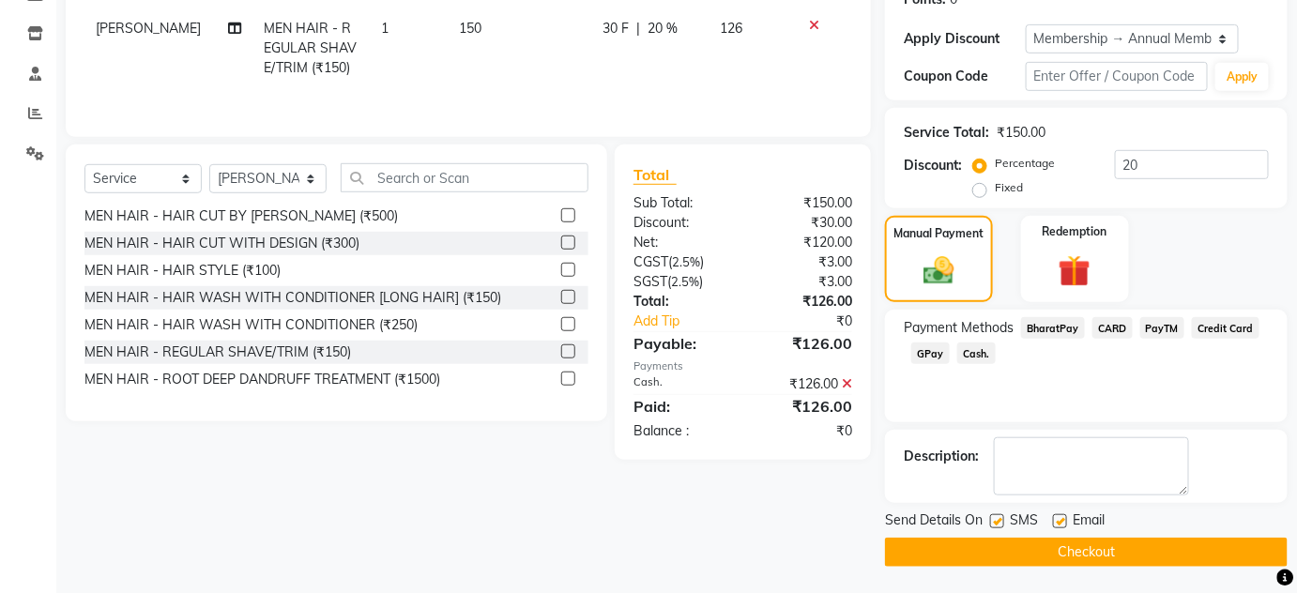
click at [993, 519] on label at bounding box center [997, 521] width 14 height 14
click at [993, 519] on input "checkbox" at bounding box center [996, 522] width 12 height 12
checkbox input "false"
drag, startPoint x: 1059, startPoint y: 519, endPoint x: 1061, endPoint y: 535, distance: 16.1
click at [1060, 520] on label at bounding box center [1060, 521] width 14 height 14
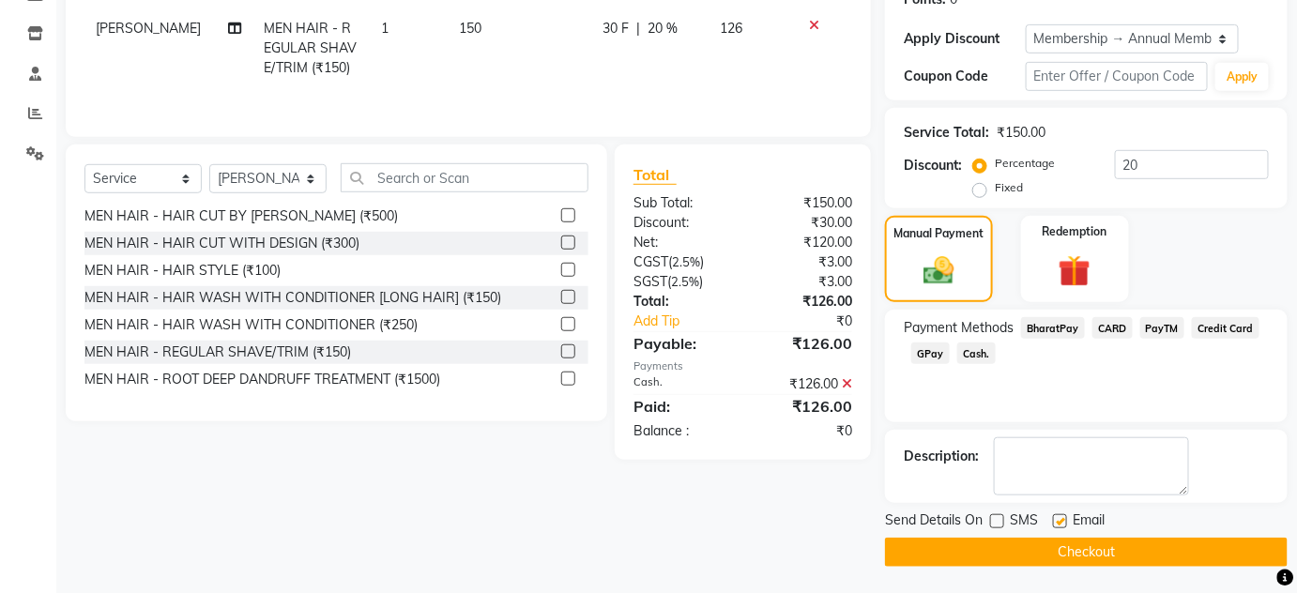
click at [1060, 520] on input "checkbox" at bounding box center [1059, 522] width 12 height 12
checkbox input "false"
click at [1062, 548] on button "Checkout" at bounding box center [1086, 552] width 403 height 29
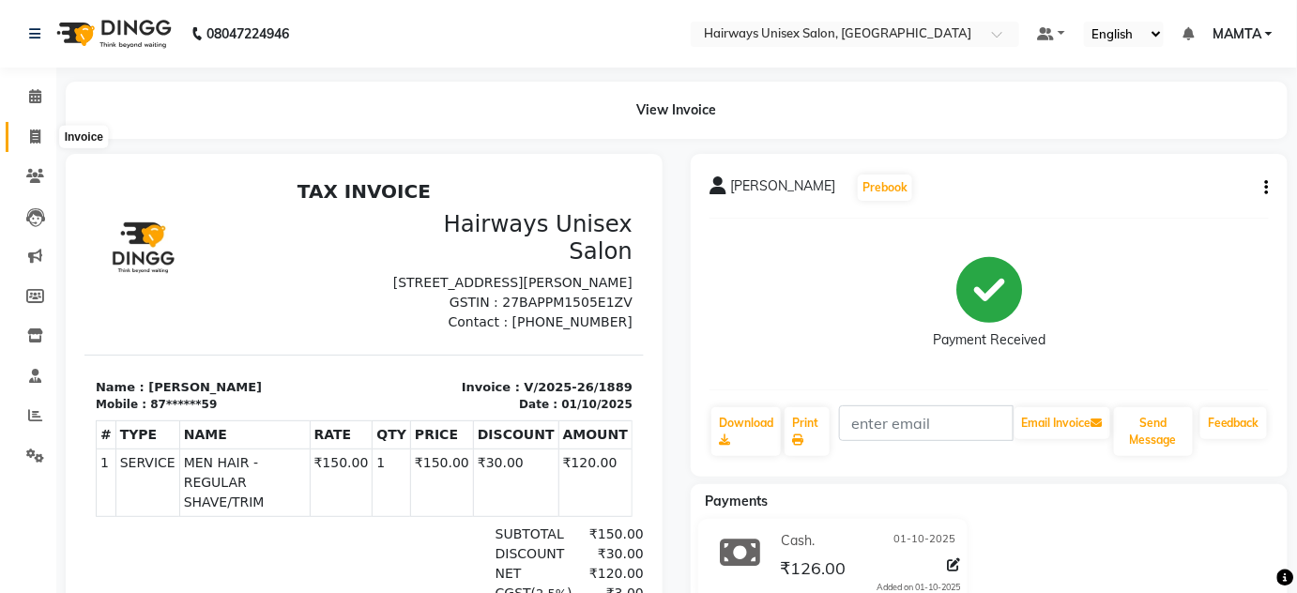
click at [36, 139] on icon at bounding box center [35, 137] width 10 height 14
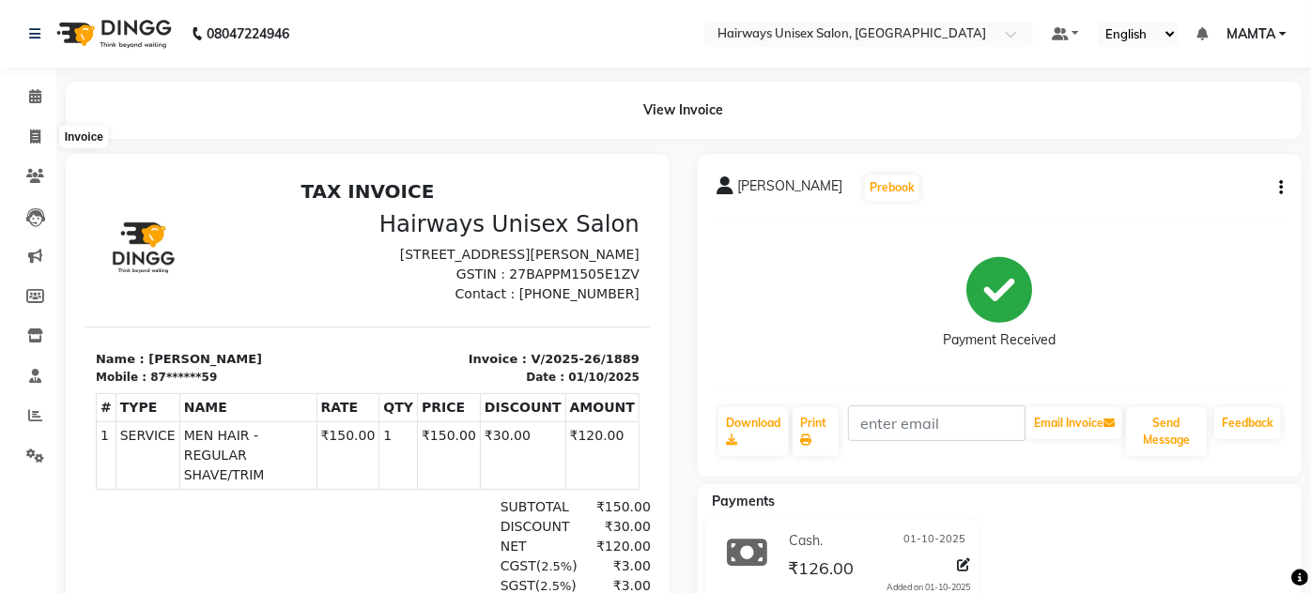
select select "8320"
select select "service"
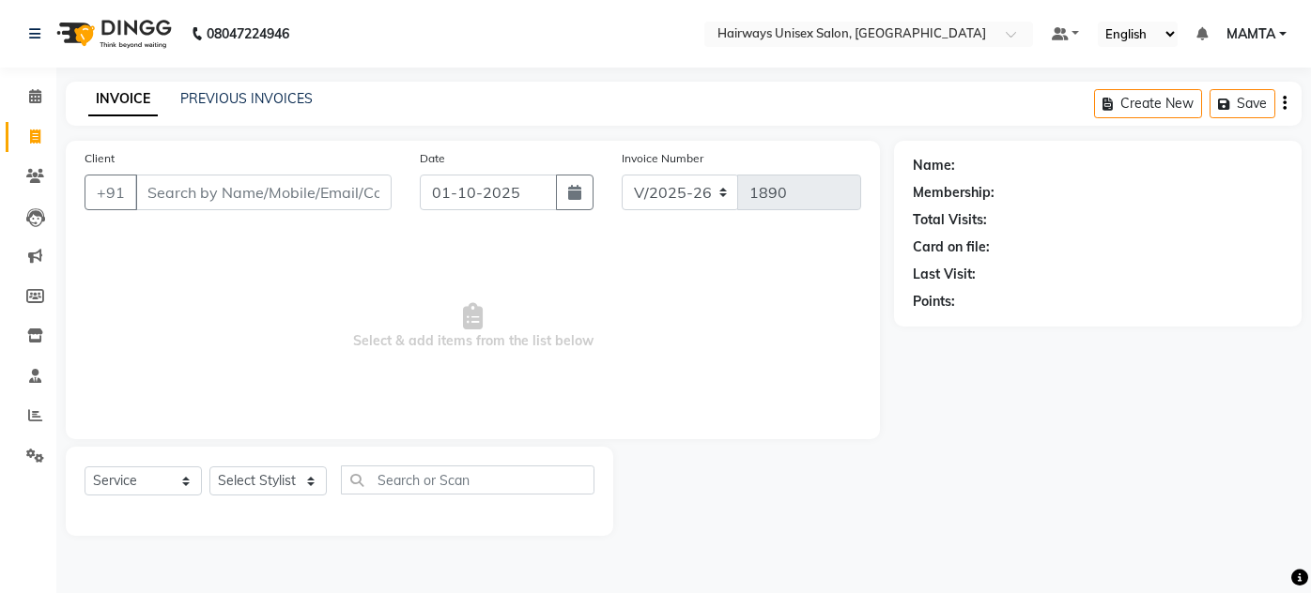
select select "8320"
select select "service"
drag, startPoint x: 41, startPoint y: 99, endPoint x: 39, endPoint y: 142, distance: 43.2
click at [41, 98] on span at bounding box center [35, 97] width 33 height 22
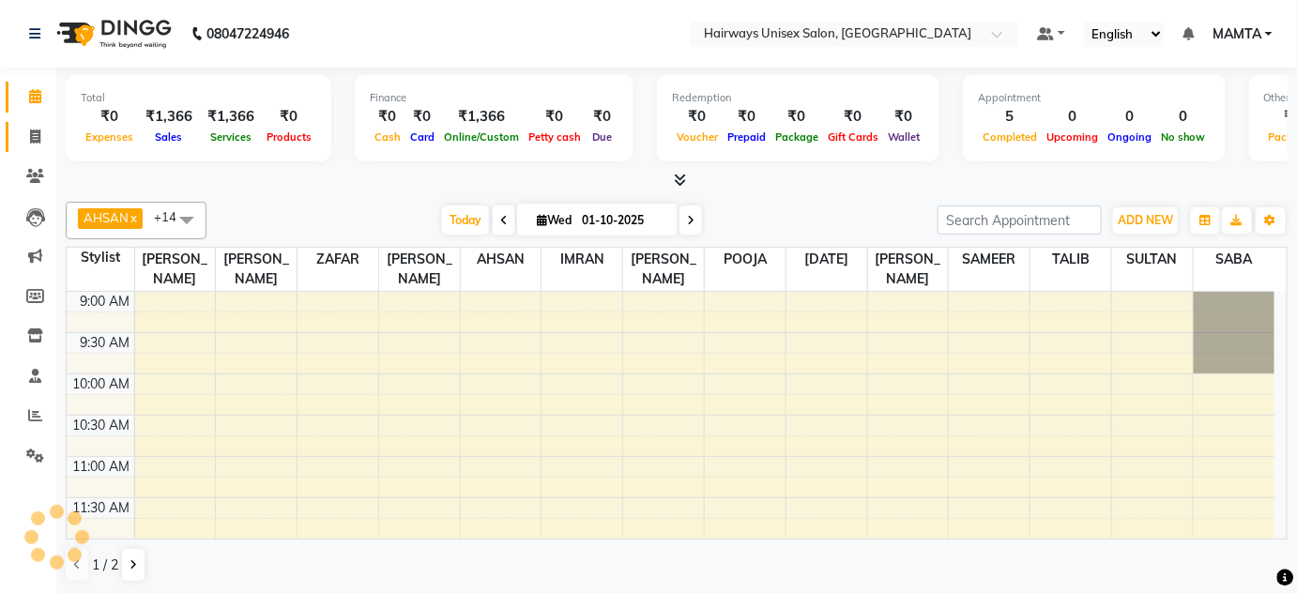
click at [36, 140] on icon at bounding box center [35, 137] width 10 height 14
select select "8320"
select select "service"
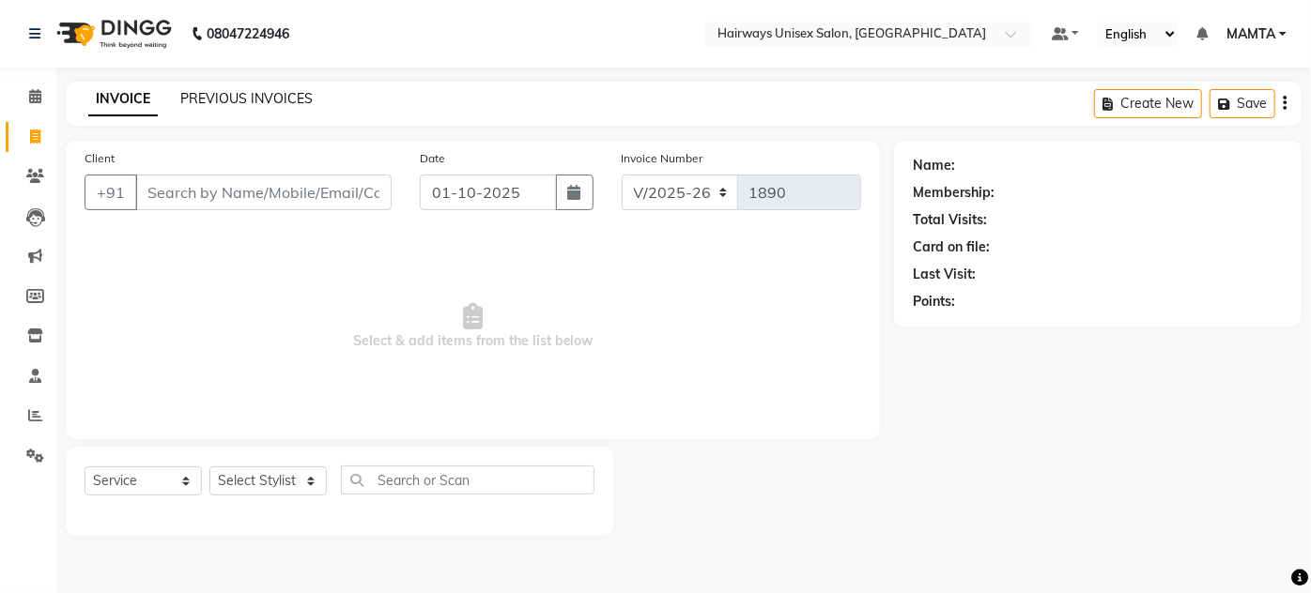
click at [273, 101] on link "PREVIOUS INVOICES" at bounding box center [246, 98] width 132 height 17
